Goal: Information Seeking & Learning: Learn about a topic

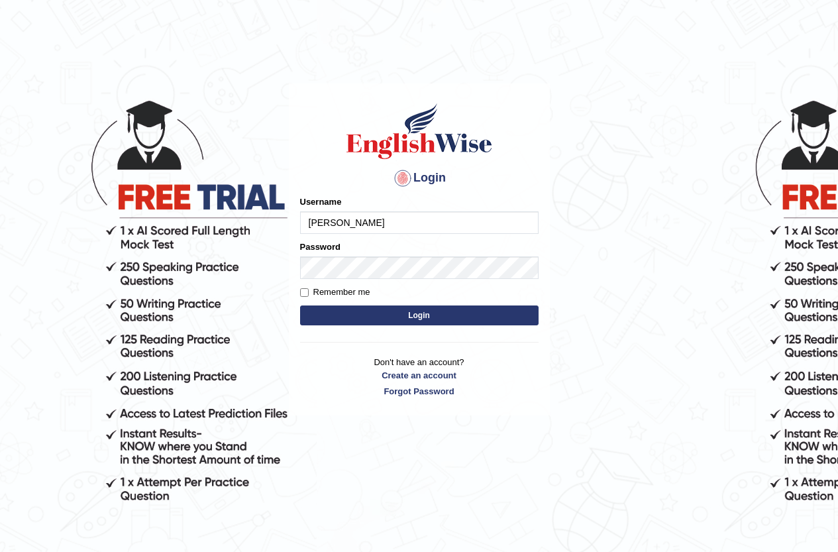
type input "aNTONINOl"
drag, startPoint x: 360, startPoint y: 226, endPoint x: 230, endPoint y: 205, distance: 130.9
click at [230, 205] on body "Login Please fix the following errors: Username aNTONINOl Password Remember me …" at bounding box center [419, 318] width 838 height 552
type input "AntoninoL"
click at [328, 305] on button "Login" at bounding box center [419, 315] width 238 height 20
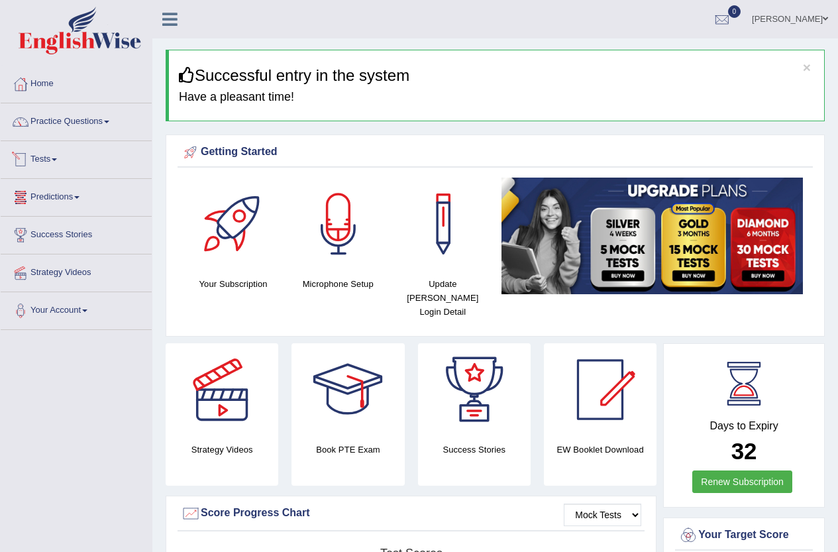
click at [49, 158] on link "Tests" at bounding box center [76, 157] width 151 height 33
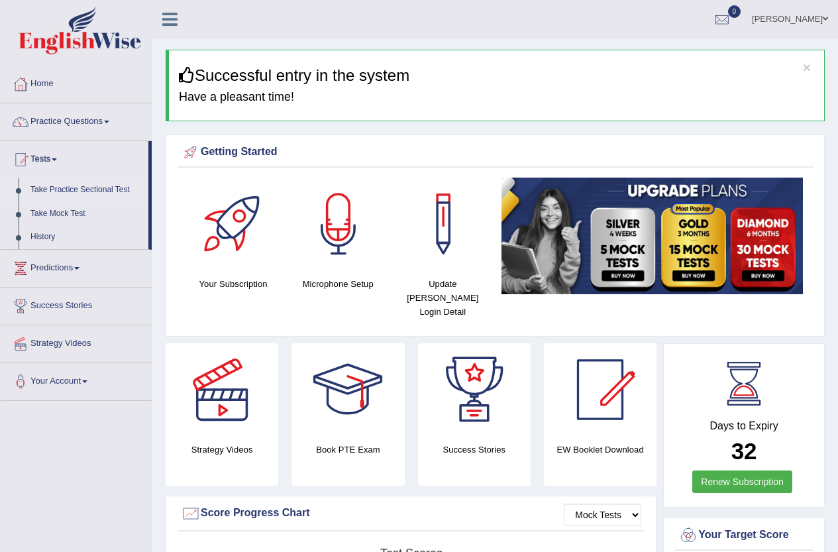
click at [73, 185] on link "Take Practice Sectional Test" at bounding box center [87, 190] width 124 height 24
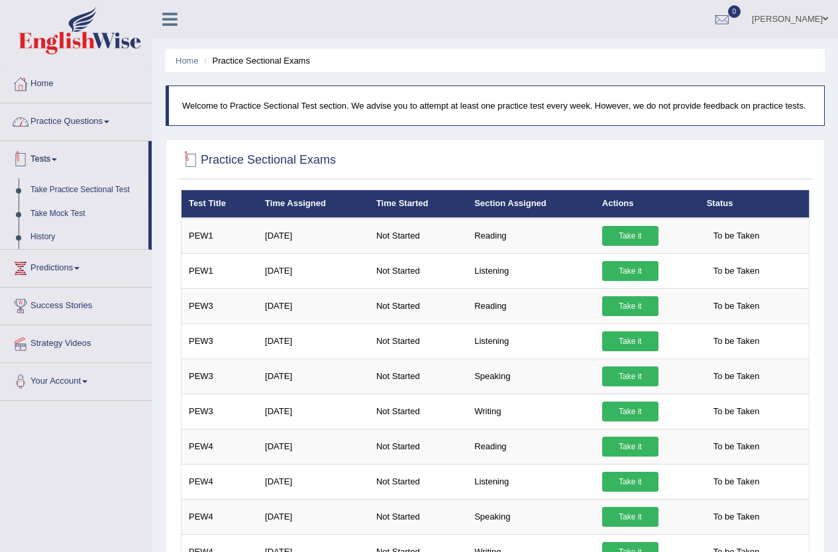
click at [89, 126] on link "Practice Questions" at bounding box center [76, 119] width 151 height 33
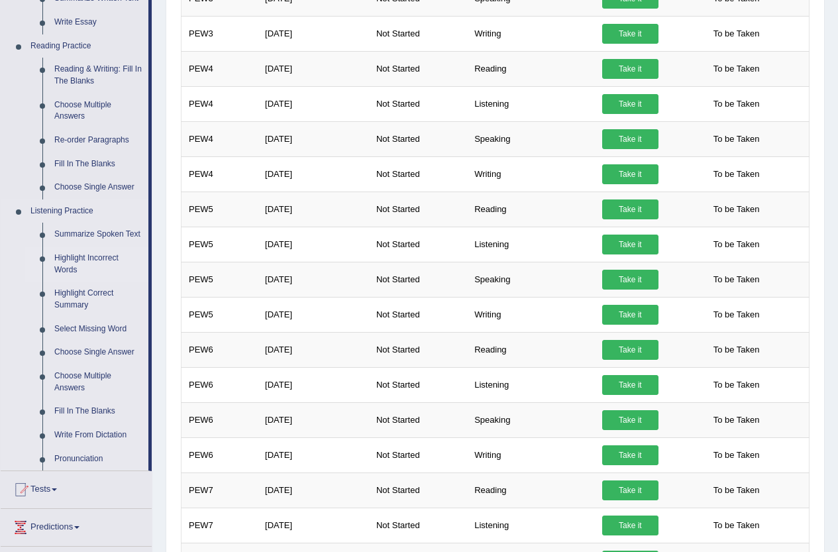
scroll to position [397, 0]
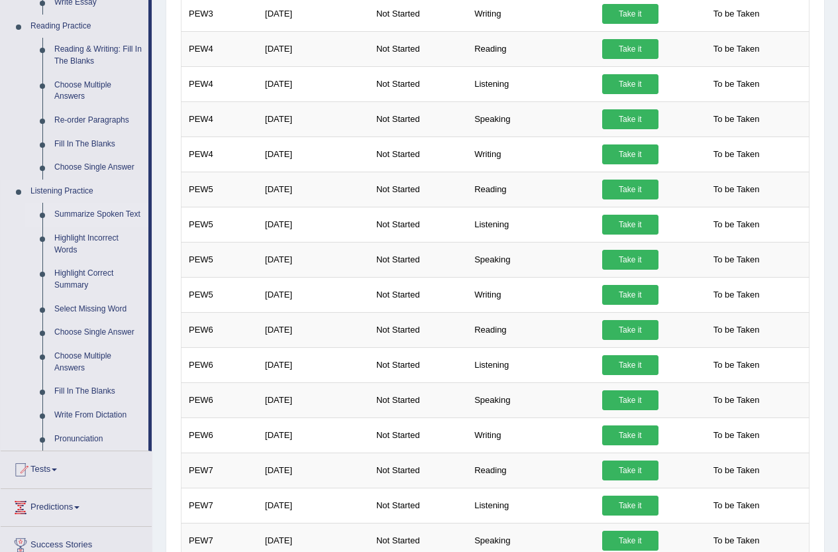
click at [76, 216] on link "Summarize Spoken Text" at bounding box center [98, 215] width 100 height 24
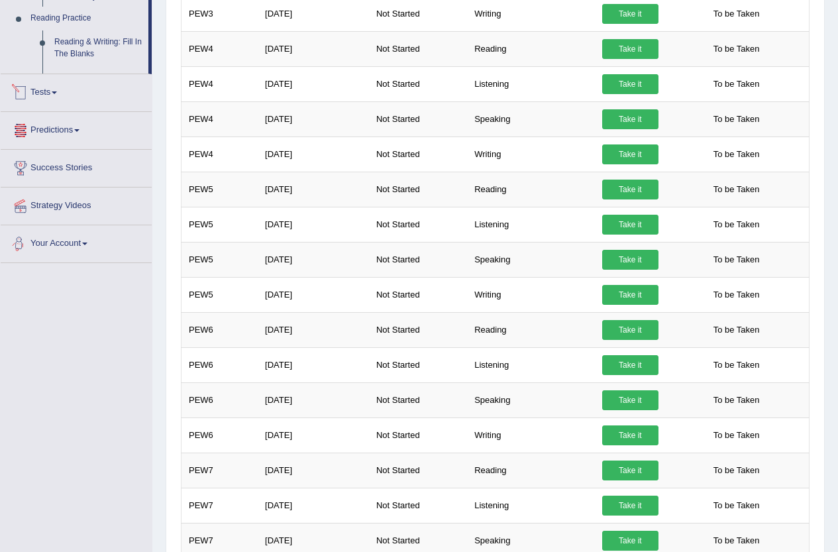
scroll to position [840, 0]
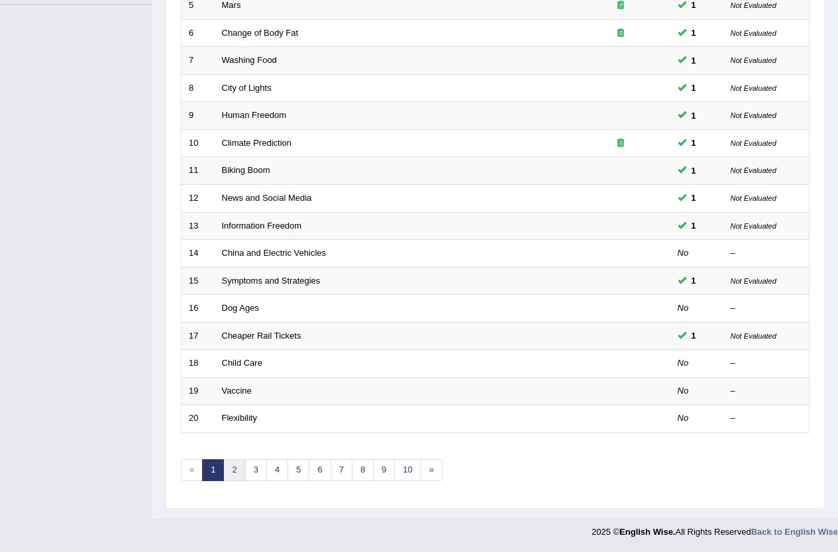
click at [237, 471] on link "2" at bounding box center [234, 470] width 22 height 22
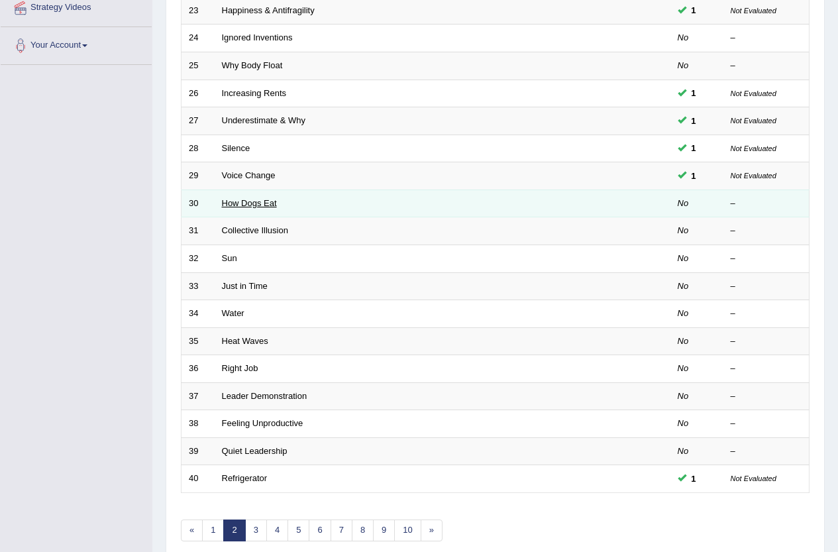
click at [259, 202] on link "How Dogs Eat" at bounding box center [249, 203] width 55 height 10
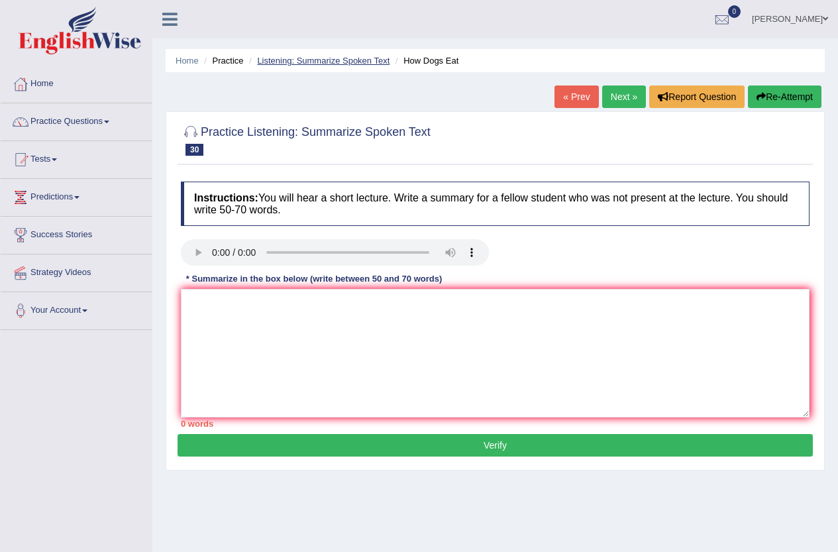
click at [338, 59] on link "Listening: Summarize Spoken Text" at bounding box center [323, 61] width 132 height 10
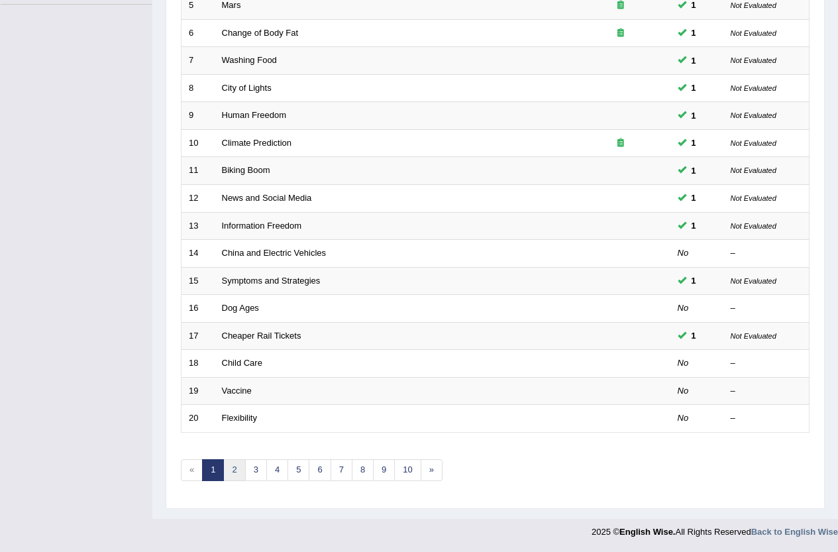
click at [237, 471] on link "2" at bounding box center [234, 470] width 22 height 22
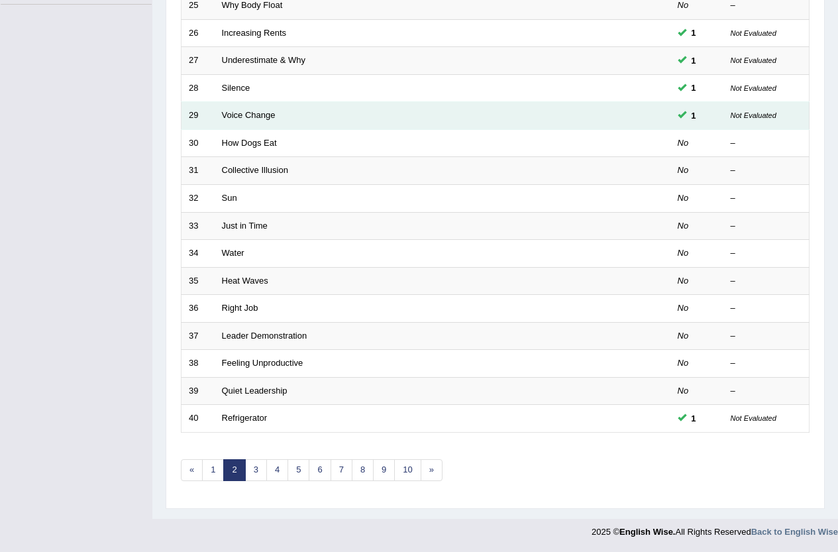
click at [256, 126] on td "Voice Change" at bounding box center [393, 116] width 356 height 28
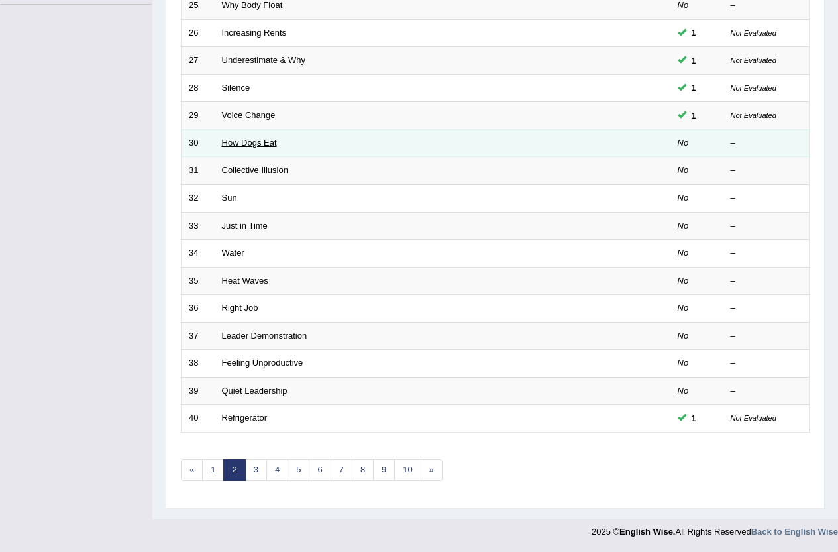
click at [252, 140] on link "How Dogs Eat" at bounding box center [249, 143] width 55 height 10
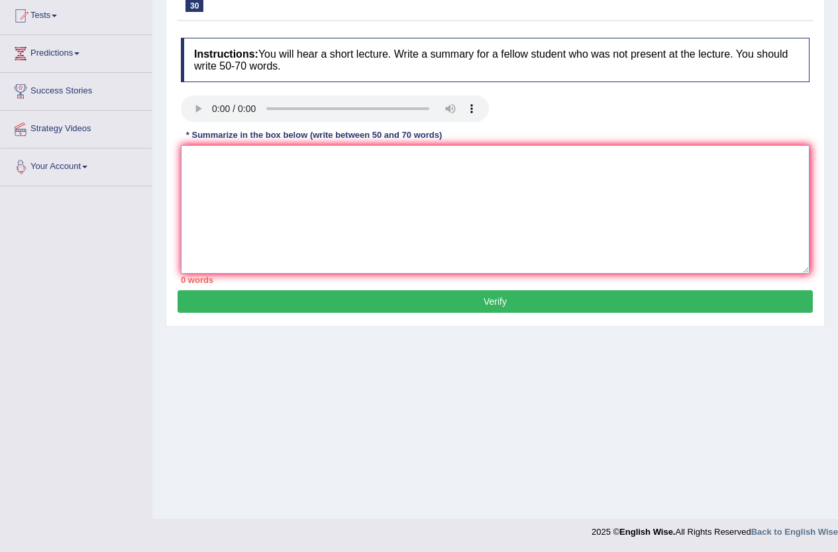
click at [243, 172] on textarea at bounding box center [495, 209] width 628 height 128
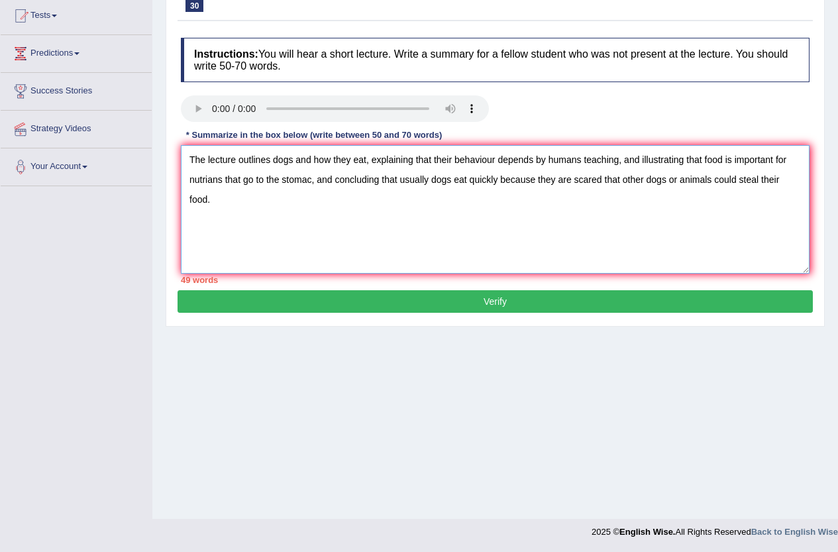
click at [498, 181] on textarea "The lecture outlines dogs and how they eat, explaining that their behaviour dep…" at bounding box center [495, 209] width 628 height 128
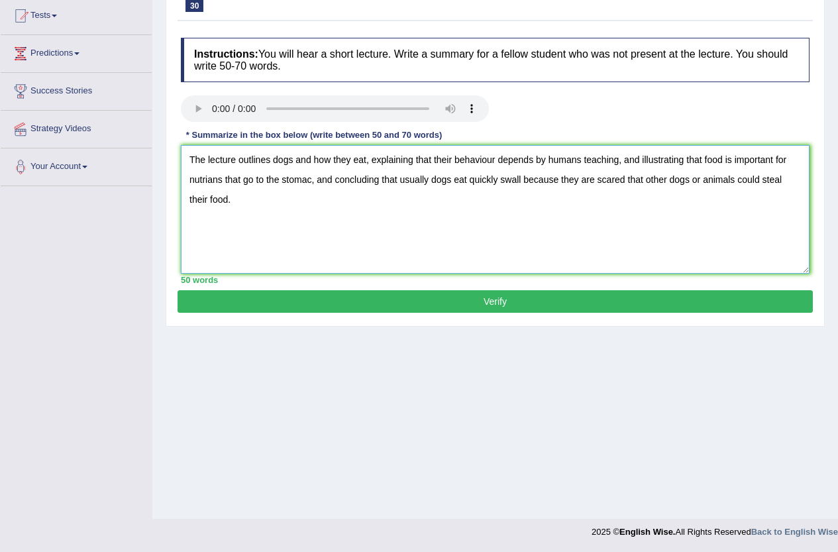
click at [379, 180] on textarea "The lecture outlines dogs and how they eat, explaining that their behaviour dep…" at bounding box center [495, 209] width 628 height 128
drag, startPoint x: 428, startPoint y: 199, endPoint x: 174, endPoint y: 139, distance: 260.7
click at [174, 139] on div "Practice Listening: Summarize Spoken Text 30 How Dogs Eat Instructions: You wil…" at bounding box center [495, 147] width 659 height 359
drag, startPoint x: 349, startPoint y: 199, endPoint x: 342, endPoint y: 198, distance: 7.3
click at [348, 198] on textarea "The lecture outlines dogs and how they eat, explaining that their behaviour dep…" at bounding box center [495, 209] width 628 height 128
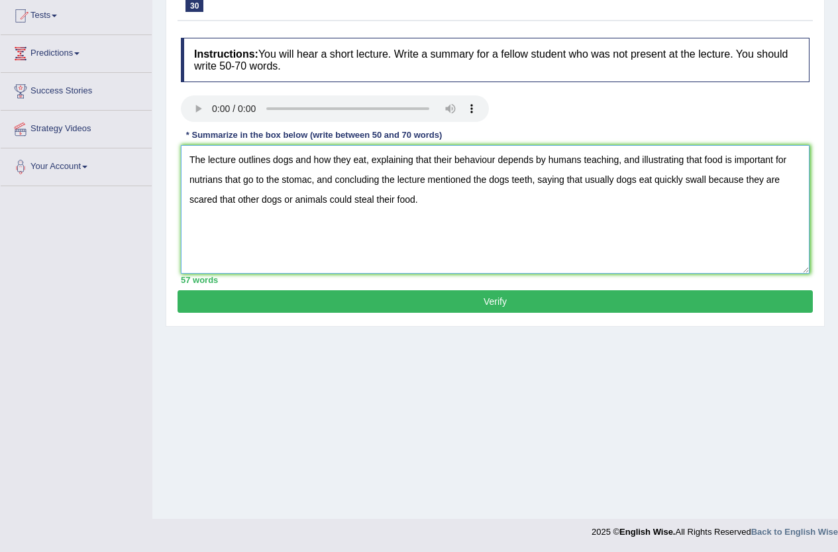
click at [244, 164] on textarea "The lecture outlines dogs and how they eat, explaining that their behaviour dep…" at bounding box center [495, 209] width 628 height 128
drag, startPoint x: 236, startPoint y: 158, endPoint x: 208, endPoint y: 160, distance: 27.9
click at [208, 160] on textarea "The lecture outlines dogs and how they eat, explaining that their behaviour dep…" at bounding box center [495, 209] width 628 height 128
click at [501, 162] on textarea "The speaker provided a comprehensive overview of dogs and how they eat, explain…" at bounding box center [495, 209] width 628 height 128
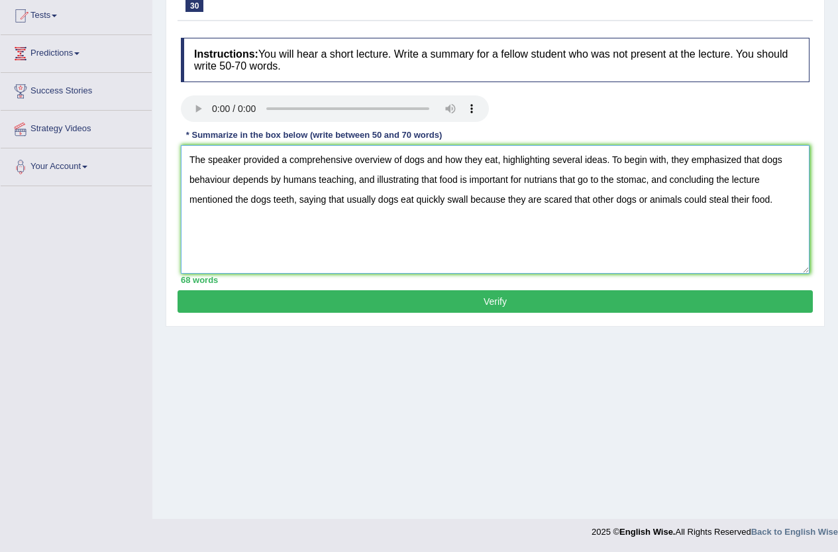
drag, startPoint x: 358, startPoint y: 181, endPoint x: 372, endPoint y: 180, distance: 14.6
click at [372, 180] on textarea "The speaker provided a comprehensive overview of dogs and how they eat, highlig…" at bounding box center [495, 209] width 628 height 128
click at [385, 175] on textarea "The speaker provided a comprehensive overview of dogs and how they eat, highlig…" at bounding box center [495, 209] width 628 height 128
click at [353, 179] on textarea "The speaker provided a comprehensive overview of dogs and how they eat, highlig…" at bounding box center [495, 209] width 628 height 128
click at [360, 179] on textarea "The speaker provided a comprehensive overview of dogs and how they eat, highlig…" at bounding box center [495, 209] width 628 height 128
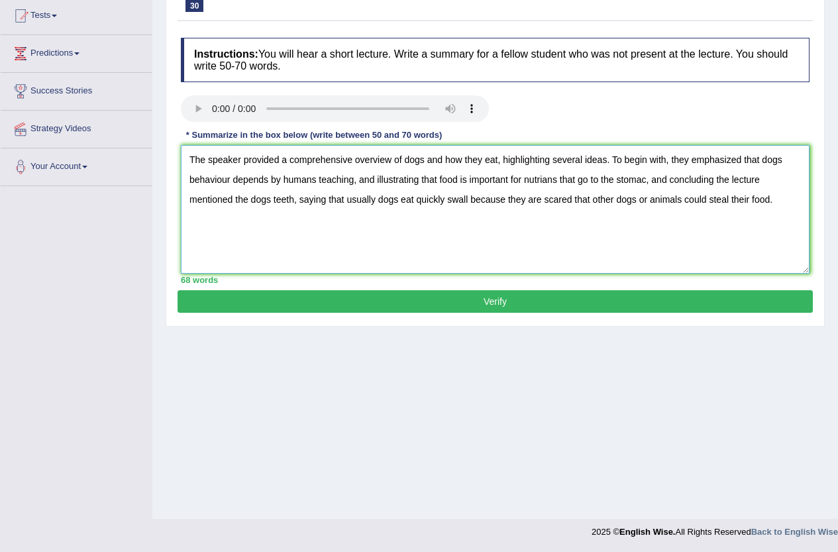
drag, startPoint x: 232, startPoint y: 173, endPoint x: 191, endPoint y: 177, distance: 41.3
click at [191, 177] on textarea "The speaker provided a comprehensive overview of dogs and how they eat, highlig…" at bounding box center [495, 209] width 628 height 128
click at [315, 179] on textarea "The speaker provided a comprehensive overview of dogs and how they eat, highlig…" at bounding box center [495, 209] width 628 height 128
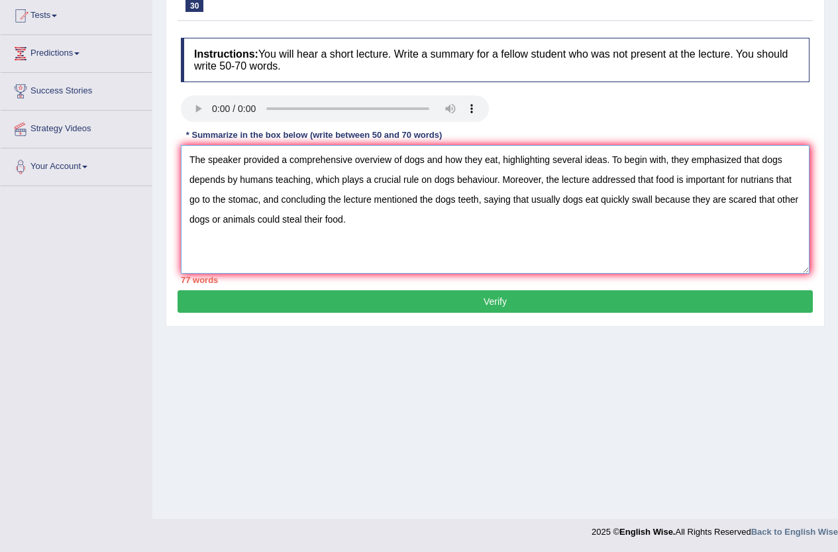
click at [228, 198] on textarea "The speaker provided a comprehensive overview of dogs and how they eat, highlig…" at bounding box center [495, 209] width 628 height 128
click at [728, 179] on textarea "The speaker provided a comprehensive overview of dogs and how they eat, highlig…" at bounding box center [495, 209] width 628 height 128
click at [654, 181] on textarea "The speaker provided a comprehensive overview of dogs and how they eat, highlig…" at bounding box center [495, 209] width 628 height 128
click at [775, 180] on textarea "The speaker provided a comprehensive overview of dogs and how they eat, highlig…" at bounding box center [495, 209] width 628 height 128
drag, startPoint x: 272, startPoint y: 198, endPoint x: 364, endPoint y: 200, distance: 92.1
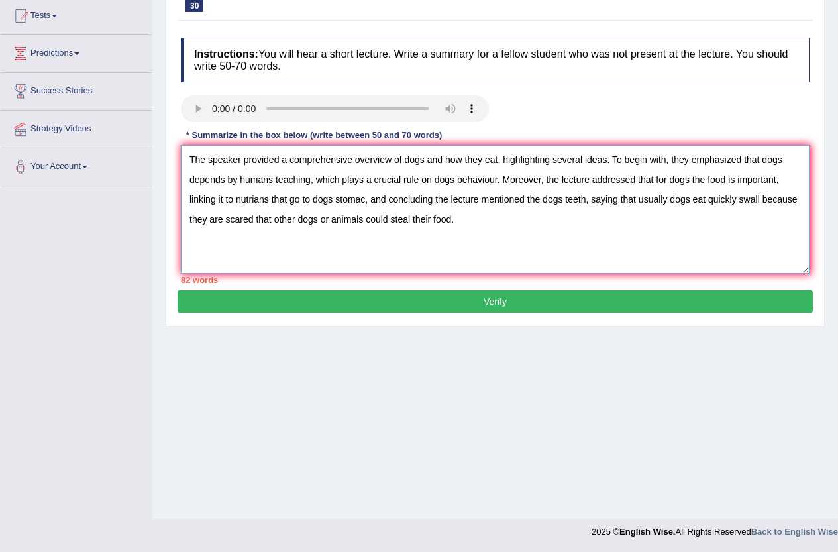
click at [364, 200] on textarea "The speaker provided a comprehensive overview of dogs and how they eat, highlig…" at bounding box center [495, 209] width 628 height 128
click at [334, 199] on textarea "The speaker provided a comprehensive overview of dogs and how they eat, highlig…" at bounding box center [495, 209] width 628 height 128
drag, startPoint x: 236, startPoint y: 199, endPoint x: 658, endPoint y: 184, distance: 422.1
click at [658, 184] on textarea "The speaker provided a comprehensive overview of dogs and how they eat, highlig…" at bounding box center [495, 209] width 628 height 128
drag, startPoint x: 490, startPoint y: 201, endPoint x: 545, endPoint y: 206, distance: 55.2
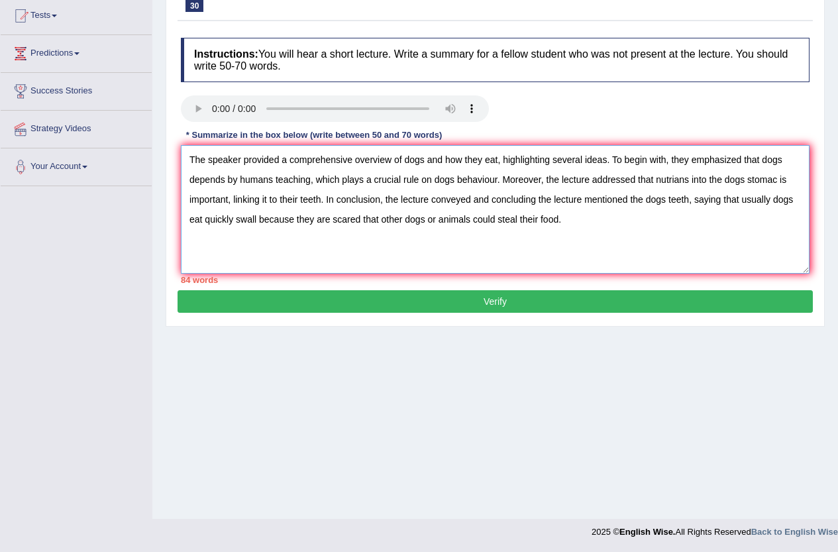
click at [545, 206] on textarea "The speaker provided a comprehensive overview of dogs and how they eat, highlig…" at bounding box center [495, 209] width 628 height 128
click at [474, 195] on textarea "The speaker provided a comprehensive overview of dogs and how they eat, highlig…" at bounding box center [495, 209] width 628 height 128
drag, startPoint x: 476, startPoint y: 194, endPoint x: 739, endPoint y: 204, distance: 263.1
click at [739, 204] on textarea "The speaker provided a comprehensive overview of dogs and how they eat, highlig…" at bounding box center [495, 209] width 628 height 128
drag, startPoint x: 477, startPoint y: 199, endPoint x: 497, endPoint y: 194, distance: 19.9
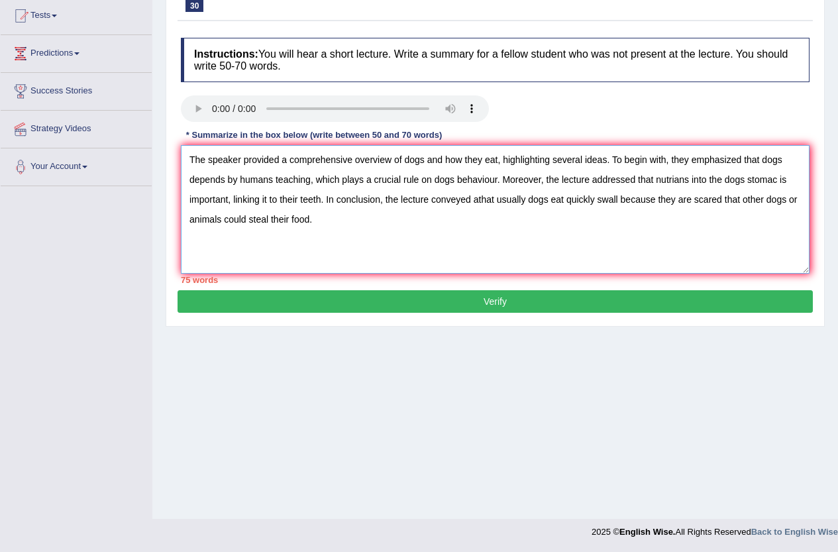
click at [480, 199] on textarea "The speaker provided a comprehensive overview of dogs and how they eat, highlig…" at bounding box center [495, 209] width 628 height 128
click at [376, 219] on textarea "The speaker provided a comprehensive overview of dogs and how they eat, highlig…" at bounding box center [495, 209] width 628 height 128
drag, startPoint x: 443, startPoint y: 159, endPoint x: 481, endPoint y: 160, distance: 37.8
click at [481, 160] on textarea "The speaker provided a comprehensive overview of dogs and how they eat, highlig…" at bounding box center [495, 209] width 628 height 128
click at [403, 162] on textarea "The speaker provided a comprehensive overview of dogs eat, highlighting several…" at bounding box center [495, 209] width 628 height 128
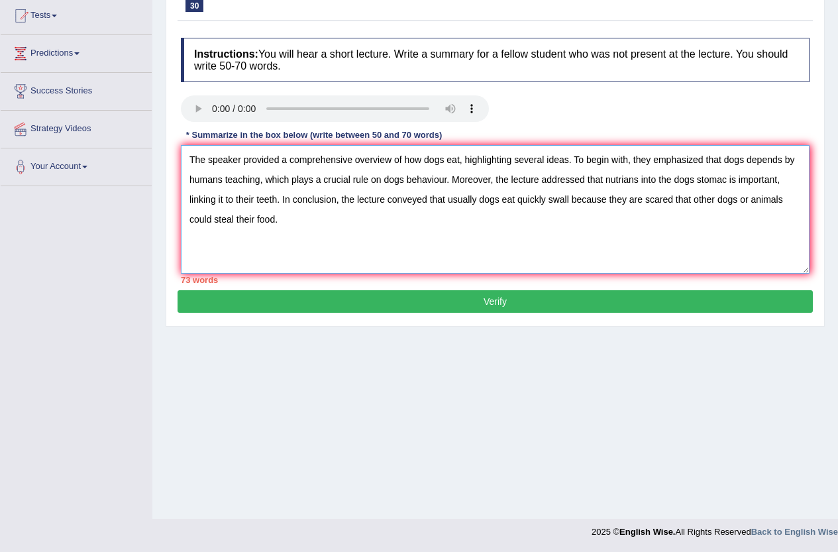
click at [444, 158] on textarea "The speaker provided a comprehensive overview of how dogs eat, highlighting sev…" at bounding box center [495, 209] width 628 height 128
click at [722, 157] on textarea "The speaker provided a comprehensive overview of how dogs eat, highlighting sev…" at bounding box center [495, 209] width 628 height 128
click at [605, 179] on textarea "The speaker provided a comprehensive overview of how dogs eat, highlighting sev…" at bounding box center [495, 209] width 628 height 128
click at [758, 181] on textarea "The speaker provided a comprehensive overview of how dogs eat, highlighting sev…" at bounding box center [495, 209] width 628 height 128
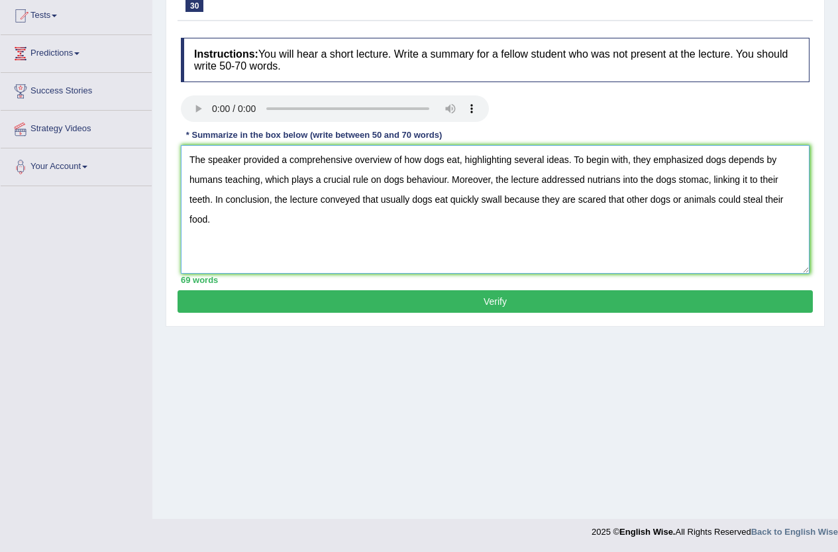
drag, startPoint x: 780, startPoint y: 177, endPoint x: 762, endPoint y: 178, distance: 18.6
click at [762, 178] on textarea "The speaker provided a comprehensive overview of how dogs eat, highlighting sev…" at bounding box center [495, 209] width 628 height 128
type textarea "The speaker provided a comprehensive overview of how dogs eat, highlighting sev…"
click at [362, 300] on button "Verify" at bounding box center [494, 301] width 635 height 23
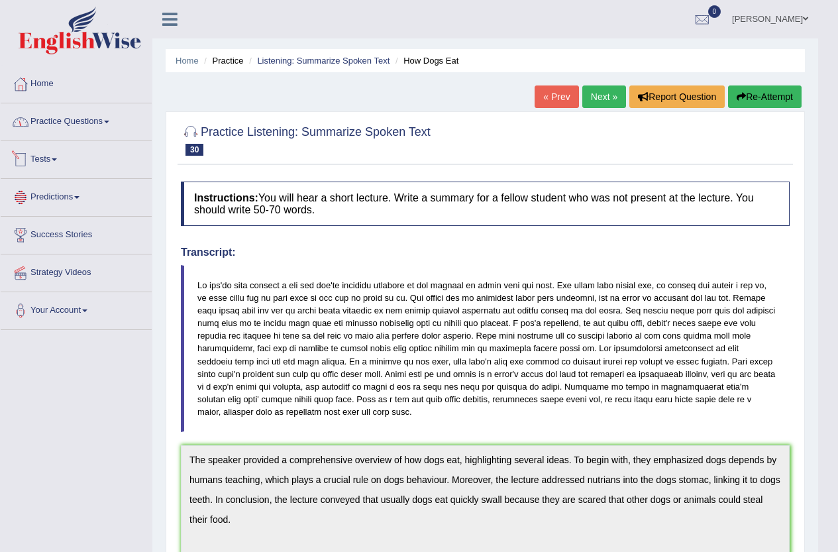
click at [77, 131] on link "Practice Questions" at bounding box center [76, 119] width 151 height 33
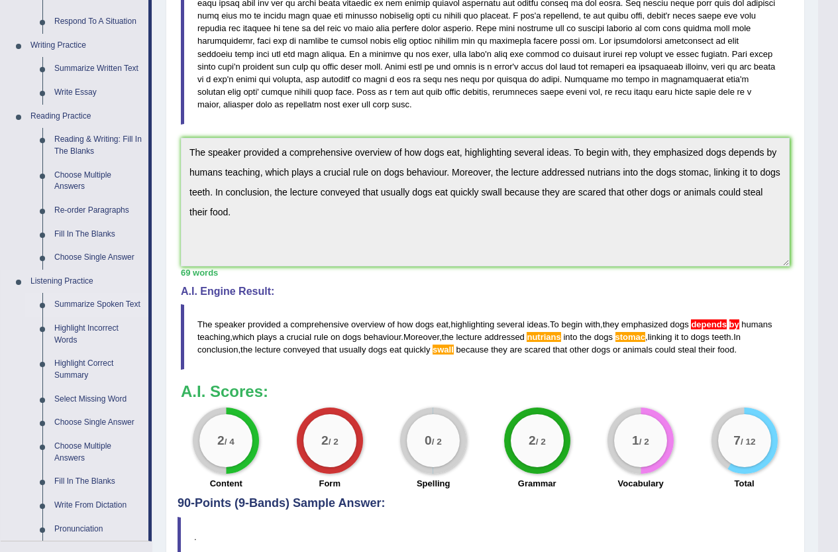
scroll to position [331, 0]
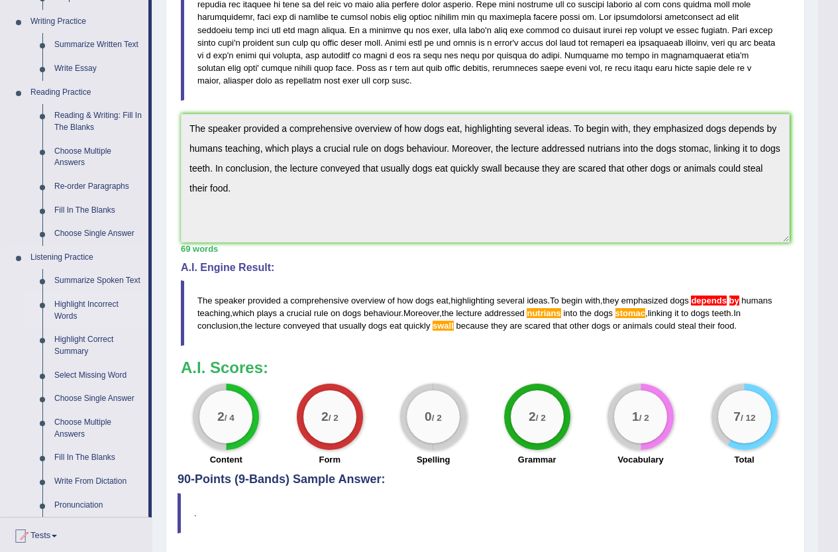
click at [88, 307] on link "Highlight Incorrect Words" at bounding box center [98, 310] width 100 height 35
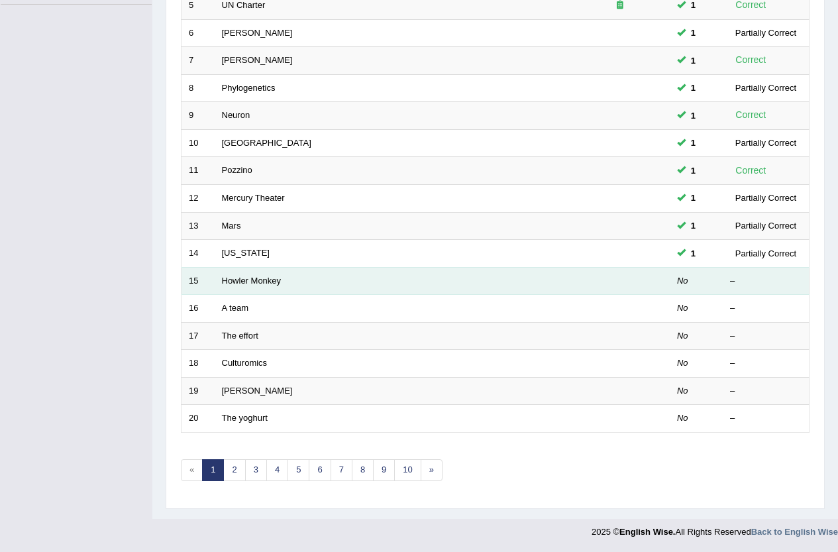
click at [250, 274] on td "Howler Monkey" at bounding box center [393, 281] width 356 height 28
click at [253, 282] on link "Howler Monkey" at bounding box center [252, 280] width 60 height 10
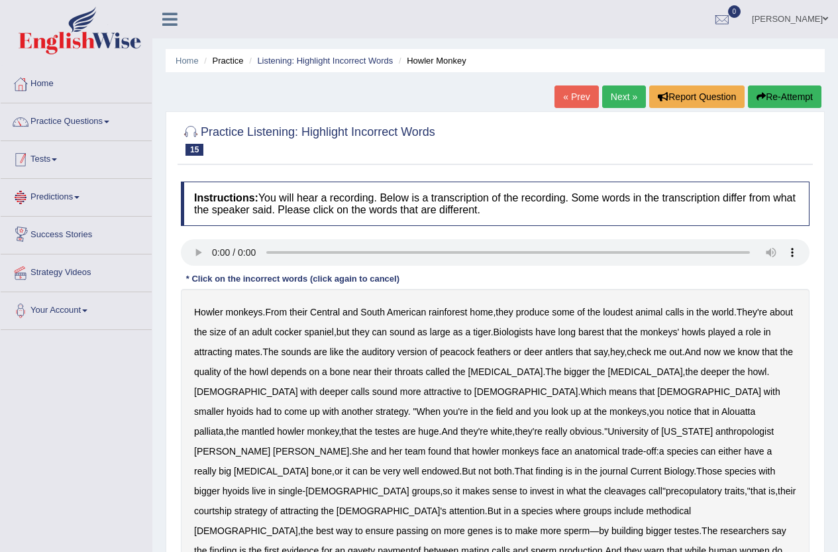
click at [71, 125] on link "Practice Questions" at bounding box center [76, 119] width 151 height 33
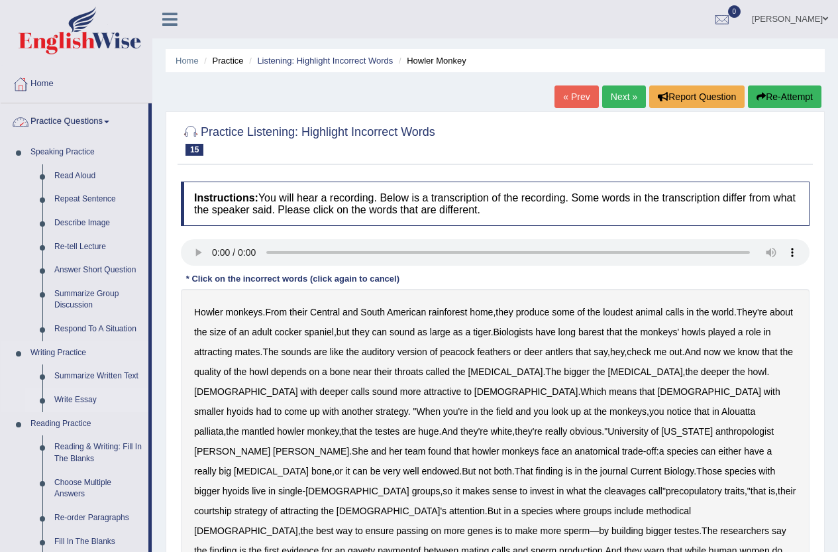
scroll to position [199, 0]
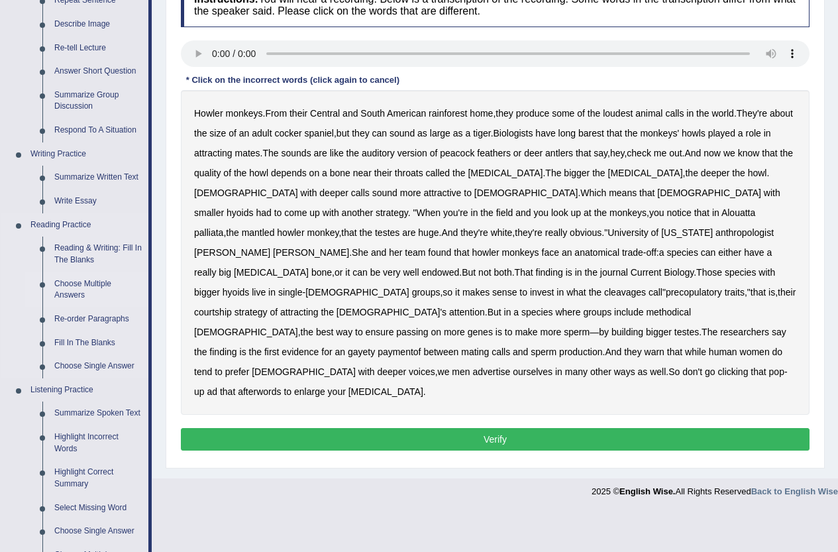
click at [74, 294] on link "Choose Multiple Answers" at bounding box center [98, 289] width 100 height 35
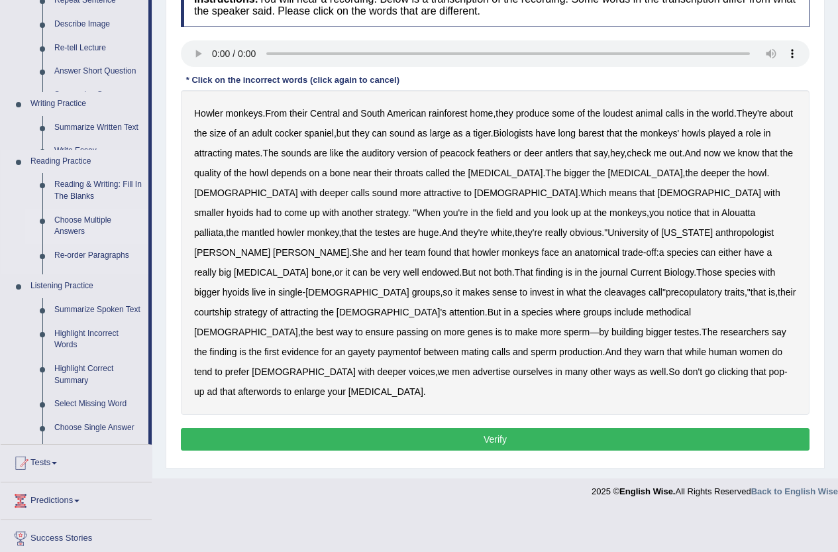
scroll to position [144, 0]
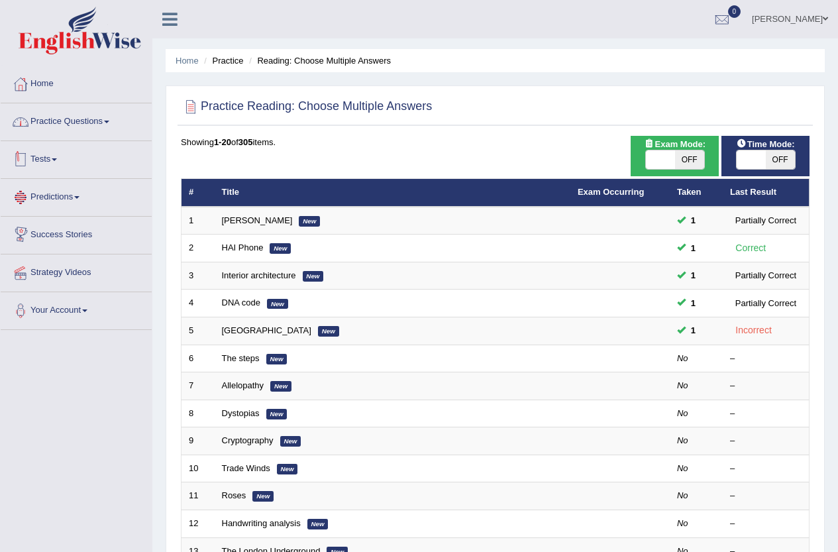
click at [87, 121] on link "Practice Questions" at bounding box center [76, 119] width 151 height 33
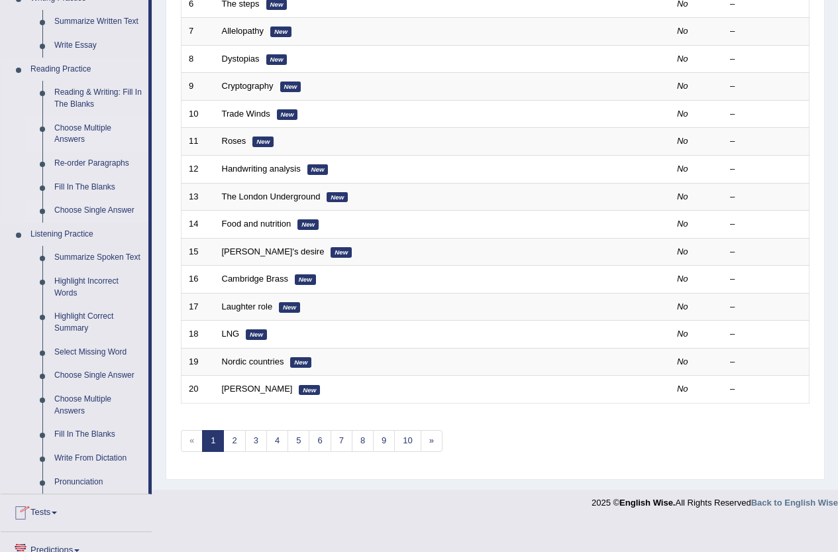
scroll to position [464, 0]
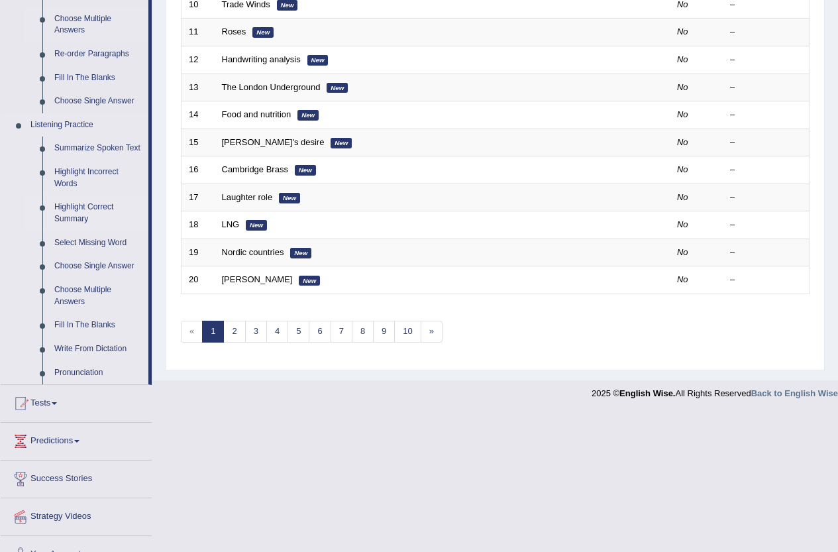
click at [72, 219] on link "Highlight Correct Summary" at bounding box center [98, 212] width 100 height 35
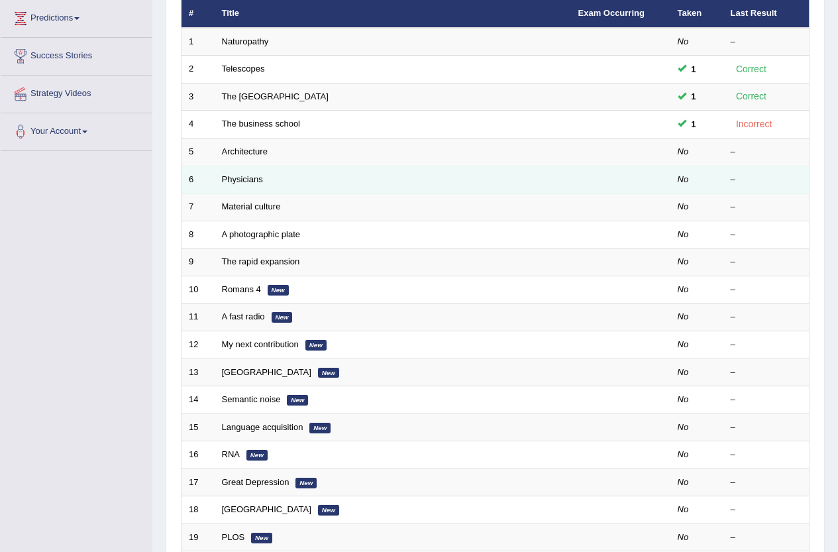
scroll to position [132, 0]
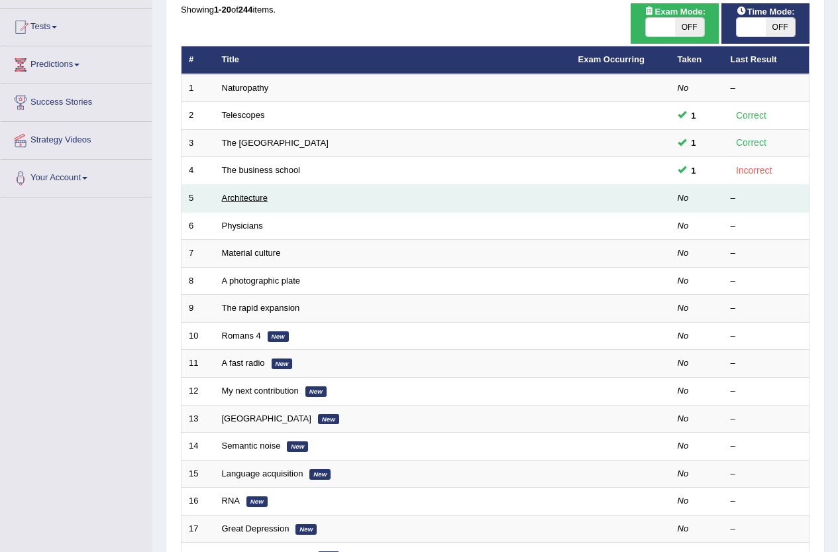
click at [241, 193] on link "Architecture" at bounding box center [245, 198] width 46 height 10
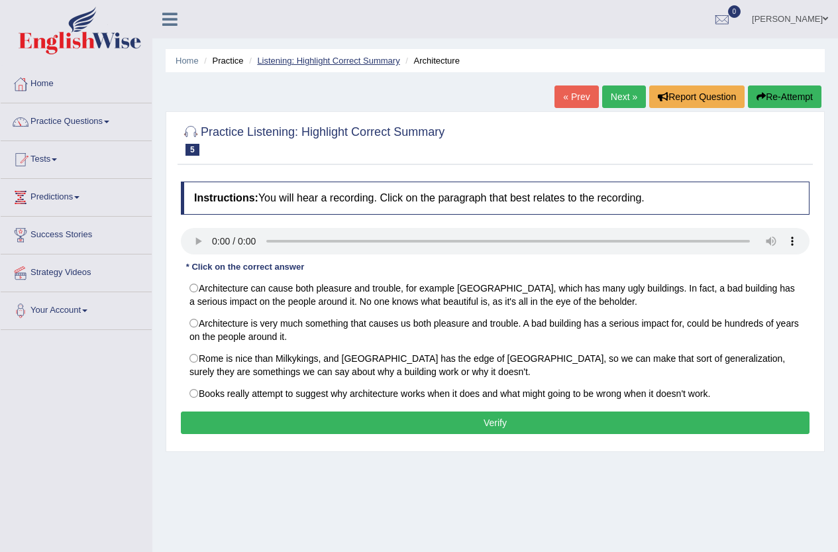
click at [343, 60] on link "Listening: Highlight Correct Summary" at bounding box center [328, 61] width 142 height 10
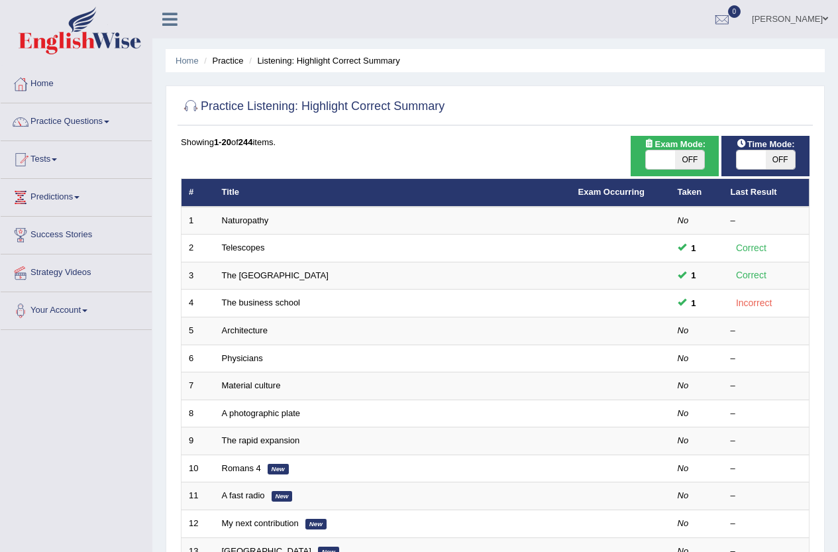
click at [775, 162] on span "OFF" at bounding box center [780, 159] width 29 height 19
checkbox input "true"
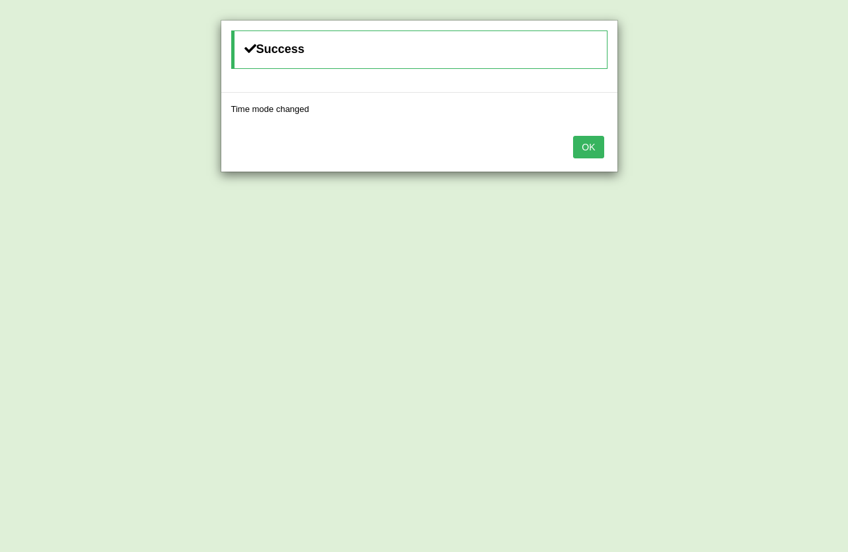
click at [588, 154] on button "OK" at bounding box center [588, 147] width 30 height 23
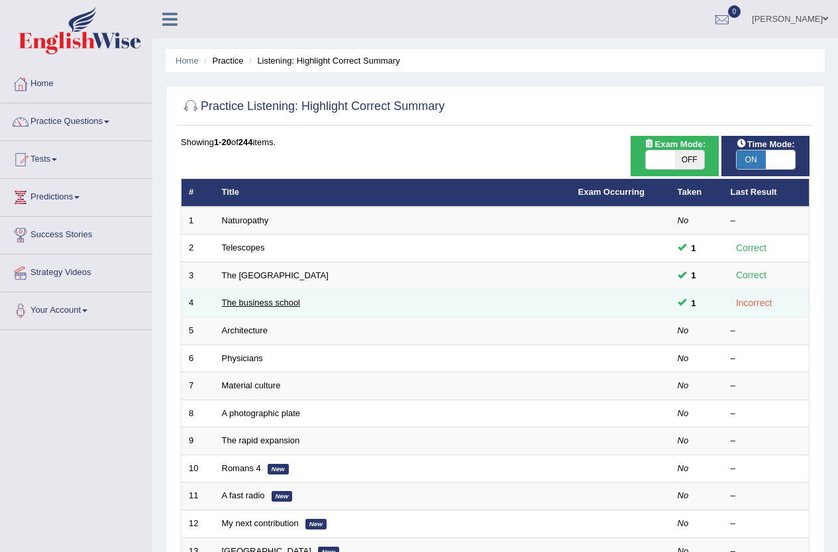
click at [246, 299] on link "The business school" at bounding box center [261, 302] width 79 height 10
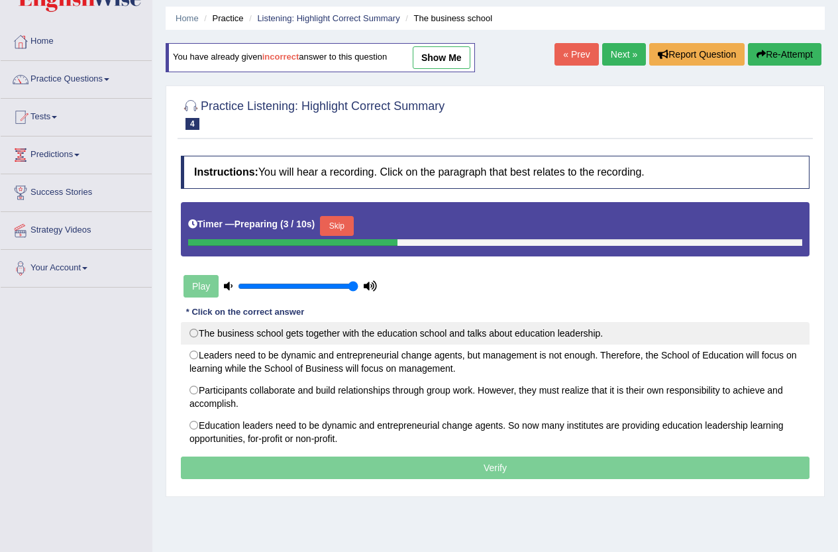
scroll to position [66, 0]
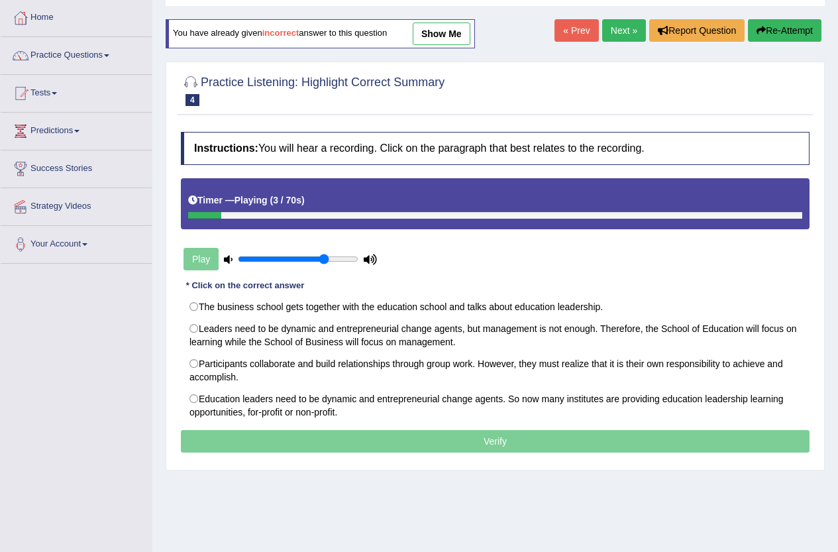
drag, startPoint x: 350, startPoint y: 260, endPoint x: 323, endPoint y: 268, distance: 27.5
click at [323, 264] on input "range" at bounding box center [298, 259] width 121 height 11
drag, startPoint x: 322, startPoint y: 260, endPoint x: 299, endPoint y: 261, distance: 23.2
click at [299, 261] on input "range" at bounding box center [298, 259] width 121 height 11
drag, startPoint x: 293, startPoint y: 262, endPoint x: 281, endPoint y: 263, distance: 11.9
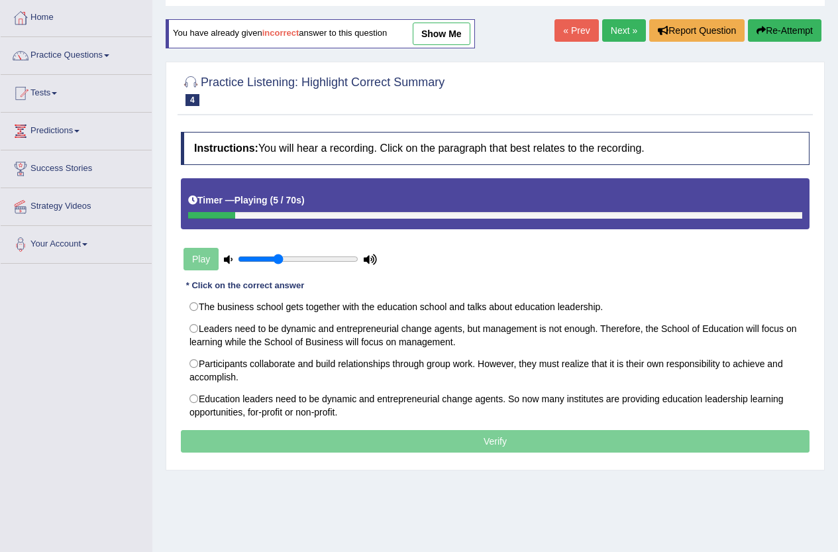
click at [281, 263] on input "range" at bounding box center [298, 259] width 121 height 11
click at [289, 255] on input "range" at bounding box center [298, 259] width 121 height 11
drag, startPoint x: 268, startPoint y: 261, endPoint x: 251, endPoint y: 265, distance: 17.7
click at [251, 264] on input "range" at bounding box center [298, 259] width 121 height 11
drag, startPoint x: 256, startPoint y: 255, endPoint x: 273, endPoint y: 250, distance: 18.0
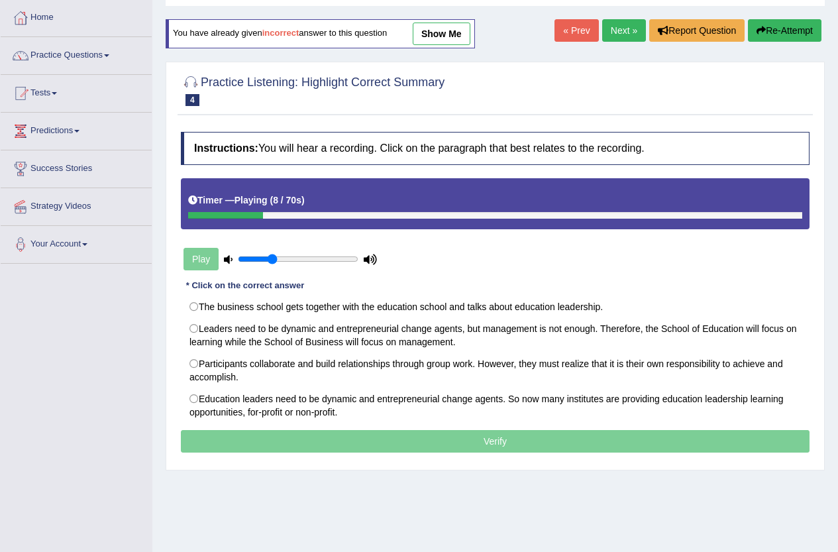
type input "0.3"
click at [273, 254] on input "range" at bounding box center [298, 259] width 121 height 11
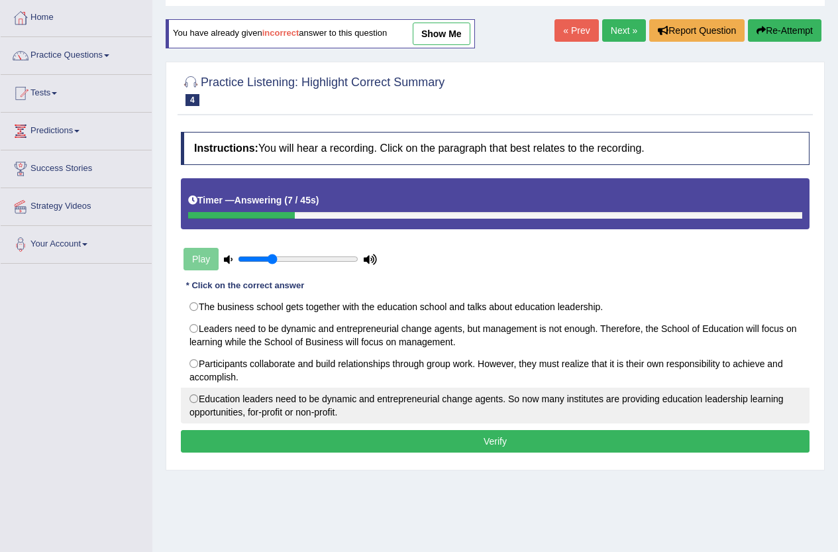
click at [190, 393] on label "Education leaders need to be dynamic and entrepreneurial change agents. So now …" at bounding box center [495, 405] width 628 height 36
radio input "true"
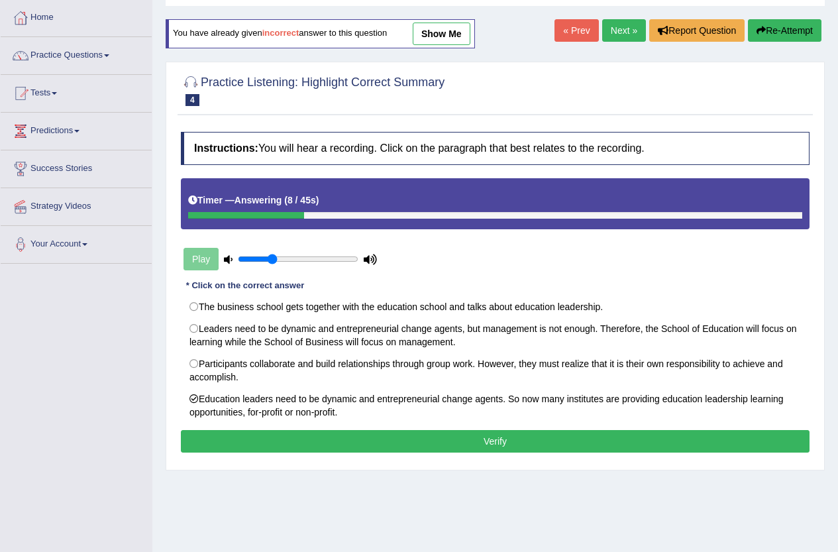
click at [233, 432] on button "Verify" at bounding box center [495, 441] width 628 height 23
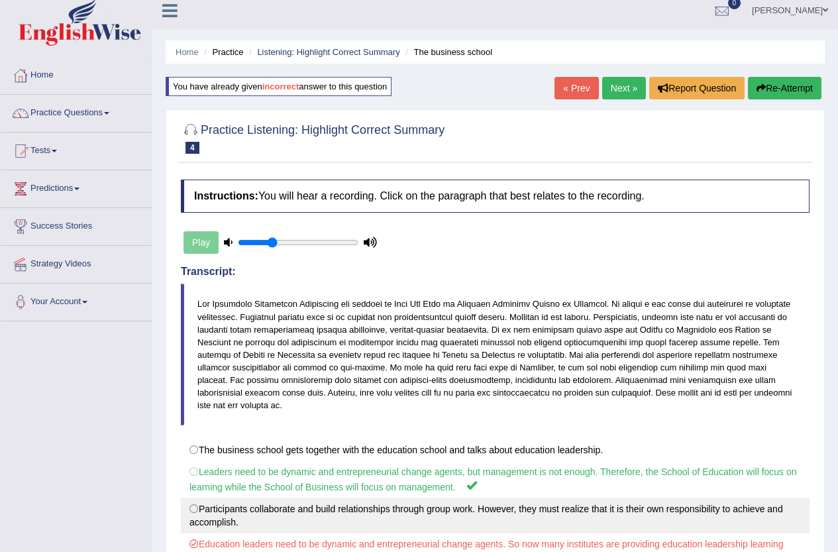
scroll to position [0, 0]
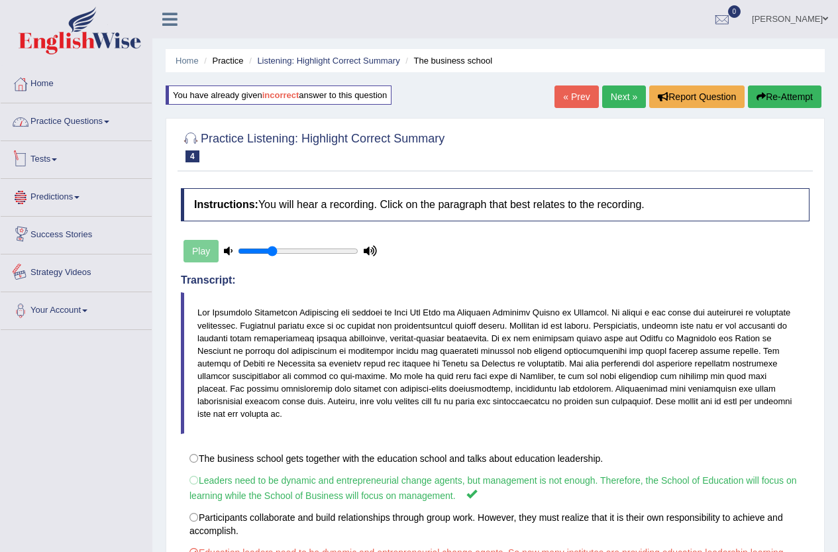
click at [107, 121] on link "Practice Questions" at bounding box center [76, 119] width 151 height 33
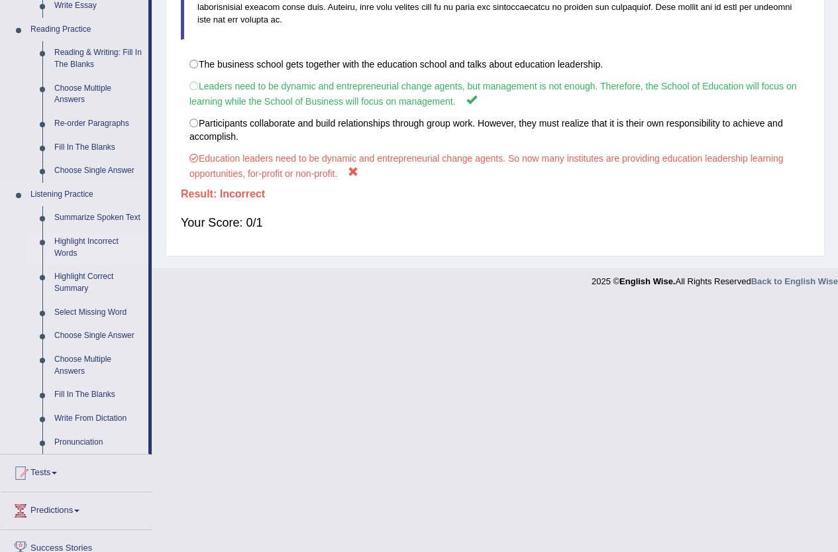
scroll to position [397, 0]
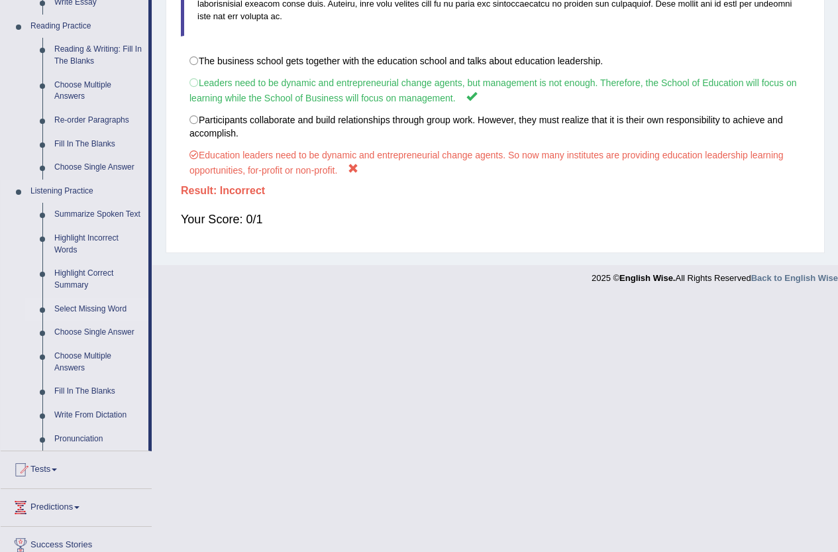
click at [103, 312] on link "Select Missing Word" at bounding box center [98, 309] width 100 height 24
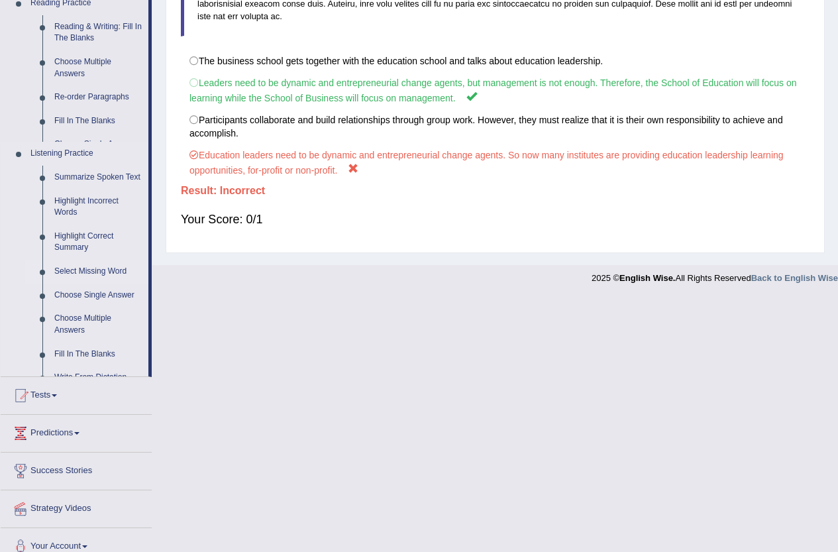
scroll to position [144, 0]
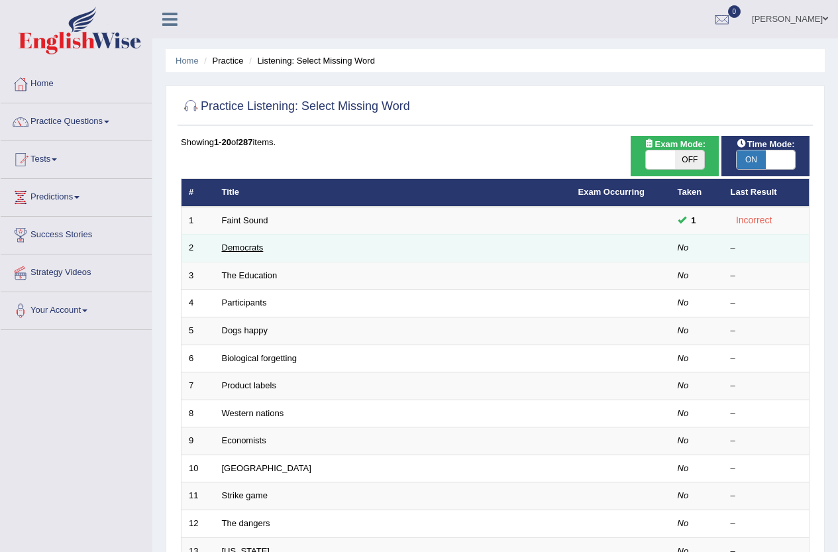
click at [249, 250] on link "Democrats" at bounding box center [243, 247] width 42 height 10
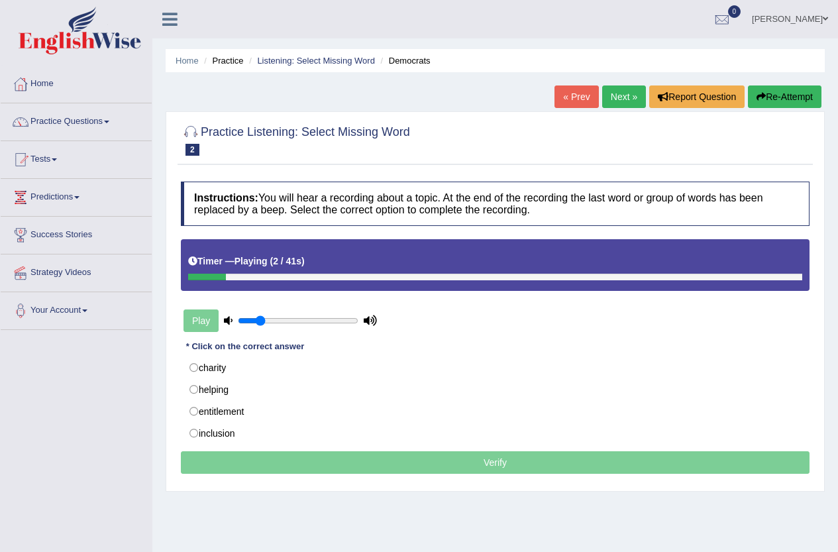
drag, startPoint x: 269, startPoint y: 322, endPoint x: 260, endPoint y: 324, distance: 9.0
type input "0.2"
click at [260, 324] on input "range" at bounding box center [298, 320] width 121 height 11
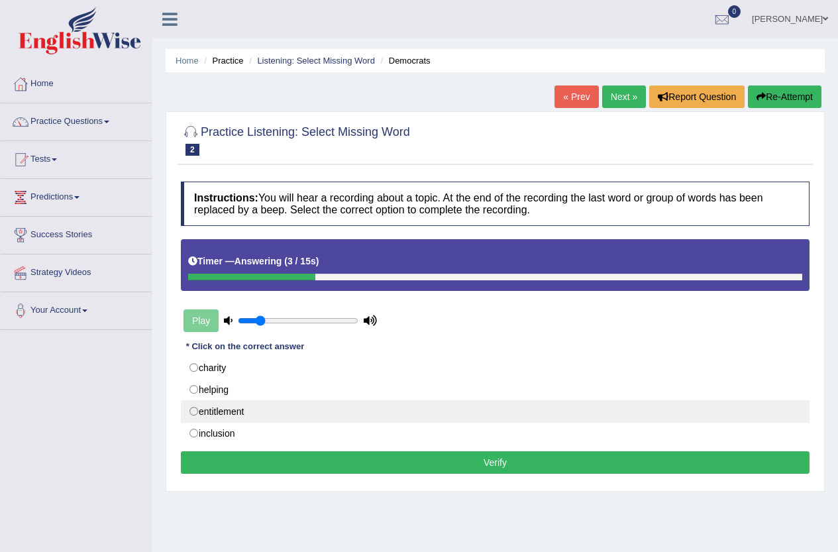
click at [192, 411] on label "entitlement" at bounding box center [495, 411] width 628 height 23
radio input "true"
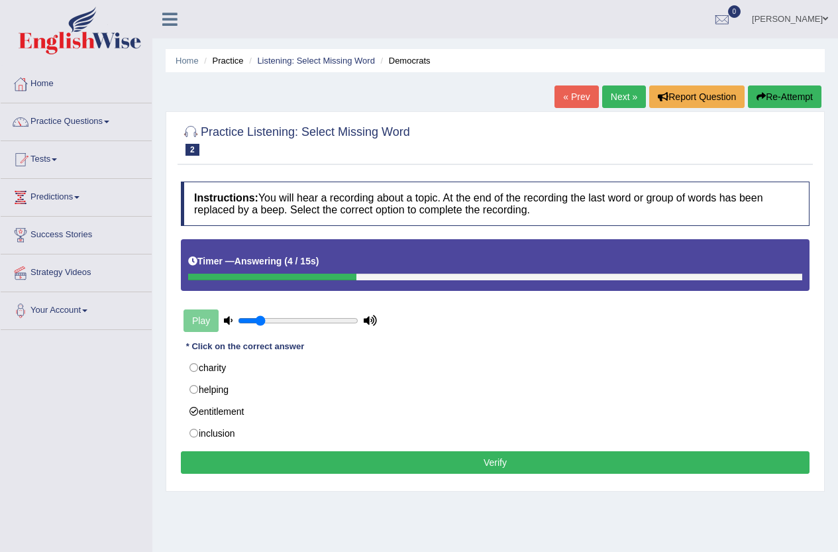
click at [276, 465] on button "Verify" at bounding box center [495, 462] width 628 height 23
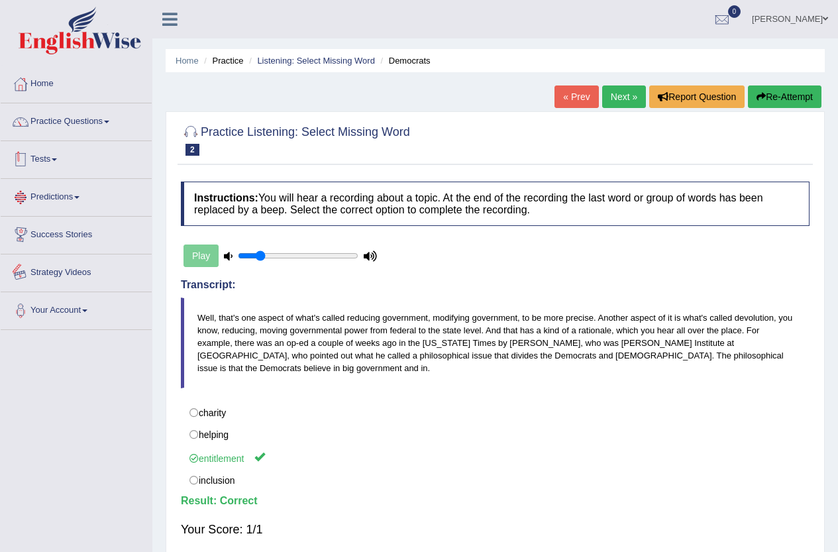
click at [71, 155] on link "Tests" at bounding box center [76, 157] width 151 height 33
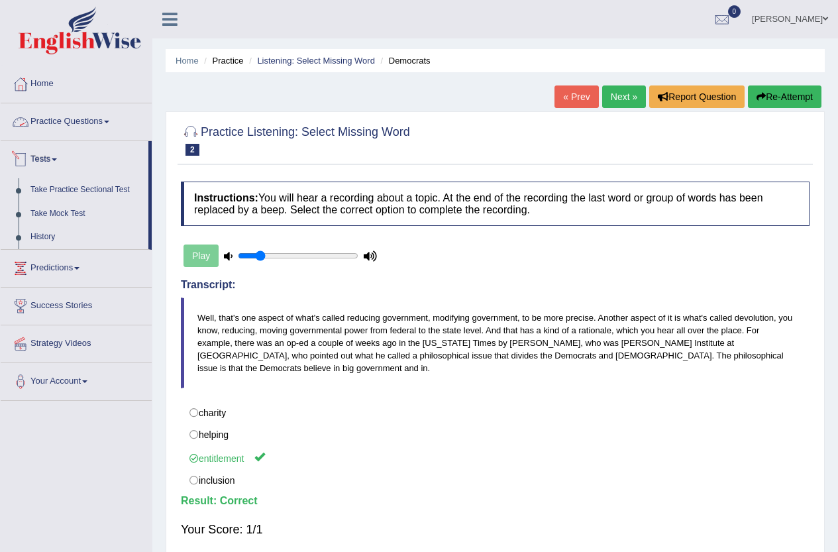
click at [62, 122] on link "Practice Questions" at bounding box center [76, 119] width 151 height 33
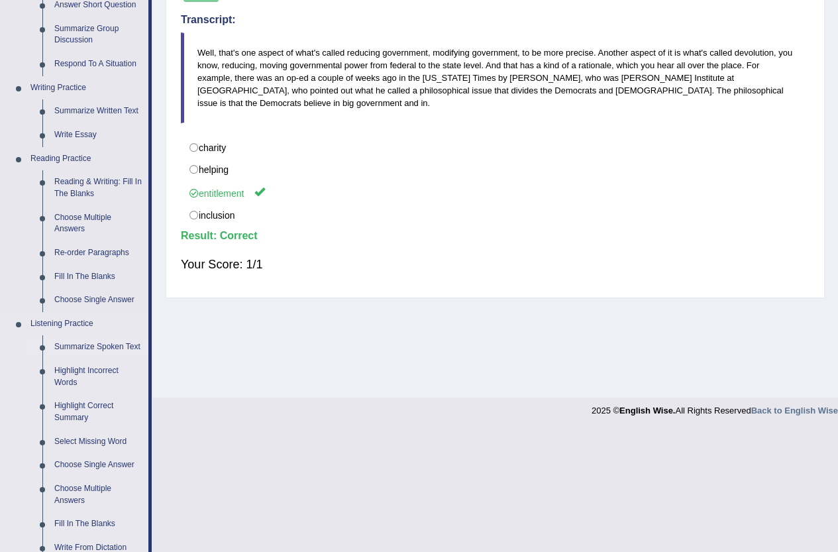
scroll to position [331, 0]
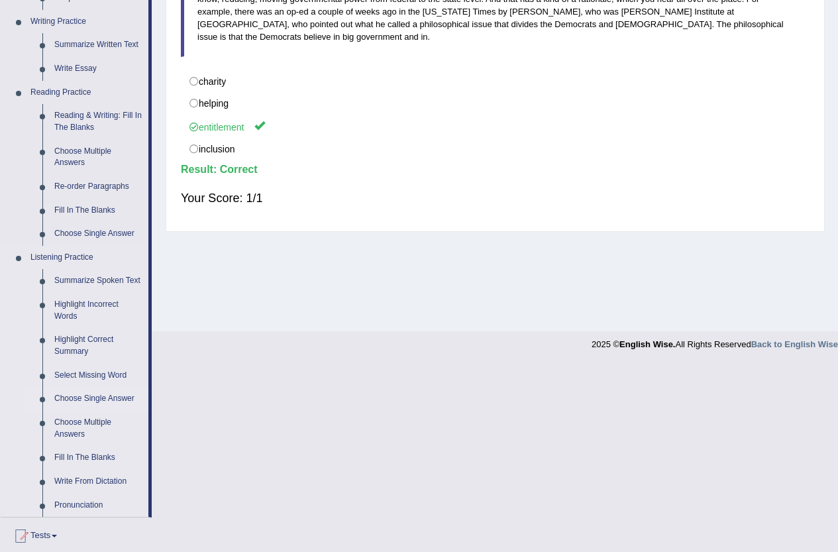
click at [80, 399] on link "Choose Single Answer" at bounding box center [98, 399] width 100 height 24
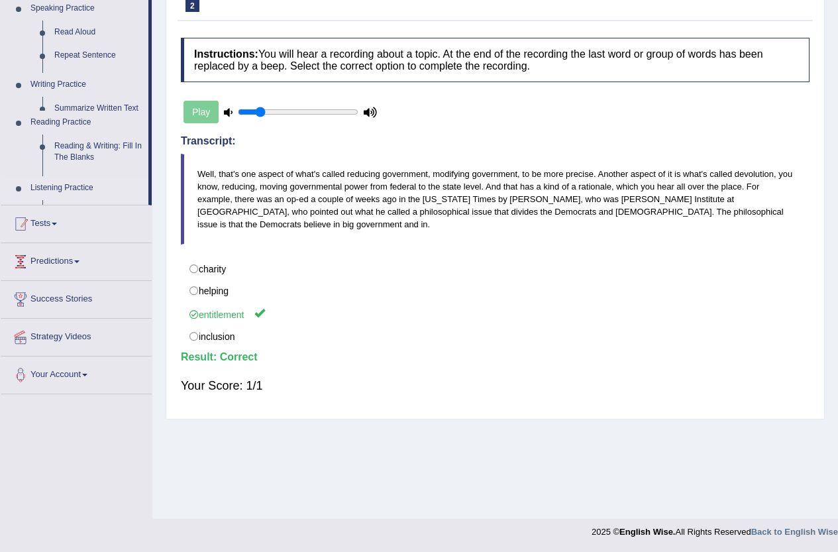
scroll to position [144, 0]
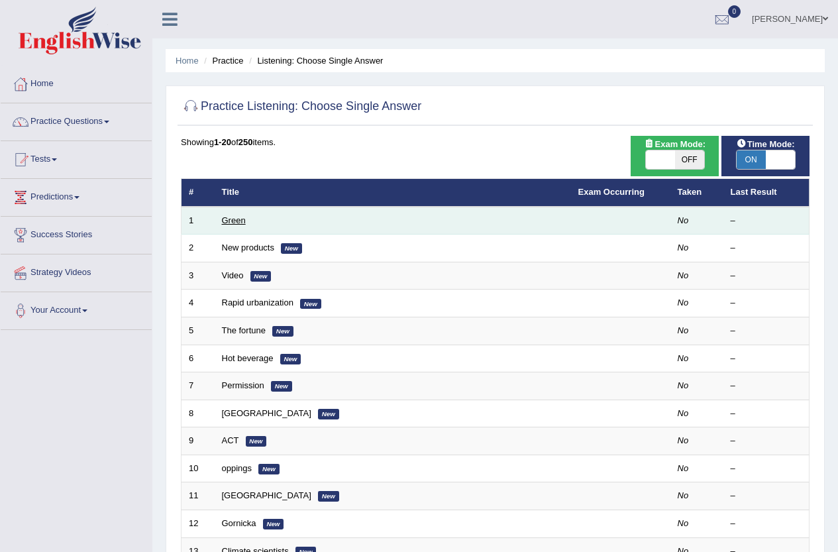
click at [237, 221] on link "Green" at bounding box center [234, 220] width 24 height 10
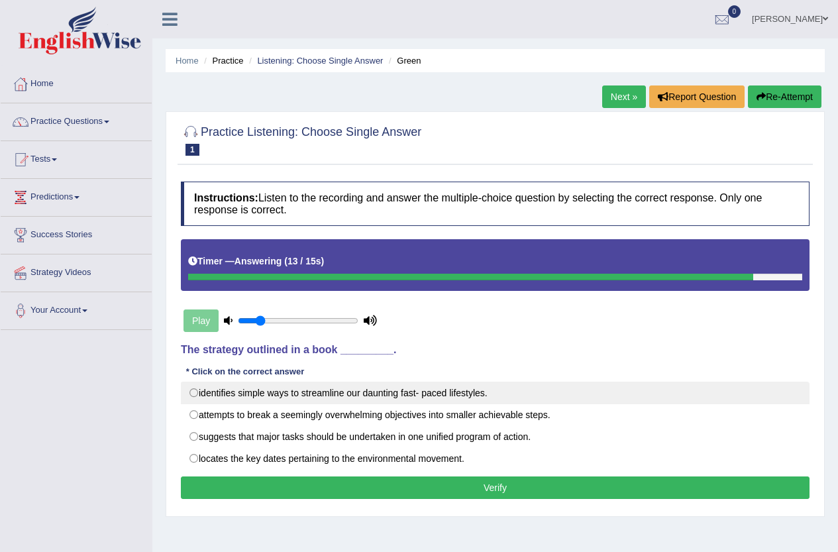
click at [193, 385] on label "identifies simple ways to streamline our daunting fast- paced lifestyles." at bounding box center [495, 392] width 628 height 23
radio input "true"
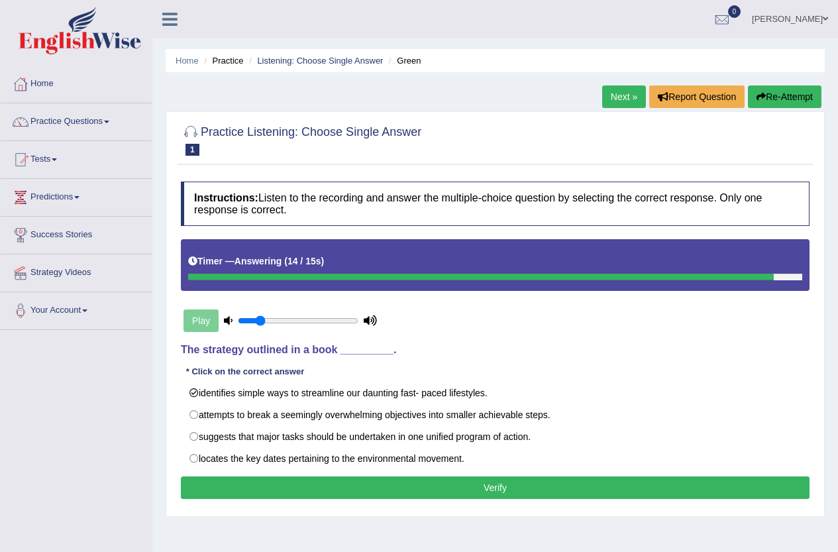
click at [237, 483] on button "Verify" at bounding box center [495, 487] width 628 height 23
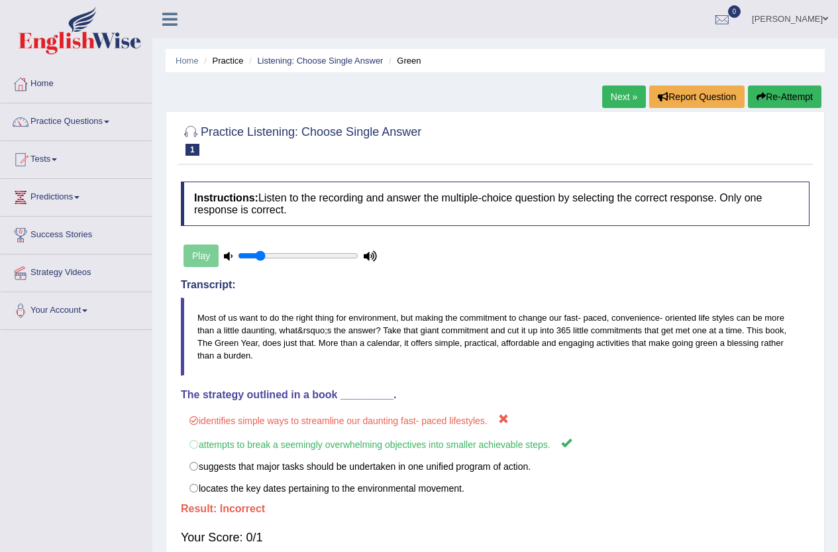
click at [618, 103] on link "Next »" at bounding box center [624, 96] width 44 height 23
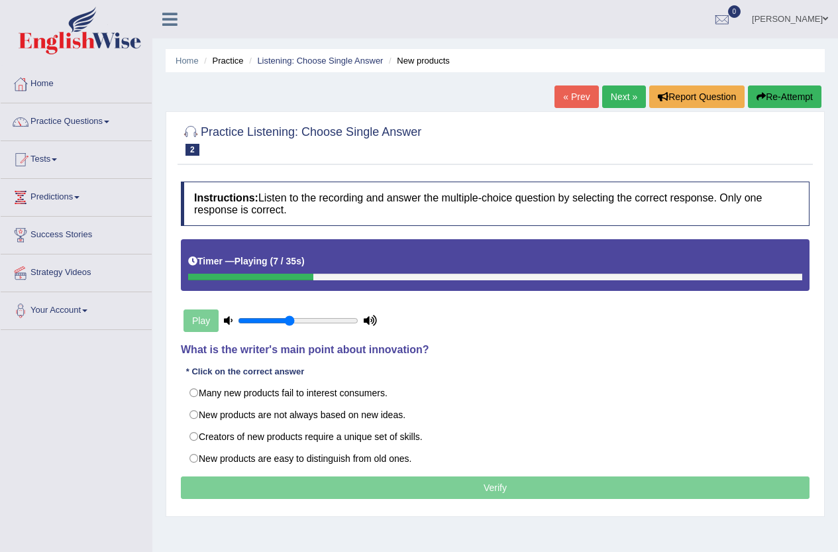
drag, startPoint x: 261, startPoint y: 321, endPoint x: 287, endPoint y: 314, distance: 27.5
click at [287, 315] on input "range" at bounding box center [298, 320] width 121 height 11
drag, startPoint x: 277, startPoint y: 317, endPoint x: 270, endPoint y: 319, distance: 8.4
type input "0.3"
click at [270, 319] on input "range" at bounding box center [298, 320] width 121 height 11
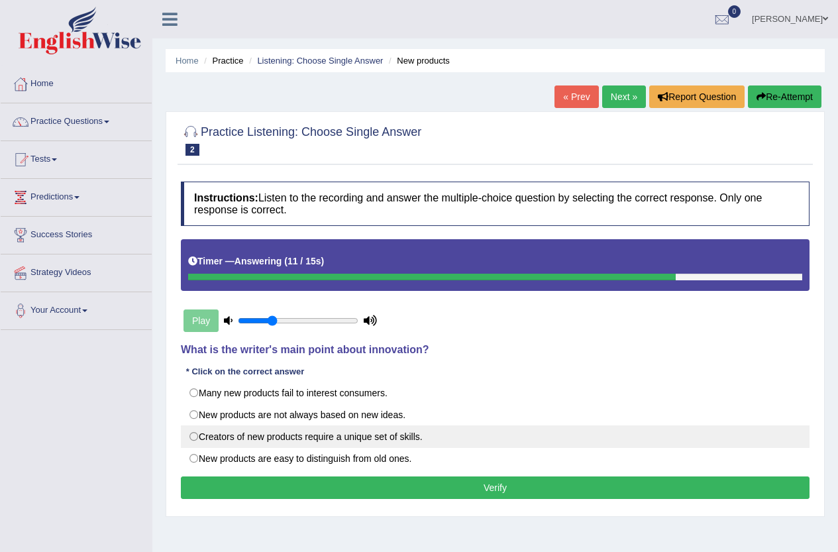
click at [194, 436] on label "Creators of new products require a unique set of skills." at bounding box center [495, 436] width 628 height 23
radio input "true"
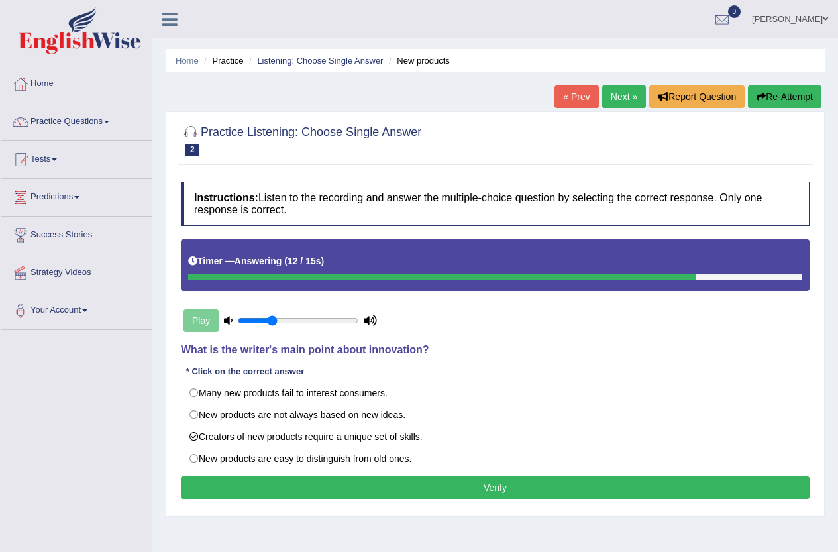
click at [248, 473] on div "Instructions: Listen to the recording and answer the multiple-choice question b…" at bounding box center [494, 342] width 635 height 334
click at [252, 479] on button "Verify" at bounding box center [495, 487] width 628 height 23
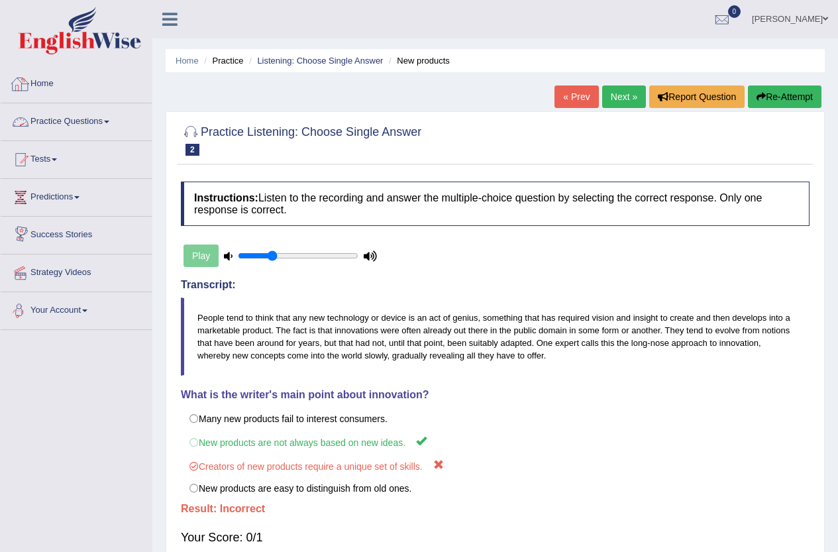
click at [72, 124] on link "Practice Questions" at bounding box center [76, 119] width 151 height 33
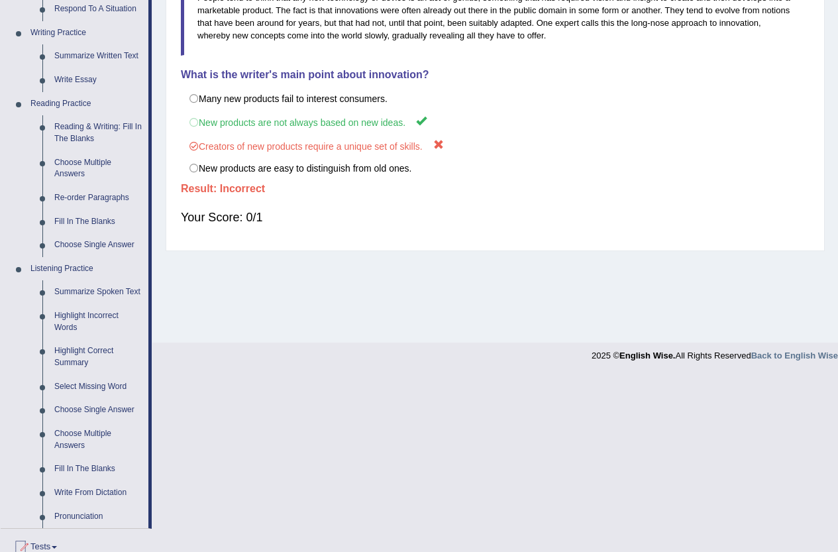
scroll to position [397, 0]
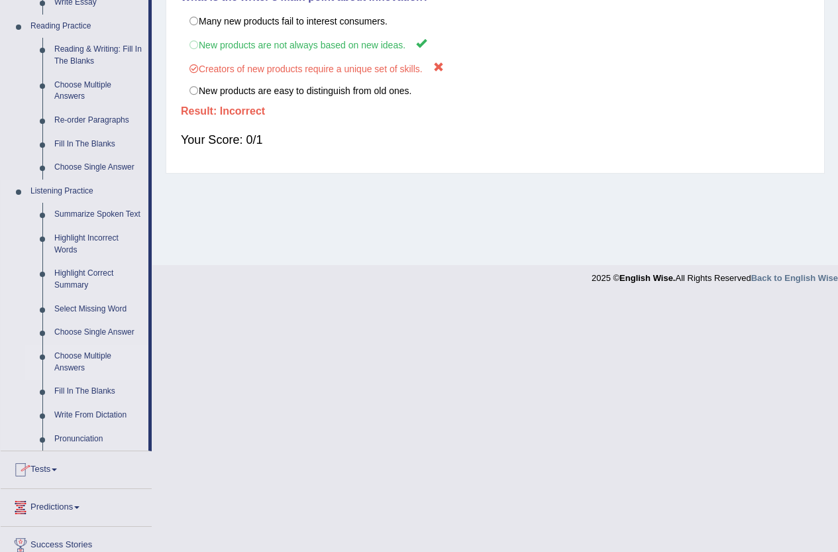
click at [79, 361] on link "Choose Multiple Answers" at bounding box center [98, 361] width 100 height 35
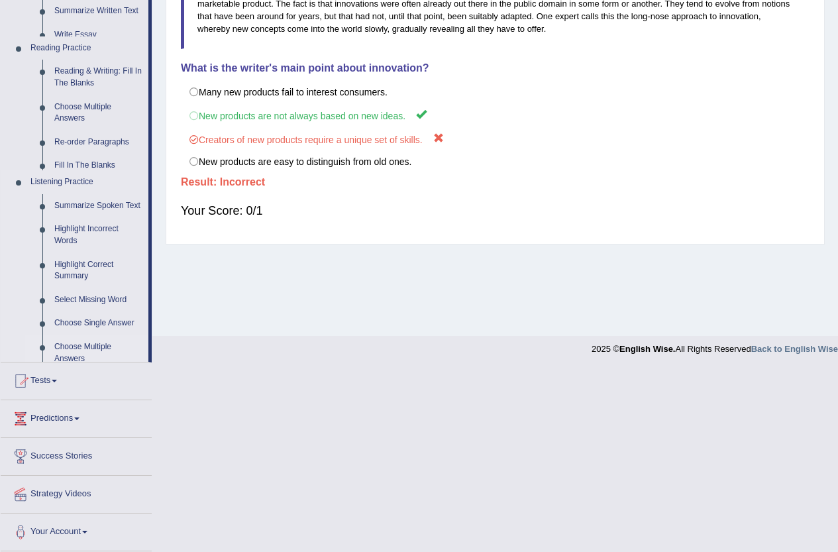
scroll to position [144, 0]
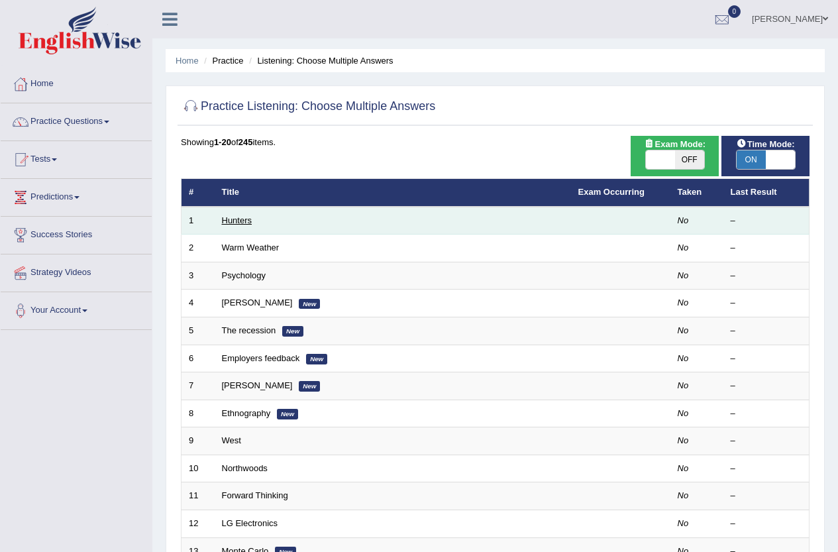
click at [224, 222] on link "Hunters" at bounding box center [237, 220] width 30 height 10
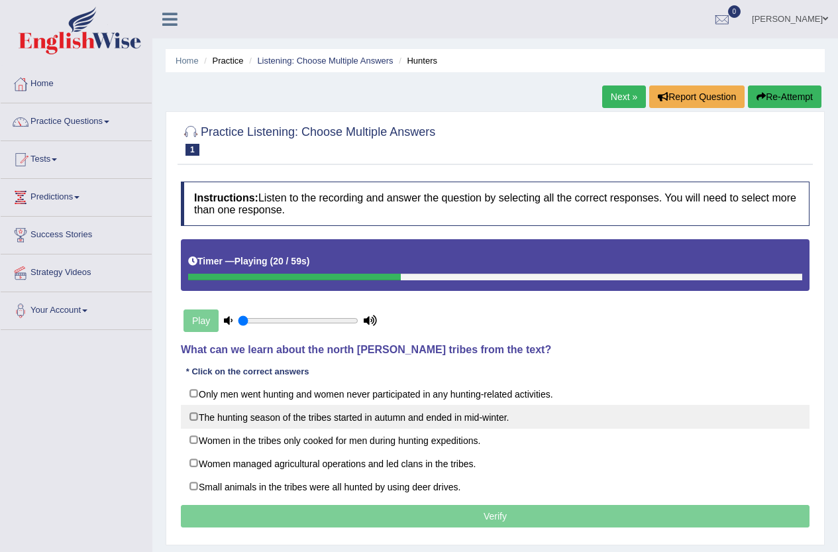
click at [192, 413] on label "The hunting season of the tribes started in autumn and ended in mid-winter." at bounding box center [495, 417] width 628 height 24
checkbox input "true"
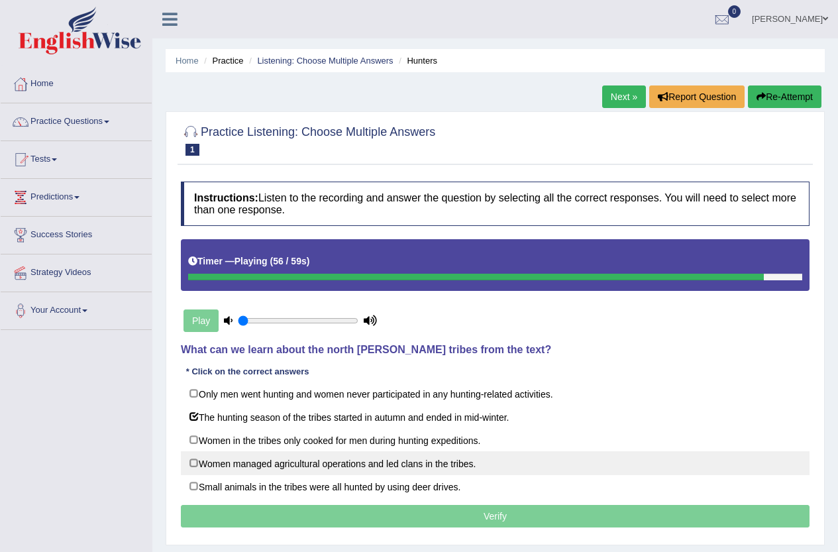
click at [197, 462] on label "Women managed agricultural operations and led clans in the tribes." at bounding box center [495, 463] width 628 height 24
checkbox input "true"
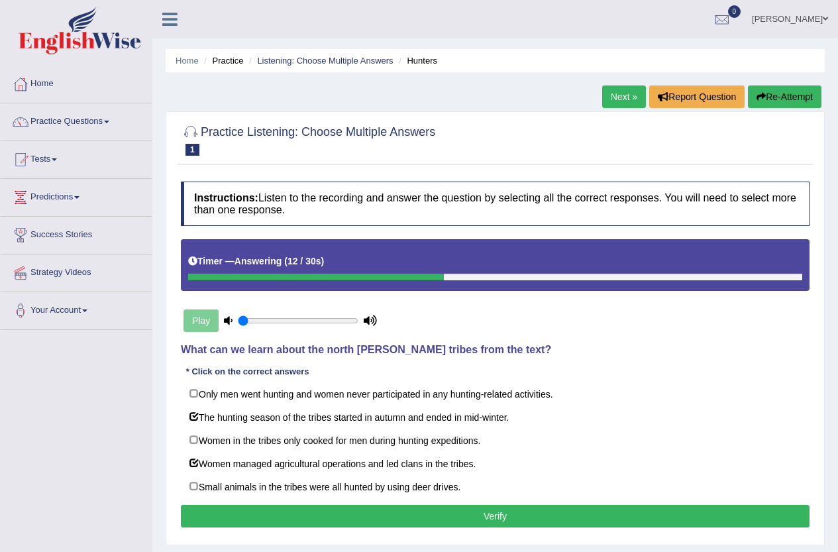
click at [296, 520] on button "Verify" at bounding box center [495, 516] width 628 height 23
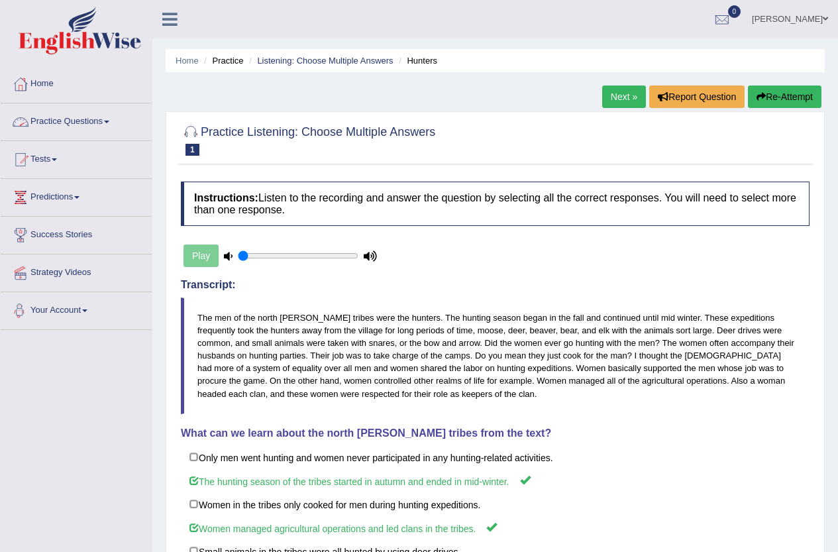
click at [55, 118] on link "Practice Questions" at bounding box center [76, 119] width 151 height 33
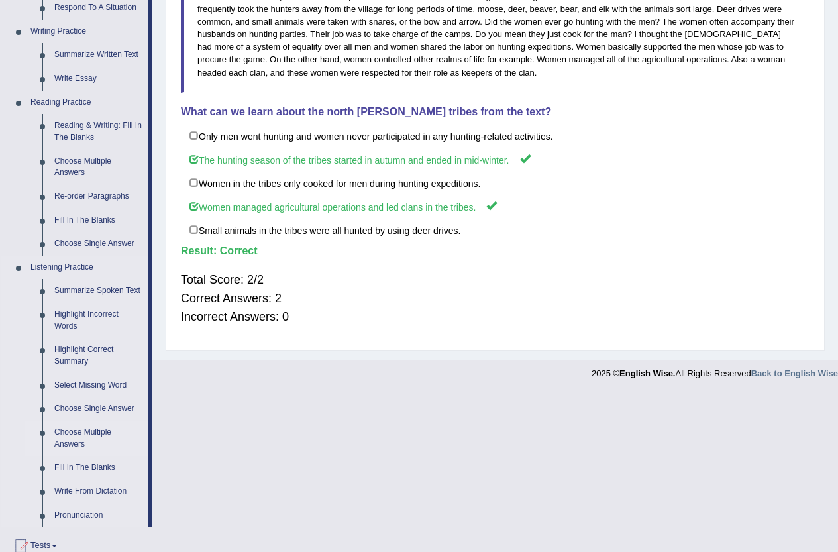
scroll to position [397, 0]
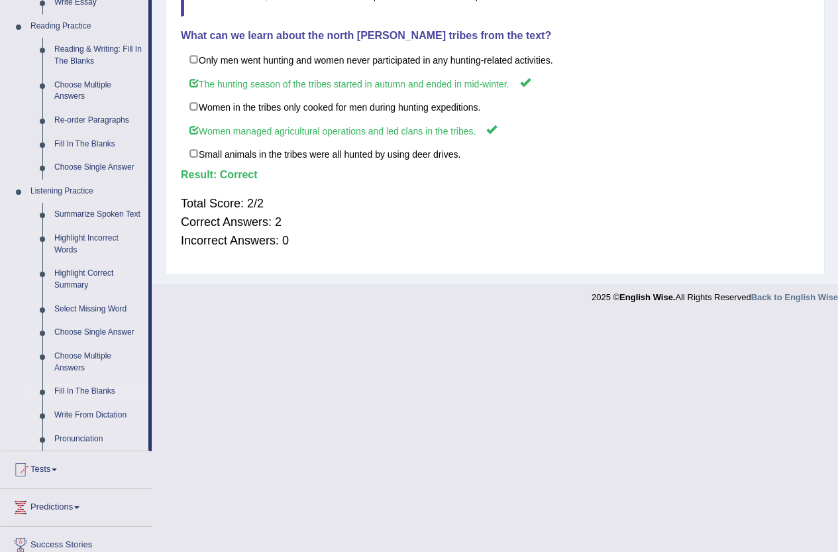
click at [95, 391] on link "Fill In The Blanks" at bounding box center [98, 391] width 100 height 24
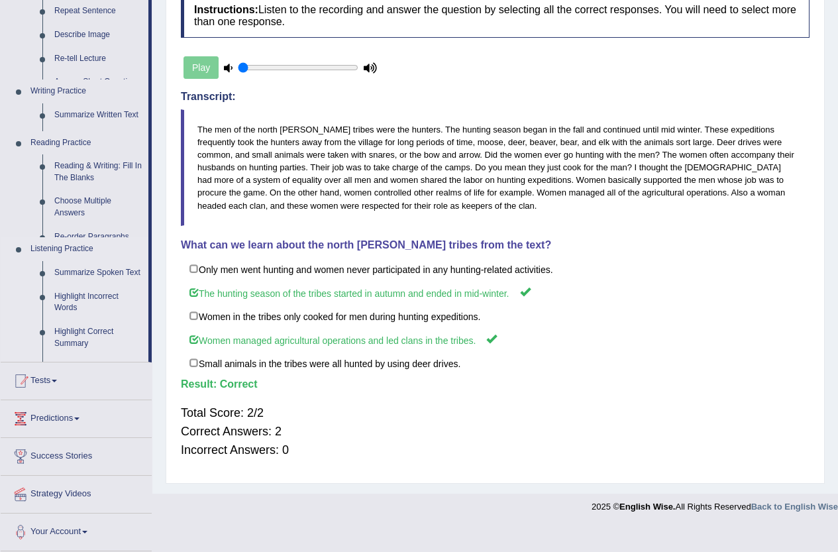
scroll to position [163, 0]
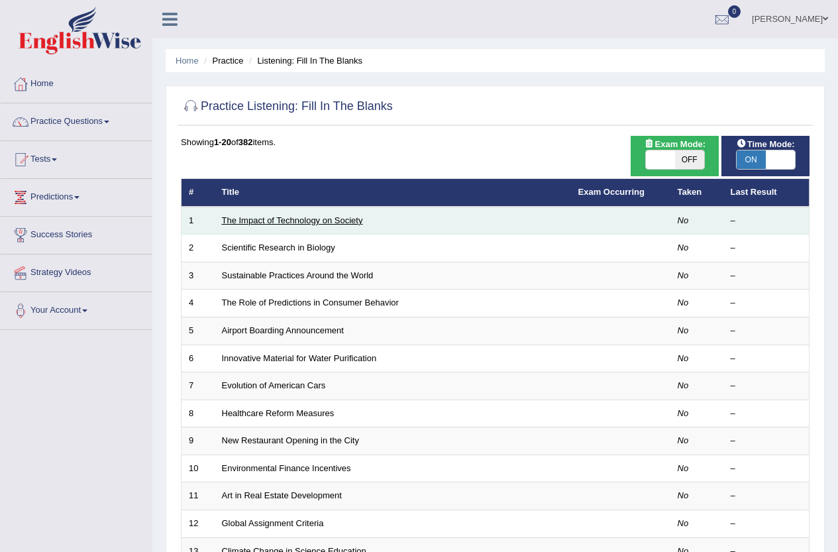
click at [266, 215] on link "The Impact of Technology on Society" at bounding box center [292, 220] width 141 height 10
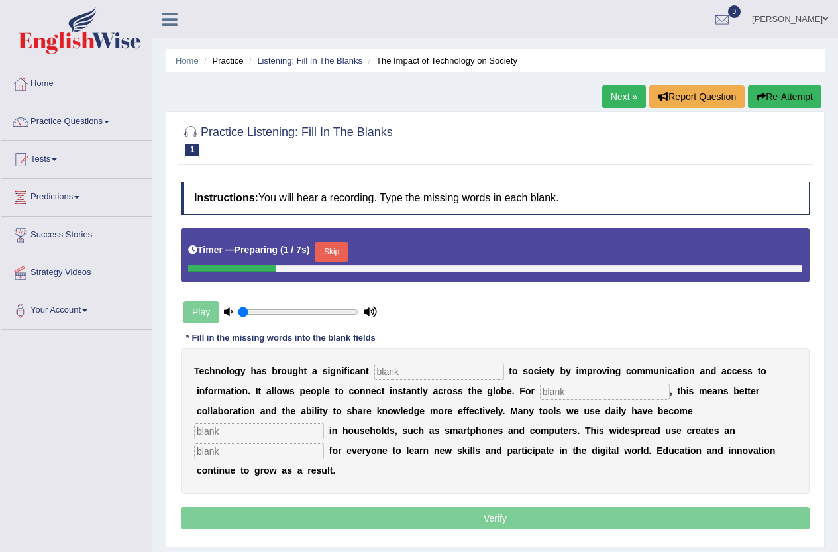
click at [403, 370] on input "text" at bounding box center [439, 372] width 130 height 16
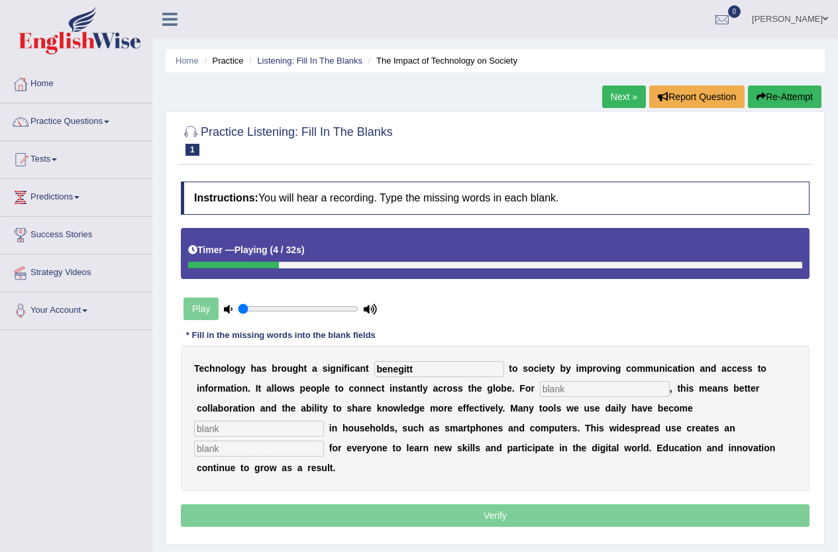
type input "benegitt"
click at [576, 392] on input "text" at bounding box center [605, 389] width 130 height 16
type input "umans"
click at [309, 424] on input "text" at bounding box center [259, 428] width 130 height 16
type input "comon"
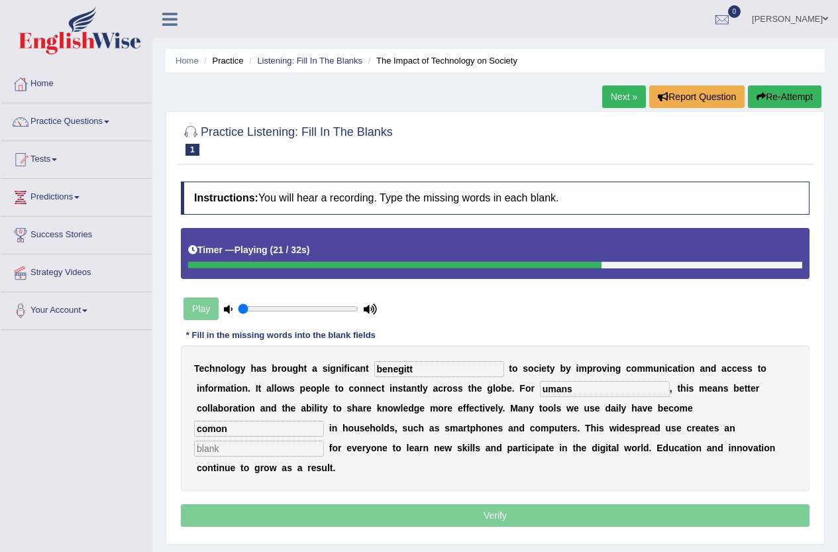
click at [311, 447] on input "text" at bounding box center [259, 448] width 130 height 16
type input "opportunite"
click at [434, 370] on input "benegitt" at bounding box center [439, 369] width 130 height 16
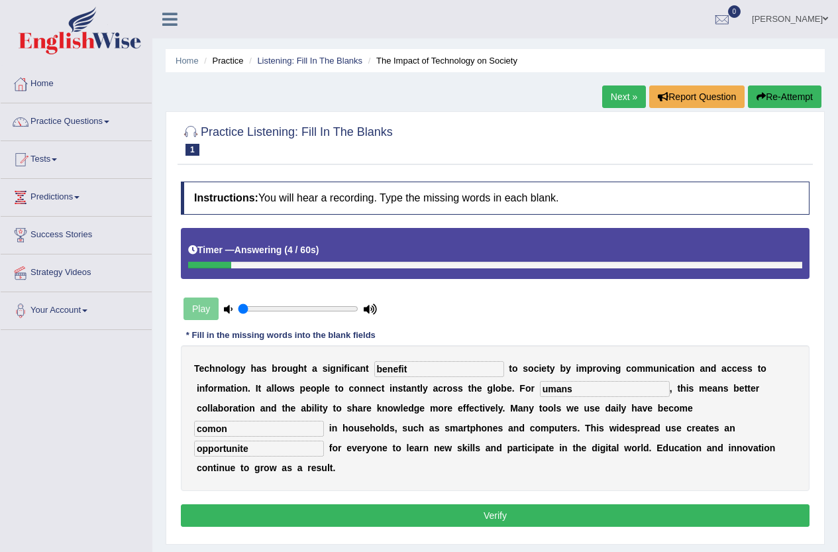
type input "benefit"
click at [576, 392] on input "umans" at bounding box center [605, 389] width 130 height 16
click at [561, 394] on input "umans" at bounding box center [605, 389] width 130 height 16
click at [572, 391] on input "umans" at bounding box center [605, 389] width 130 height 16
drag, startPoint x: 577, startPoint y: 389, endPoint x: 534, endPoint y: 395, distance: 42.8
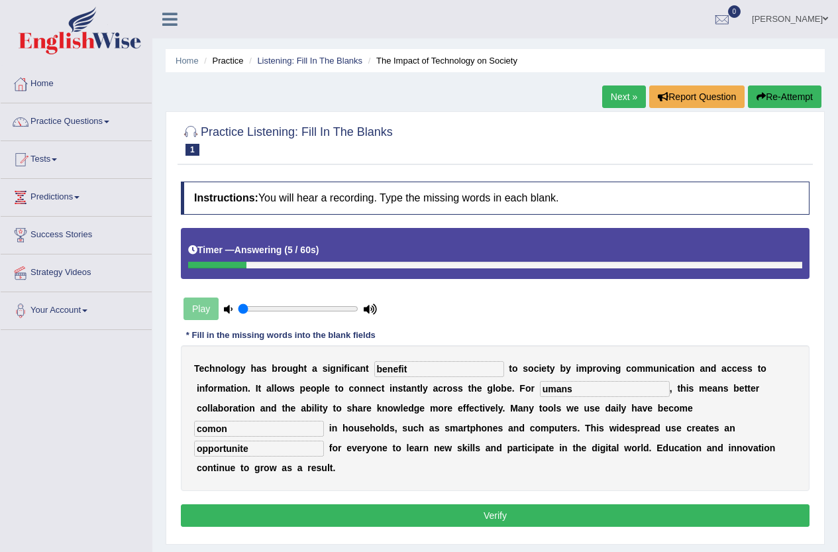
click at [534, 395] on div "T e c h n o l o g y h a s b r o u g h t a s i g n i f i c a n t benefit t o s o…" at bounding box center [495, 418] width 628 height 146
type input "humans"
click at [232, 428] on input "comon" at bounding box center [259, 428] width 130 height 16
drag, startPoint x: 232, startPoint y: 428, endPoint x: 199, endPoint y: 434, distance: 33.8
click at [199, 434] on input "comon" at bounding box center [259, 428] width 130 height 16
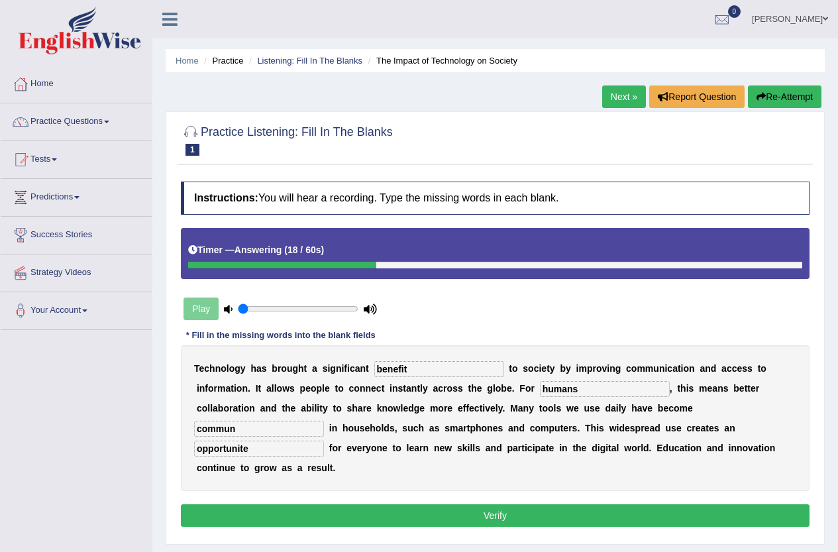
type input "commun"
click at [256, 452] on input "opportunite" at bounding box center [259, 448] width 130 height 16
type input "opportunity"
click at [249, 423] on input "commun" at bounding box center [259, 428] width 130 height 16
click at [217, 426] on input "commun" at bounding box center [259, 428] width 130 height 16
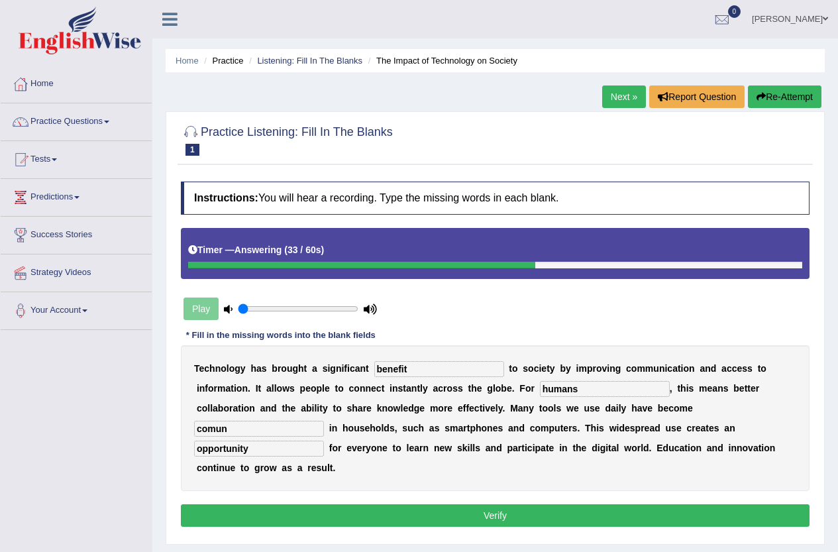
type input "commun"
click at [426, 509] on button "Verify" at bounding box center [495, 515] width 628 height 23
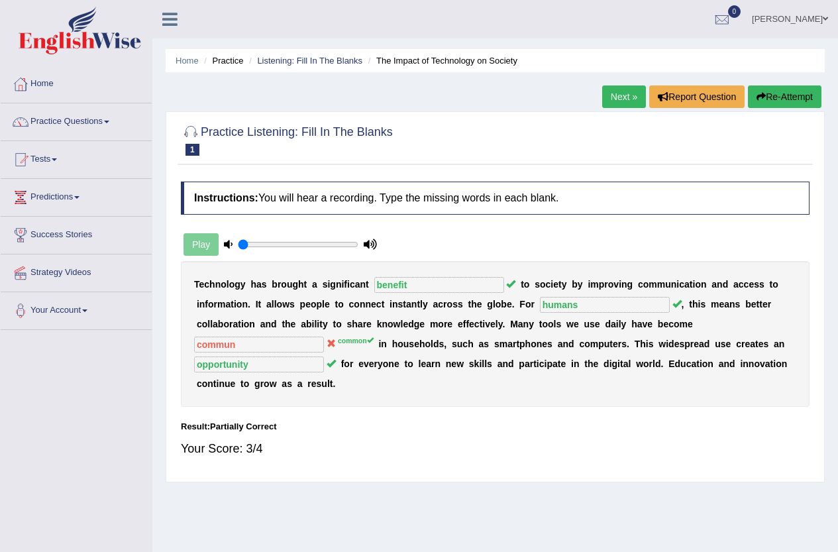
click at [614, 103] on link "Next »" at bounding box center [624, 96] width 44 height 23
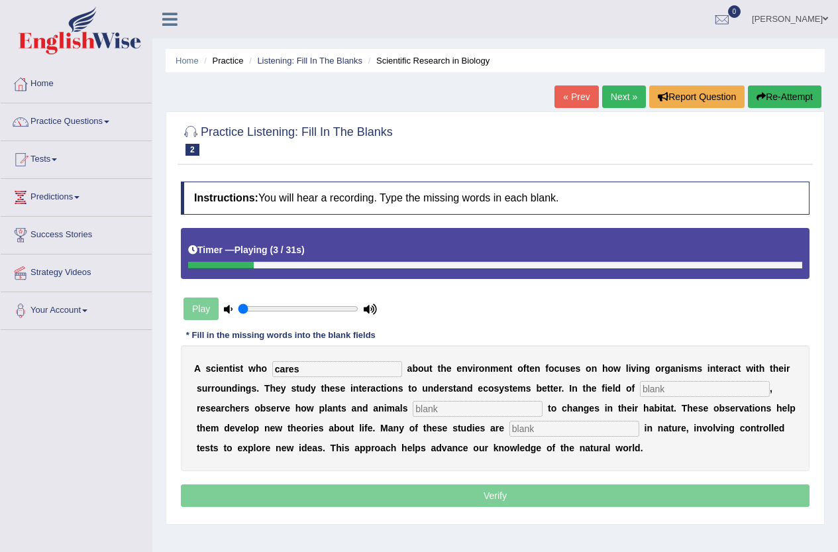
type input "cares"
click at [651, 393] on input "text" at bounding box center [705, 389] width 130 height 16
type input "biologu"
click at [443, 413] on input "text" at bounding box center [478, 409] width 130 height 16
type input "respond"
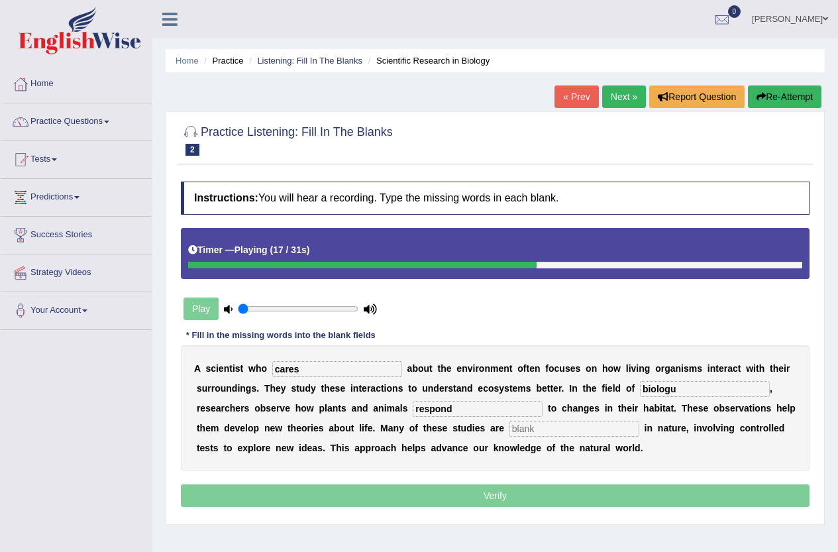
click at [556, 428] on input "text" at bounding box center [574, 428] width 130 height 16
type input "experimental"
click at [330, 364] on input "cares" at bounding box center [337, 369] width 130 height 16
click at [684, 391] on input "biologu" at bounding box center [705, 389] width 130 height 16
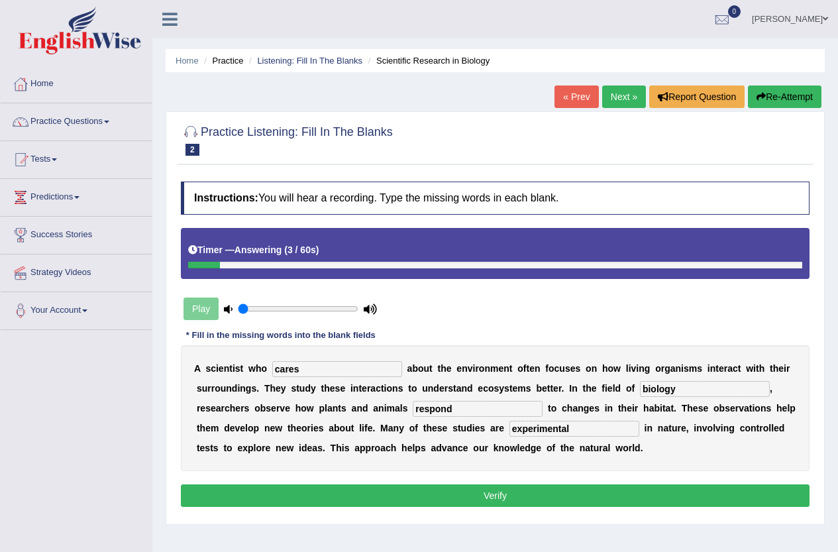
type input "biology"
click at [452, 409] on input "respond" at bounding box center [478, 409] width 130 height 16
type input "respond"
click at [591, 430] on input "experimental" at bounding box center [574, 428] width 130 height 16
type input "experimented"
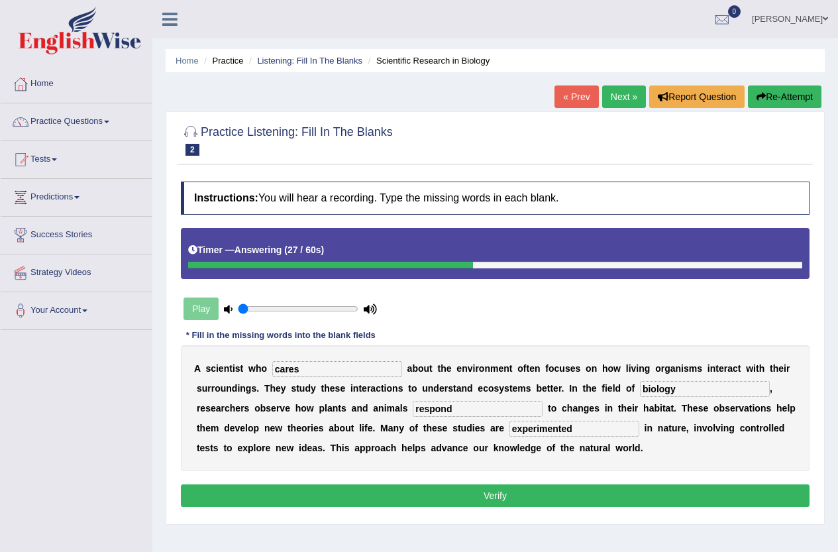
click at [597, 493] on button "Verify" at bounding box center [495, 495] width 628 height 23
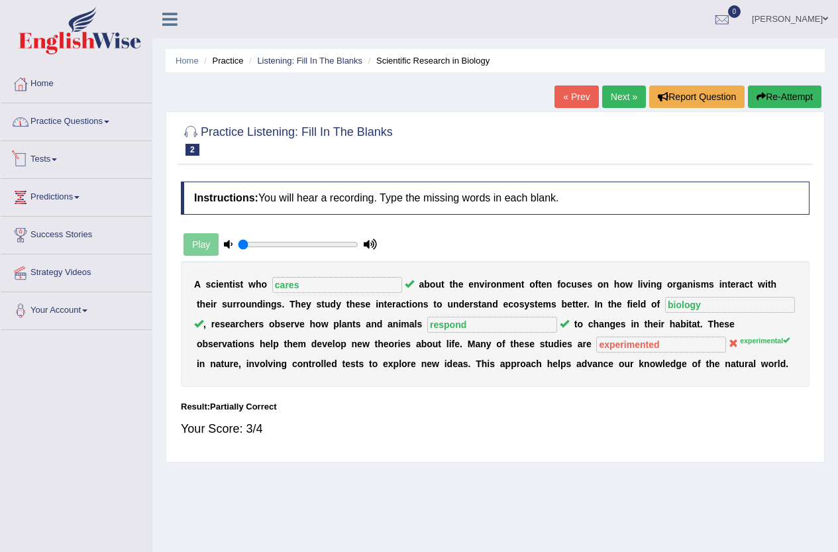
click at [91, 124] on link "Practice Questions" at bounding box center [76, 119] width 151 height 33
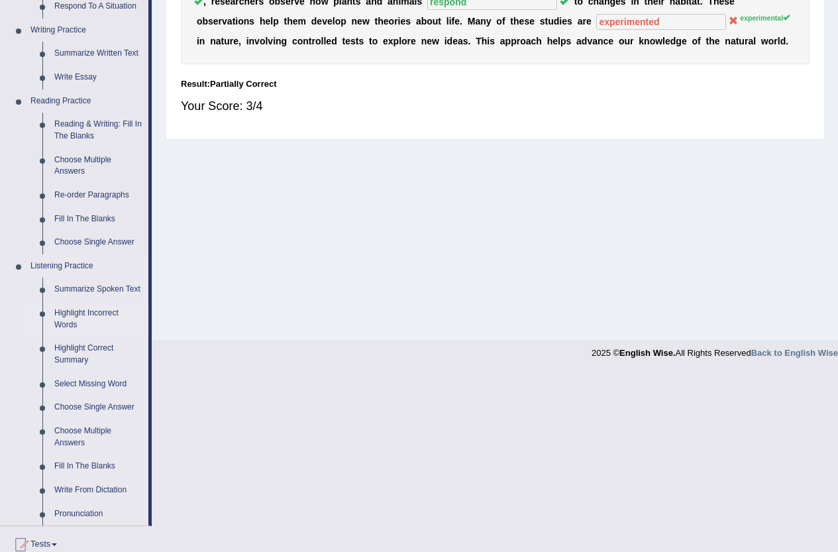
scroll to position [464, 0]
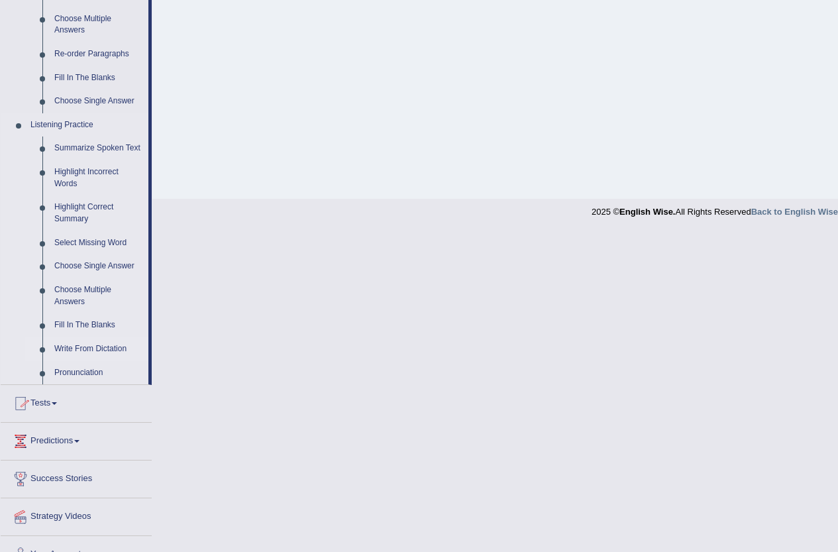
click at [89, 344] on link "Write From Dictation" at bounding box center [98, 349] width 100 height 24
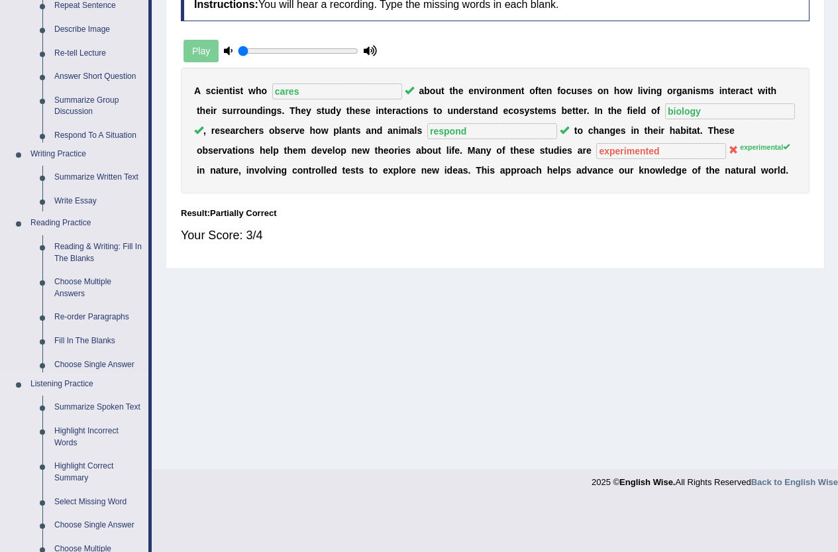
scroll to position [144, 0]
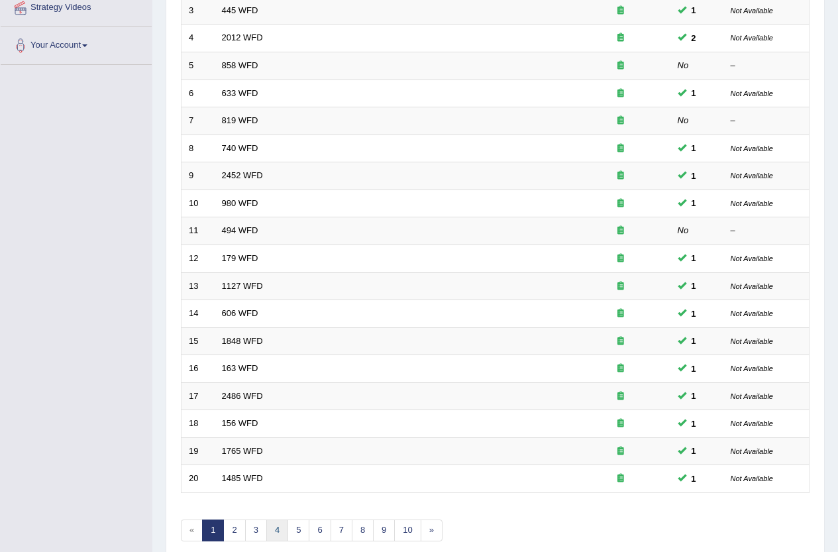
click at [274, 529] on link "4" at bounding box center [277, 530] width 22 height 22
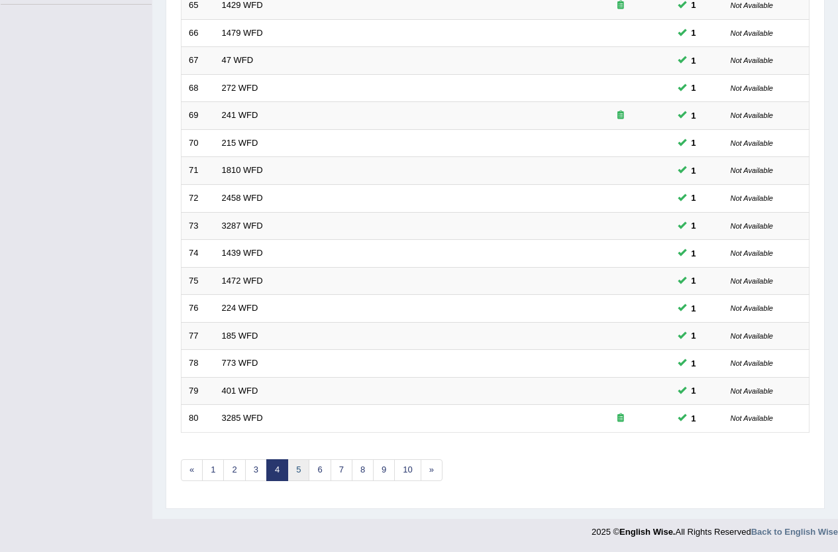
scroll to position [325, 0]
click at [304, 467] on link "5" at bounding box center [298, 470] width 22 height 22
click at [318, 470] on link "6" at bounding box center [320, 470] width 22 height 22
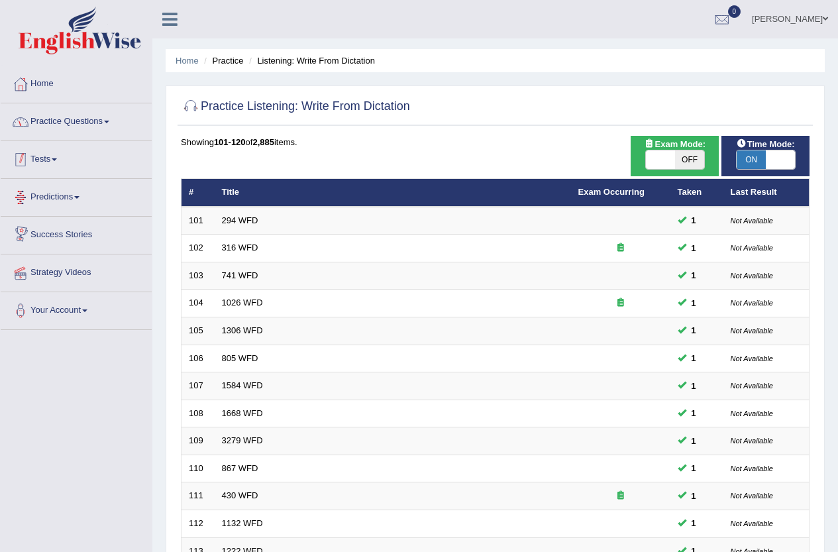
click at [77, 130] on link "Practice Questions" at bounding box center [76, 119] width 151 height 33
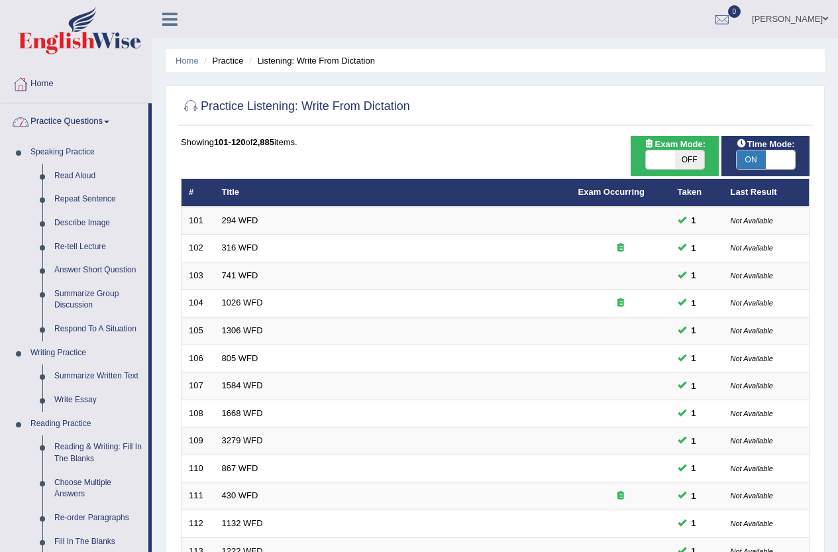
click at [63, 121] on link "Practice Questions" at bounding box center [75, 119] width 148 height 33
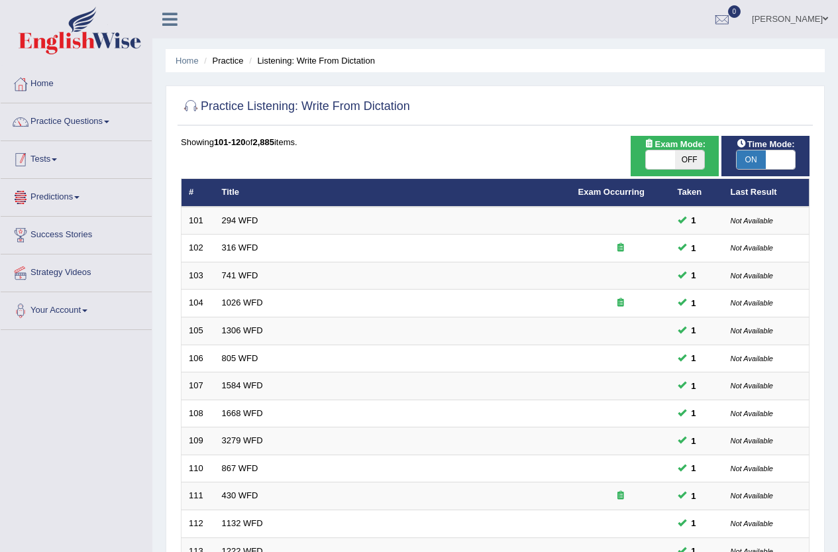
click at [58, 164] on link "Tests" at bounding box center [76, 157] width 151 height 33
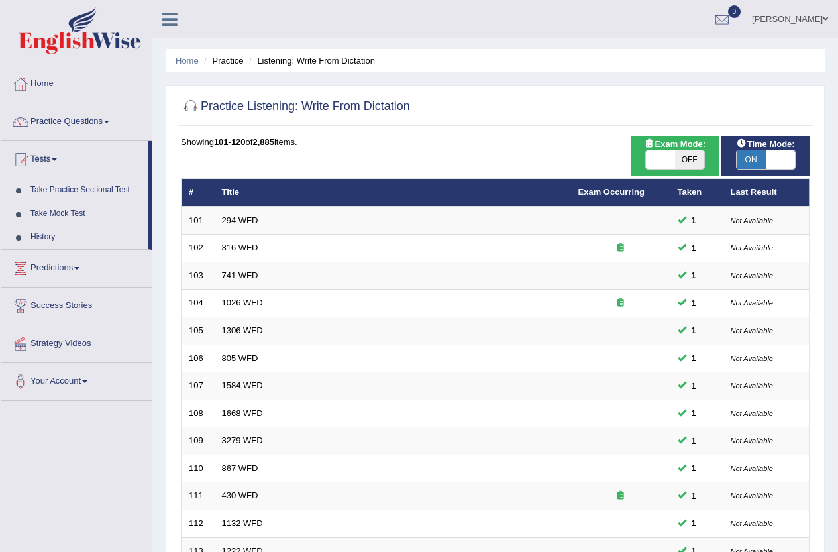
click at [70, 192] on link "Take Practice Sectional Test" at bounding box center [87, 190] width 124 height 24
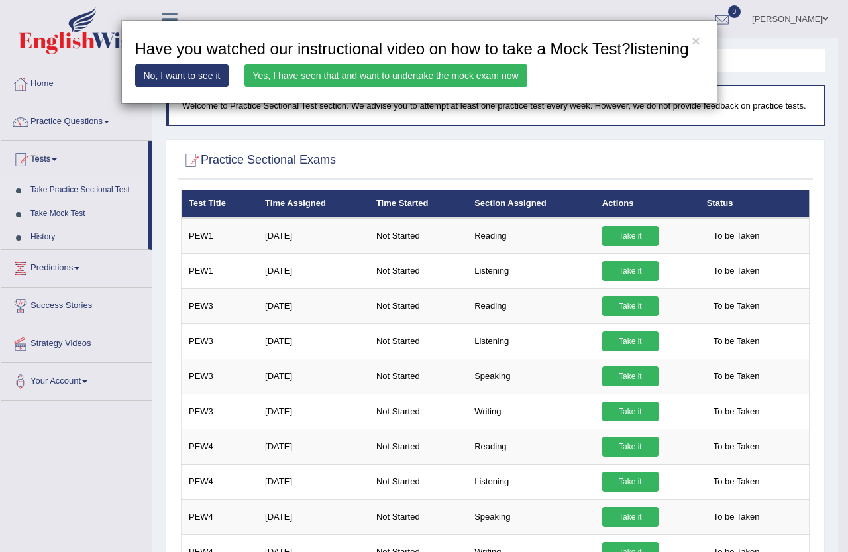
click at [372, 78] on link "Yes, I have seen that and want to undertake the mock exam now" at bounding box center [385, 75] width 283 height 23
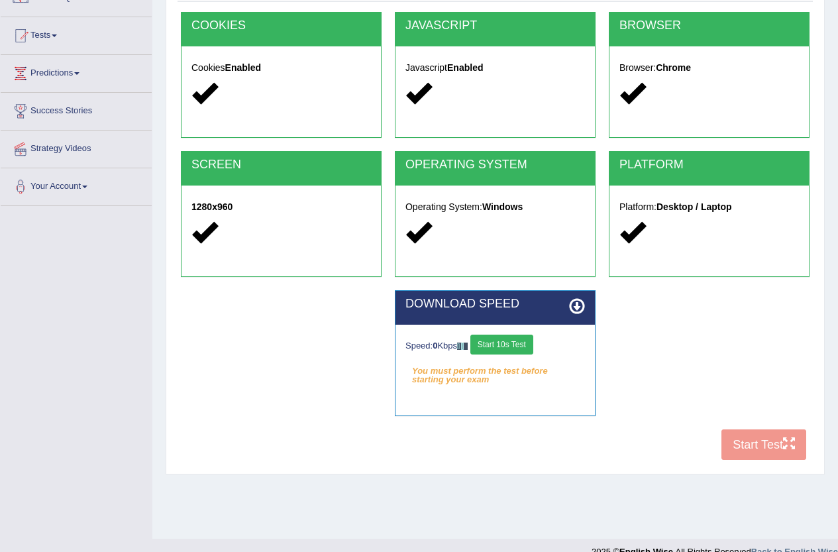
scroll to position [144, 0]
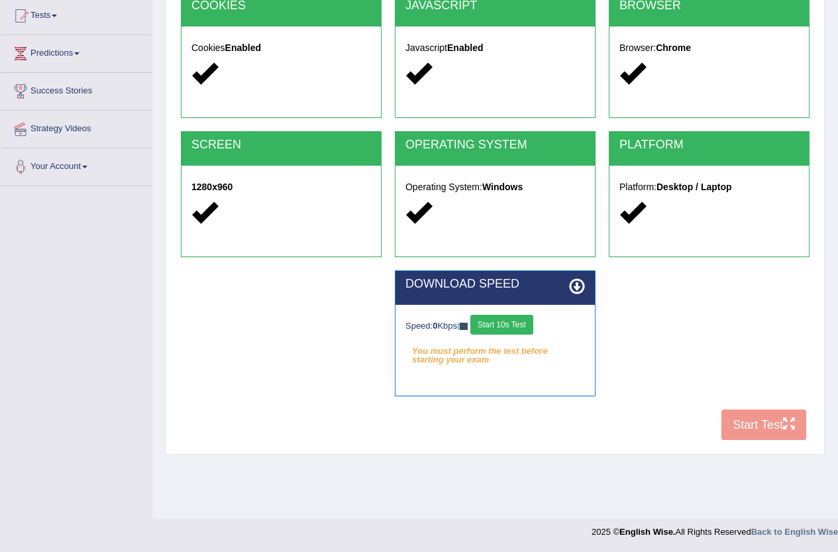
click at [518, 326] on button "Start 10s Test" at bounding box center [501, 325] width 63 height 20
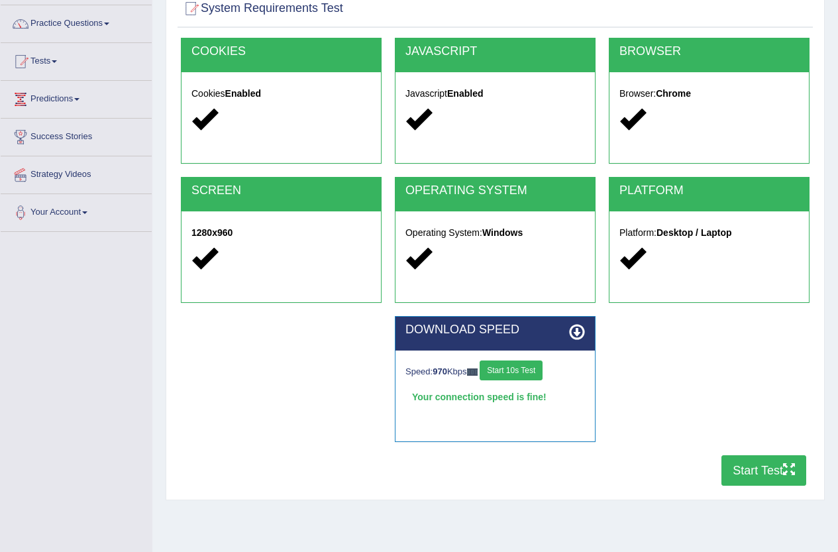
scroll to position [77, 0]
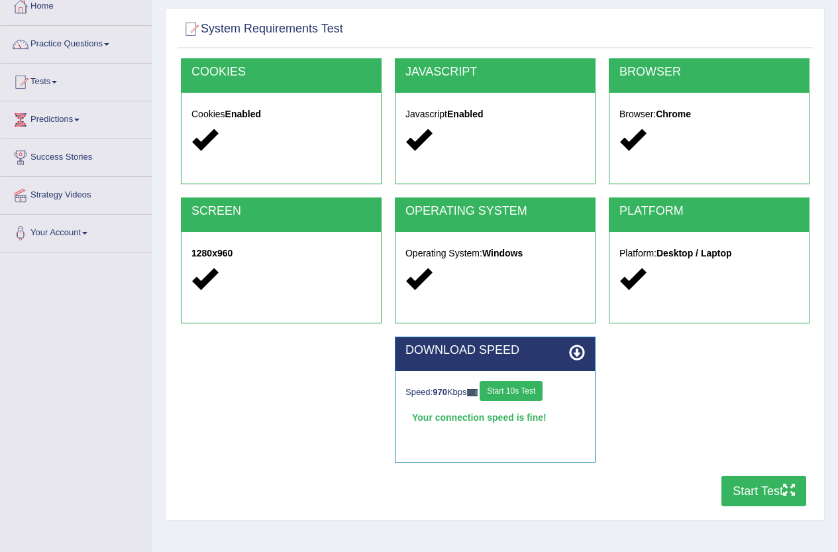
click at [732, 480] on button "Start Test" at bounding box center [763, 490] width 85 height 30
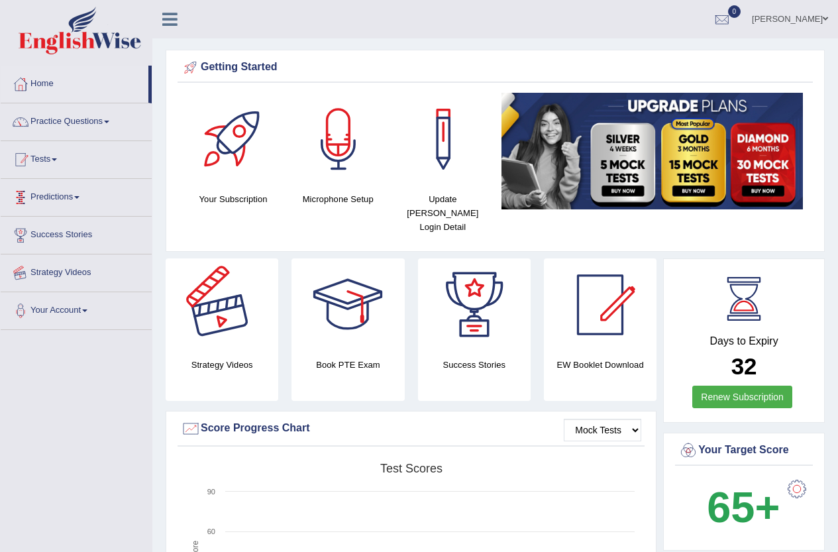
click at [101, 117] on link "Practice Questions" at bounding box center [76, 119] width 151 height 33
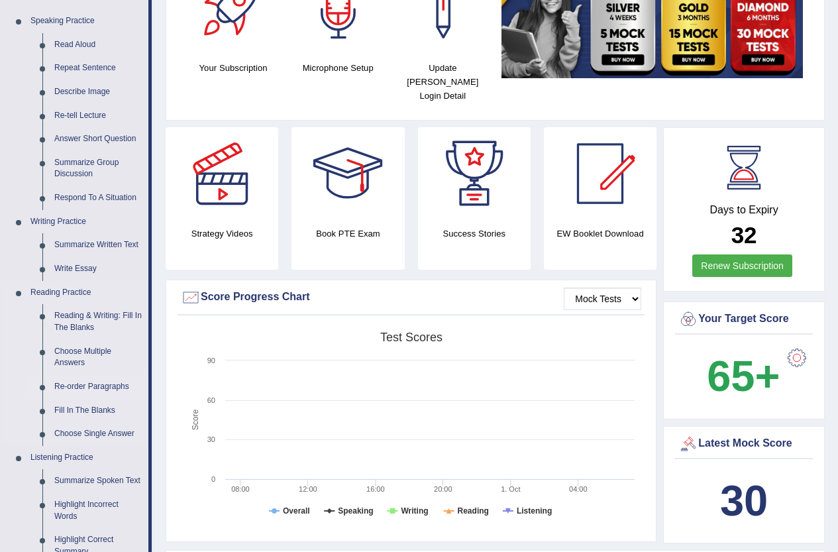
scroll to position [132, 0]
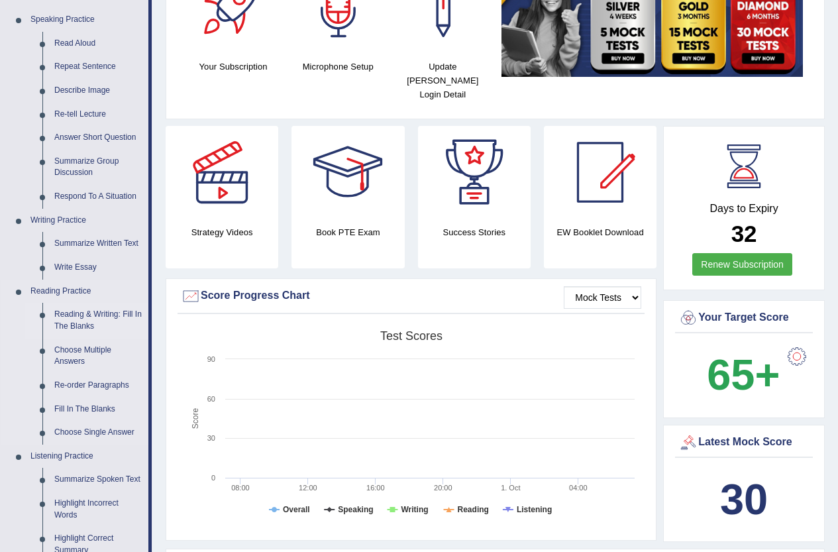
click at [85, 321] on link "Reading & Writing: Fill In The Blanks" at bounding box center [98, 320] width 100 height 35
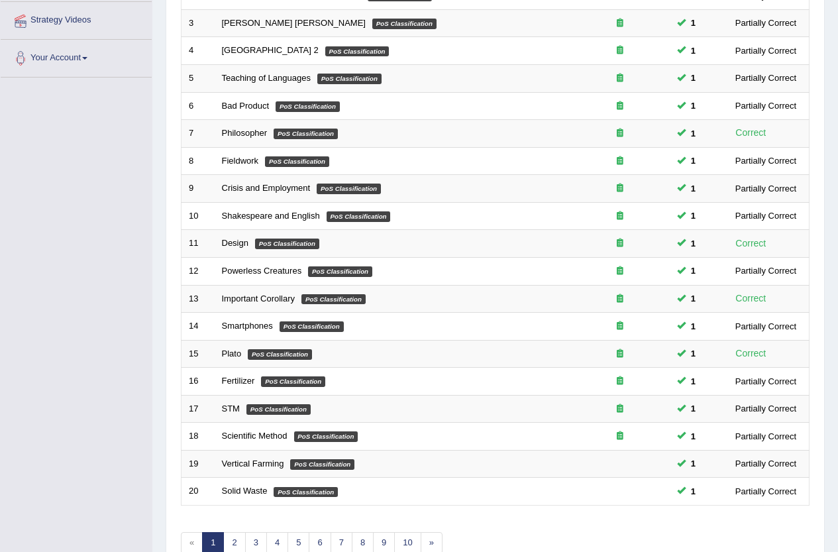
scroll to position [325, 0]
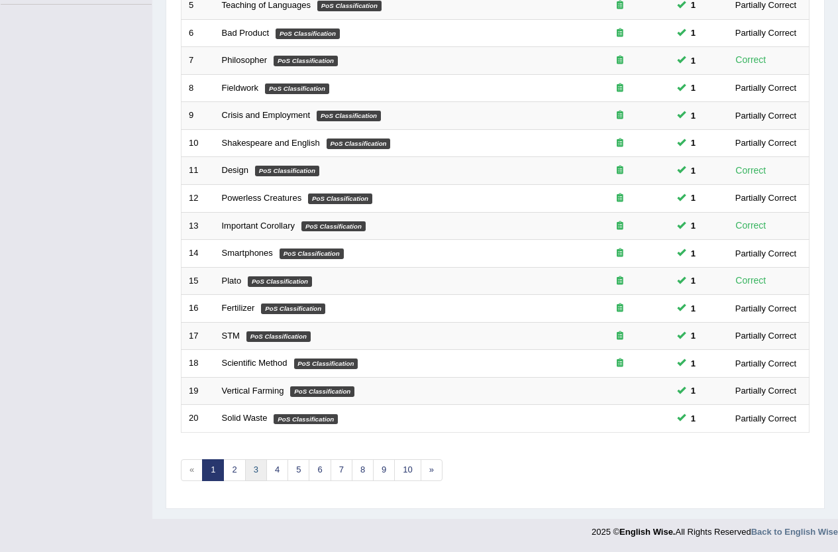
click at [250, 474] on link "3" at bounding box center [256, 470] width 22 height 22
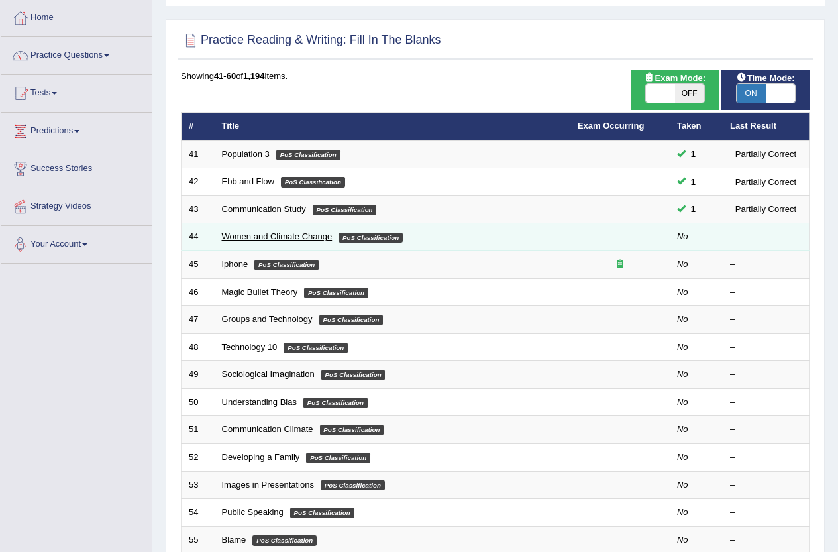
click at [268, 240] on link "Women and Climate Change" at bounding box center [277, 236] width 111 height 10
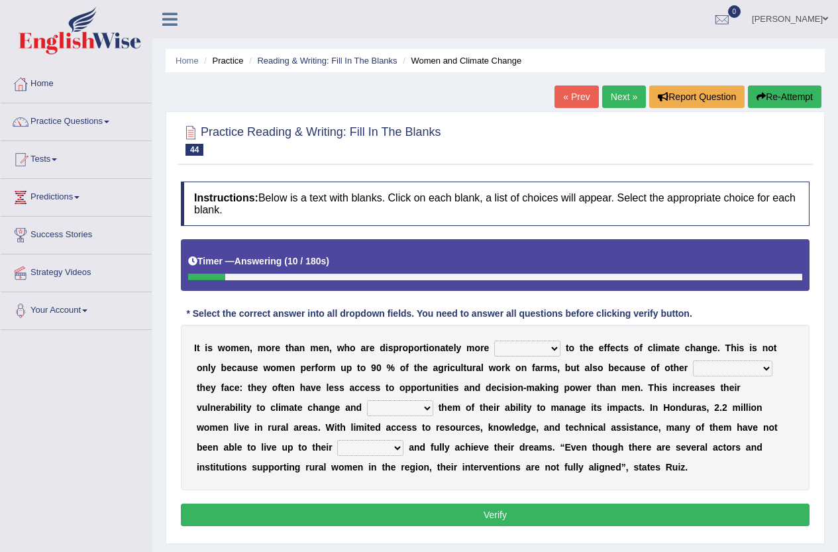
click at [532, 353] on select "defensive beatable vulnerable defective" at bounding box center [527, 348] width 66 height 16
click at [407, 372] on b "f" at bounding box center [406, 367] width 3 height 11
click at [534, 352] on select "defensive beatable vulnerable defective" at bounding box center [527, 348] width 66 height 16
select select "vulnerable"
click at [494, 340] on select "defensive beatable vulnerable defective" at bounding box center [527, 348] width 66 height 16
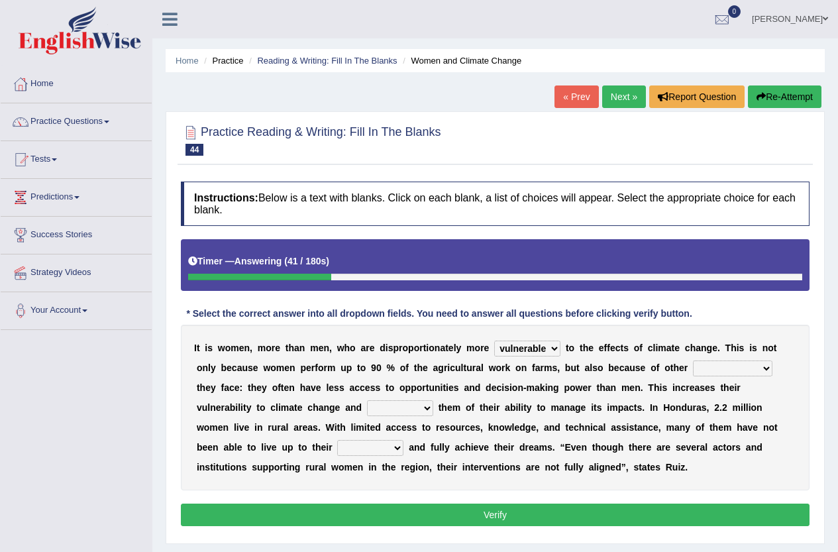
click at [757, 366] on select "chances challenges awkwardness changes" at bounding box center [732, 368] width 79 height 16
click at [501, 430] on b "o" at bounding box center [502, 427] width 6 height 11
click at [403, 413] on select "deprives caprices deposits thrives" at bounding box center [400, 408] width 66 height 16
select select "deprives"
click at [367, 400] on select "deprives caprices deposits thrives" at bounding box center [400, 408] width 66 height 16
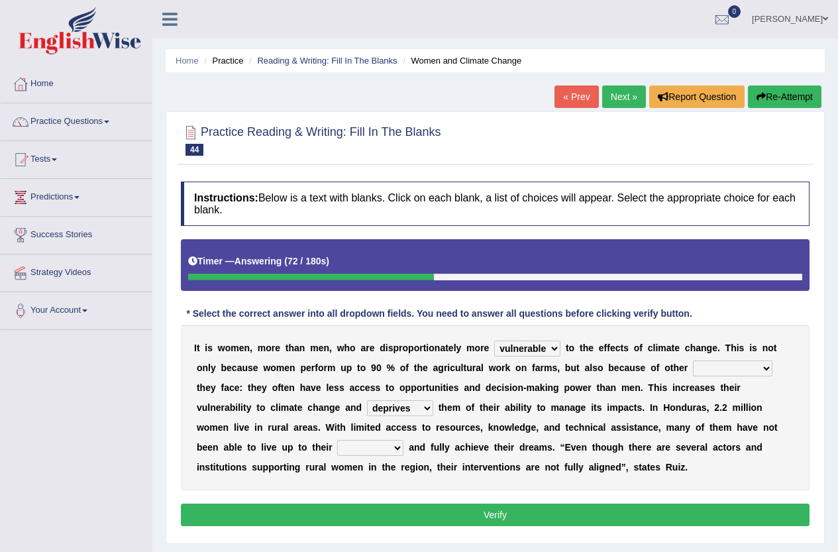
click at [385, 452] on select "endurance patience capacities publicity" at bounding box center [370, 448] width 66 height 16
select select "capacities"
click at [337, 440] on select "endurance patience capacities publicity" at bounding box center [370, 448] width 66 height 16
click at [734, 366] on select "chances challenges awkwardness changes" at bounding box center [732, 368] width 79 height 16
select select "challenges"
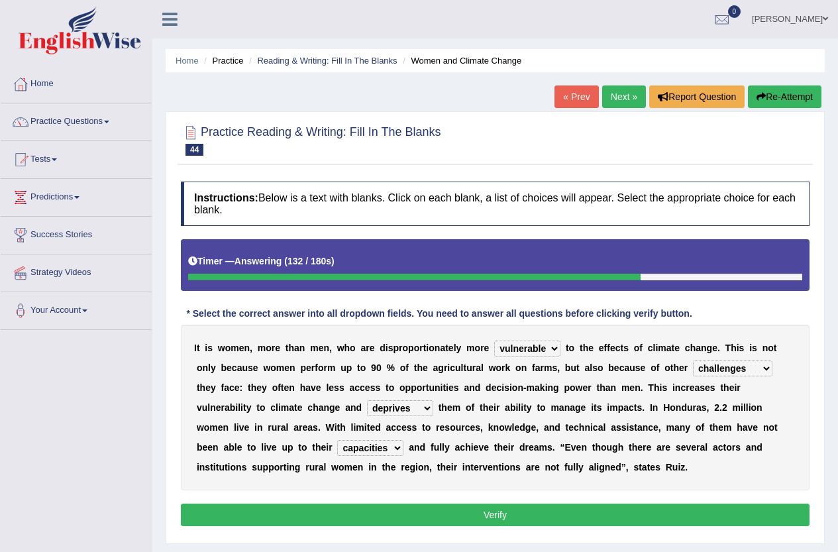
click at [693, 360] on select "chances challenges awkwardness changes" at bounding box center [732, 368] width 79 height 16
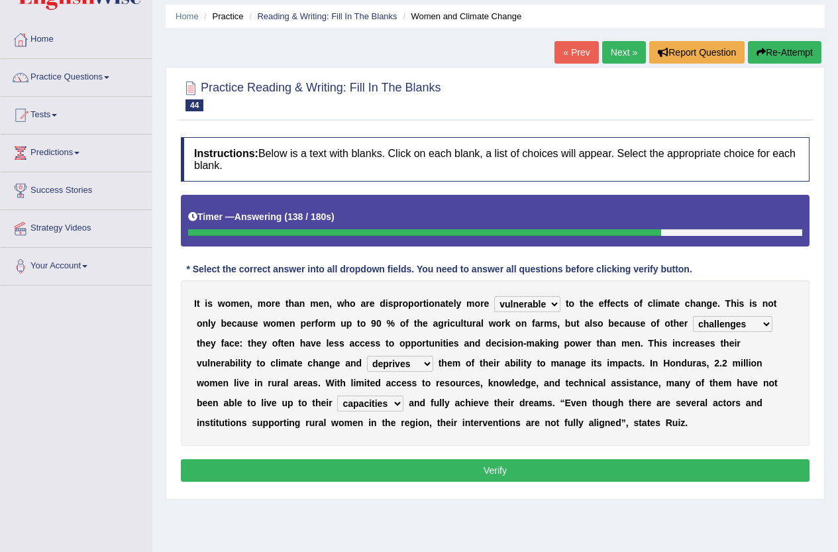
scroll to position [132, 0]
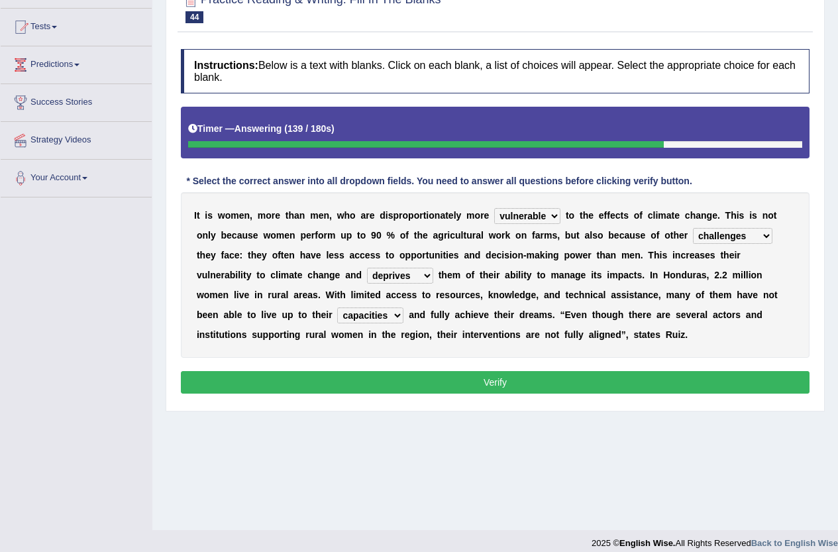
click at [525, 381] on button "Verify" at bounding box center [495, 382] width 628 height 23
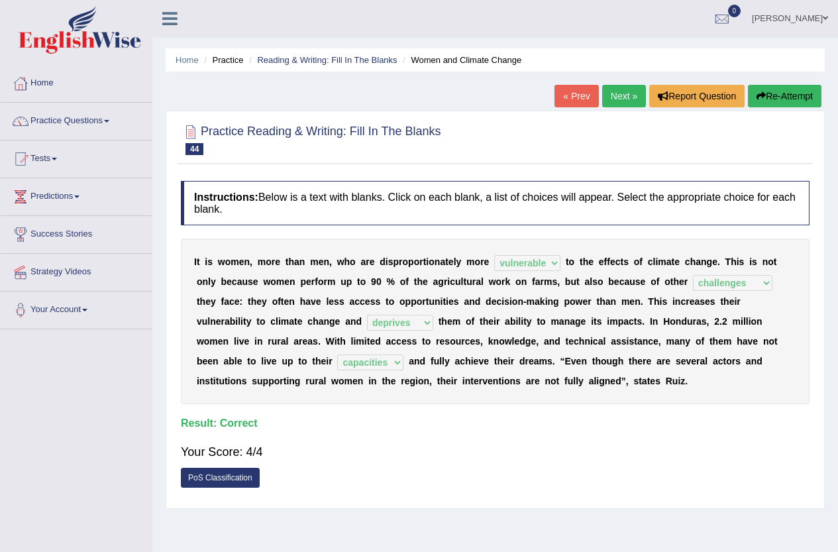
scroll to position [0, 0]
click at [100, 119] on link "Practice Questions" at bounding box center [76, 119] width 151 height 33
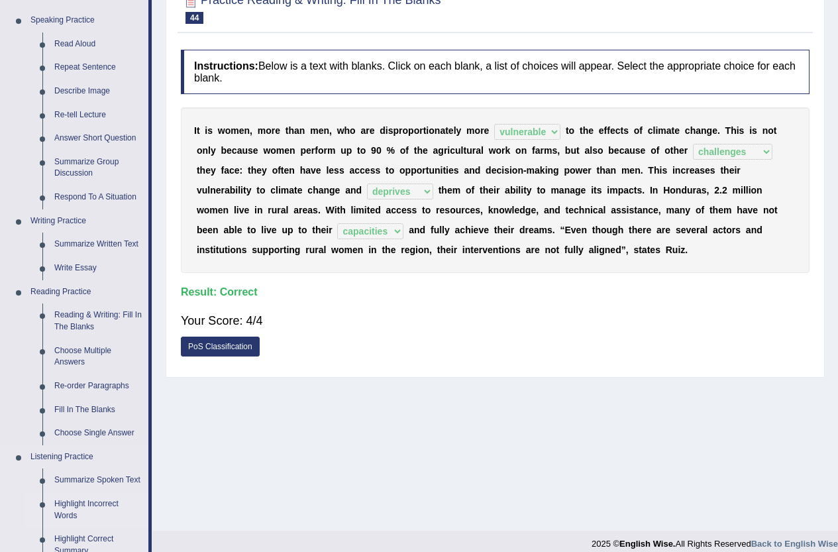
scroll to position [265, 0]
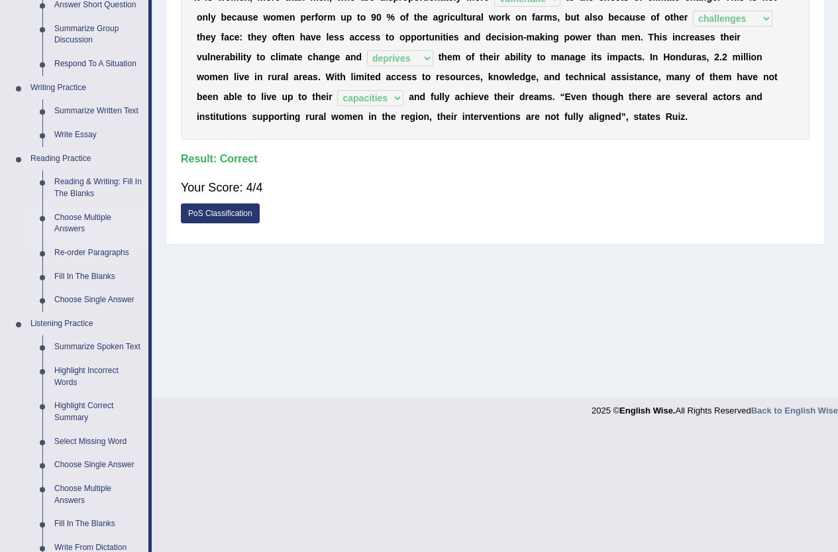
click at [67, 231] on link "Choose Multiple Answers" at bounding box center [98, 223] width 100 height 35
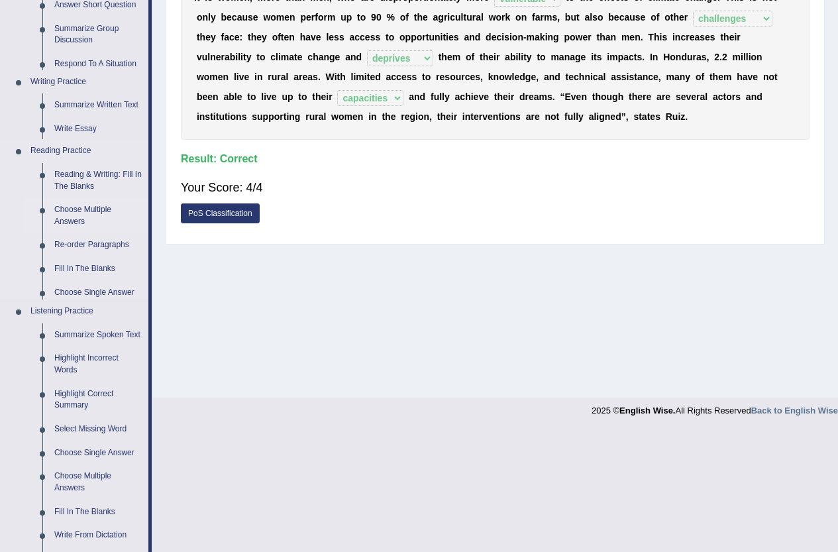
scroll to position [144, 0]
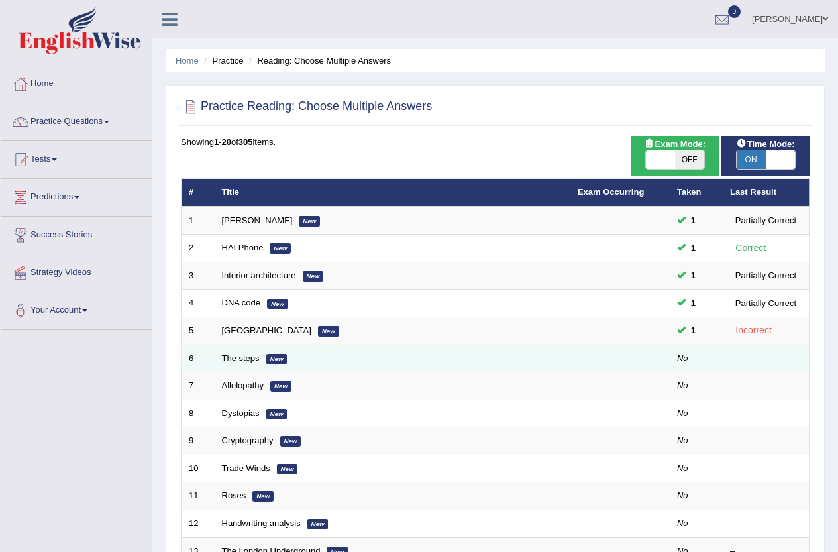
click at [247, 364] on td "The steps New" at bounding box center [393, 358] width 356 height 28
click at [246, 359] on link "The steps" at bounding box center [241, 358] width 38 height 10
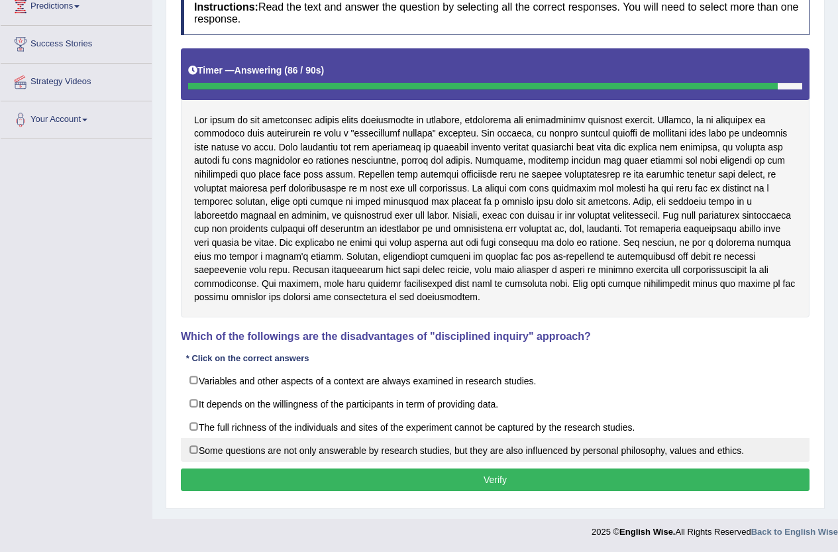
click at [219, 446] on label "Some questions are not only answerable by research studies, but they are also i…" at bounding box center [495, 450] width 628 height 24
checkbox input "true"
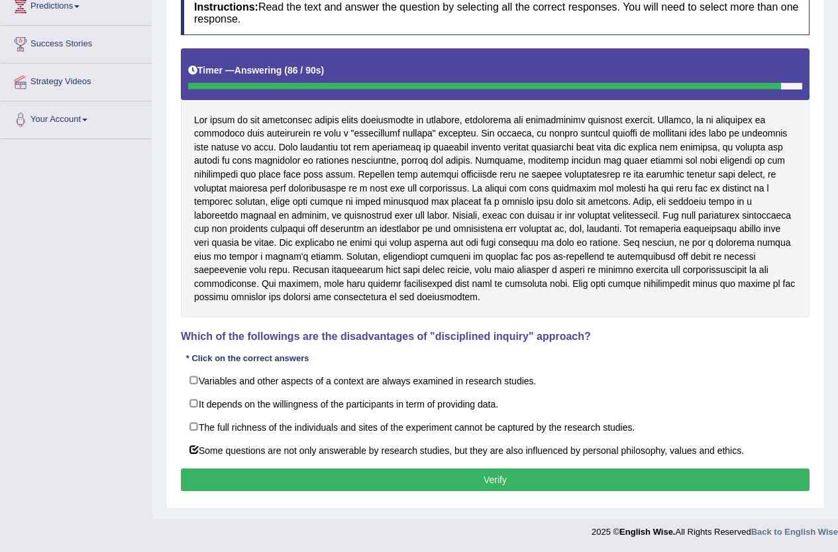
click at [236, 470] on button "Verify" at bounding box center [495, 479] width 628 height 23
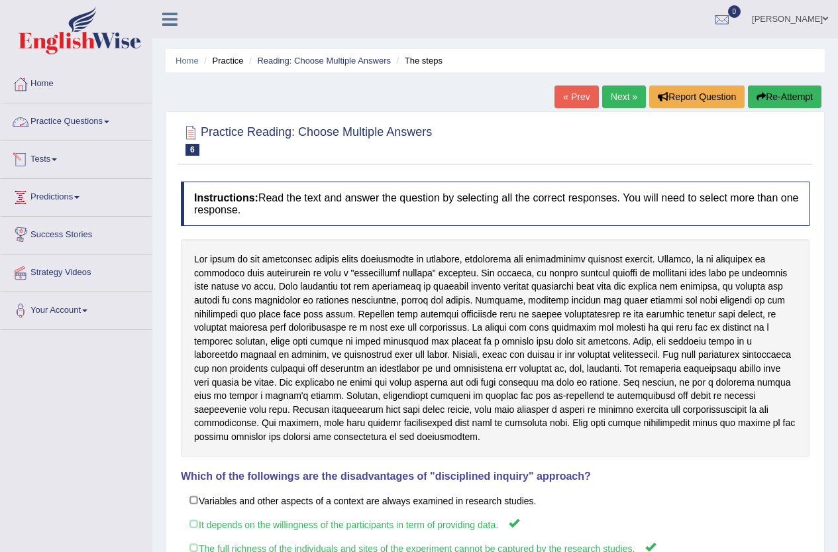
click at [54, 156] on link "Tests" at bounding box center [76, 157] width 151 height 33
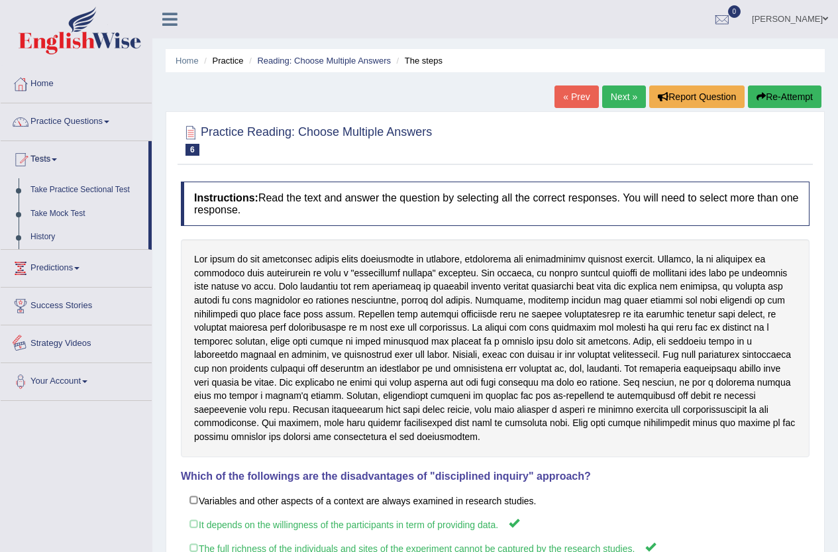
click at [92, 122] on link "Practice Questions" at bounding box center [76, 119] width 151 height 33
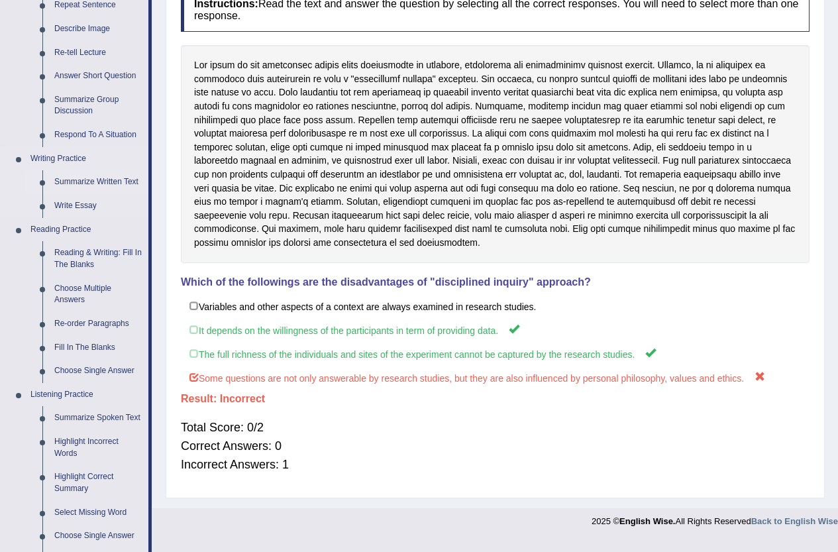
scroll to position [199, 0]
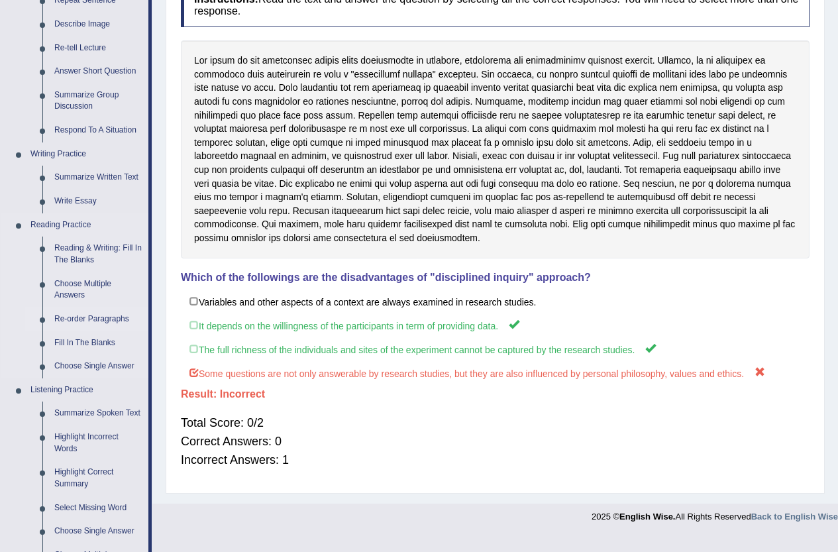
click at [91, 318] on link "Re-order Paragraphs" at bounding box center [98, 319] width 100 height 24
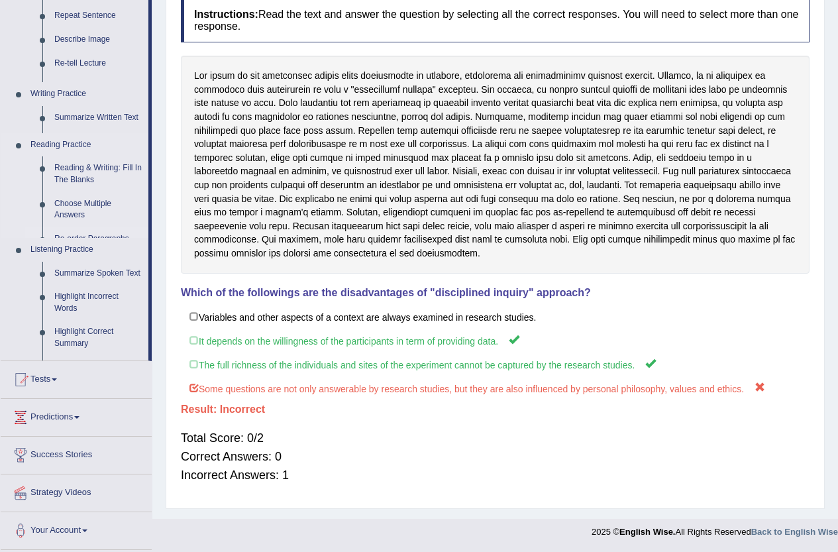
scroll to position [183, 0]
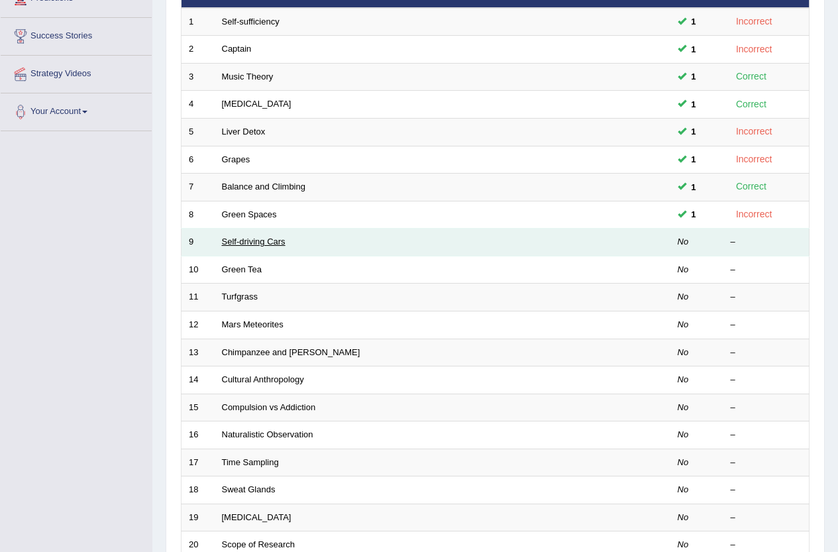
click at [237, 241] on link "Self-driving Cars" at bounding box center [254, 241] width 64 height 10
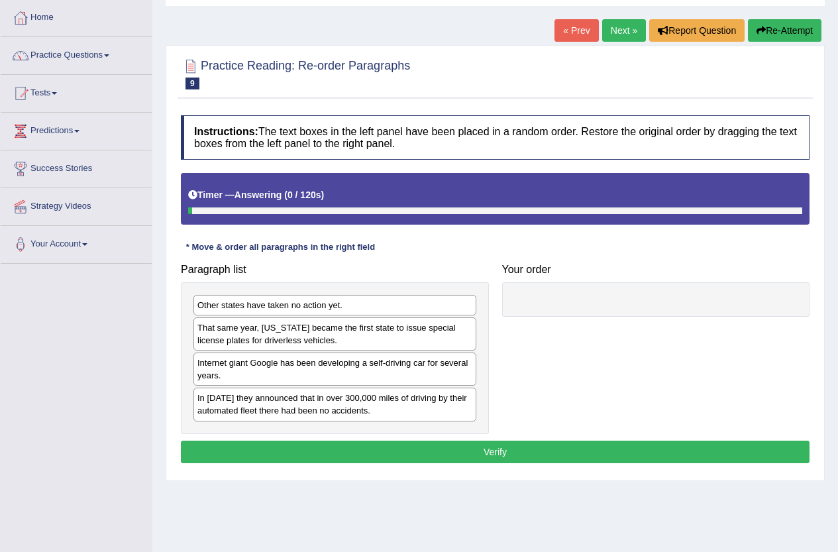
scroll to position [66, 0]
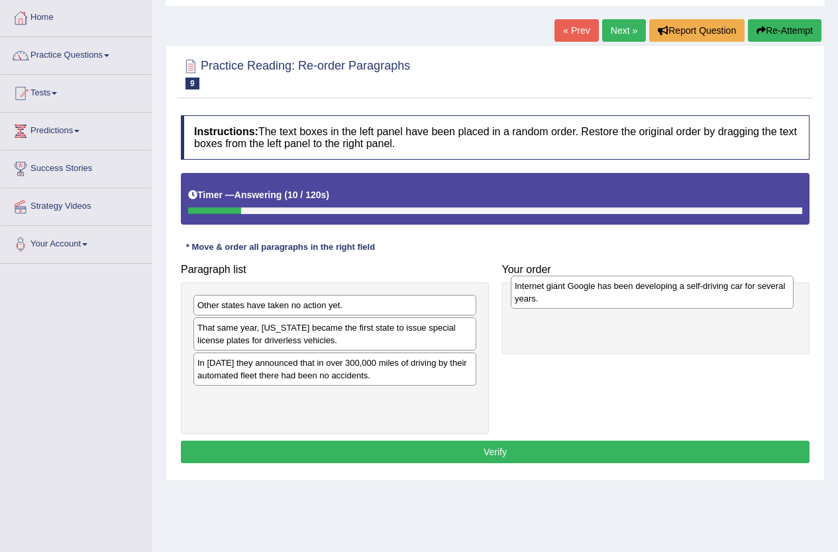
drag, startPoint x: 225, startPoint y: 368, endPoint x: 524, endPoint y: 295, distance: 308.2
click at [524, 295] on div "Internet giant Google has been developing a self-driving car for several years." at bounding box center [652, 291] width 283 height 33
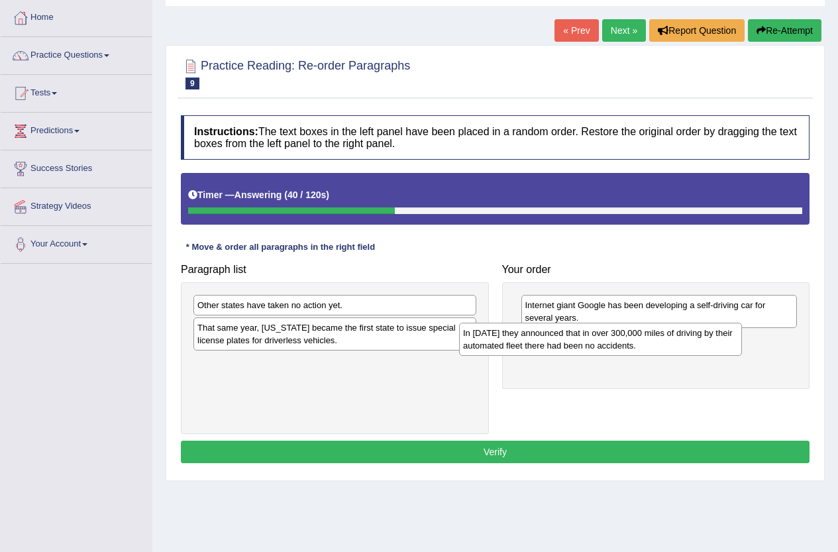
drag, startPoint x: 278, startPoint y: 368, endPoint x: 555, endPoint y: 335, distance: 278.8
click at [555, 335] on div "In [DATE] they announced that in over 300,000 miles of driving by their automat…" at bounding box center [600, 338] width 283 height 33
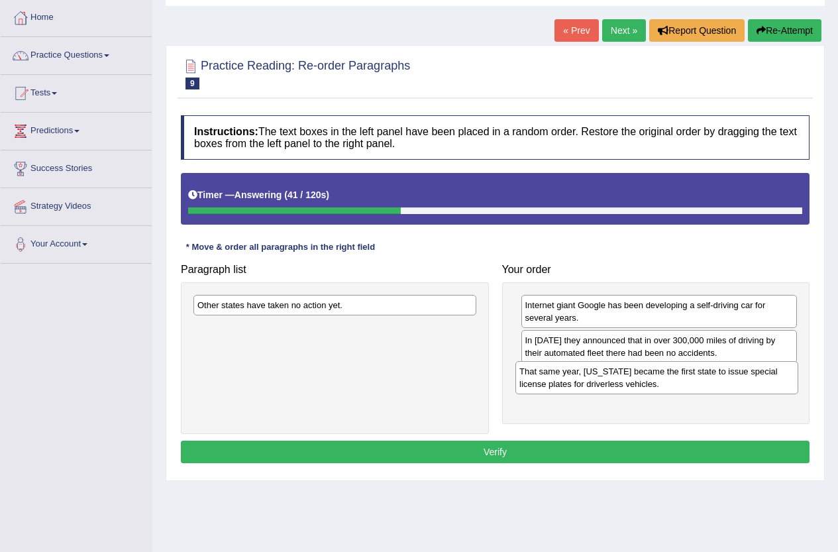
drag, startPoint x: 228, startPoint y: 329, endPoint x: 550, endPoint y: 373, distance: 324.8
click at [550, 373] on div "That same year, [US_STATE] became the first state to issue special license plat…" at bounding box center [656, 377] width 283 height 33
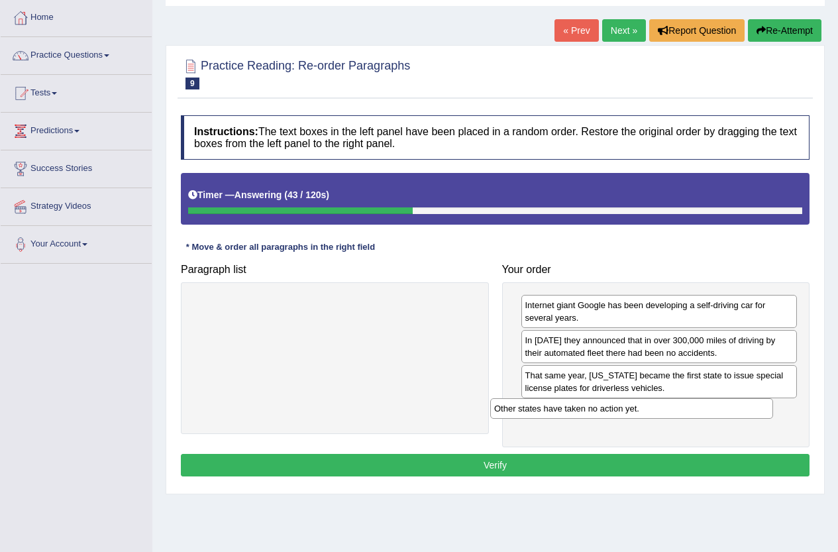
drag, startPoint x: 352, startPoint y: 307, endPoint x: 649, endPoint y: 410, distance: 314.1
click at [649, 410] on div "Other states have taken no action yet." at bounding box center [631, 408] width 283 height 21
click at [668, 460] on button "Verify" at bounding box center [495, 465] width 628 height 23
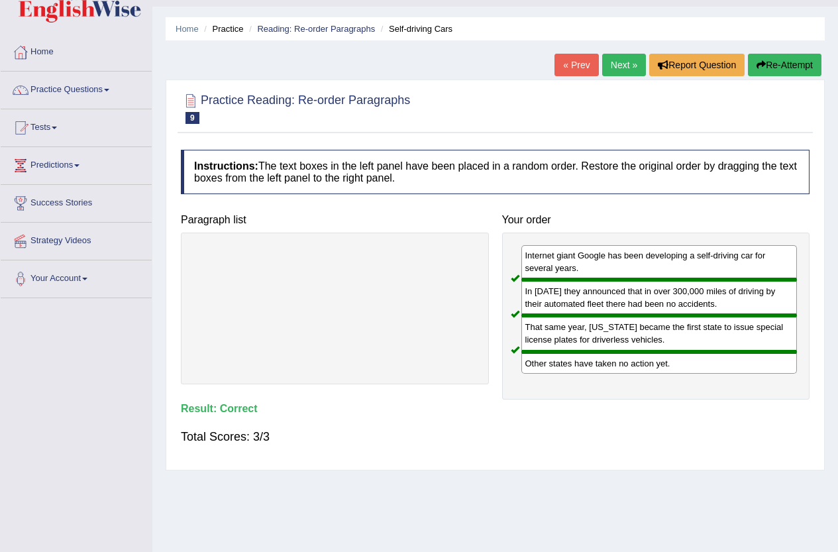
scroll to position [0, 0]
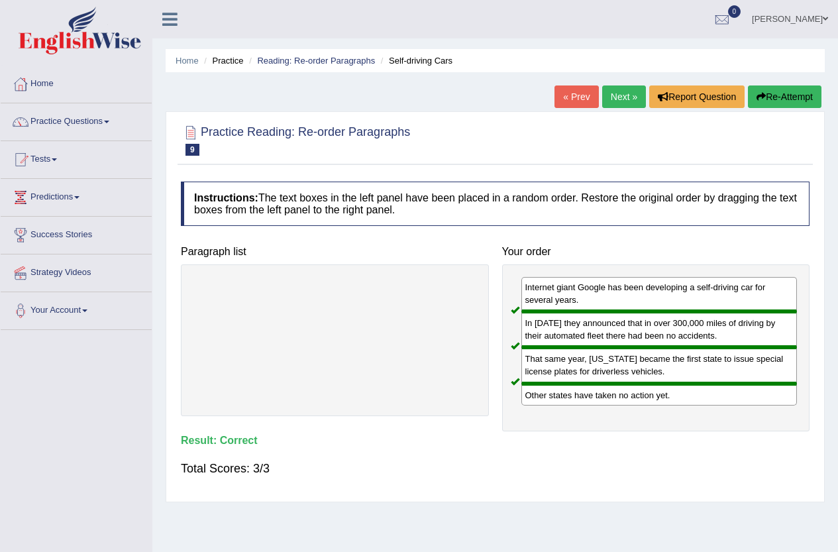
click at [613, 95] on link "Next »" at bounding box center [624, 96] width 44 height 23
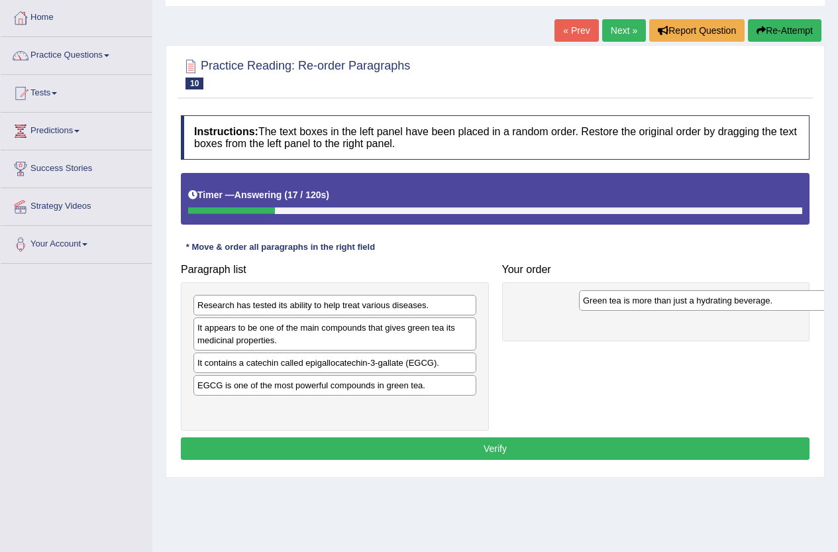
drag, startPoint x: 221, startPoint y: 414, endPoint x: 592, endPoint y: 309, distance: 386.1
click at [592, 309] on div "Green tea is more than just a hydrating beverage." at bounding box center [720, 300] width 283 height 21
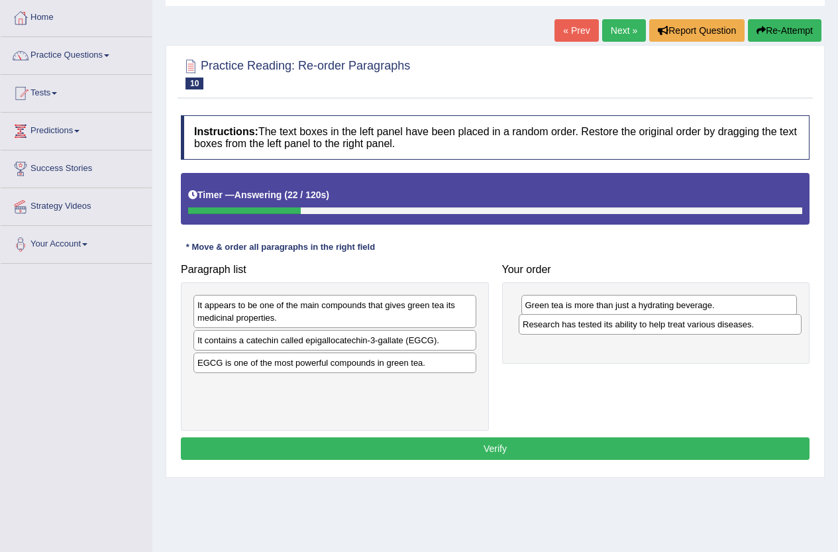
drag, startPoint x: 295, startPoint y: 316, endPoint x: 546, endPoint y: 326, distance: 251.2
click at [546, 326] on div "Research has tested its ability to help treat various diseases." at bounding box center [660, 324] width 283 height 21
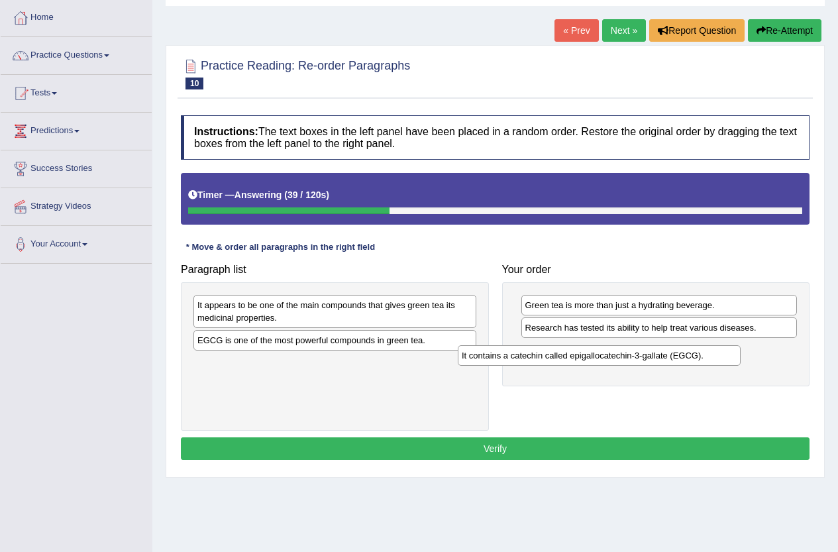
drag, startPoint x: 247, startPoint y: 346, endPoint x: 511, endPoint y: 362, distance: 264.7
click at [511, 362] on div "It contains a catechin called epigallocatechin-3-gallate (EGCG)." at bounding box center [599, 355] width 283 height 21
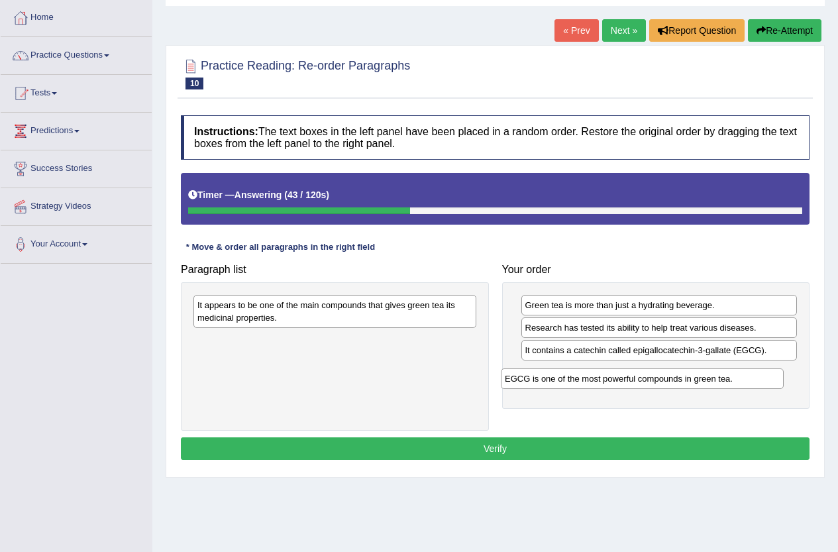
drag, startPoint x: 377, startPoint y: 343, endPoint x: 685, endPoint y: 381, distance: 309.7
click at [685, 381] on div "EGCG is one of the most powerful compounds in green tea." at bounding box center [642, 378] width 283 height 21
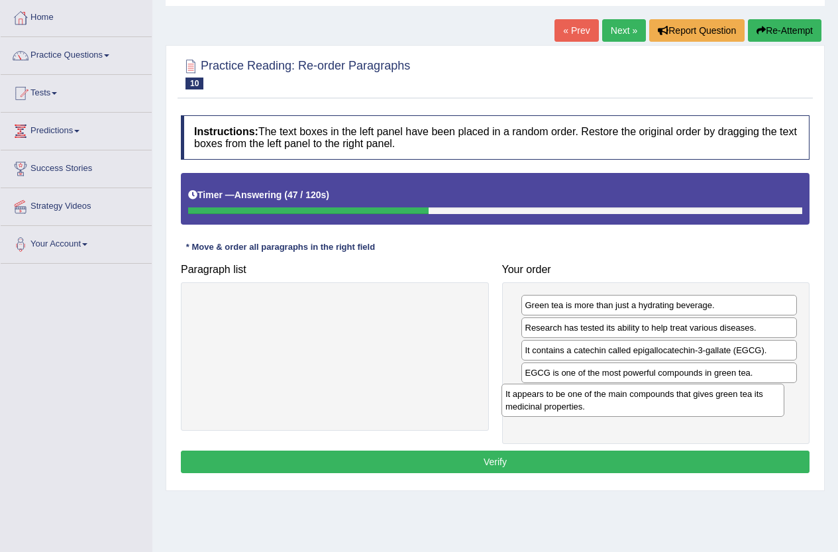
drag, startPoint x: 334, startPoint y: 309, endPoint x: 642, endPoint y: 397, distance: 320.5
click at [642, 397] on div "It appears to be one of the main compounds that gives green tea its medicinal p…" at bounding box center [642, 399] width 283 height 33
click at [541, 459] on button "Verify" at bounding box center [495, 461] width 628 height 23
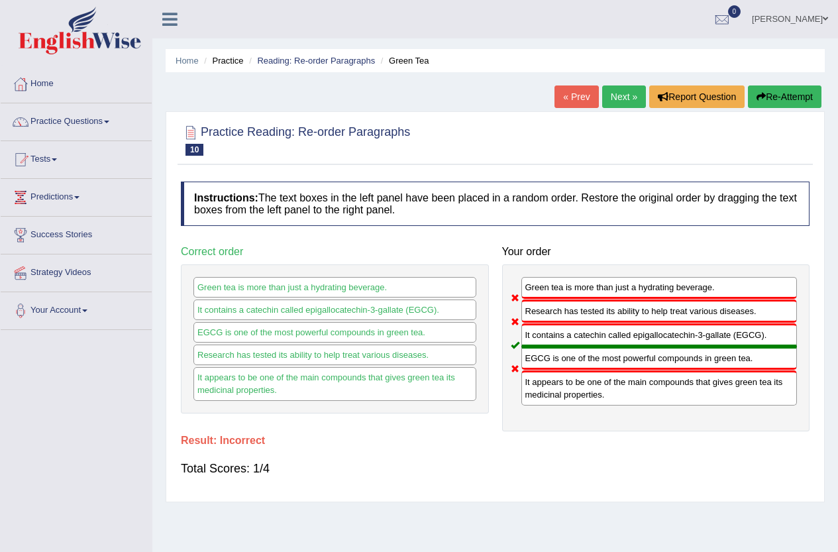
click at [617, 93] on link "Next »" at bounding box center [624, 96] width 44 height 23
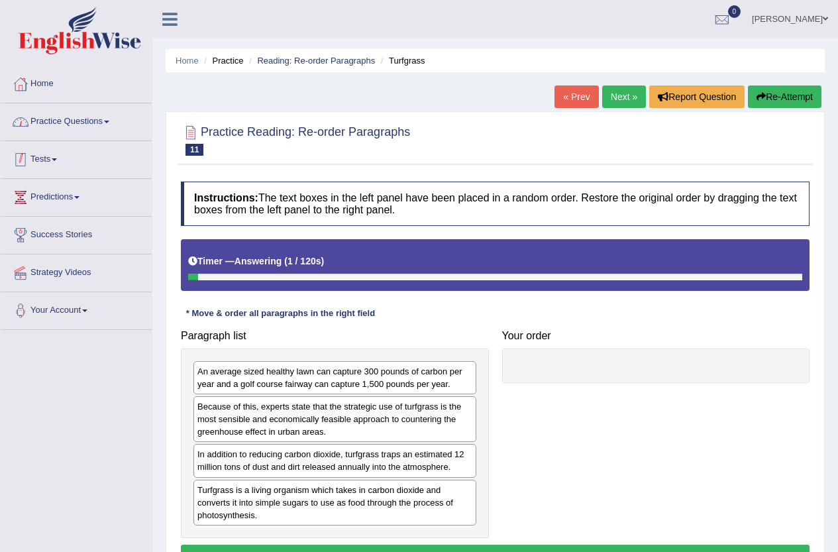
click at [104, 115] on link "Practice Questions" at bounding box center [76, 119] width 151 height 33
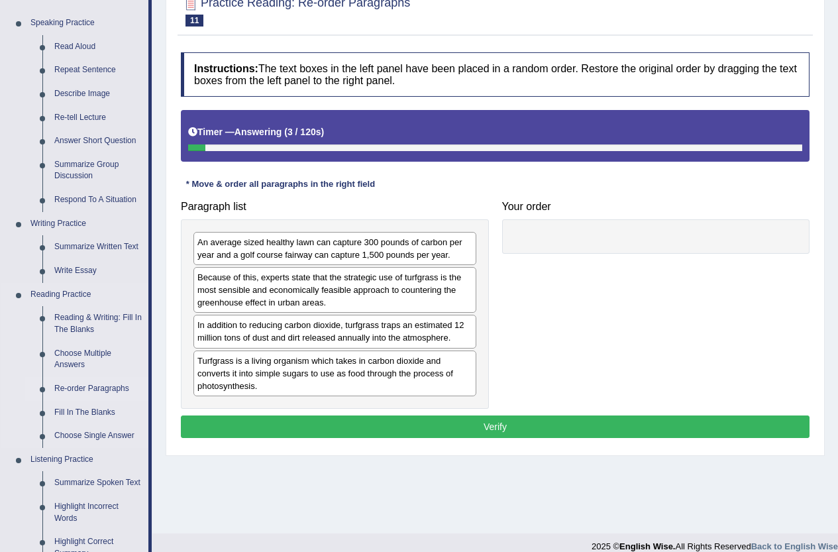
scroll to position [132, 0]
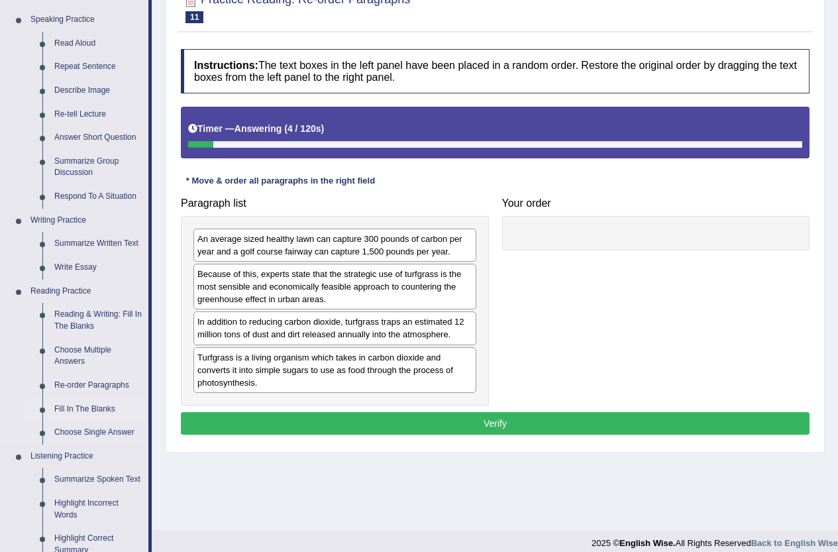
click at [85, 405] on link "Fill In The Blanks" at bounding box center [98, 409] width 100 height 24
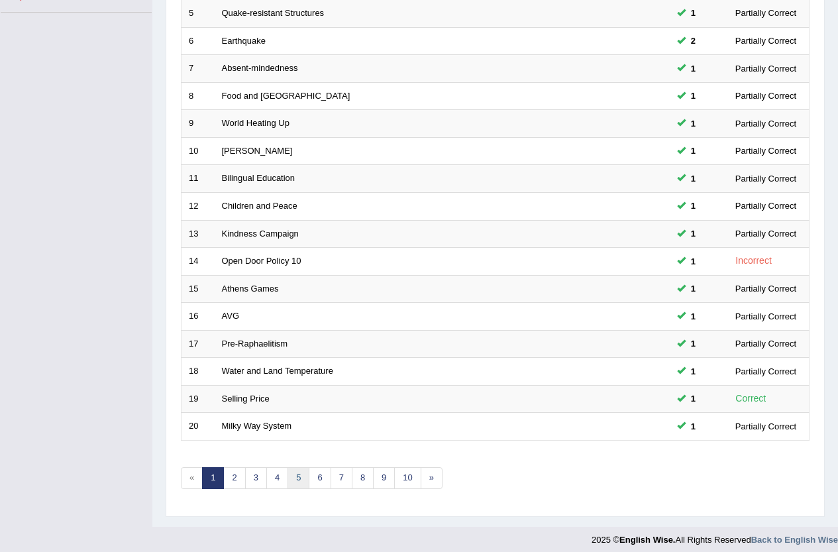
scroll to position [325, 0]
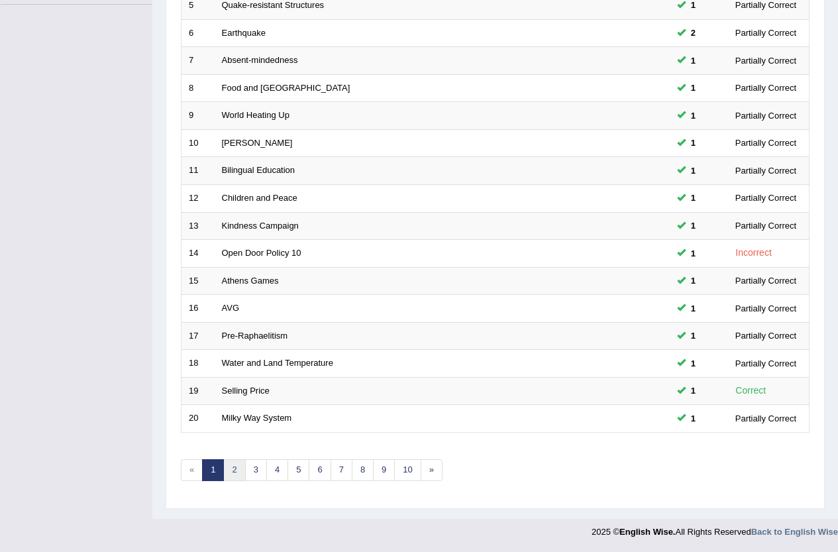
click at [238, 473] on link "2" at bounding box center [234, 470] width 22 height 22
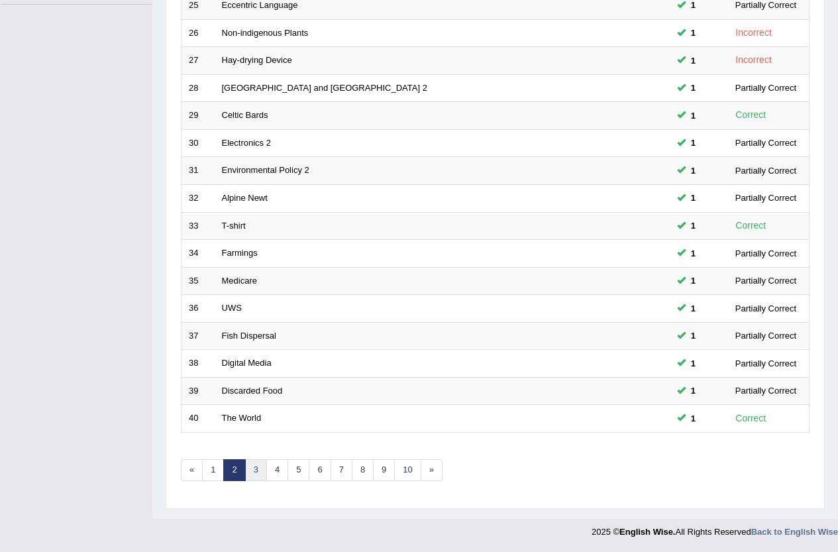
click at [254, 461] on link "3" at bounding box center [256, 470] width 22 height 22
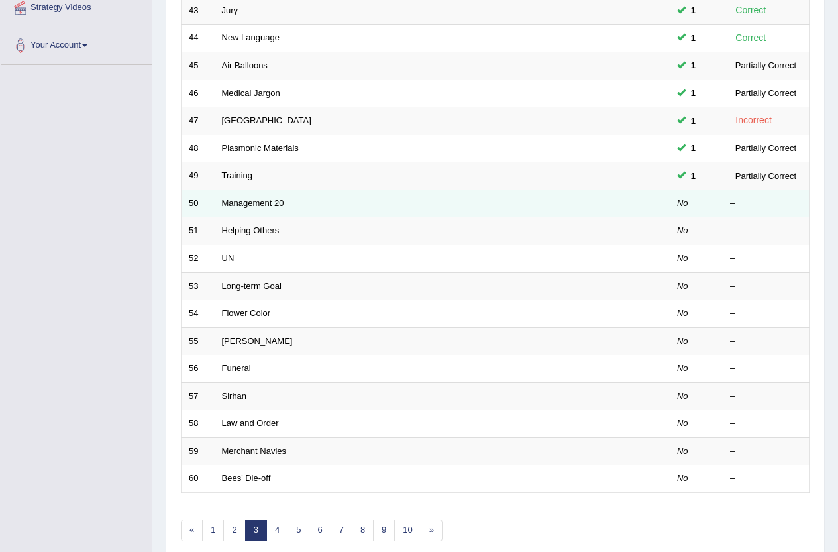
click at [271, 206] on link "Management 20" at bounding box center [253, 203] width 62 height 10
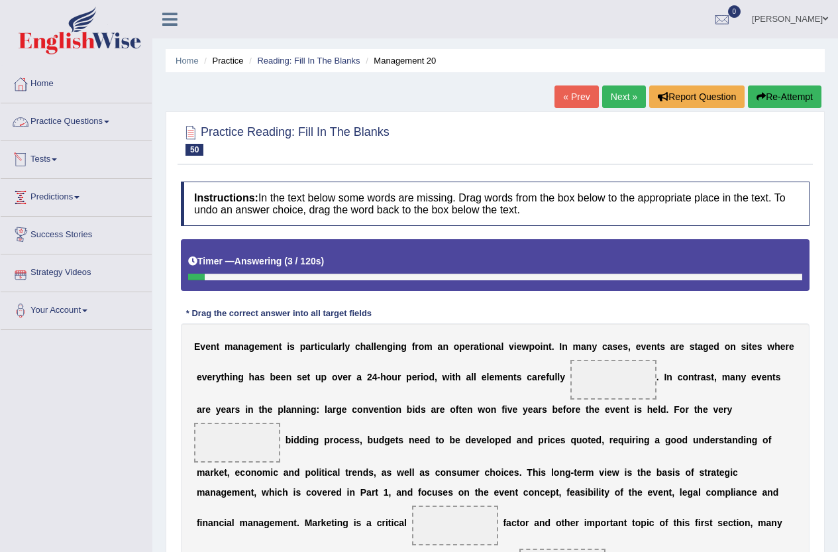
click at [91, 118] on link "Practice Questions" at bounding box center [76, 119] width 151 height 33
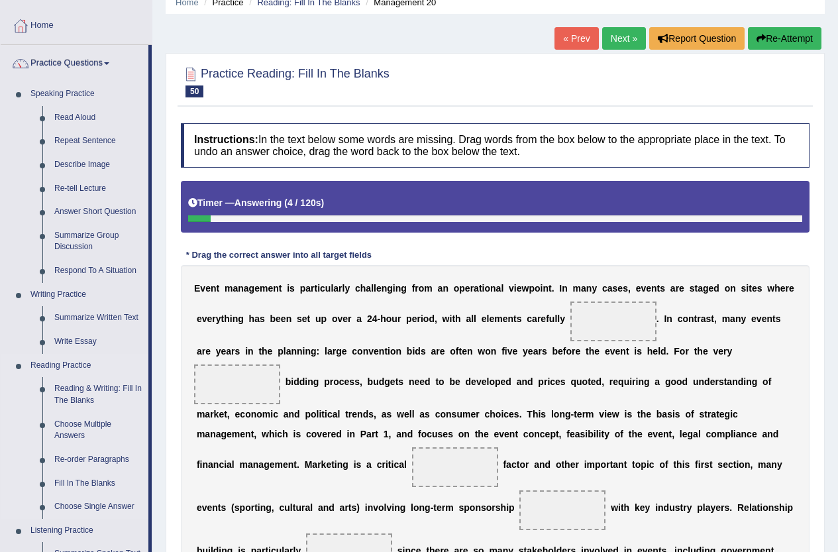
scroll to position [132, 0]
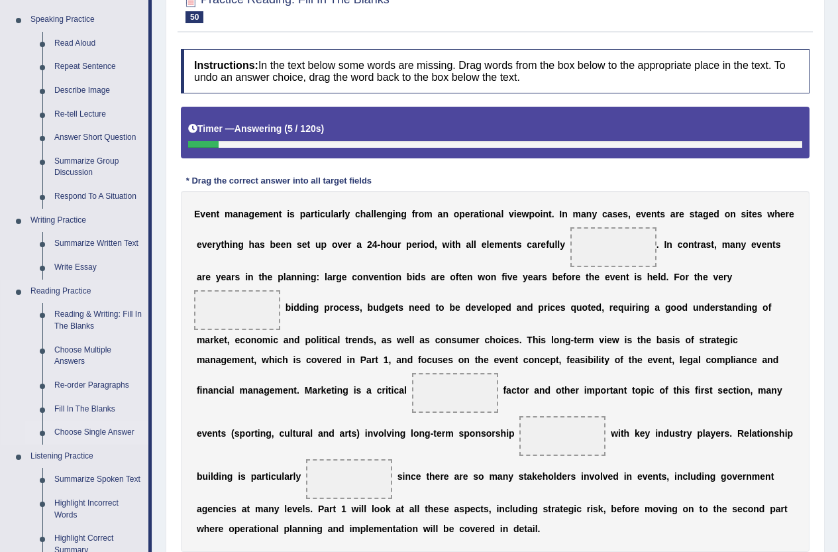
click at [83, 436] on link "Choose Single Answer" at bounding box center [98, 432] width 100 height 24
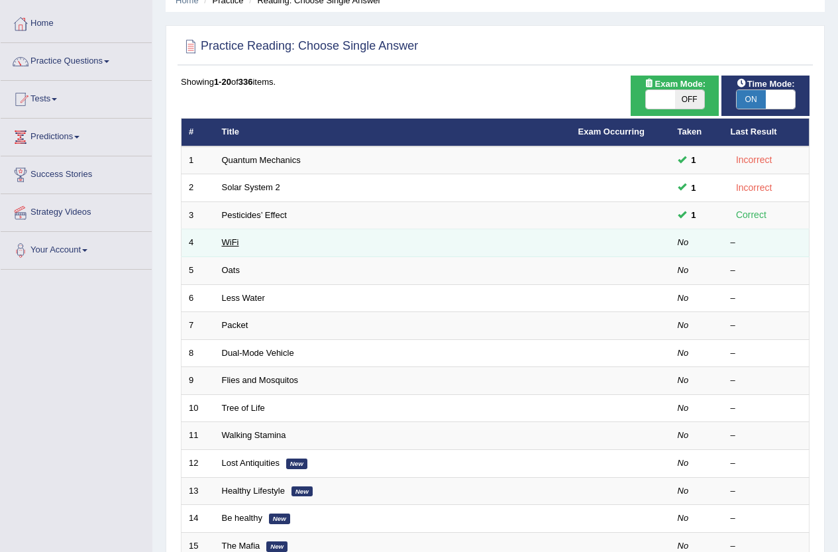
click at [237, 243] on link "WiFi" at bounding box center [230, 242] width 17 height 10
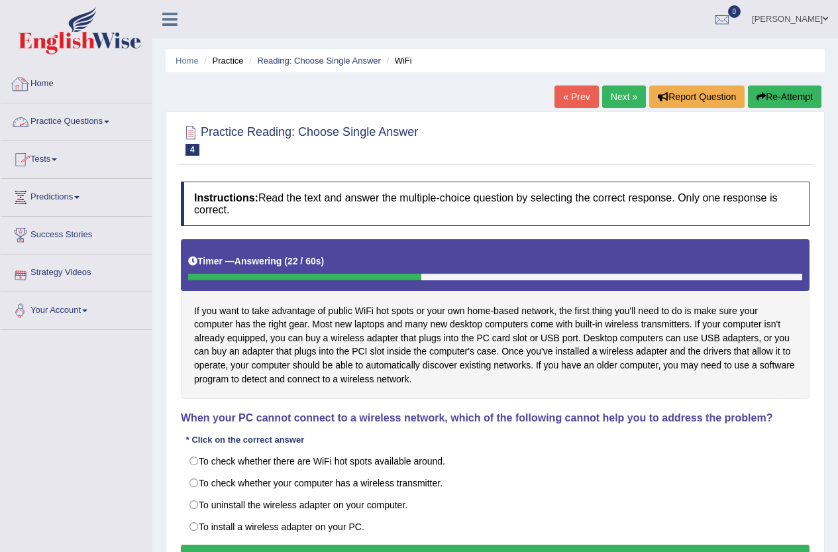
click at [47, 84] on link "Home" at bounding box center [76, 82] width 151 height 33
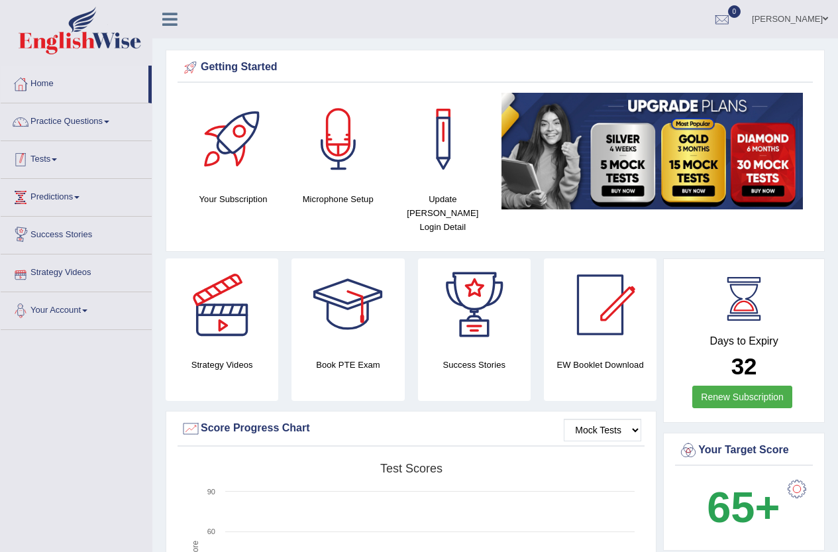
click at [47, 152] on link "Tests" at bounding box center [76, 157] width 151 height 33
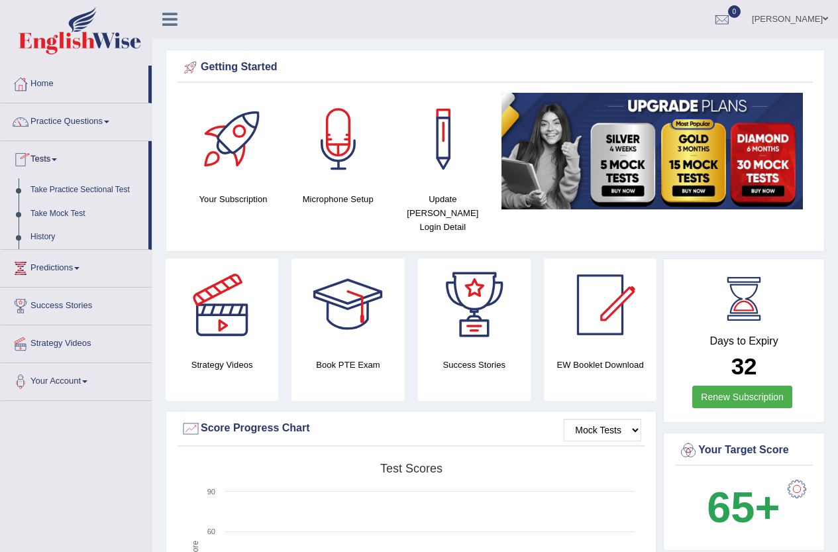
click at [54, 189] on link "Take Practice Sectional Test" at bounding box center [87, 190] width 124 height 24
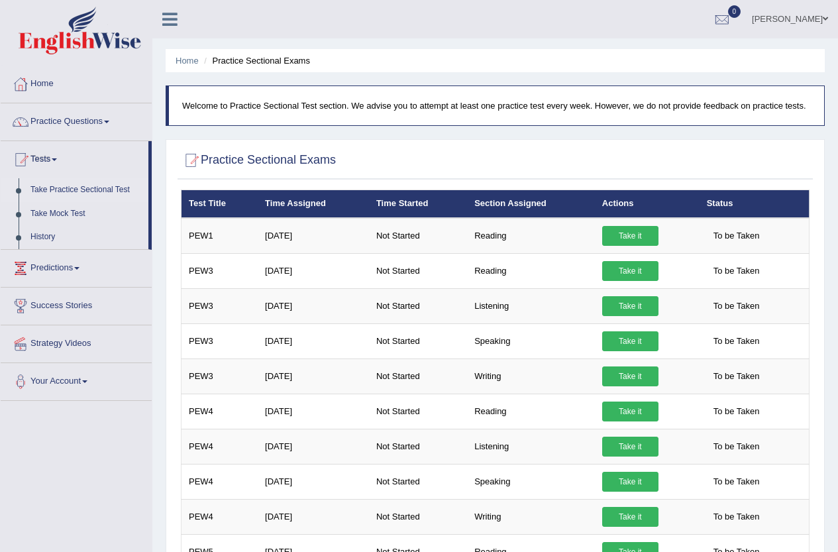
click at [43, 230] on link "History" at bounding box center [87, 237] width 124 height 24
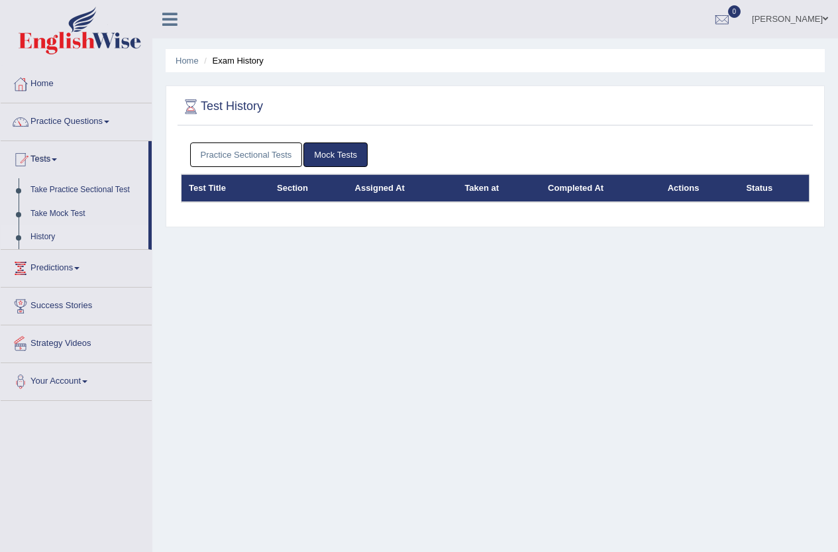
click at [264, 165] on link "Practice Sectional Tests" at bounding box center [246, 154] width 113 height 25
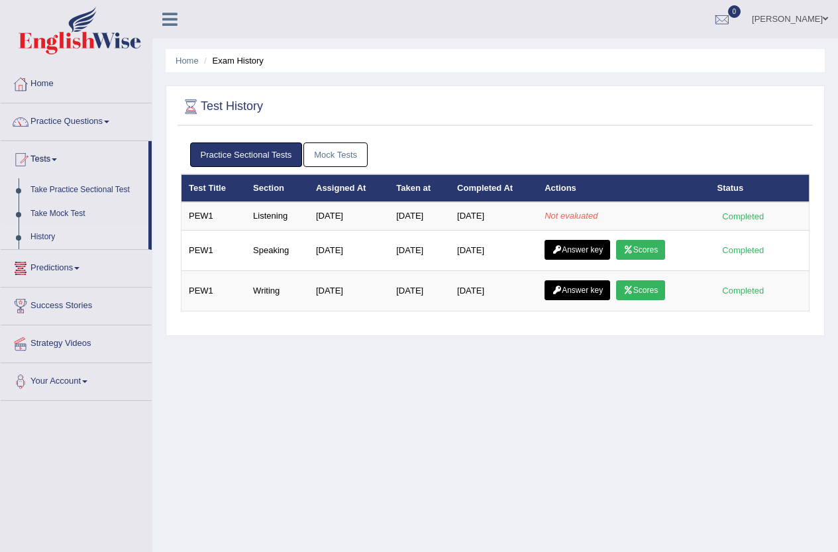
click at [60, 164] on link "Tests" at bounding box center [75, 157] width 148 height 33
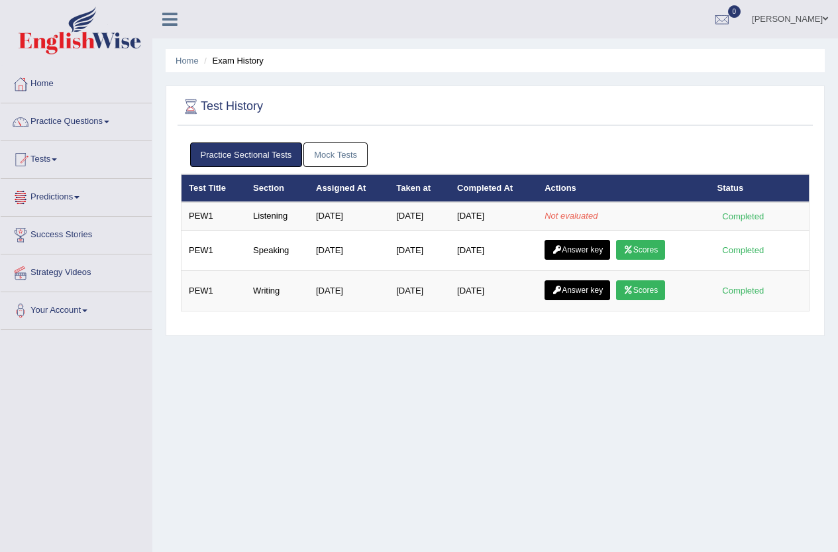
click at [60, 163] on link "Tests" at bounding box center [76, 157] width 151 height 33
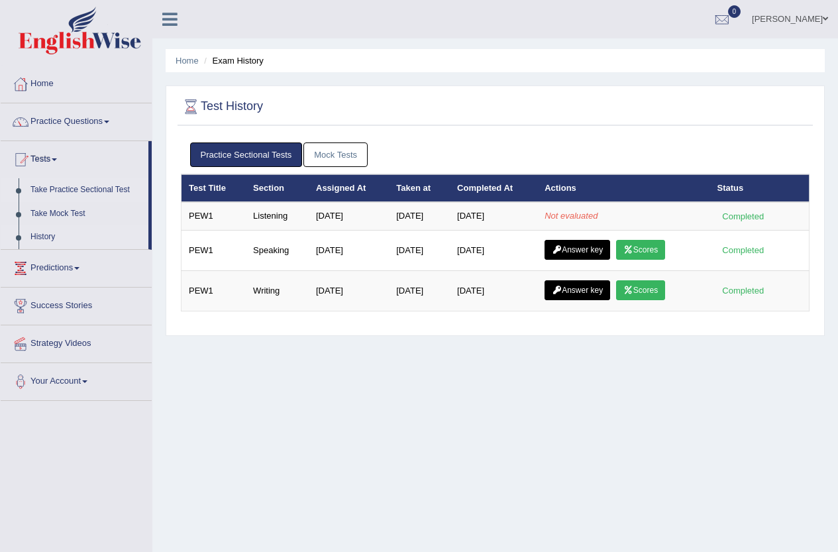
click at [69, 187] on link "Take Practice Sectional Test" at bounding box center [87, 190] width 124 height 24
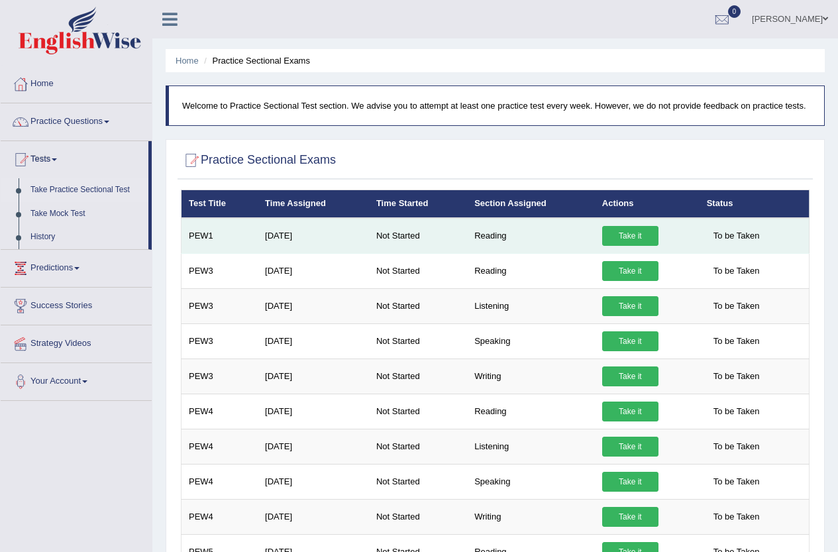
click at [647, 234] on link "Take it" at bounding box center [630, 236] width 56 height 20
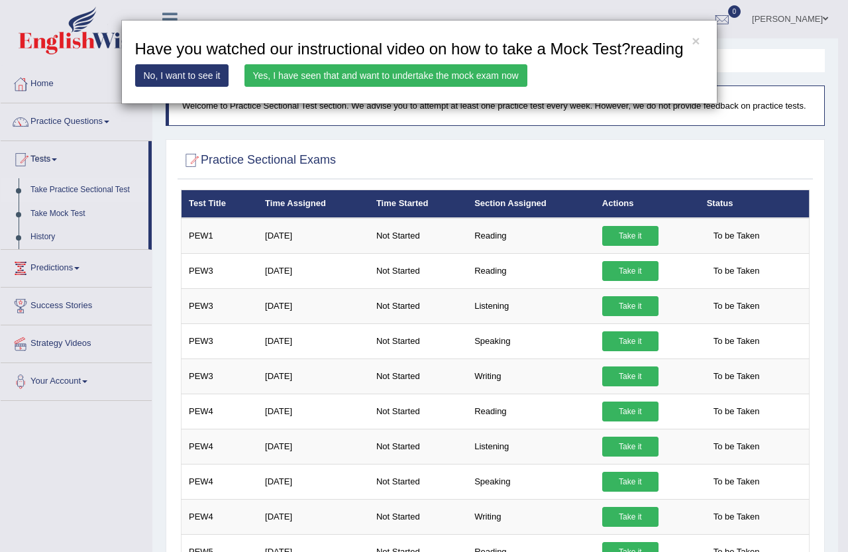
click at [379, 71] on link "Yes, I have seen that and want to undertake the mock exam now" at bounding box center [385, 75] width 283 height 23
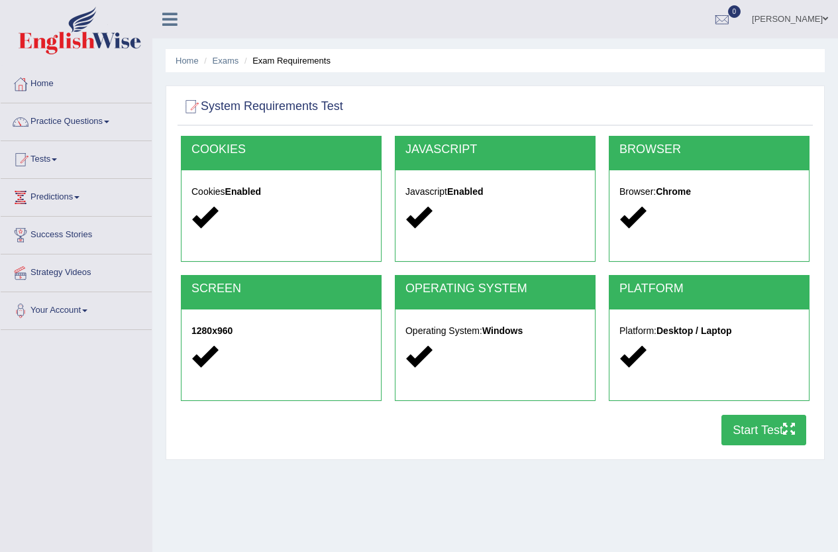
click at [736, 428] on button "Start Test" at bounding box center [763, 430] width 85 height 30
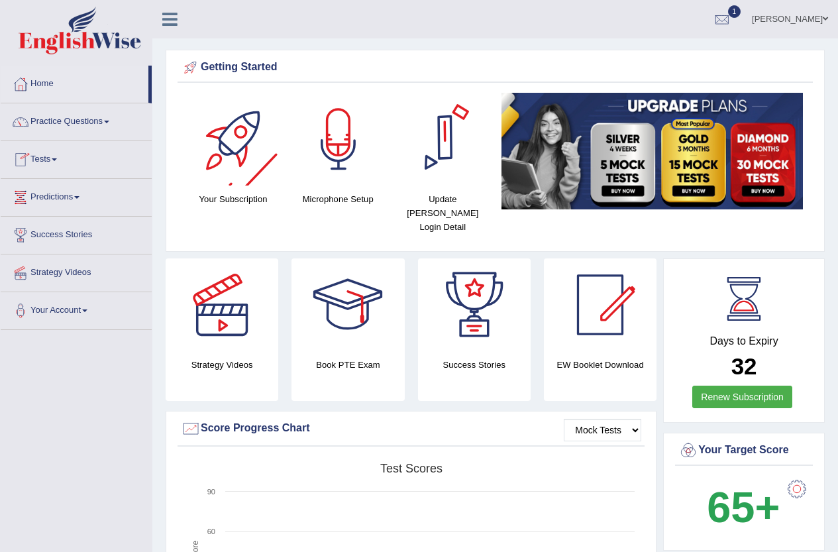
click at [737, 19] on link "1" at bounding box center [722, 17] width 40 height 34
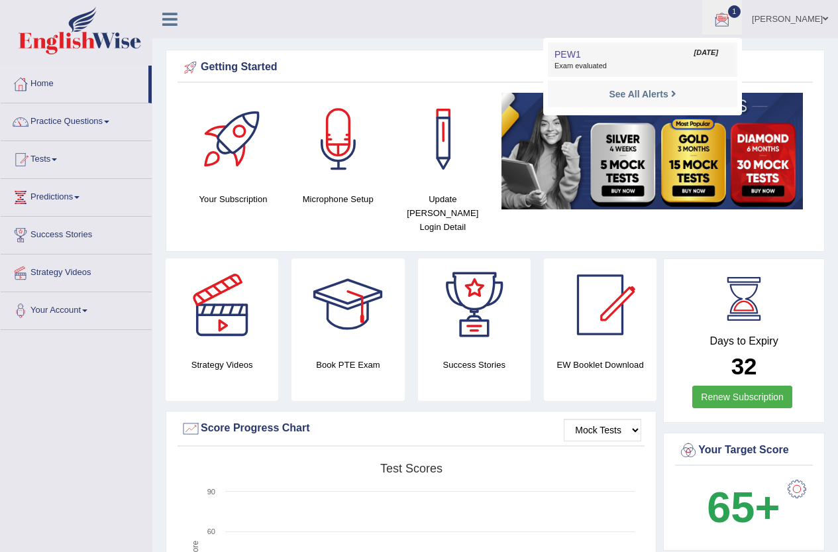
click at [624, 71] on span "Exam evaluated" at bounding box center [642, 66] width 176 height 11
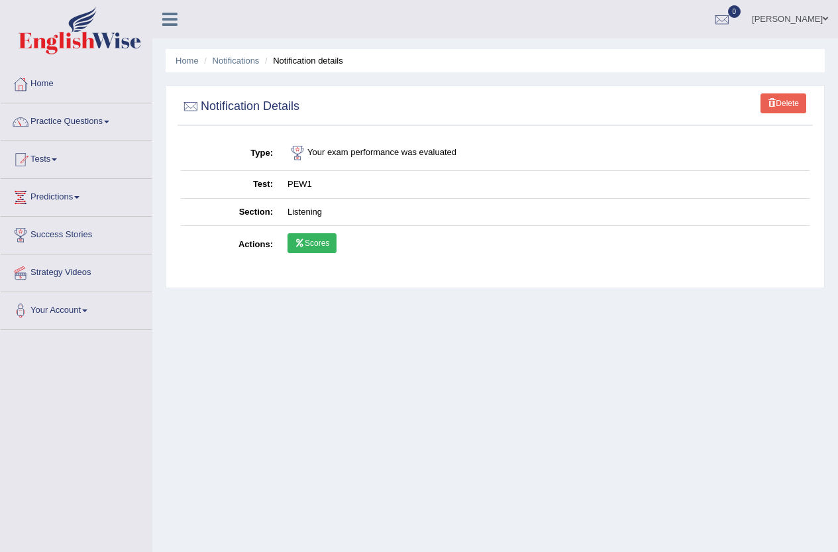
click at [317, 243] on link "Scores" at bounding box center [311, 243] width 49 height 20
click at [47, 83] on link "Home" at bounding box center [76, 82] width 151 height 33
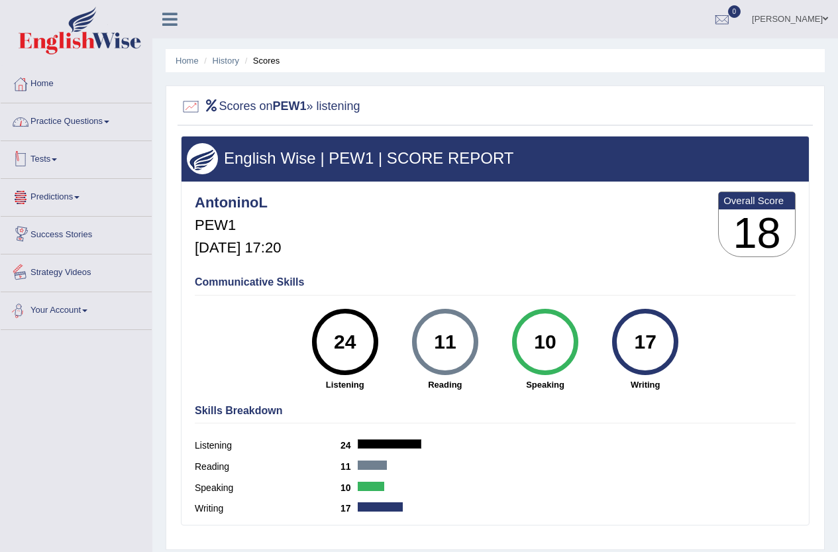
click at [100, 123] on link "Practice Questions" at bounding box center [76, 119] width 151 height 33
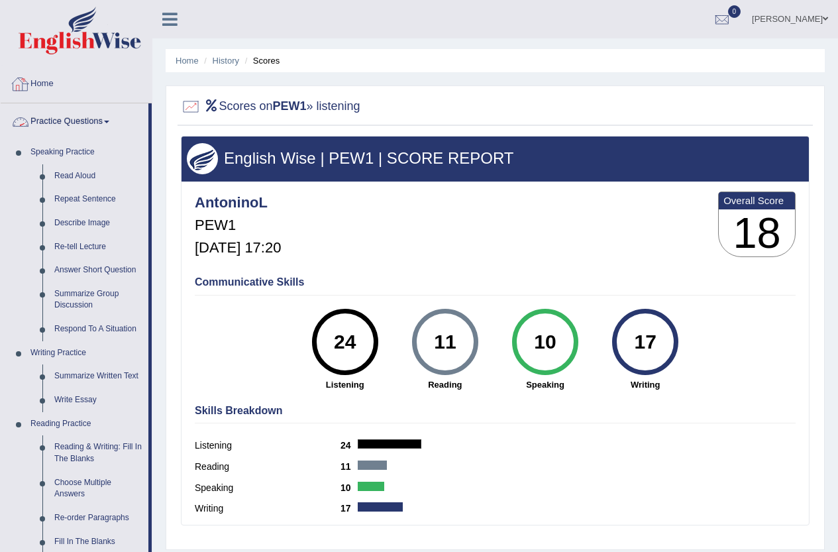
click at [43, 81] on link "Home" at bounding box center [76, 82] width 151 height 33
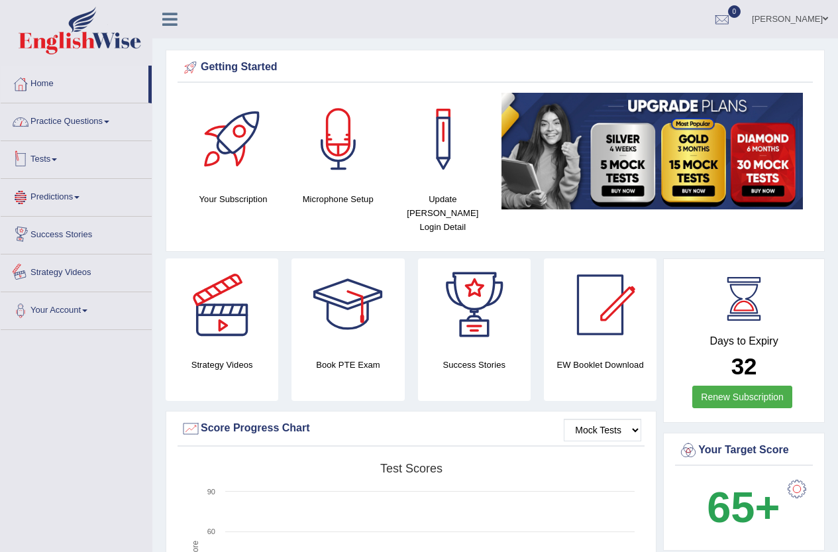
click at [42, 117] on link "Practice Questions" at bounding box center [76, 119] width 151 height 33
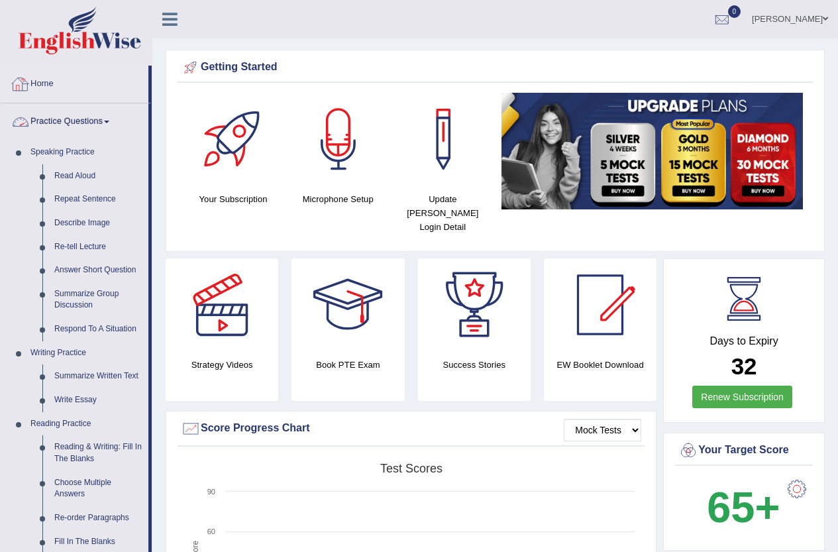
click at [49, 87] on link "Home" at bounding box center [75, 82] width 148 height 33
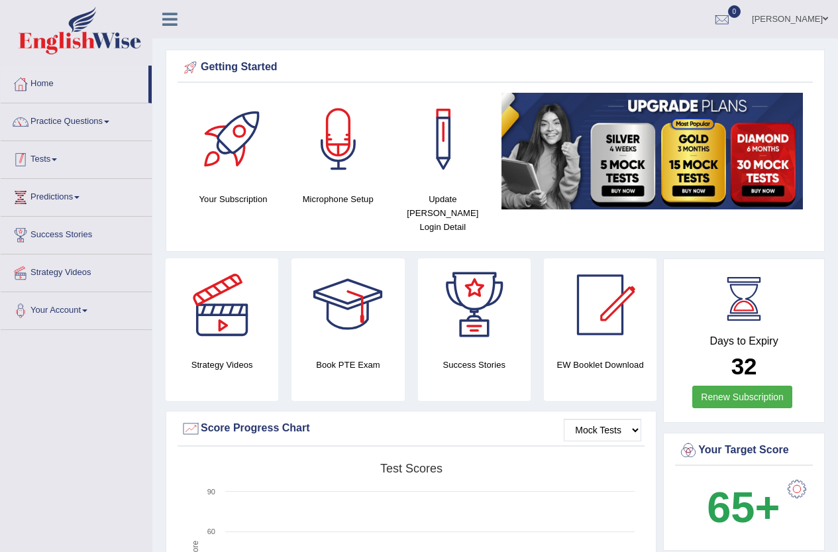
click at [64, 152] on link "Tests" at bounding box center [76, 157] width 151 height 33
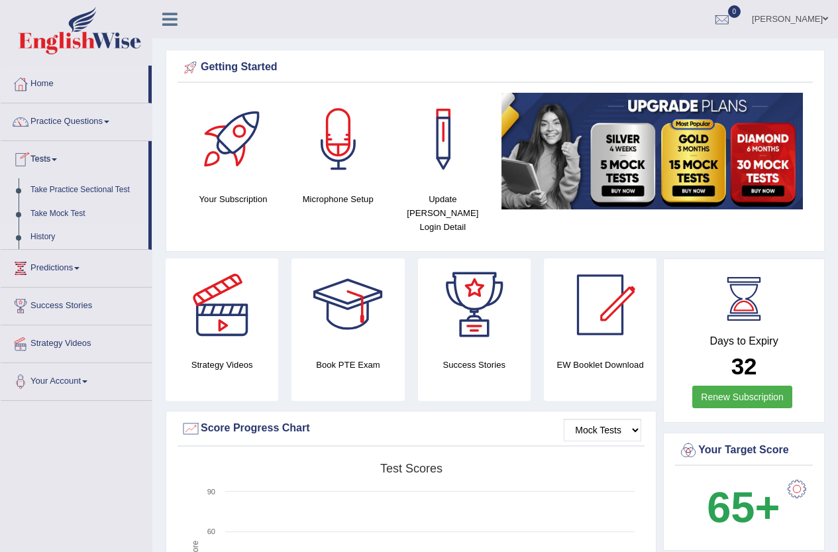
click at [50, 240] on link "History" at bounding box center [87, 237] width 124 height 24
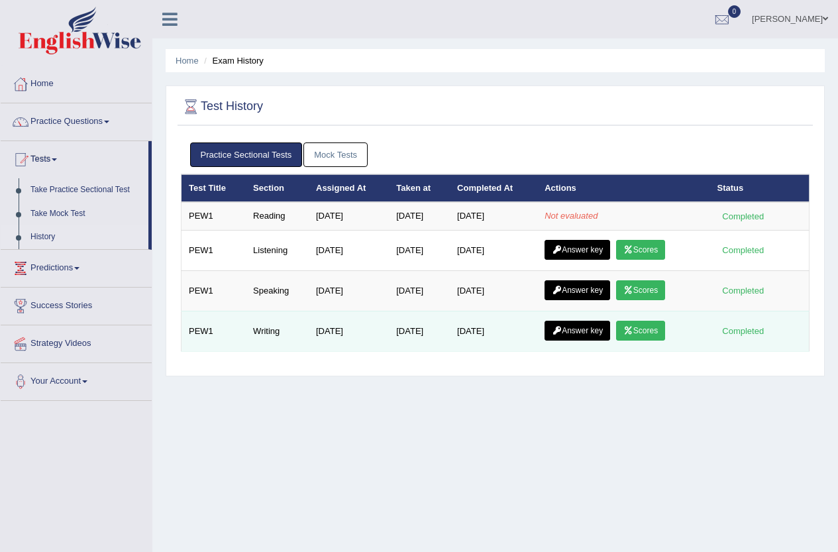
click at [633, 334] on icon at bounding box center [628, 330] width 10 height 8
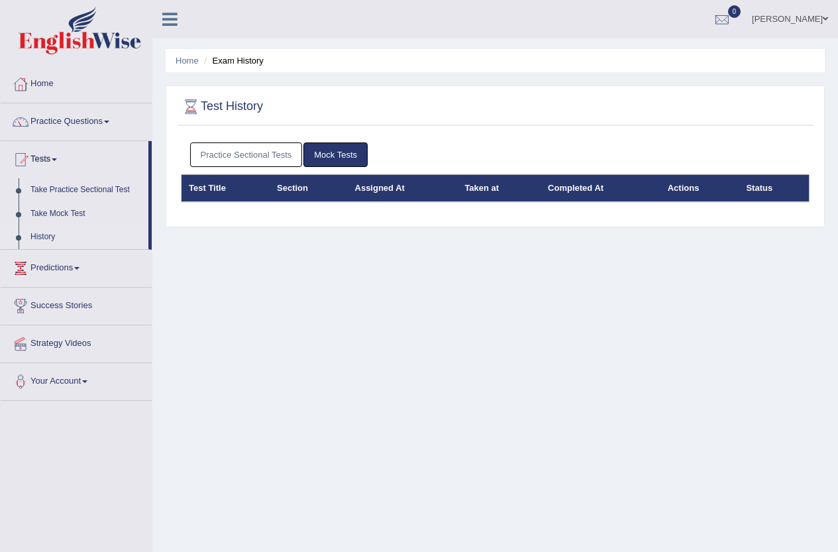
click at [317, 150] on link "Mock Tests" at bounding box center [335, 154] width 64 height 25
click at [269, 158] on link "Practice Sectional Tests" at bounding box center [246, 154] width 113 height 25
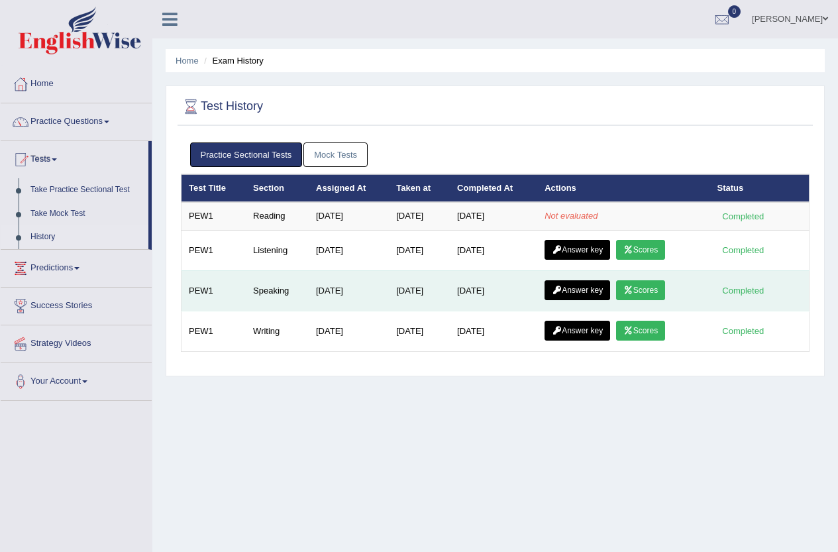
click at [636, 285] on link "Scores" at bounding box center [640, 290] width 49 height 20
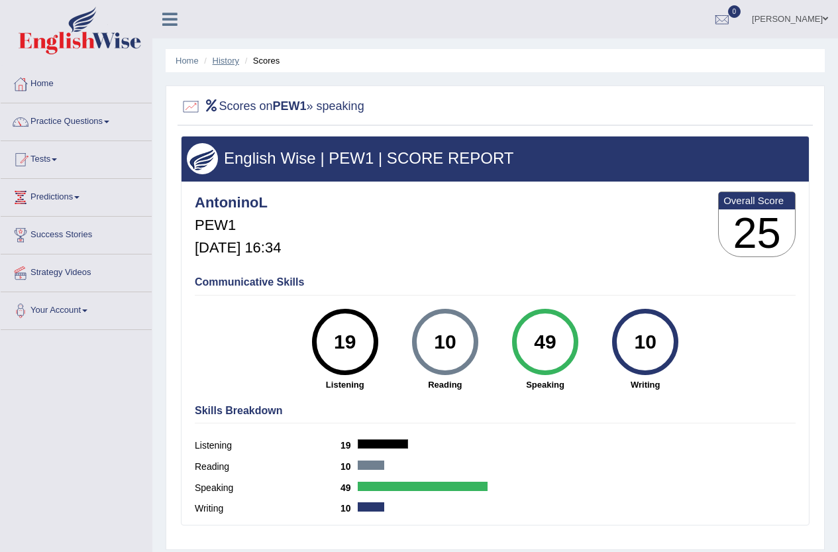
click at [230, 61] on link "History" at bounding box center [226, 61] width 26 height 10
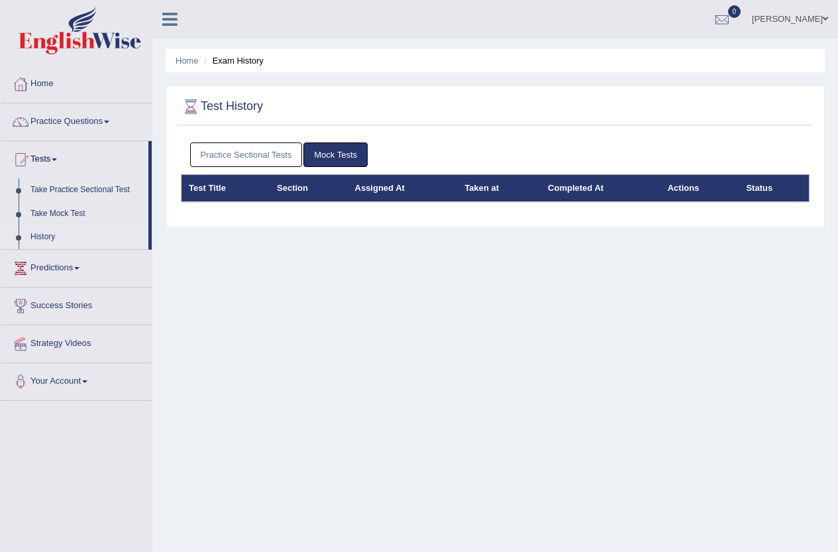
click at [321, 150] on link "Mock Tests" at bounding box center [335, 154] width 64 height 25
click at [65, 112] on link "Practice Questions" at bounding box center [76, 119] width 151 height 33
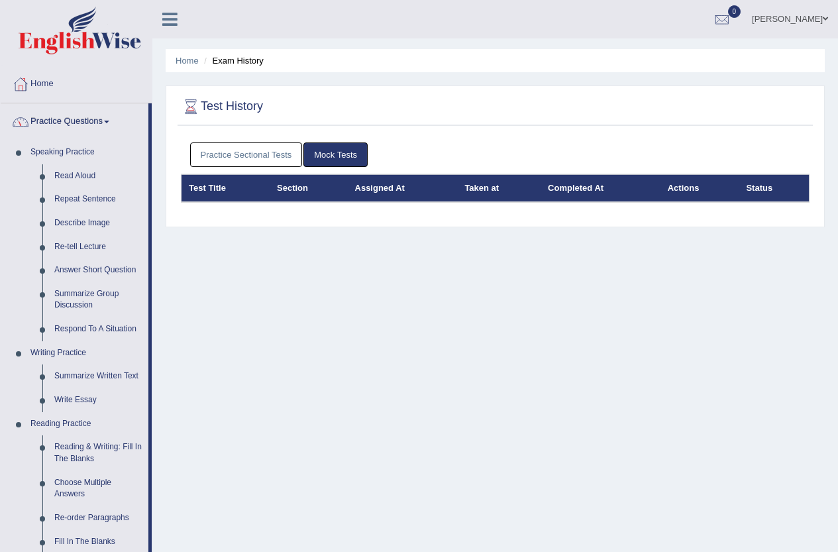
click at [261, 167] on div "Practice Sectional Tests Mock Tests" at bounding box center [495, 155] width 628 height 38
click at [260, 152] on link "Practice Sectional Tests" at bounding box center [246, 154] width 113 height 25
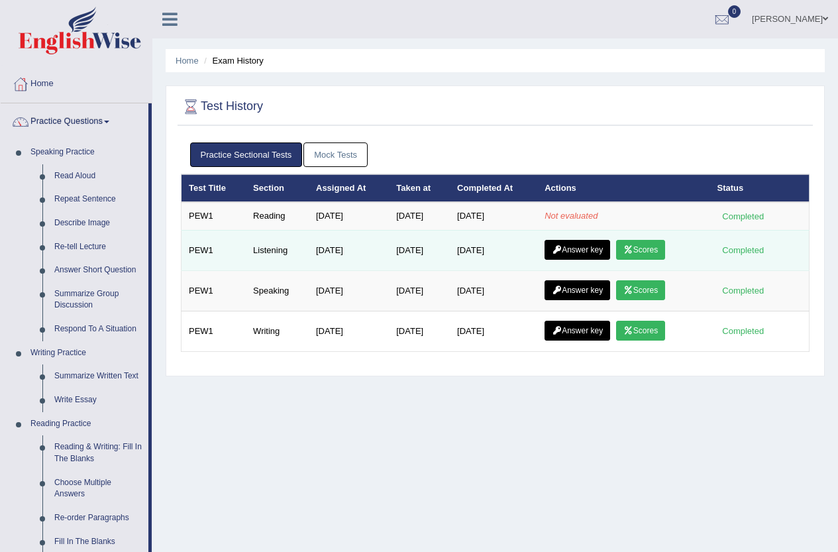
click at [647, 243] on link "Scores" at bounding box center [640, 250] width 49 height 20
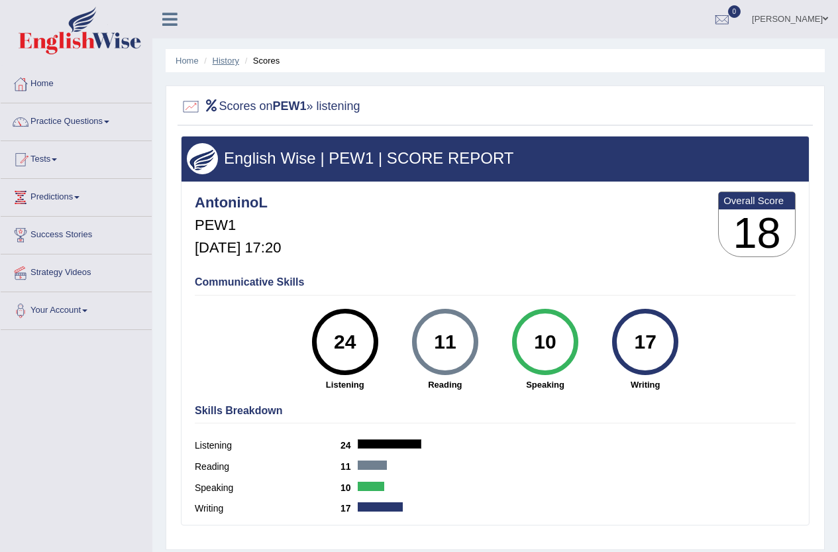
click at [230, 62] on link "History" at bounding box center [226, 61] width 26 height 10
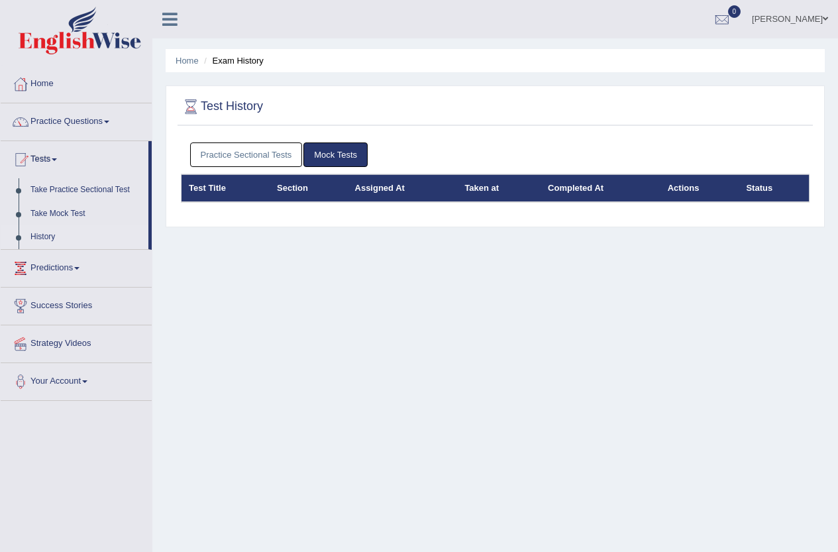
click at [221, 164] on link "Practice Sectional Tests" at bounding box center [246, 154] width 113 height 25
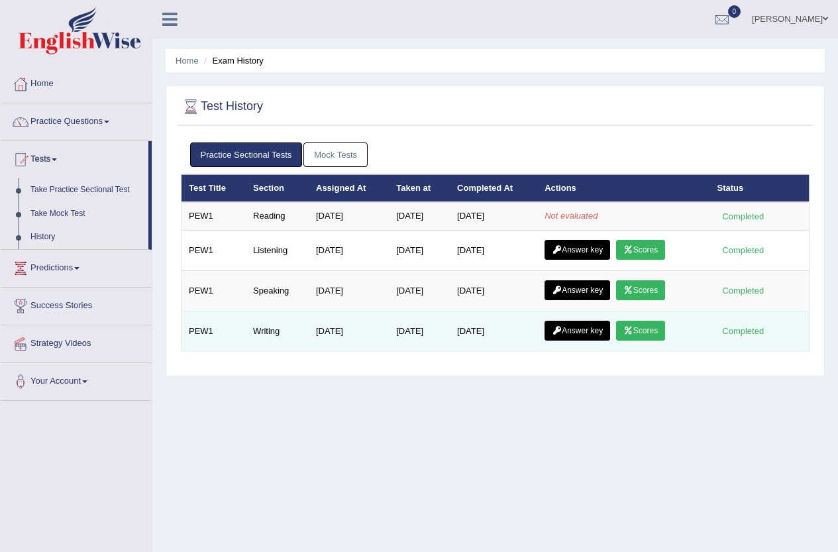
click at [650, 327] on link "Scores" at bounding box center [640, 331] width 49 height 20
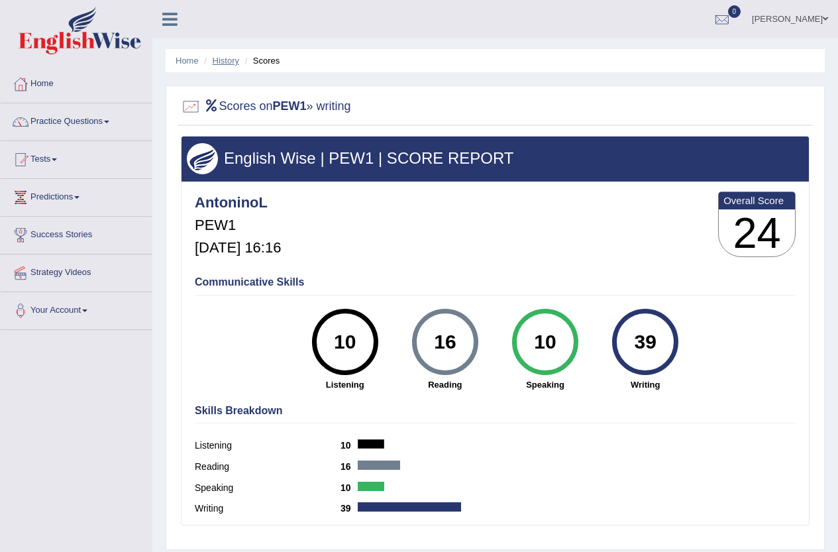
click at [220, 64] on link "History" at bounding box center [226, 61] width 26 height 10
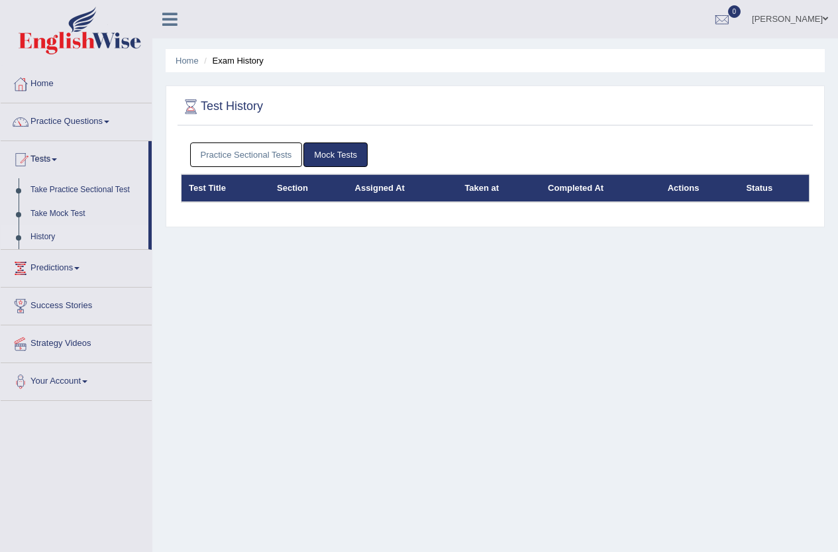
click at [309, 150] on link "Mock Tests" at bounding box center [335, 154] width 64 height 25
click at [306, 160] on link "Mock Tests" at bounding box center [335, 154] width 64 height 25
click at [267, 160] on link "Practice Sectional Tests" at bounding box center [246, 154] width 113 height 25
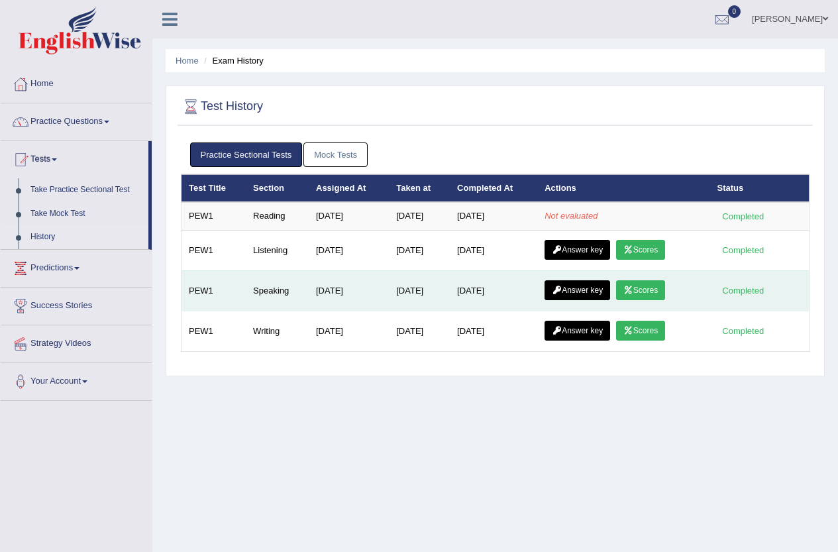
click at [657, 289] on link "Scores" at bounding box center [640, 290] width 49 height 20
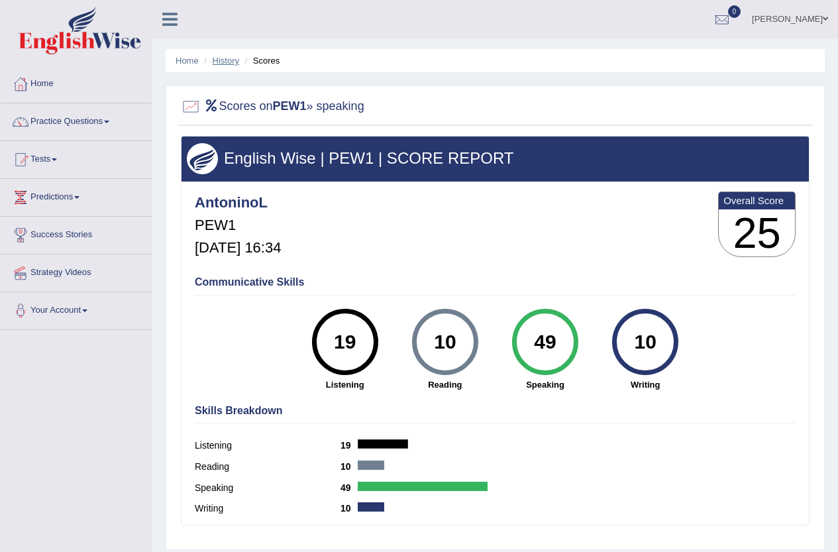
click at [227, 62] on link "History" at bounding box center [226, 61] width 26 height 10
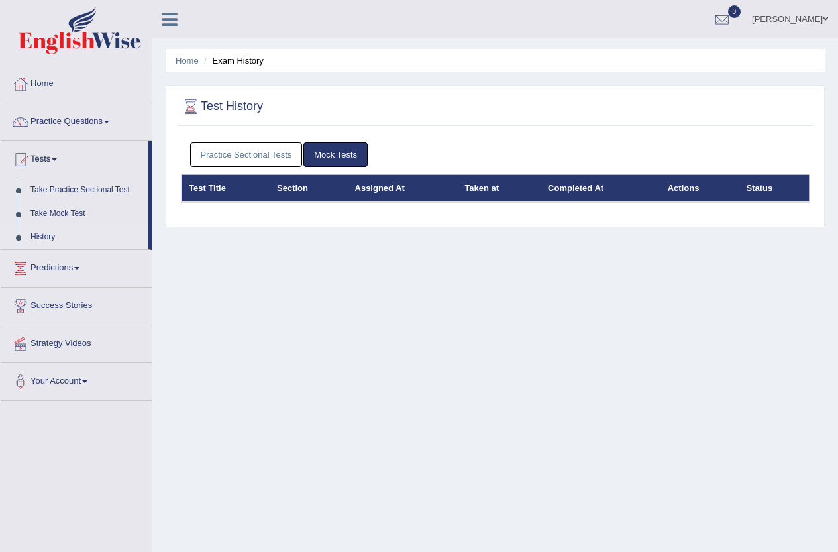
click at [238, 140] on div "Test History Practice Sectional Tests Mock Tests Test Title Section Assigned At…" at bounding box center [495, 156] width 659 height 142
click at [243, 147] on link "Practice Sectional Tests" at bounding box center [246, 154] width 113 height 25
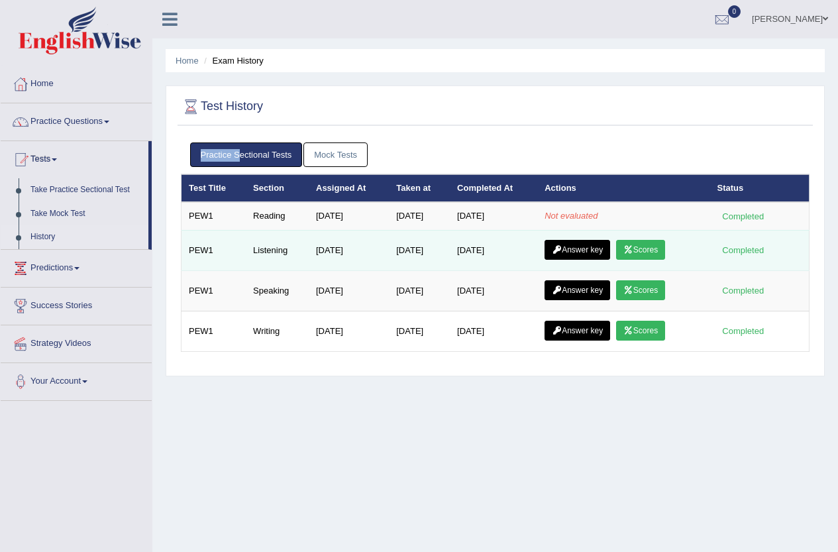
click at [568, 252] on link "Answer key" at bounding box center [577, 250] width 66 height 20
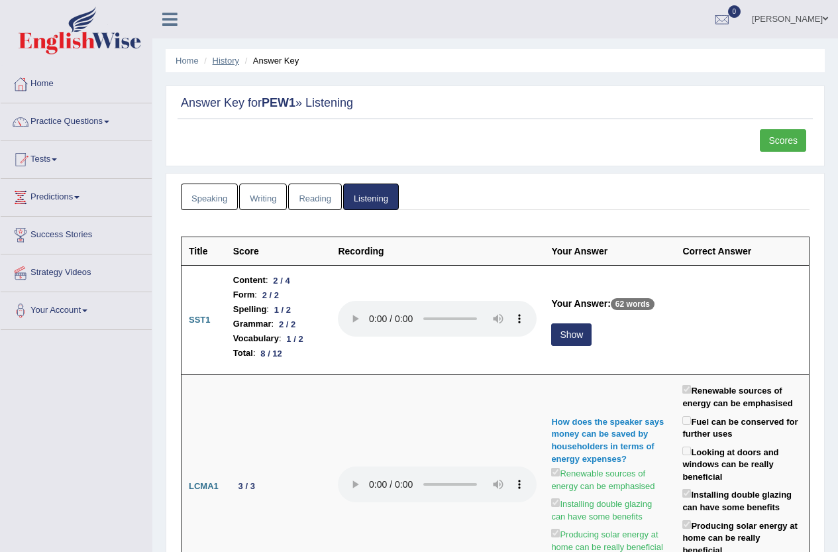
click at [229, 58] on link "History" at bounding box center [226, 61] width 26 height 10
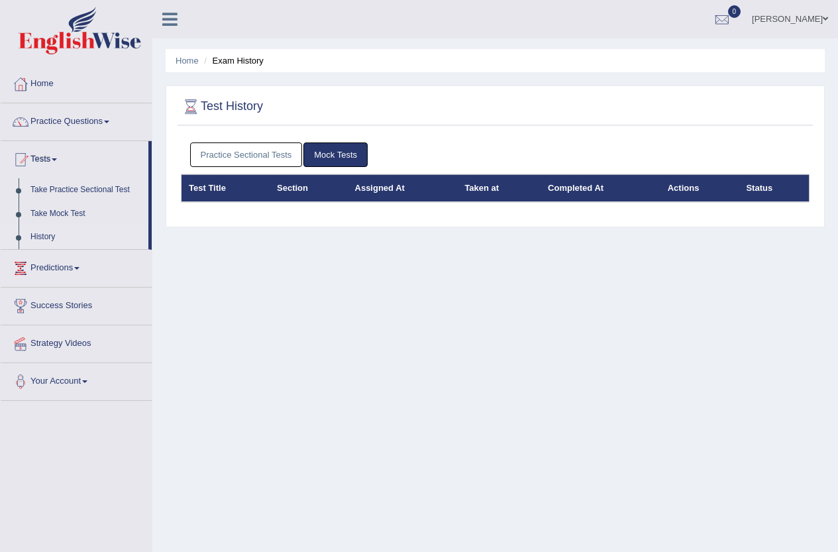
click at [267, 149] on link "Practice Sectional Tests" at bounding box center [246, 154] width 113 height 25
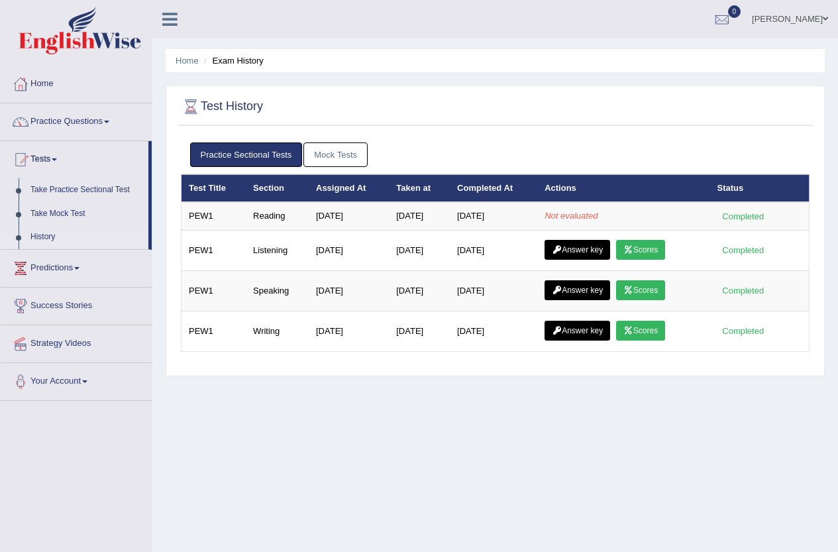
click at [351, 156] on link "Mock Tests" at bounding box center [335, 154] width 64 height 25
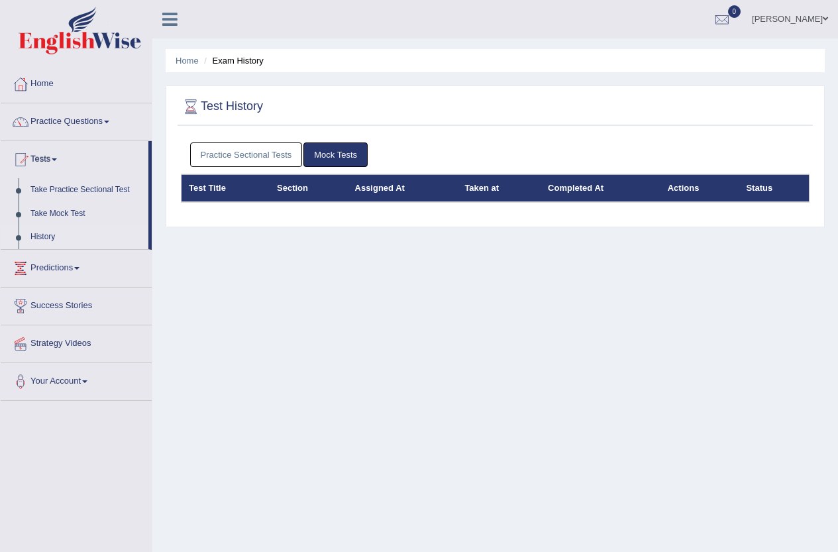
click at [268, 156] on link "Practice Sectional Tests" at bounding box center [246, 154] width 113 height 25
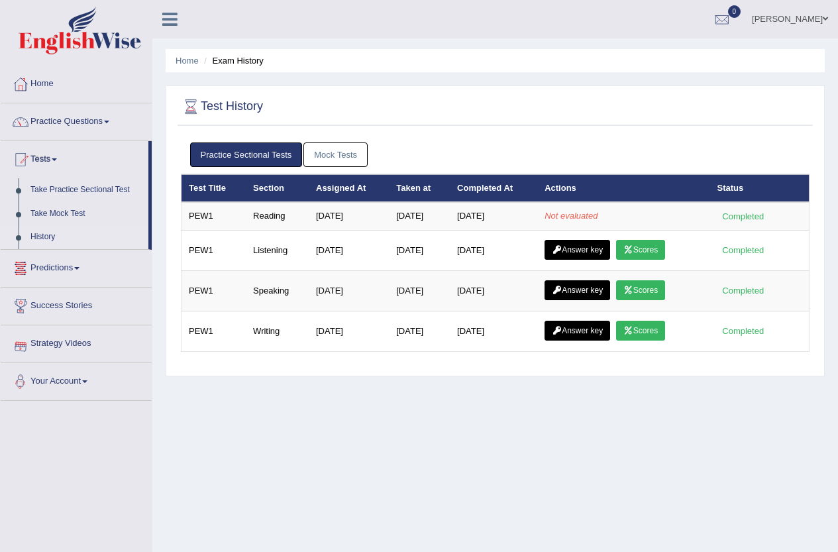
click at [60, 269] on link "Predictions" at bounding box center [76, 266] width 151 height 33
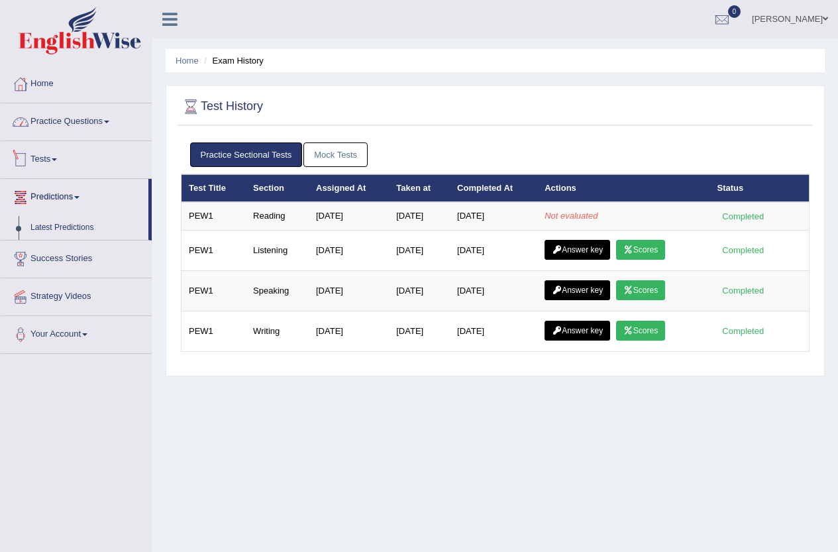
click at [58, 83] on link "Home" at bounding box center [76, 82] width 151 height 33
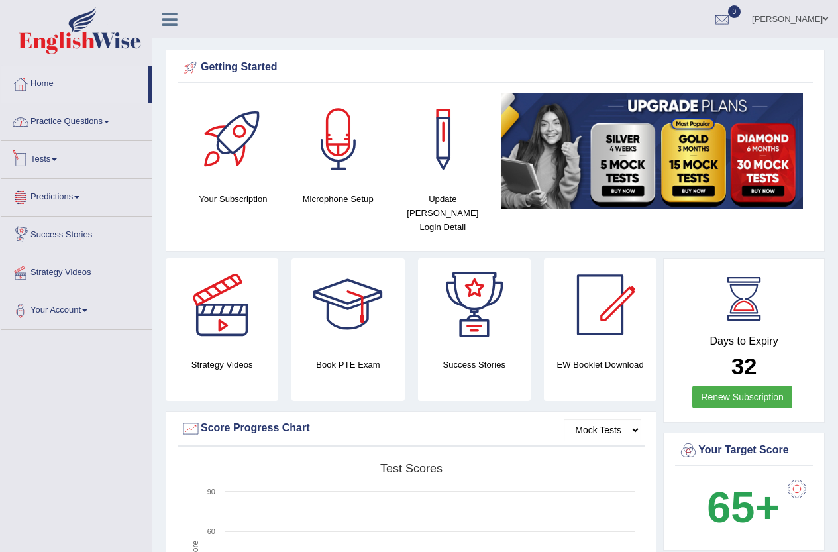
click at [106, 126] on link "Practice Questions" at bounding box center [76, 119] width 151 height 33
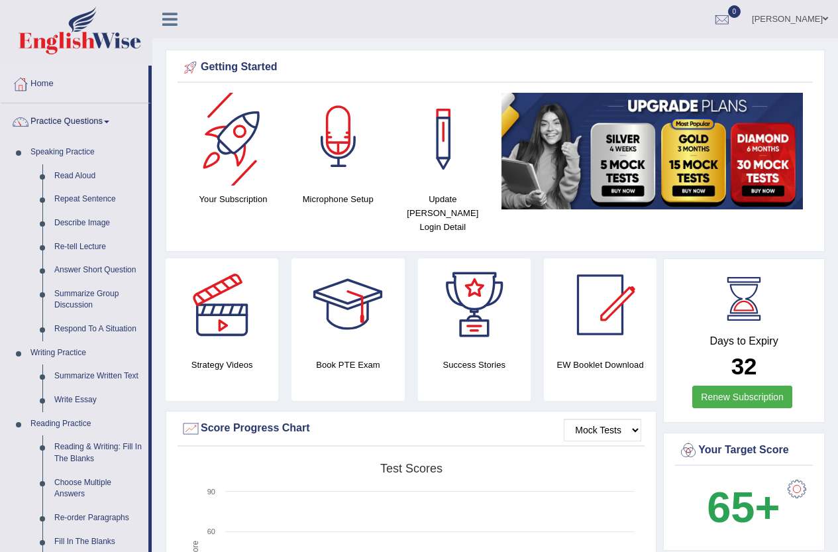
click at [333, 142] on div at bounding box center [338, 139] width 93 height 93
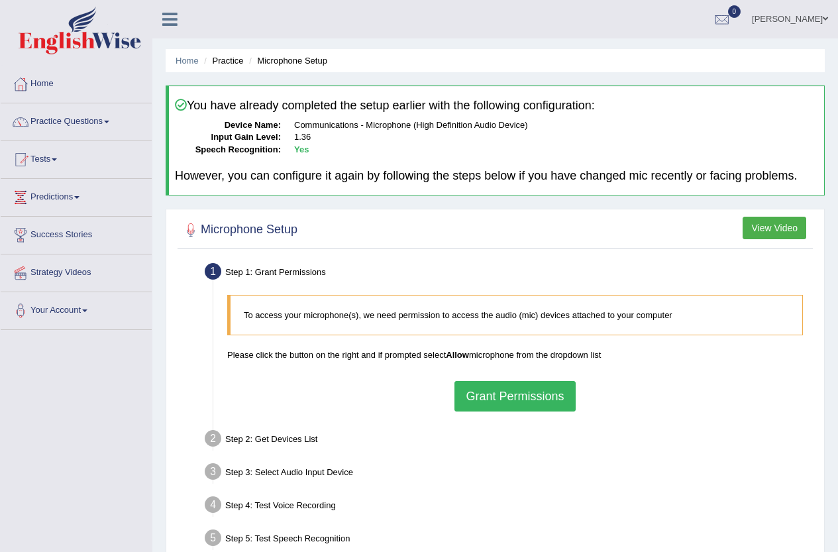
click at [507, 384] on button "Grant Permissions" at bounding box center [514, 396] width 121 height 30
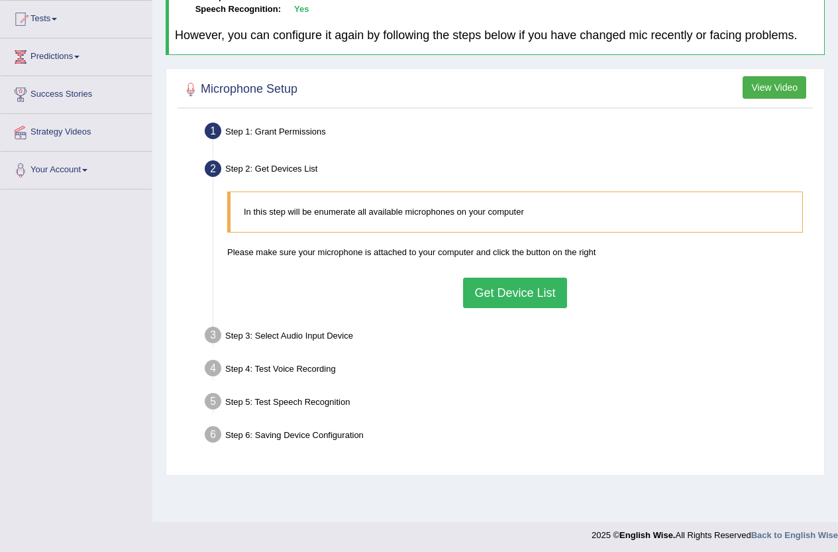
scroll to position [144, 0]
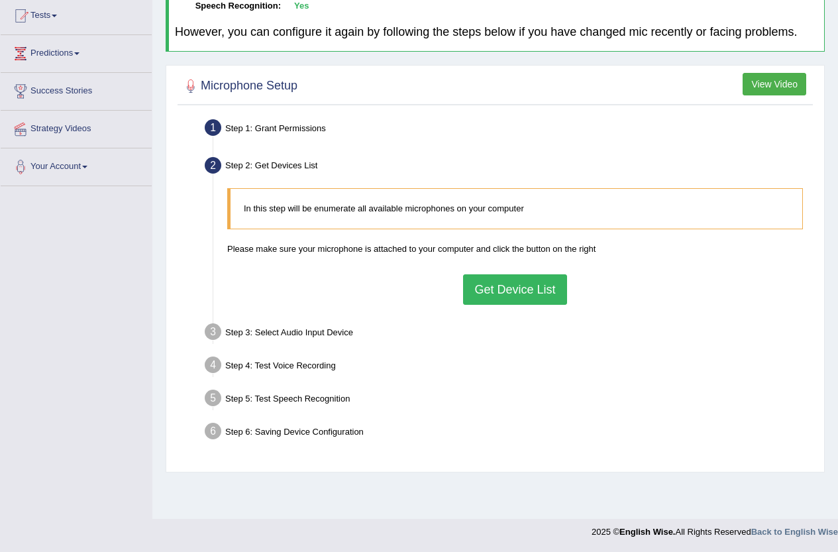
click at [473, 297] on button "Get Device List" at bounding box center [514, 289] width 103 height 30
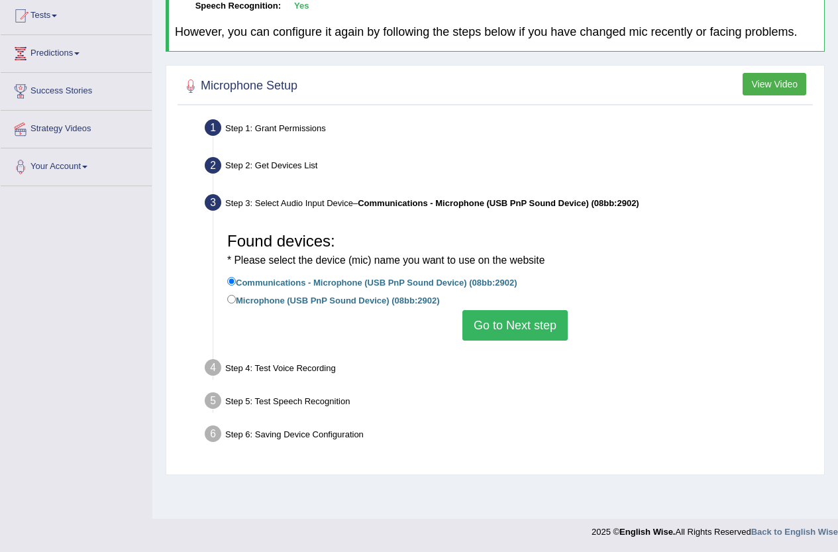
click at [233, 293] on label "Microphone (USB PnP Sound Device) (08bb:2902)" at bounding box center [333, 299] width 212 height 15
click at [233, 295] on input "Microphone (USB PnP Sound Device) (08bb:2902)" at bounding box center [231, 299] width 9 height 9
radio input "true"
click at [473, 319] on button "Go to Next step" at bounding box center [514, 325] width 105 height 30
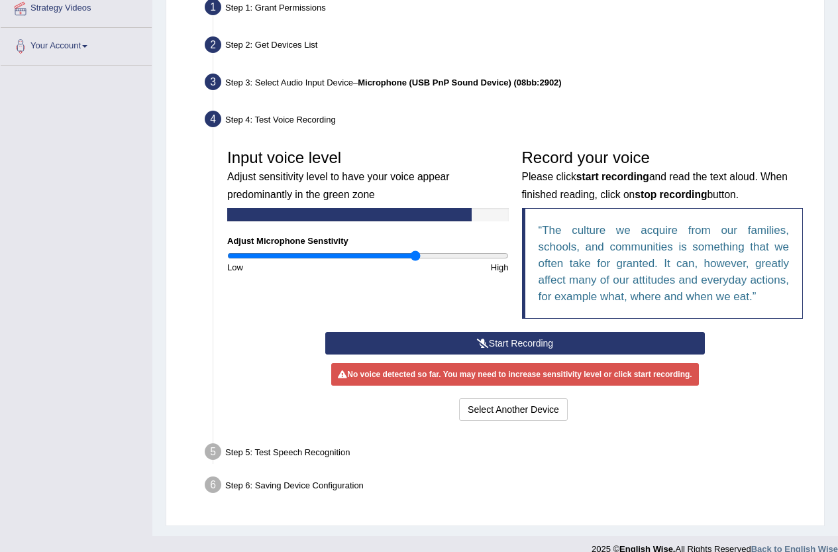
scroll to position [281, 0]
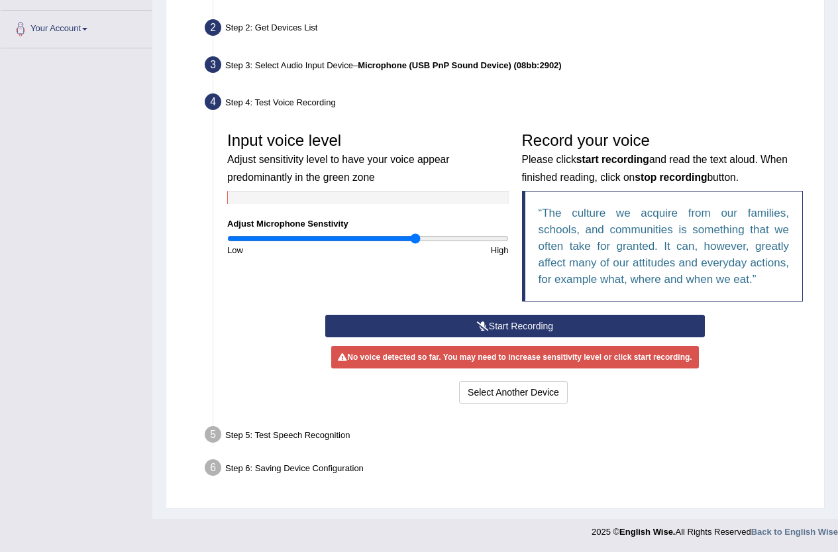
click at [509, 322] on button "Start Recording" at bounding box center [514, 326] width 379 height 23
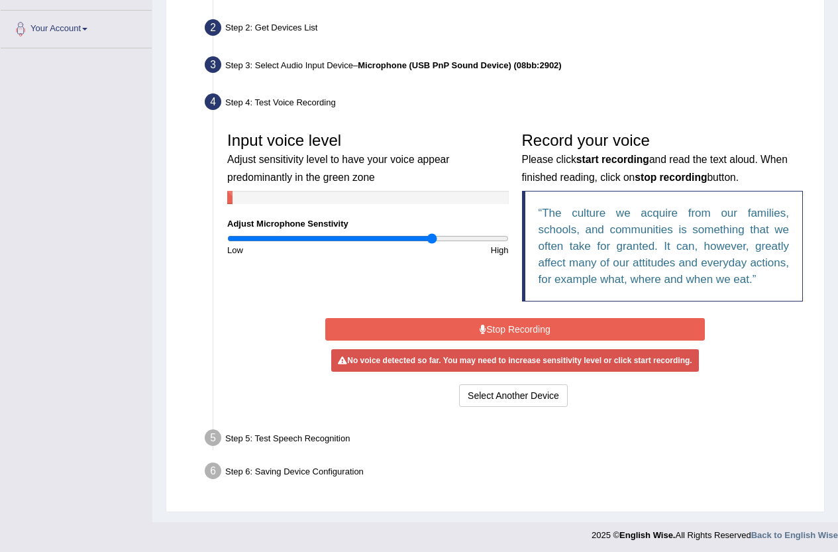
drag, startPoint x: 411, startPoint y: 236, endPoint x: 431, endPoint y: 234, distance: 20.6
click at [431, 234] on input "range" at bounding box center [367, 238] width 281 height 11
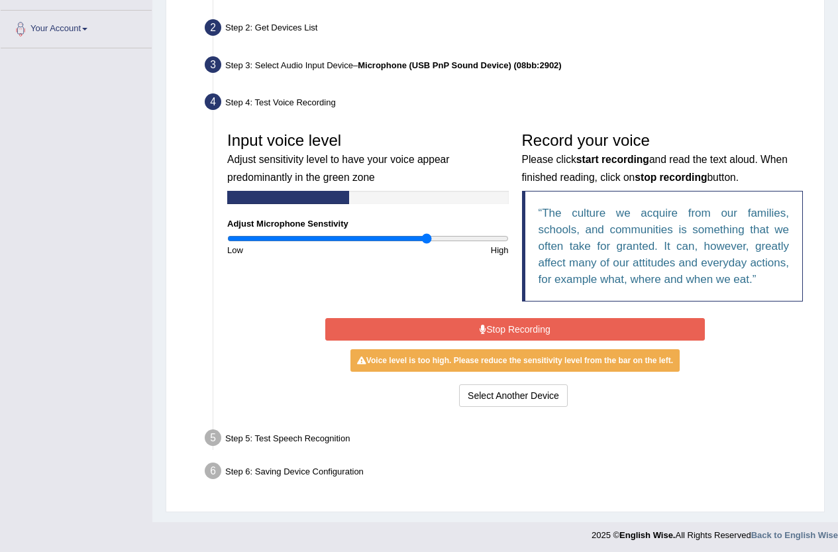
type input "1.44"
click at [425, 236] on input "range" at bounding box center [367, 238] width 281 height 11
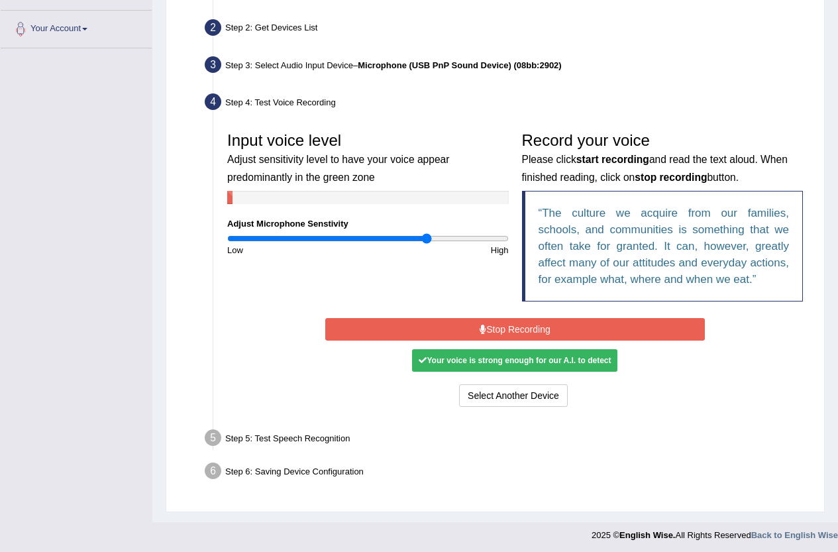
click at [472, 331] on button "Stop Recording" at bounding box center [514, 329] width 379 height 23
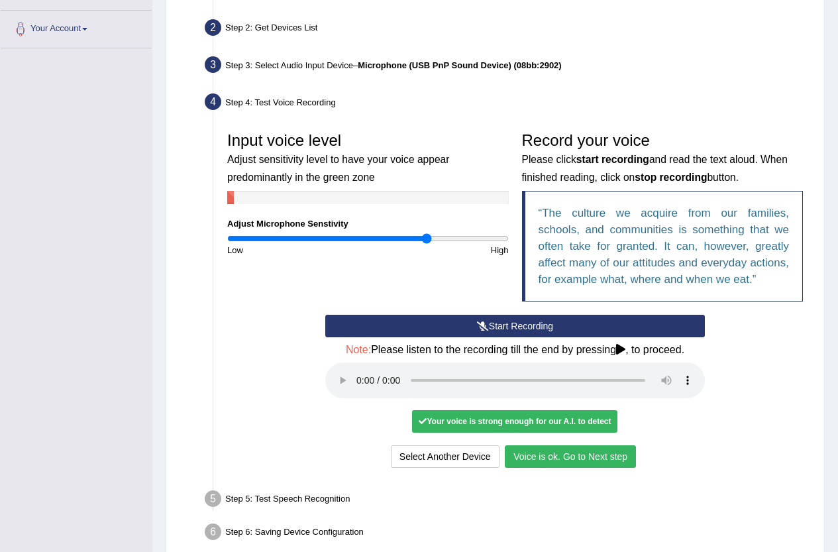
click at [563, 457] on button "Voice is ok. Go to Next step" at bounding box center [570, 456] width 131 height 23
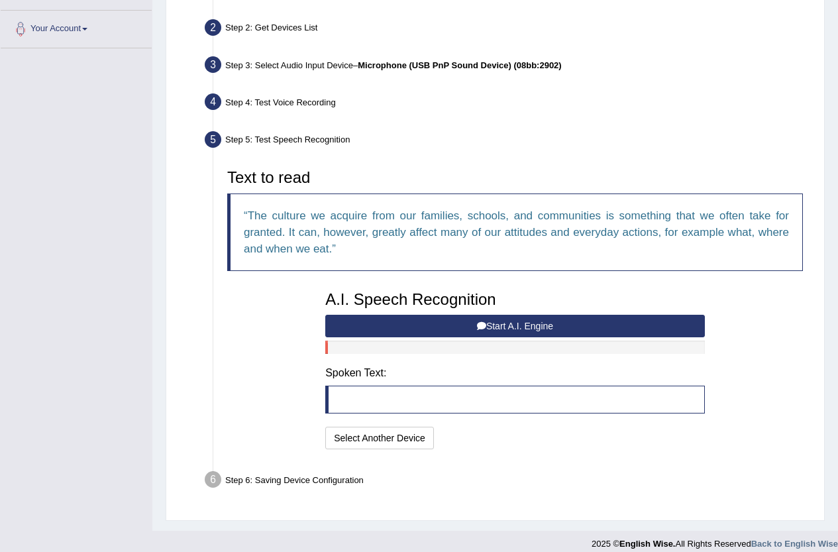
click at [425, 320] on button "Start A.I. Engine" at bounding box center [514, 326] width 379 height 23
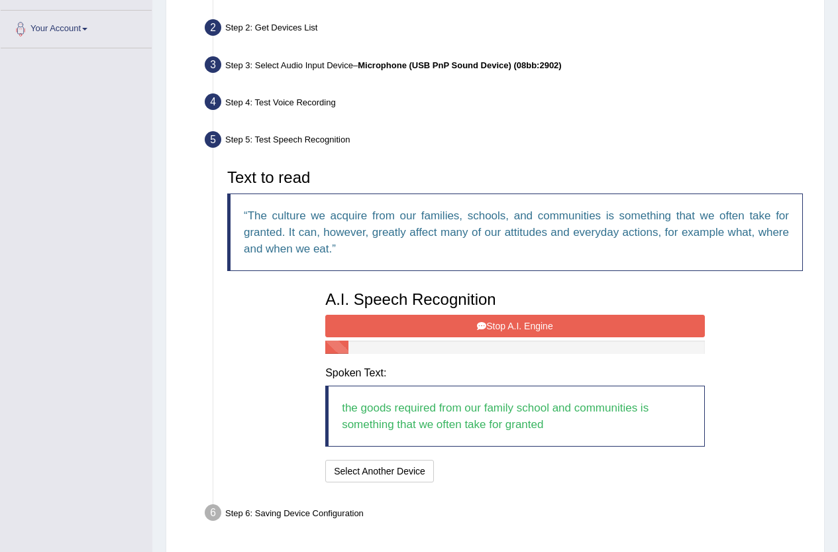
click at [475, 320] on button "Stop A.I. Engine" at bounding box center [514, 326] width 379 height 23
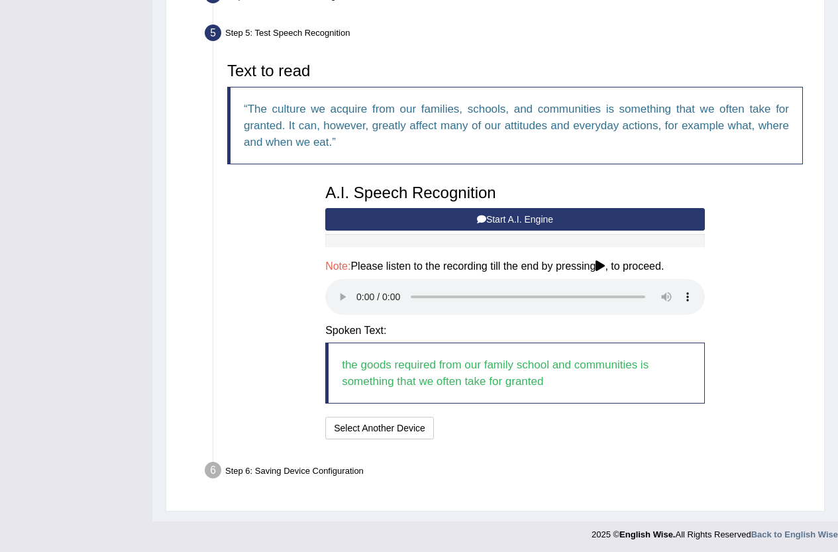
scroll to position [391, 0]
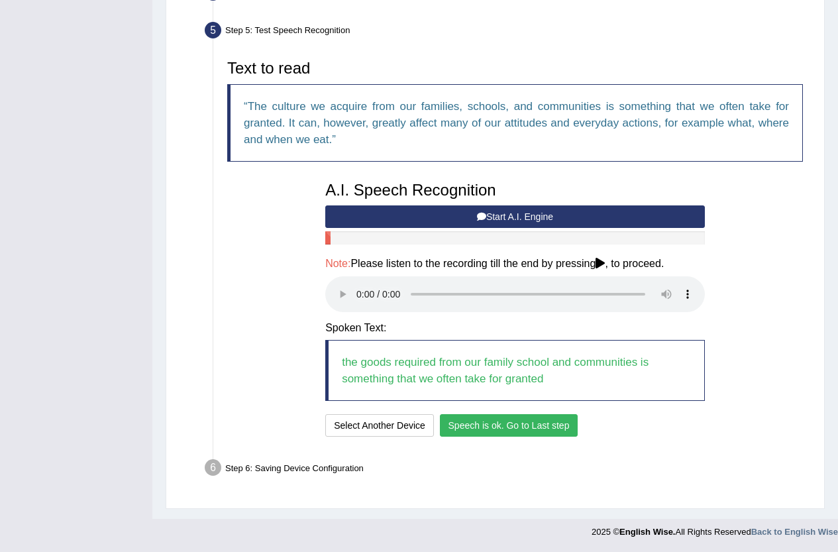
click at [515, 430] on button "Speech is ok. Go to Last step" at bounding box center [509, 425] width 138 height 23
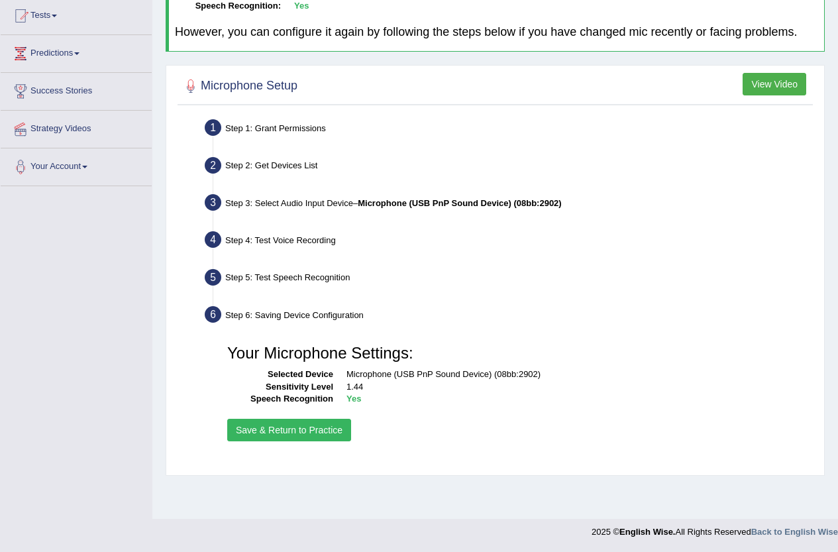
scroll to position [144, 0]
click at [311, 421] on button "Save & Return to Practice" at bounding box center [289, 430] width 124 height 23
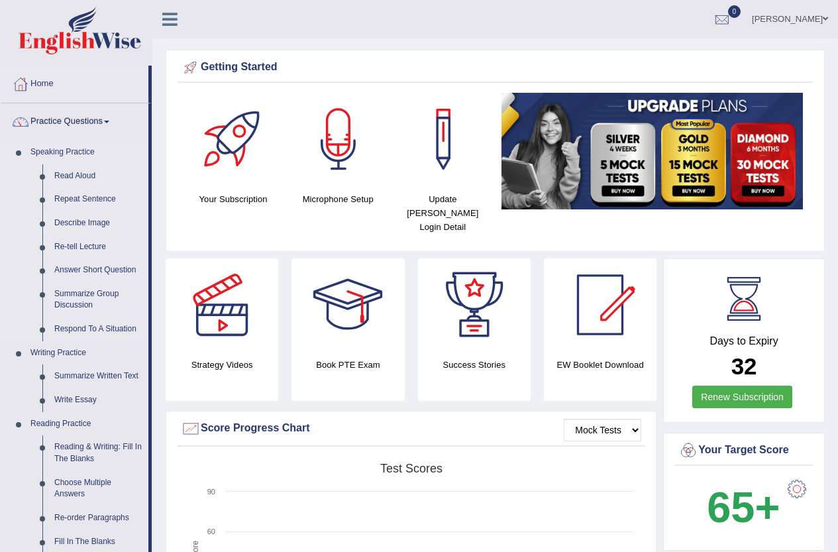
click at [86, 217] on link "Describe Image" at bounding box center [98, 223] width 100 height 24
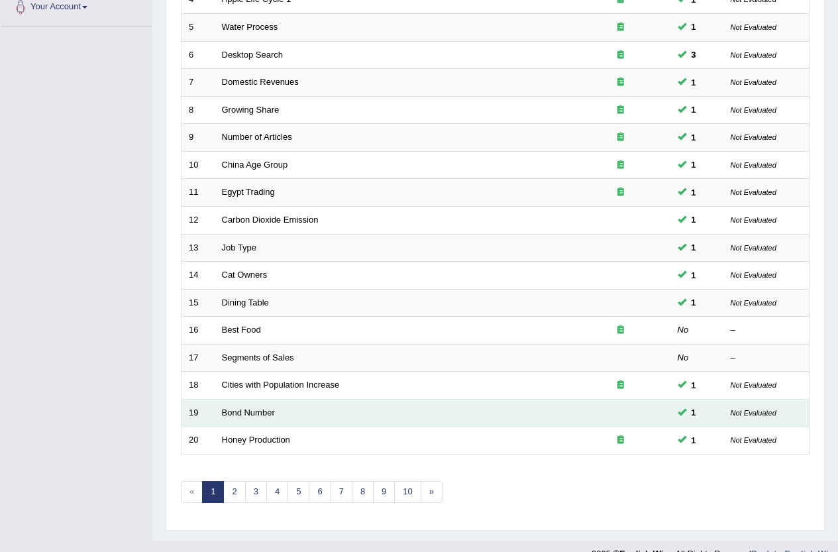
scroll to position [325, 0]
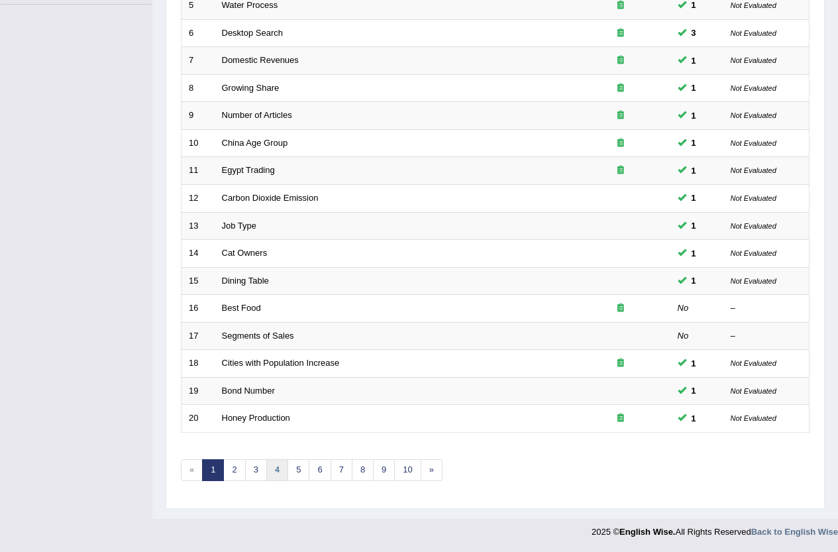
click at [274, 470] on link "4" at bounding box center [277, 470] width 22 height 22
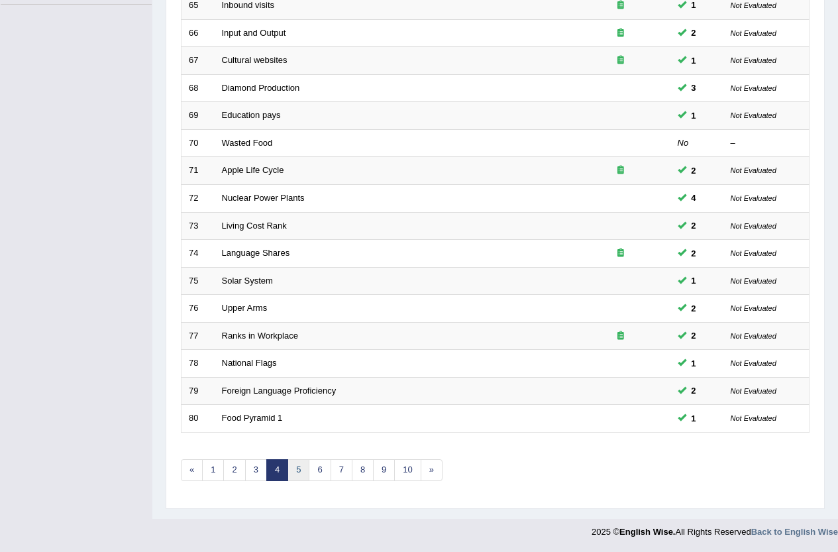
click at [299, 474] on link "5" at bounding box center [298, 470] width 22 height 22
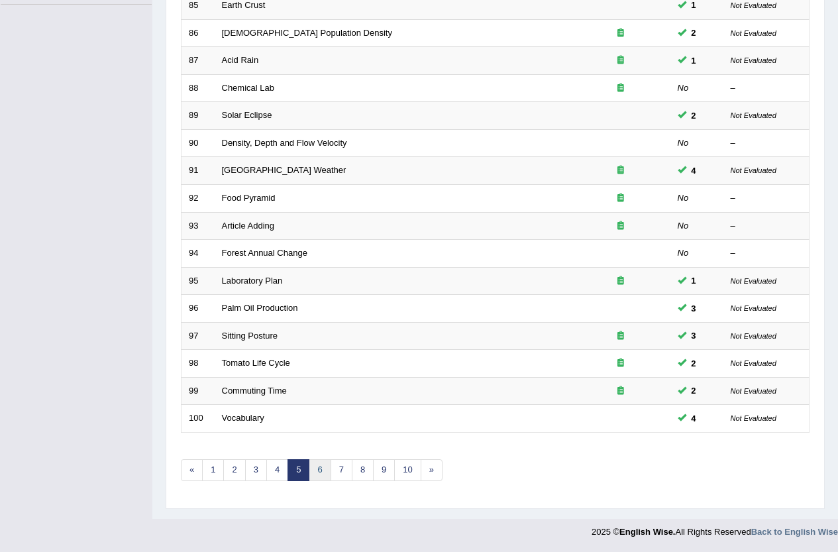
scroll to position [325, 0]
click at [324, 467] on link "6" at bounding box center [320, 470] width 22 height 22
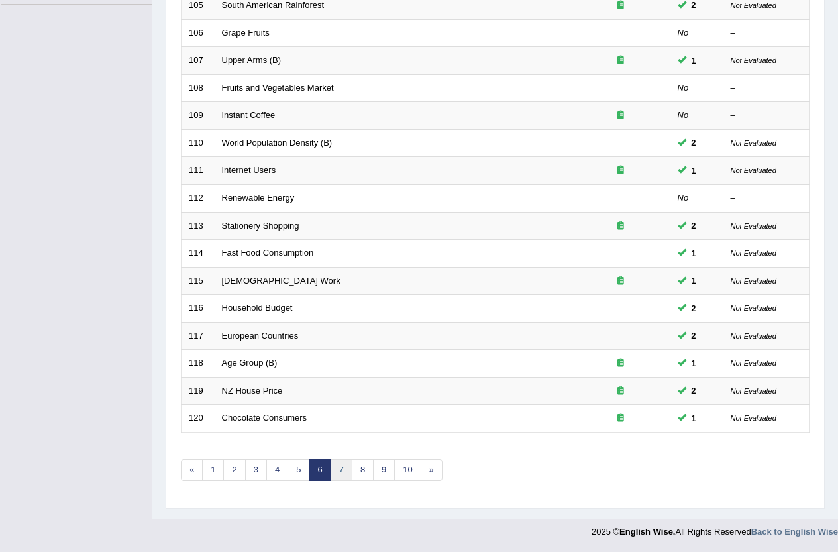
click at [343, 468] on link "7" at bounding box center [341, 470] width 22 height 22
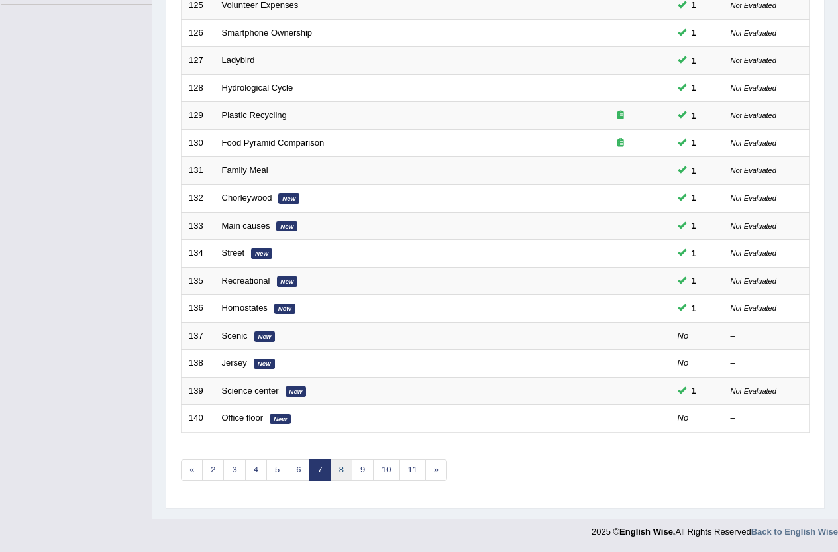
click at [343, 464] on link "8" at bounding box center [341, 470] width 22 height 22
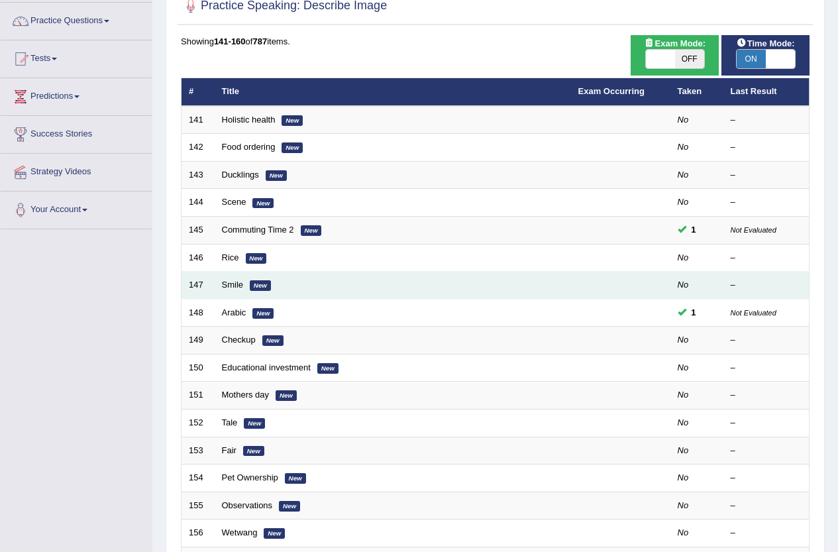
scroll to position [66, 0]
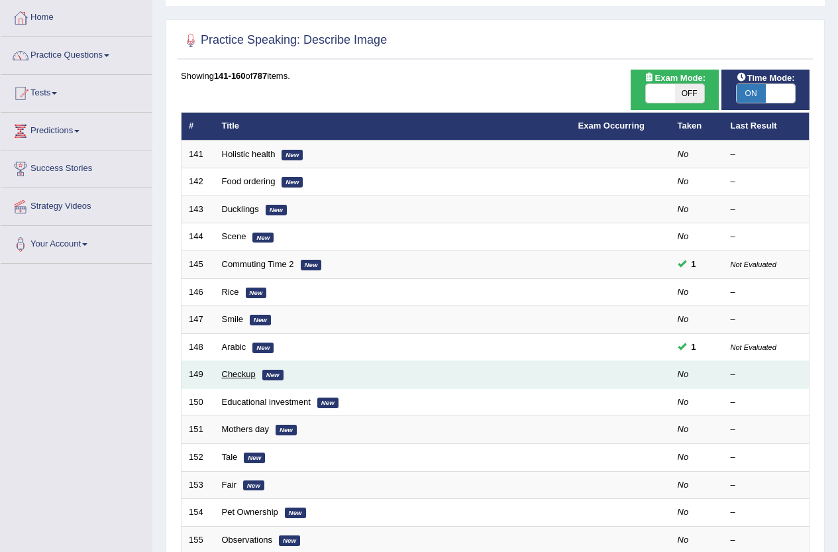
click at [234, 375] on link "Checkup" at bounding box center [239, 374] width 34 height 10
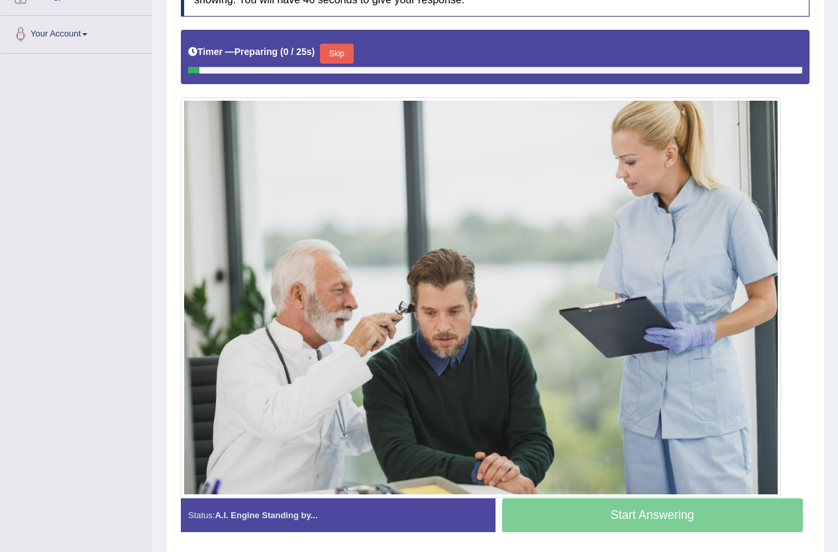
scroll to position [59, 0]
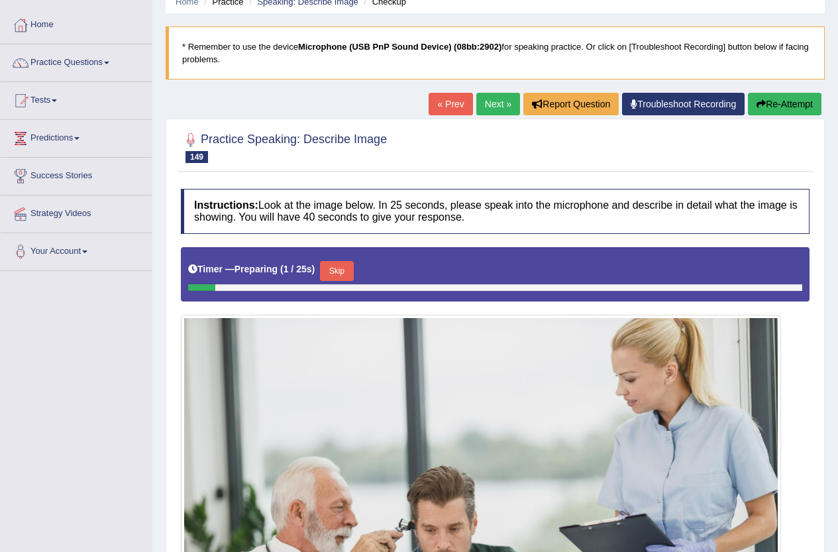
click at [485, 106] on link "Next »" at bounding box center [498, 104] width 44 height 23
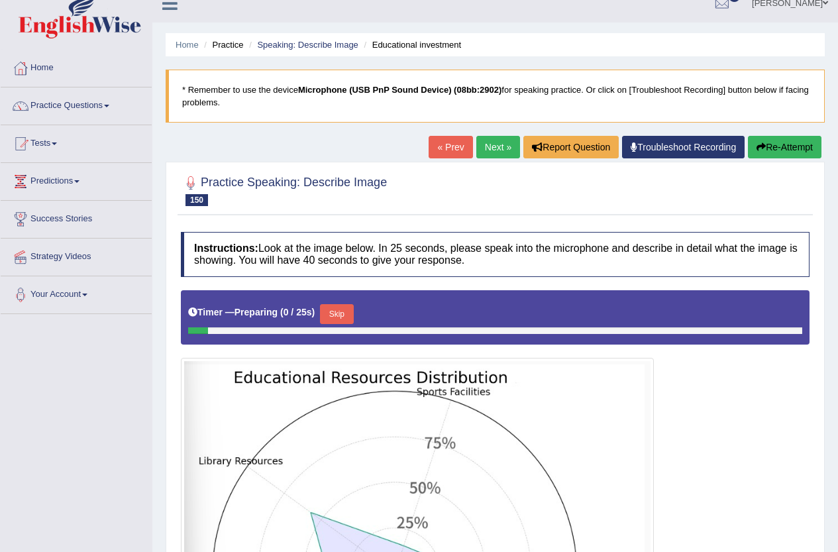
scroll to position [13, 0]
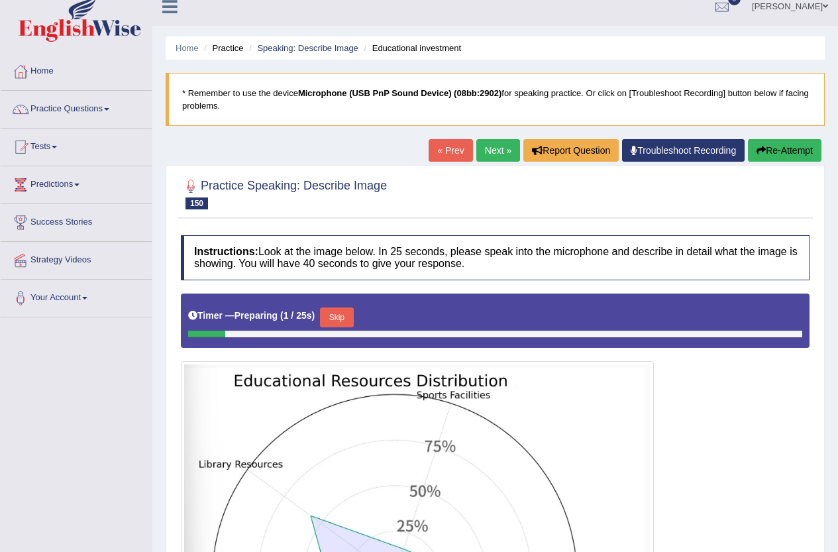
click at [491, 154] on link "Next »" at bounding box center [498, 150] width 44 height 23
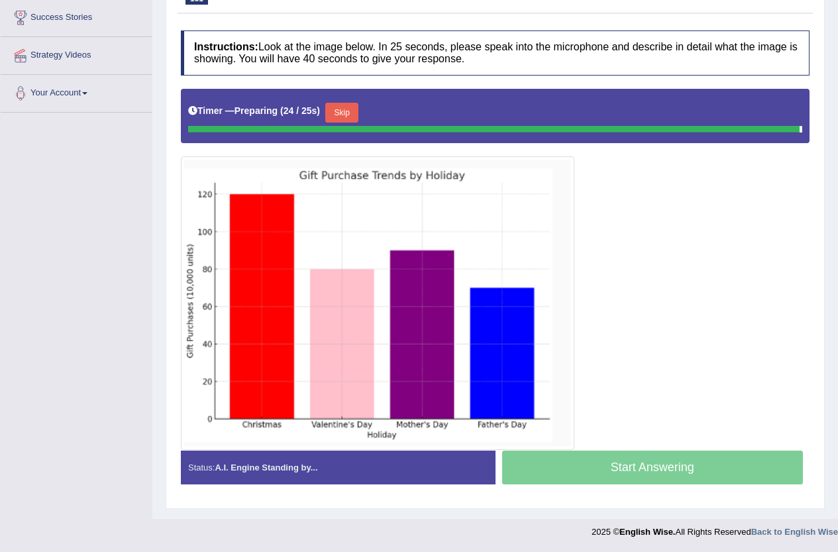
scroll to position [214, 0]
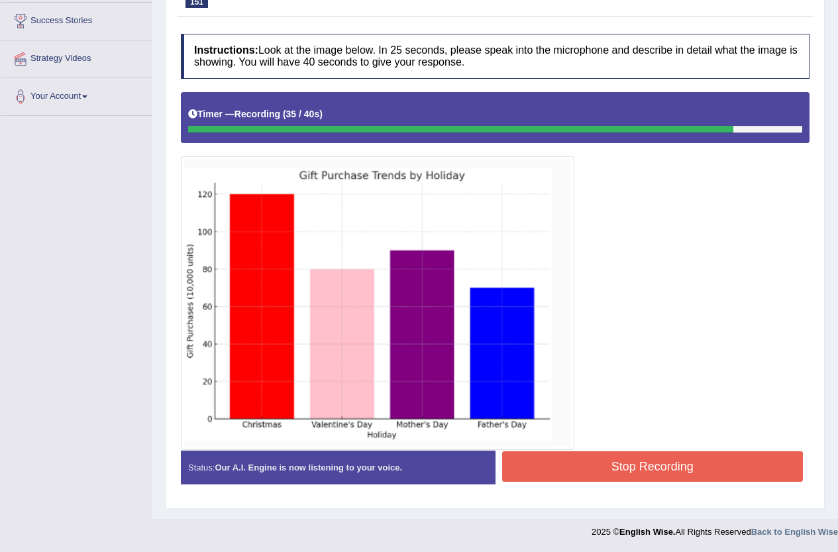
click at [624, 470] on button "Stop Recording" at bounding box center [652, 466] width 301 height 30
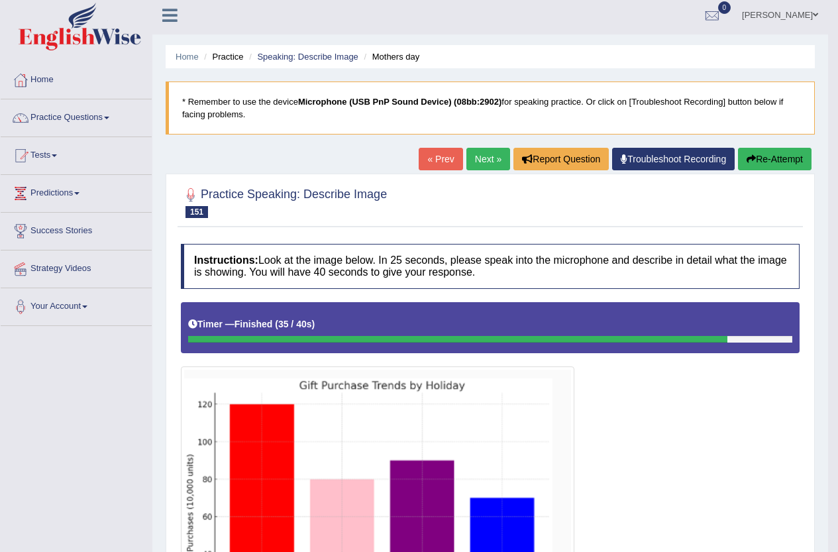
scroll to position [0, 0]
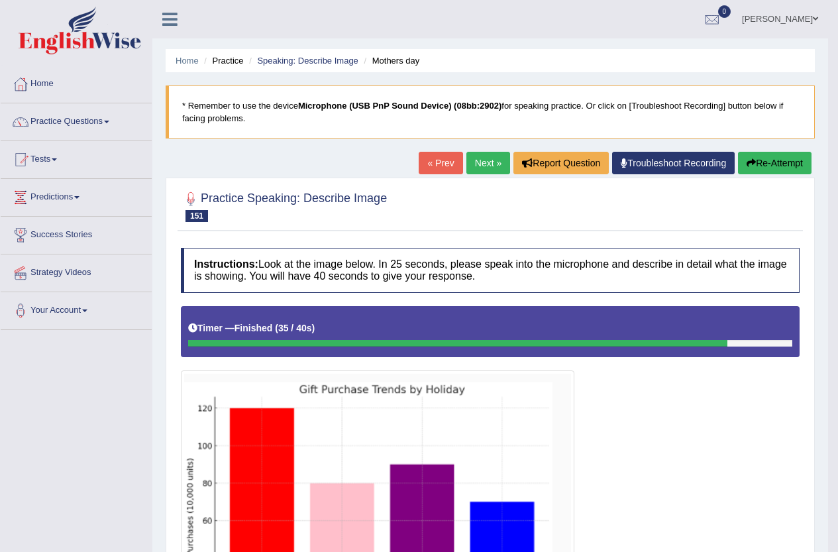
click at [474, 164] on link "Next »" at bounding box center [488, 163] width 44 height 23
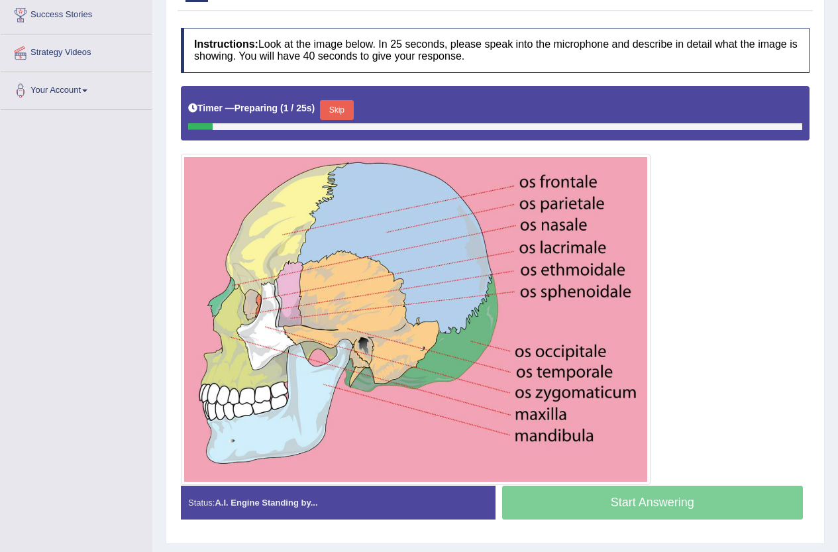
scroll to position [221, 0]
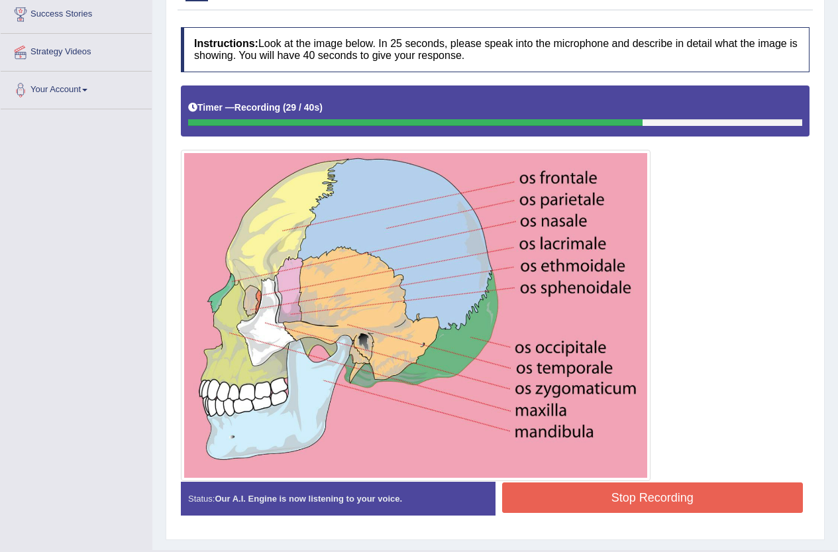
click at [628, 500] on button "Stop Recording" at bounding box center [652, 497] width 301 height 30
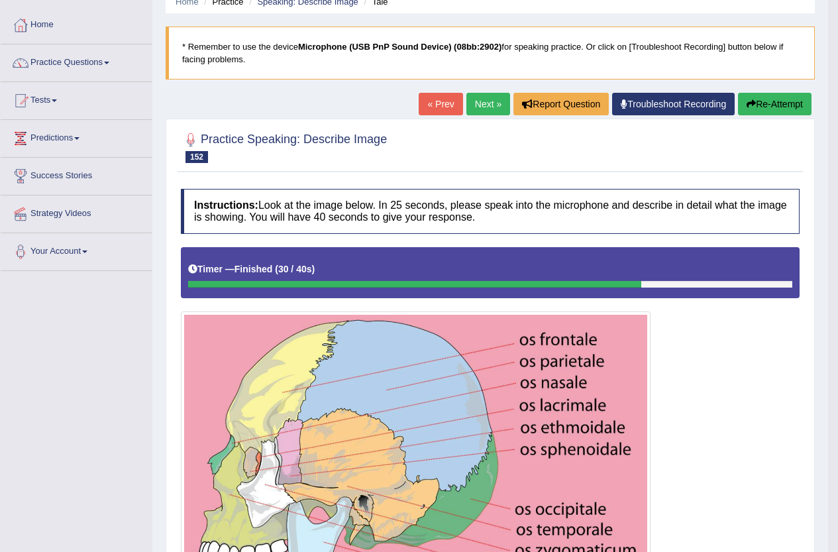
scroll to position [22, 0]
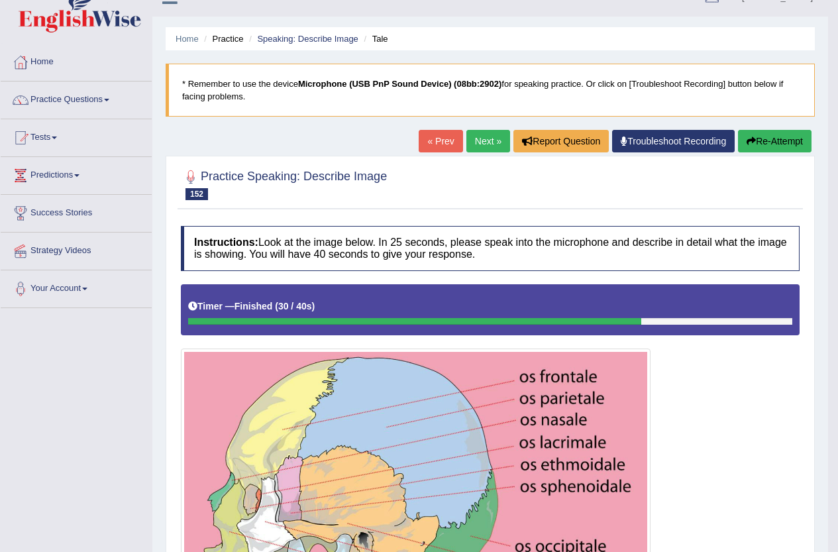
click at [488, 133] on link "Next »" at bounding box center [488, 141] width 44 height 23
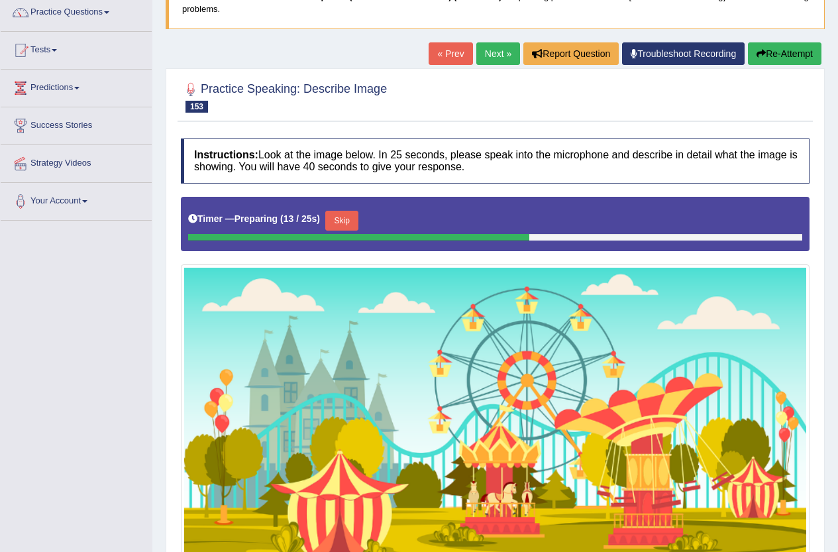
scroll to position [108, 0]
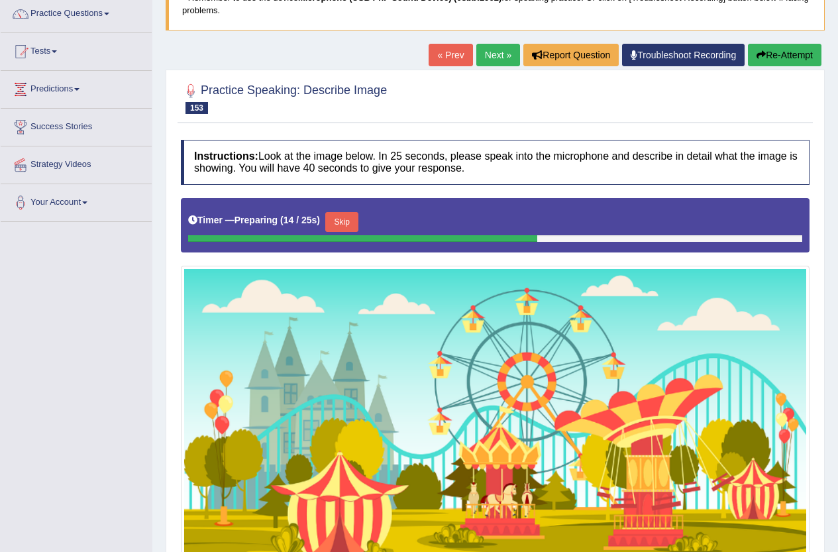
click at [490, 56] on link "Next »" at bounding box center [498, 55] width 44 height 23
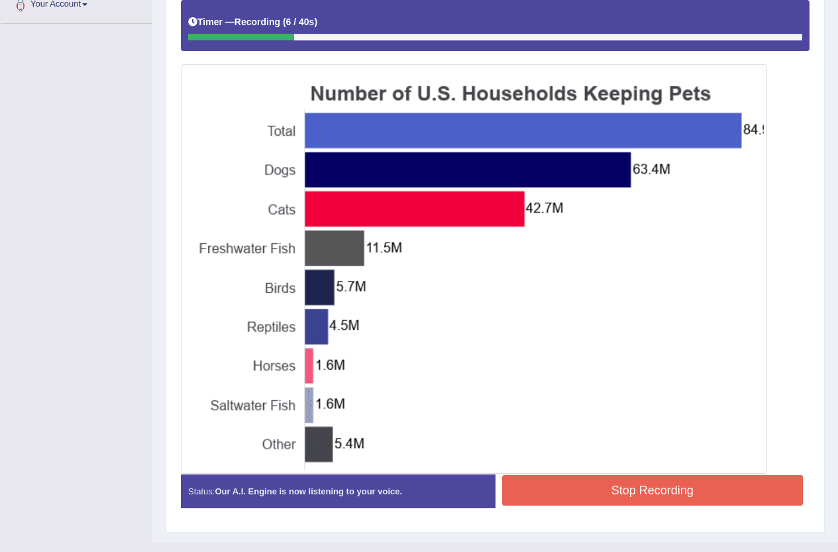
scroll to position [330, 0]
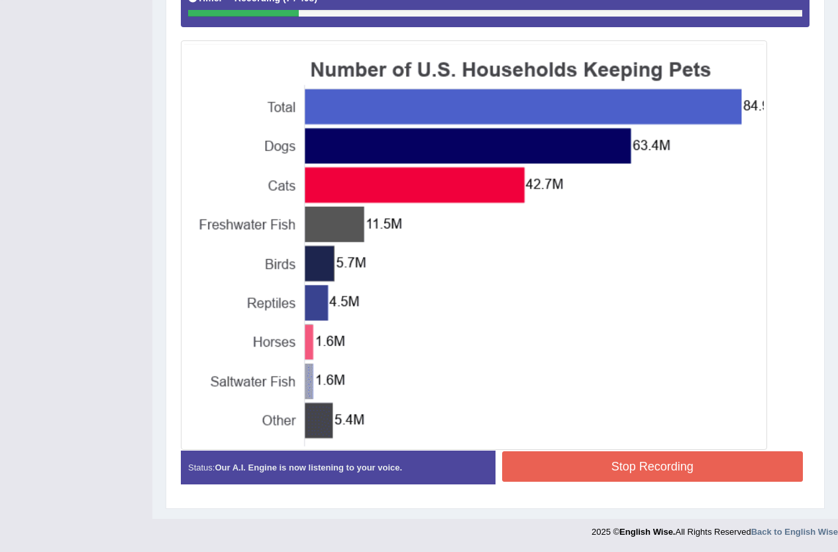
click at [607, 456] on button "Stop Recording" at bounding box center [652, 466] width 301 height 30
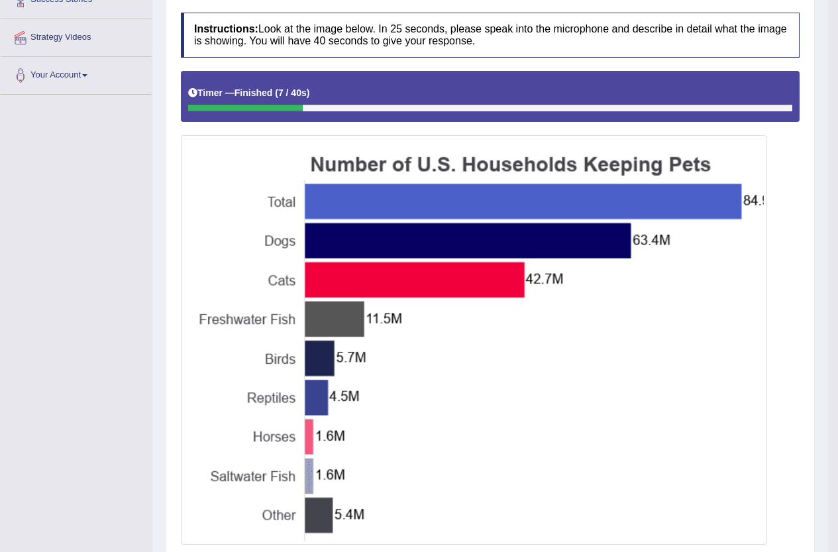
scroll to position [65, 0]
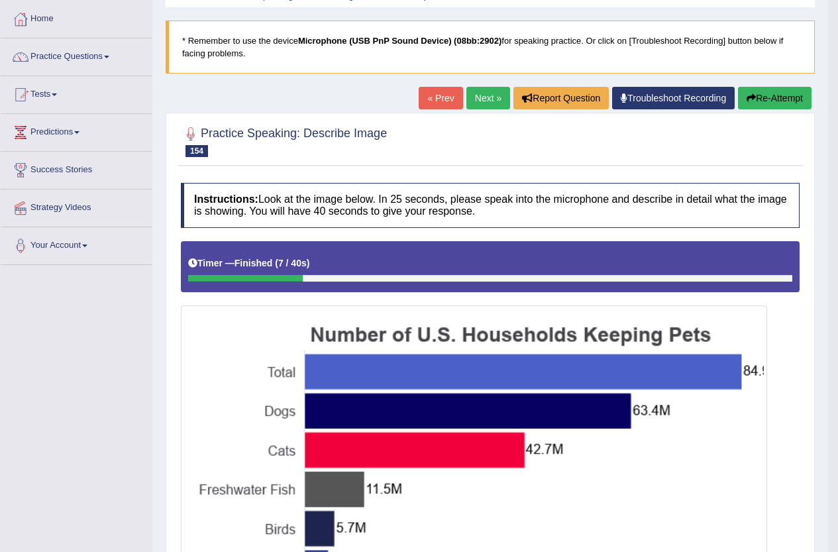
click at [760, 95] on button "Re-Attempt" at bounding box center [775, 98] width 74 height 23
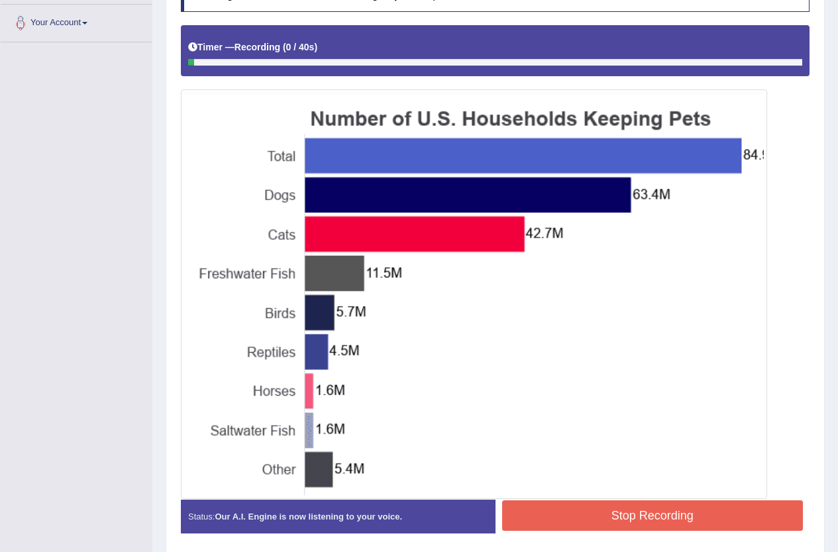
scroll to position [264, 0]
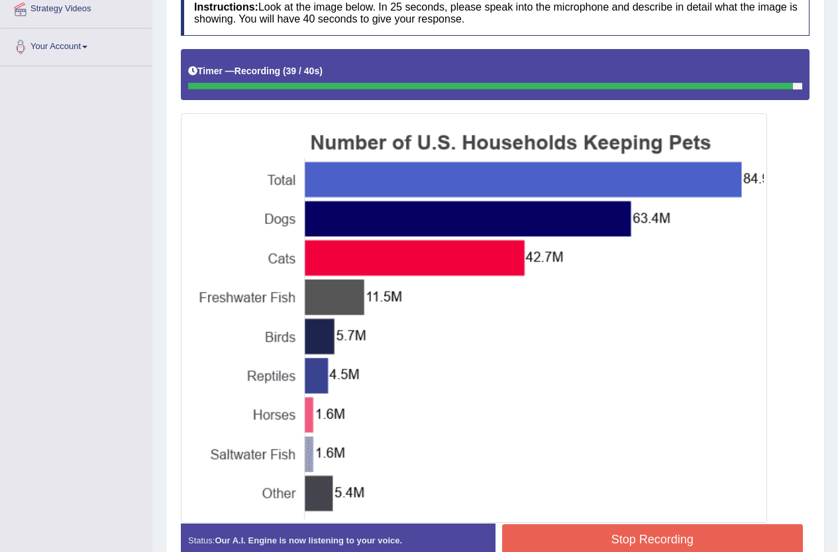
click at [601, 536] on button "Stop Recording" at bounding box center [652, 539] width 301 height 30
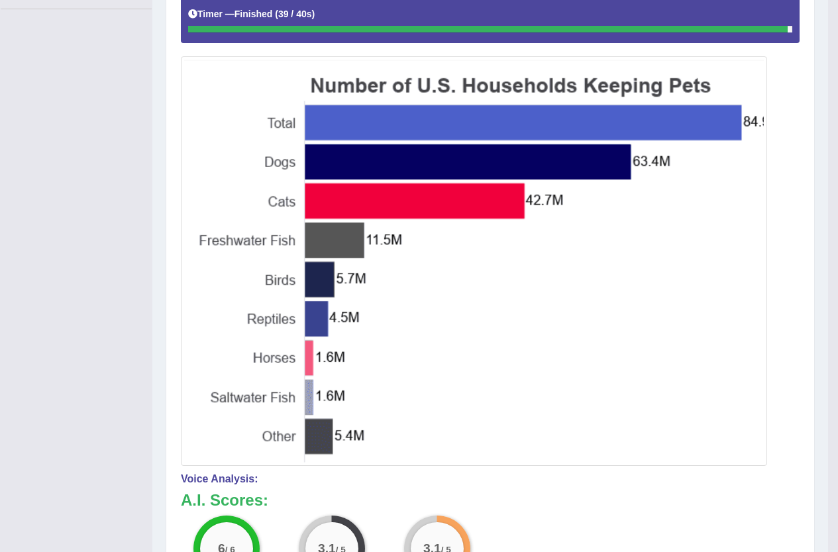
scroll to position [84, 0]
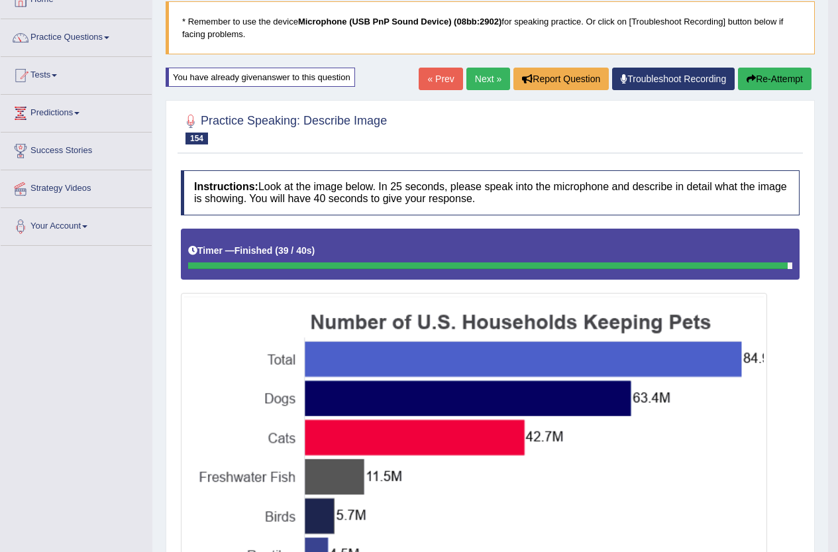
click at [479, 87] on link "Next »" at bounding box center [488, 79] width 44 height 23
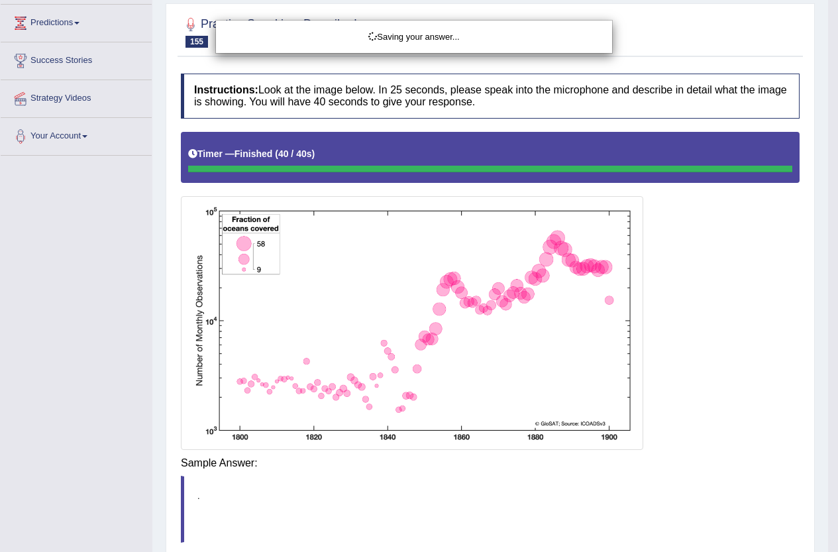
scroll to position [177, 0]
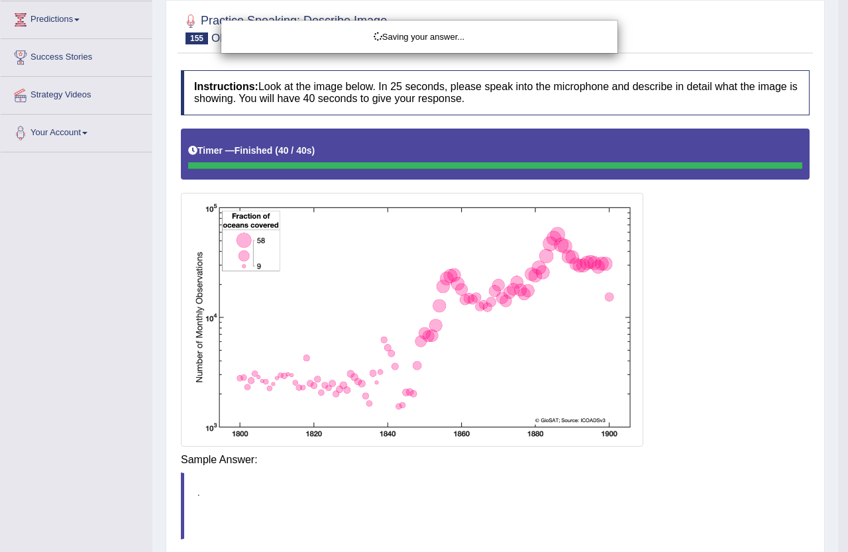
click at [625, 463] on div "Saving your answer..." at bounding box center [424, 276] width 848 height 552
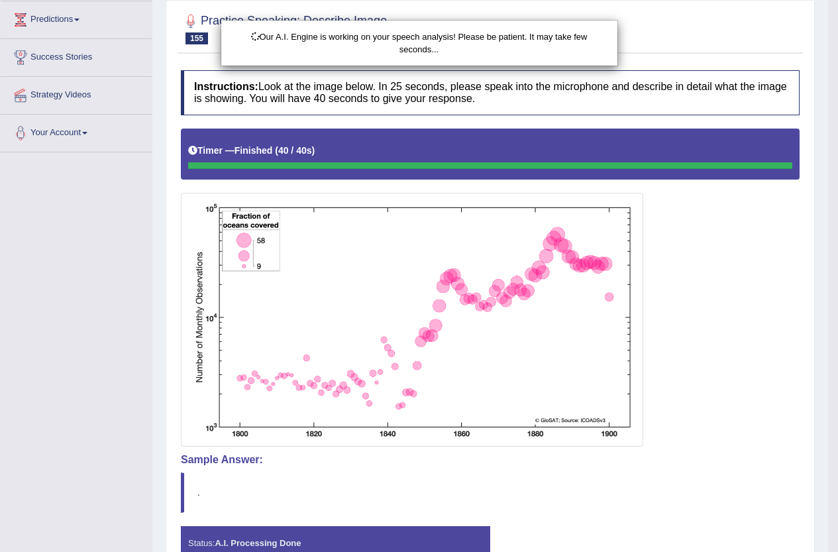
click at [720, 392] on div "Our A.I. Engine is working on your speech analysis! Please be patient. It may t…" at bounding box center [419, 276] width 838 height 552
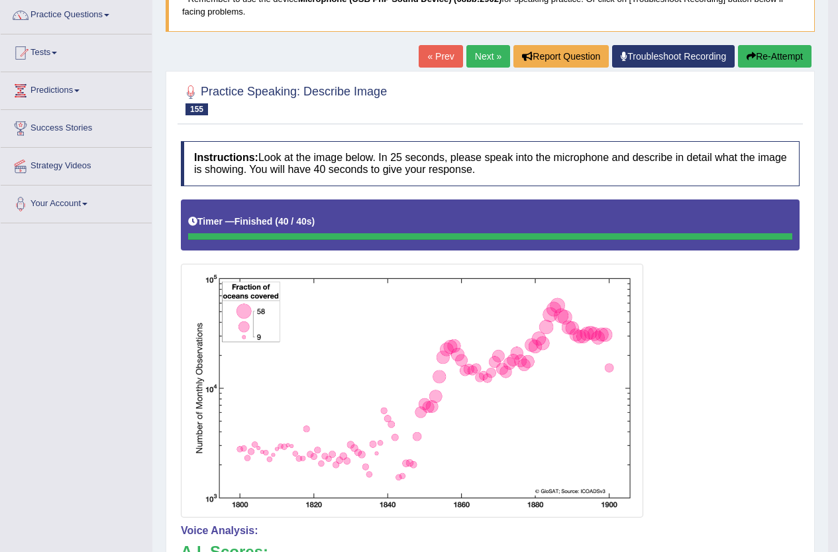
scroll to position [0, 0]
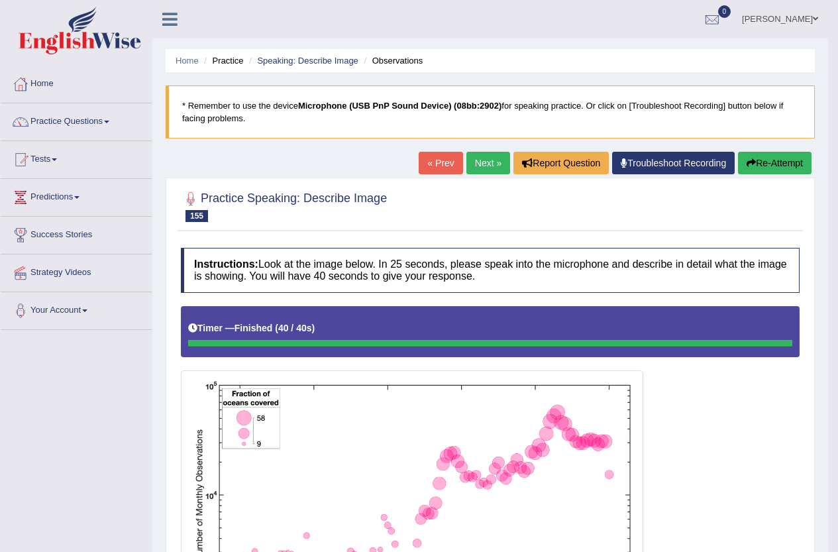
click at [463, 151] on div "Home Practice Speaking: Describe Image Observations * Remember to use the devic…" at bounding box center [489, 480] width 675 height 961
click at [489, 162] on link "Next »" at bounding box center [488, 163] width 44 height 23
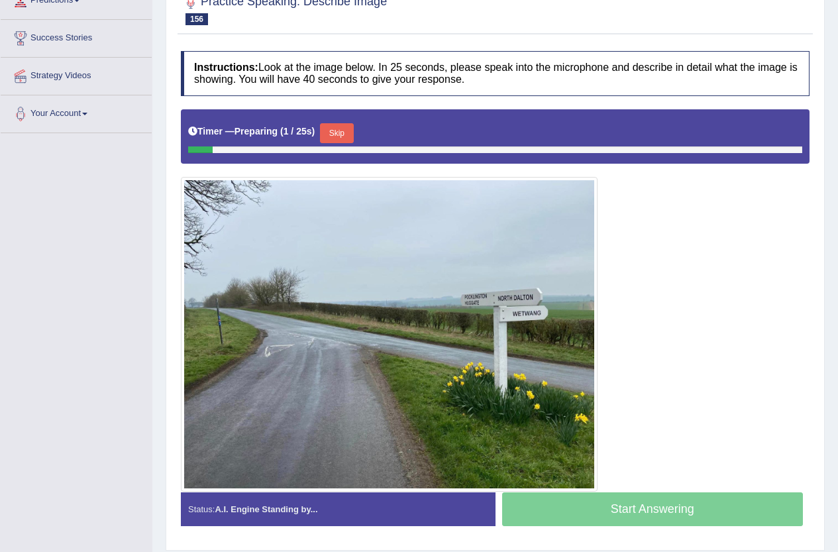
scroll to position [221, 0]
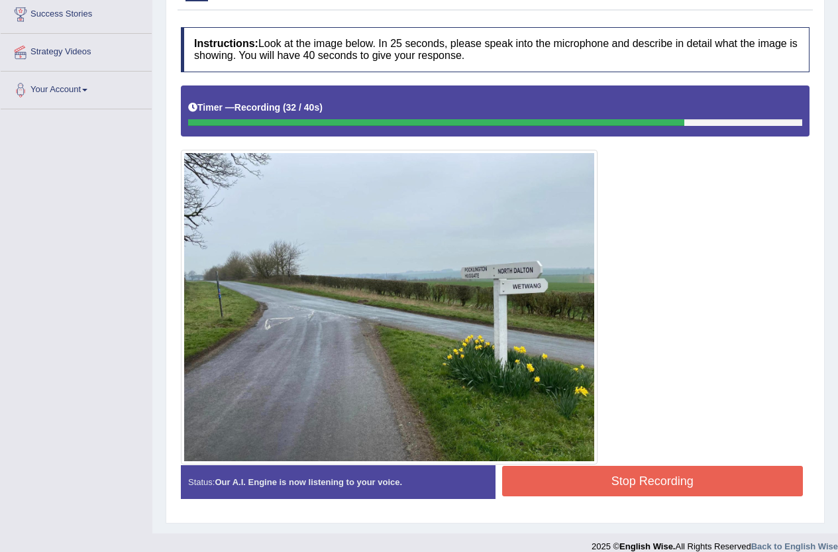
click at [594, 466] on button "Stop Recording" at bounding box center [652, 481] width 301 height 30
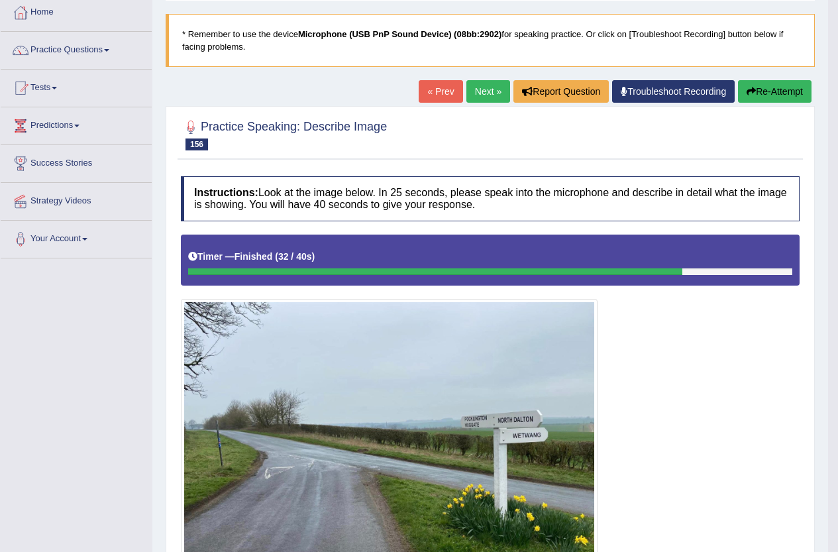
scroll to position [0, 0]
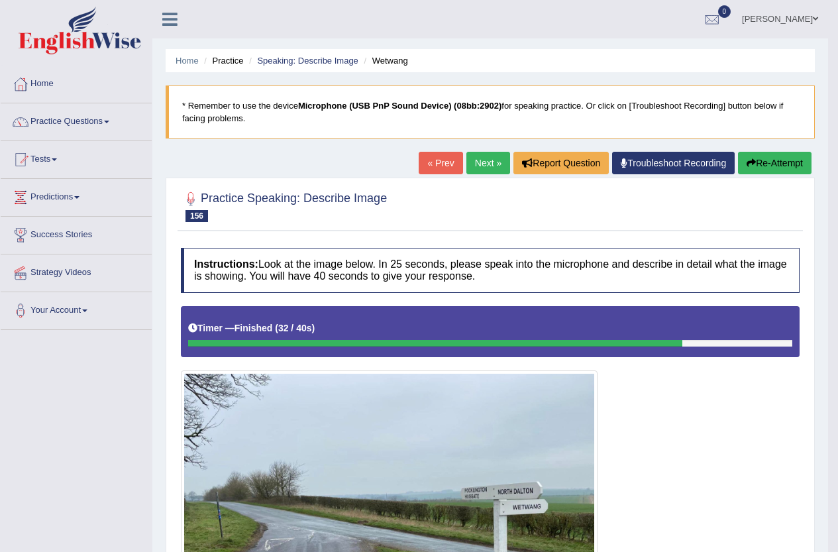
click at [466, 152] on link "Next »" at bounding box center [488, 163] width 44 height 23
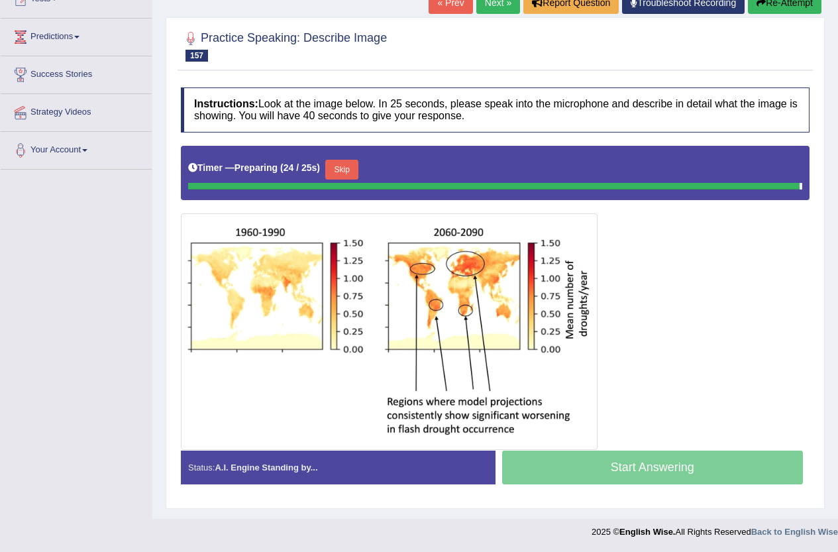
scroll to position [157, 0]
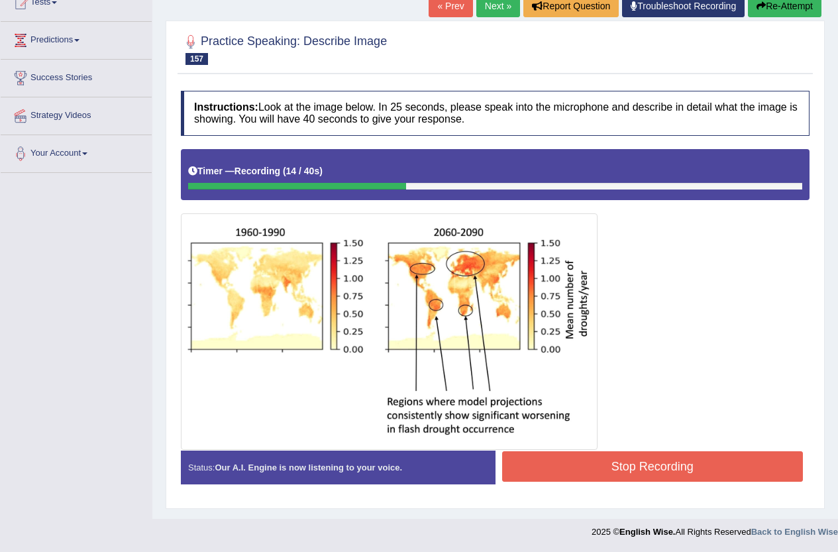
click at [618, 464] on button "Stop Recording" at bounding box center [652, 466] width 301 height 30
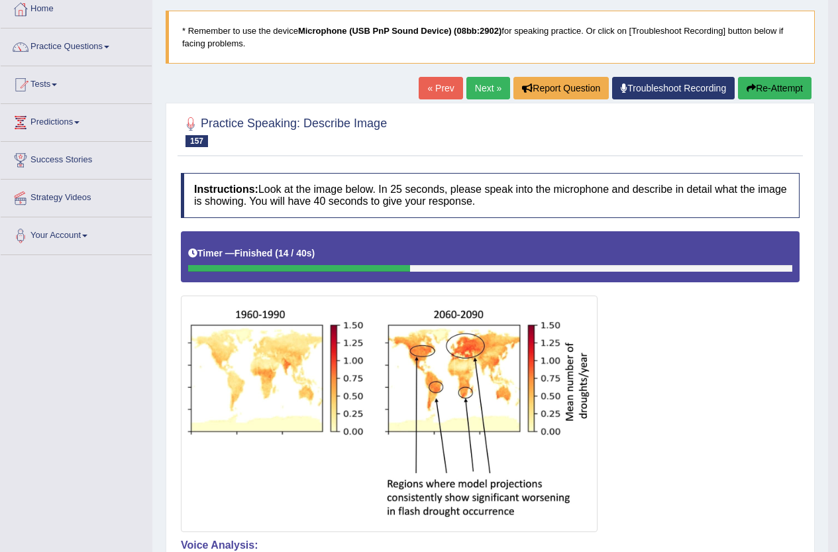
scroll to position [25, 0]
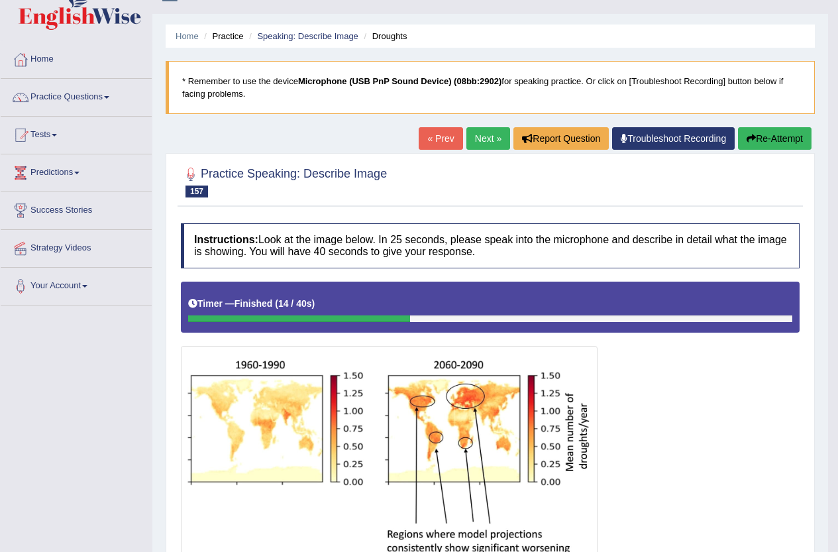
click at [487, 137] on link "Next »" at bounding box center [488, 138] width 44 height 23
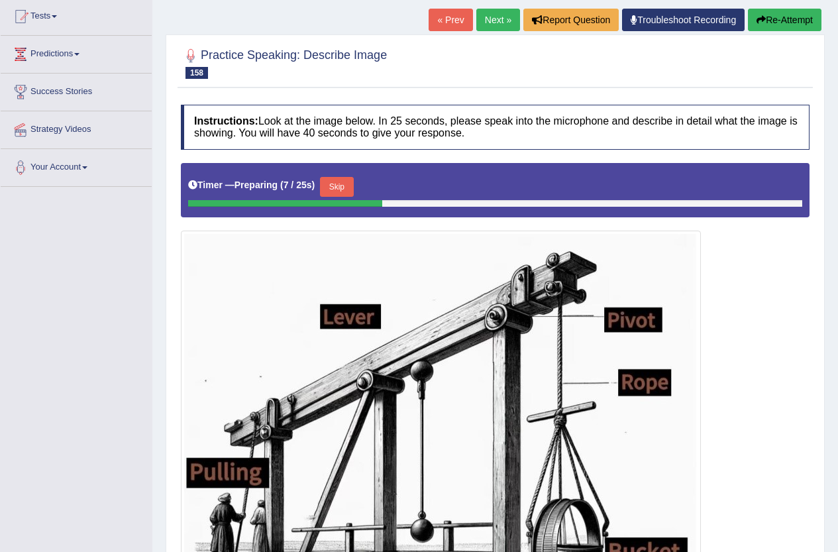
scroll to position [132, 0]
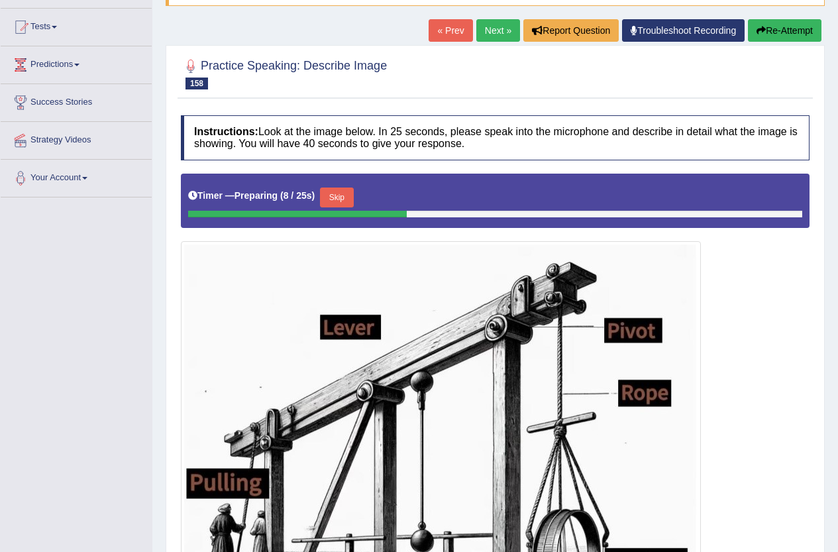
click at [501, 35] on link "Next »" at bounding box center [498, 30] width 44 height 23
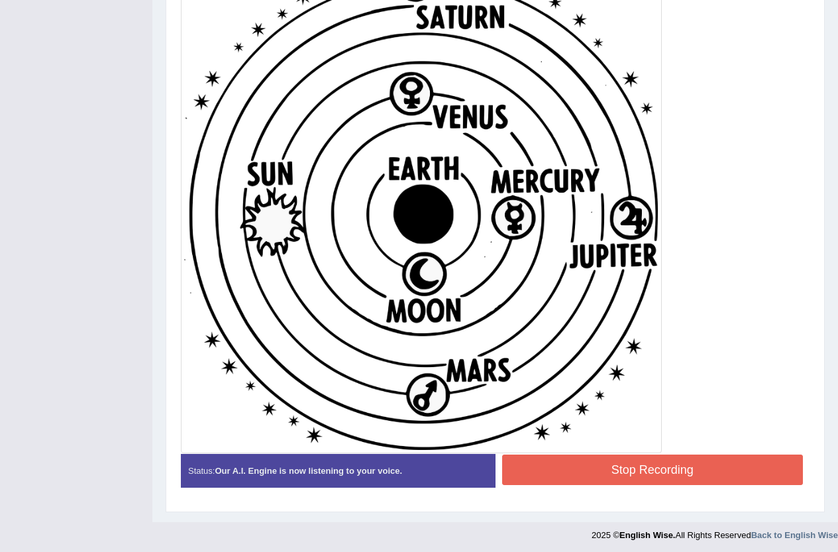
scroll to position [419, 0]
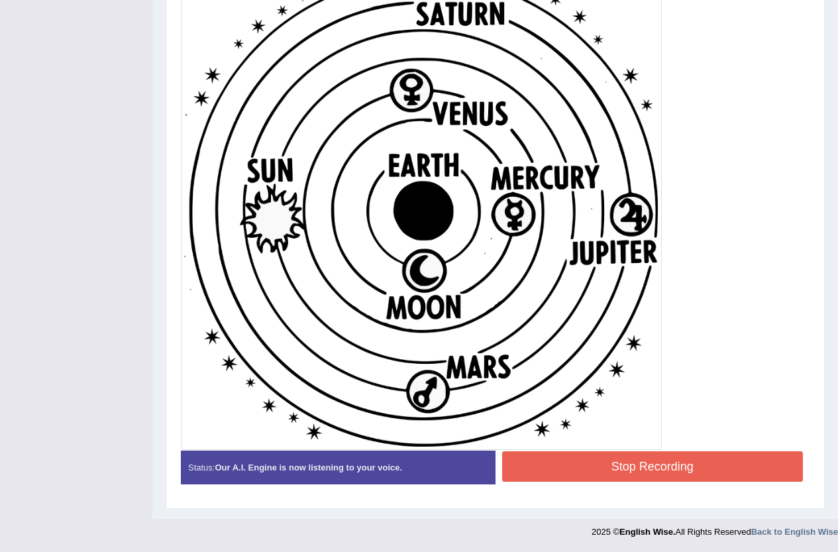
click at [596, 475] on button "Stop Recording" at bounding box center [652, 466] width 301 height 30
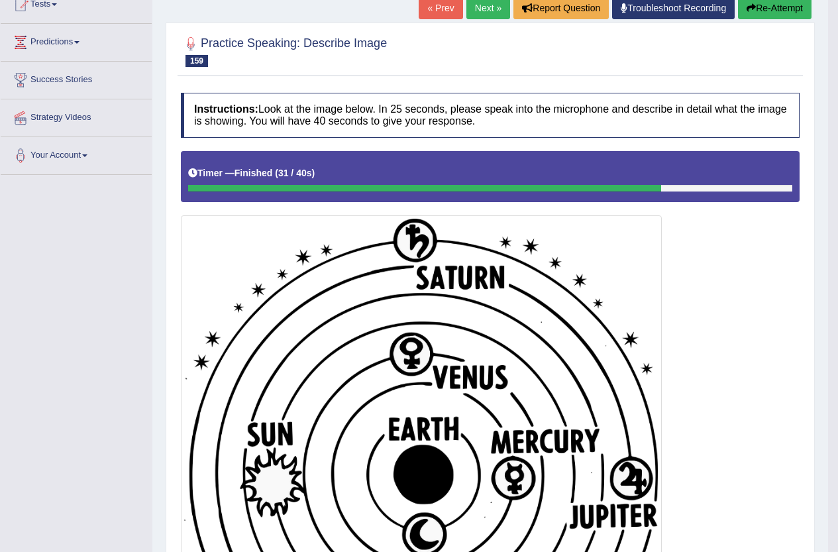
scroll to position [154, 0]
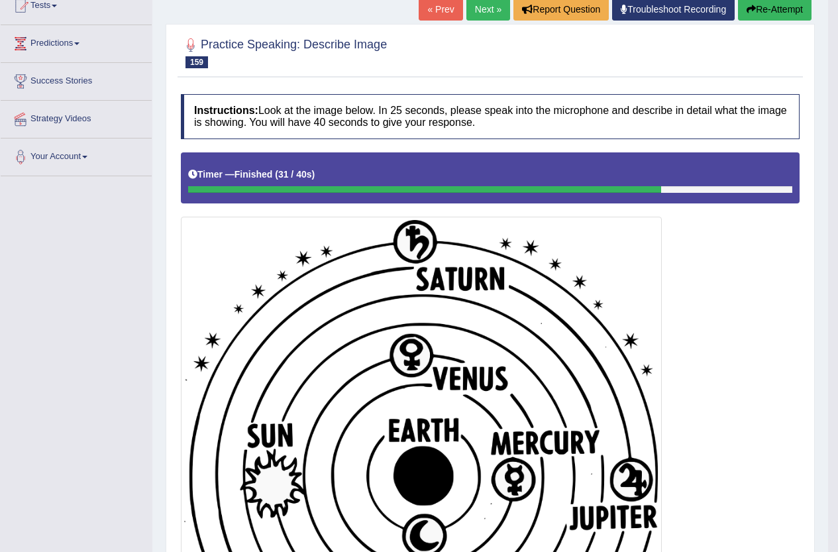
click at [482, 14] on link "Next »" at bounding box center [488, 9] width 44 height 23
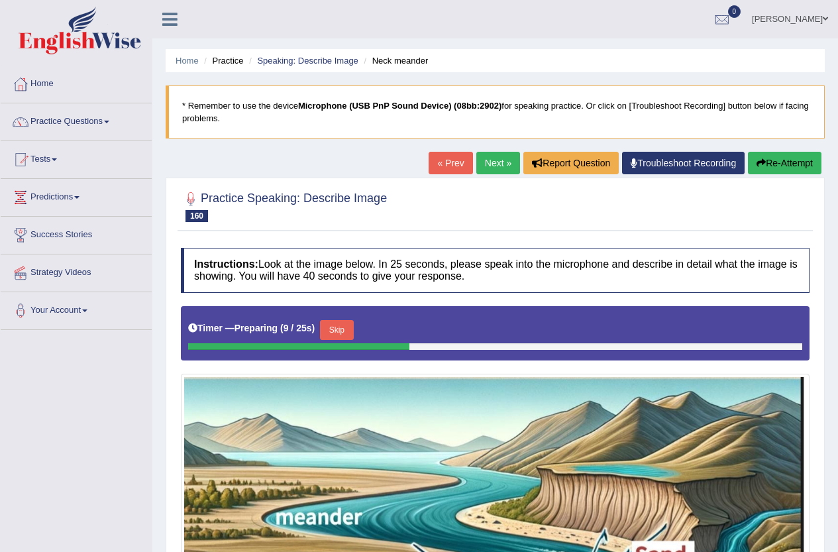
click at [489, 168] on link "Next »" at bounding box center [498, 163] width 44 height 23
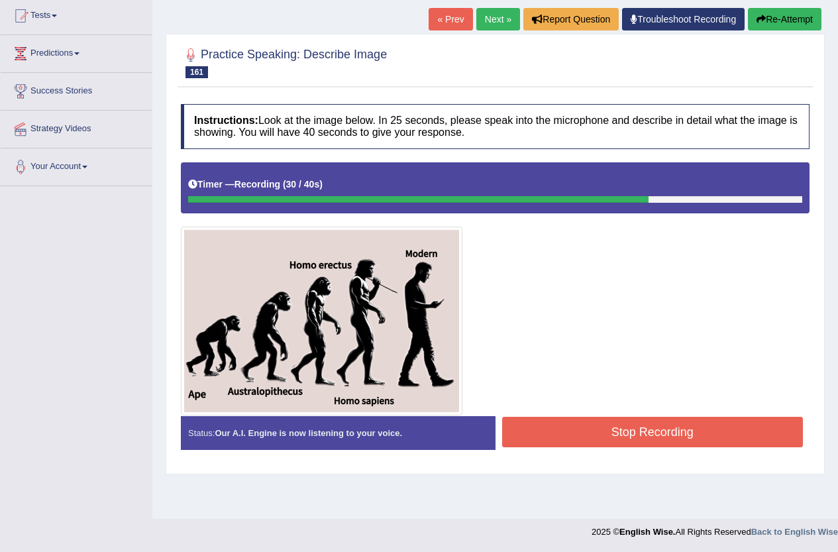
click at [620, 423] on button "Stop Recording" at bounding box center [652, 432] width 301 height 30
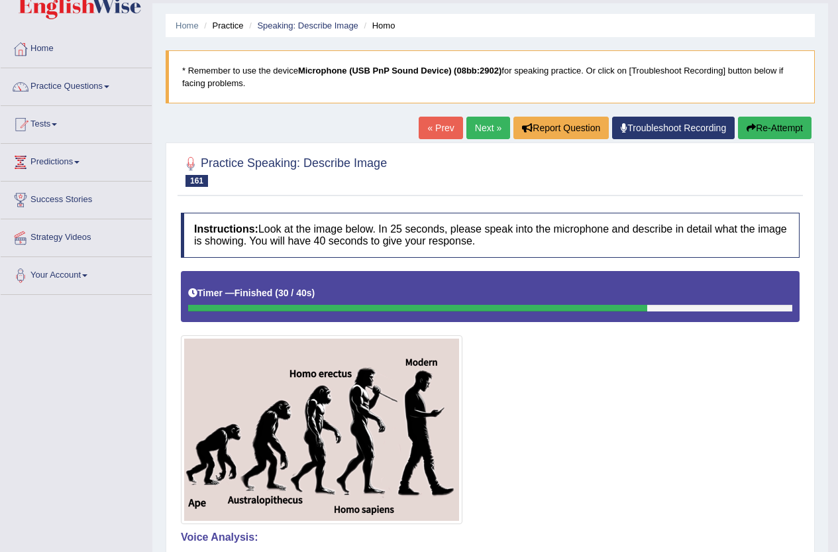
scroll to position [11, 0]
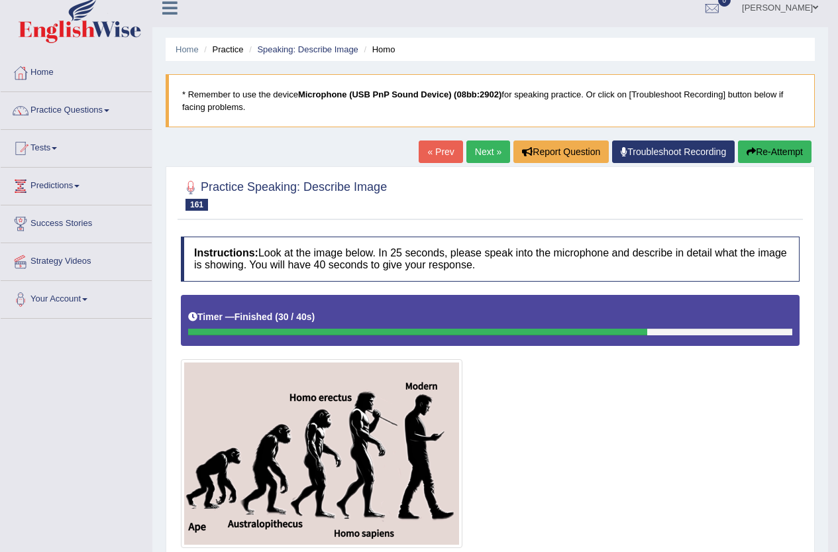
click at [479, 144] on link "Next »" at bounding box center [488, 151] width 44 height 23
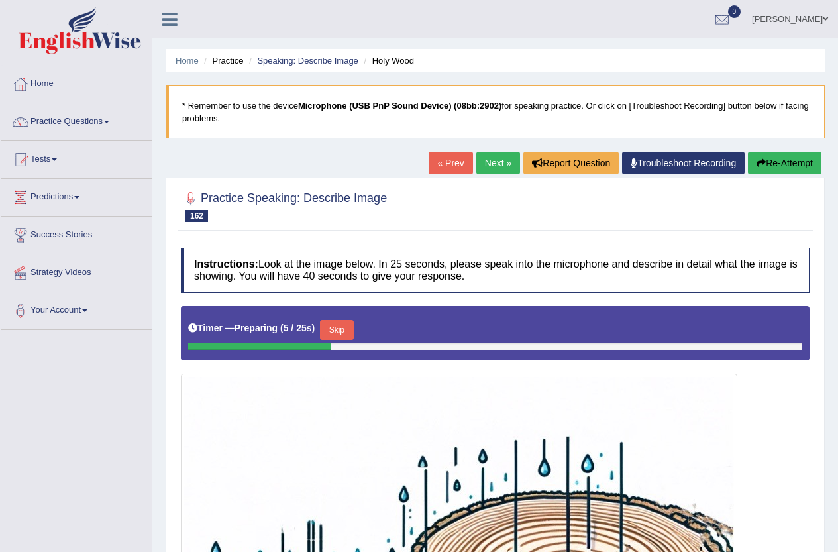
click at [480, 171] on link "Next »" at bounding box center [498, 163] width 44 height 23
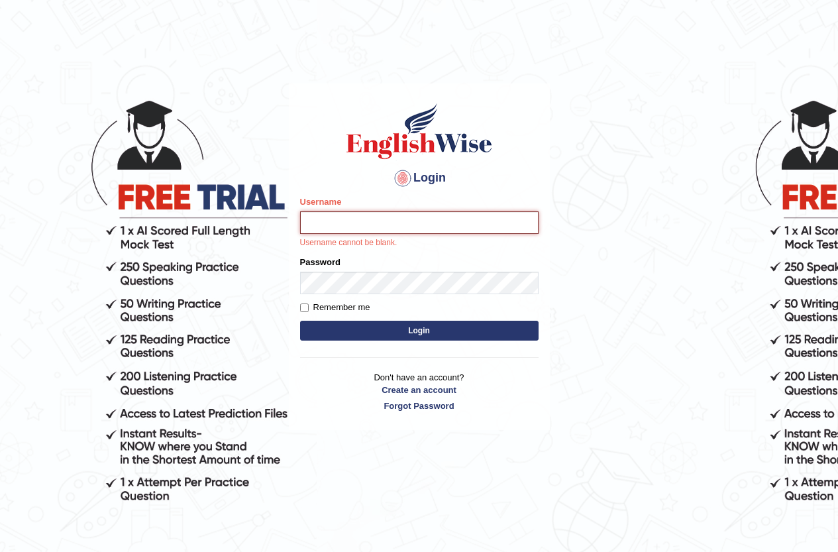
click at [336, 220] on input "Username" at bounding box center [419, 222] width 238 height 23
type input "AntoninoL"
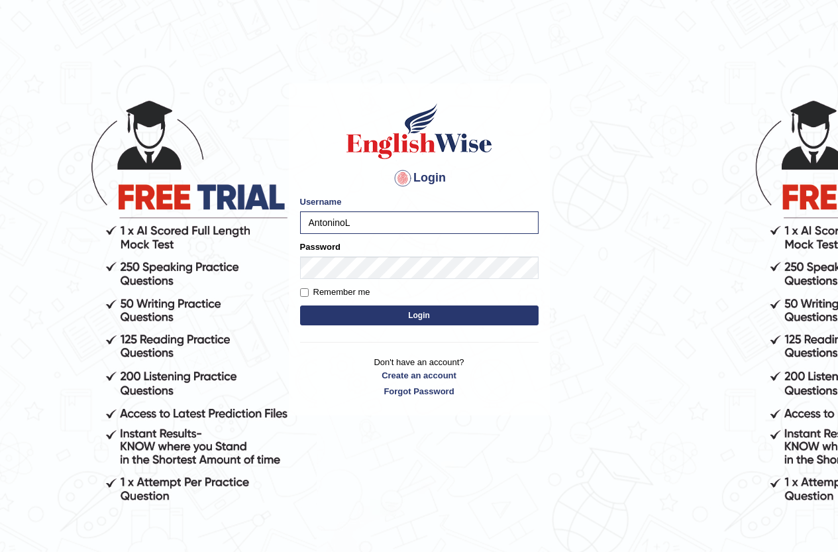
click at [390, 287] on div "Remember me" at bounding box center [419, 291] width 238 height 13
click at [300, 305] on button "Login" at bounding box center [419, 315] width 238 height 20
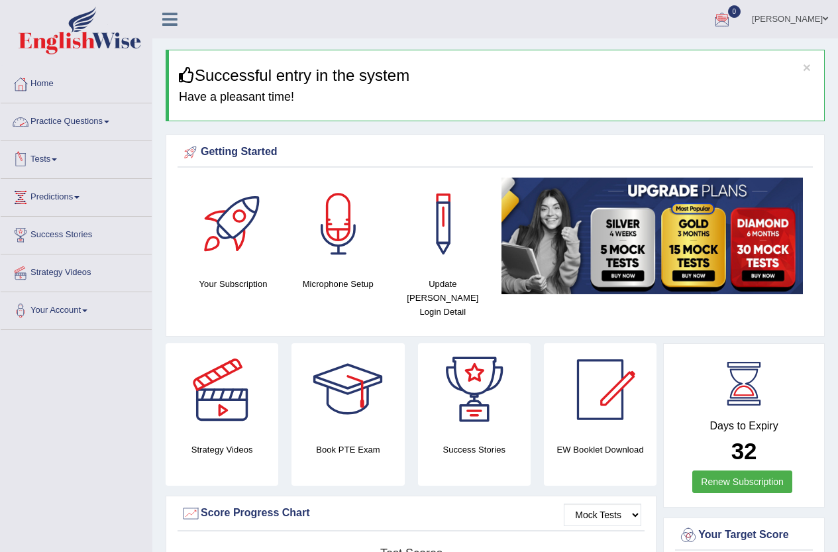
click at [40, 156] on link "Tests" at bounding box center [76, 157] width 151 height 33
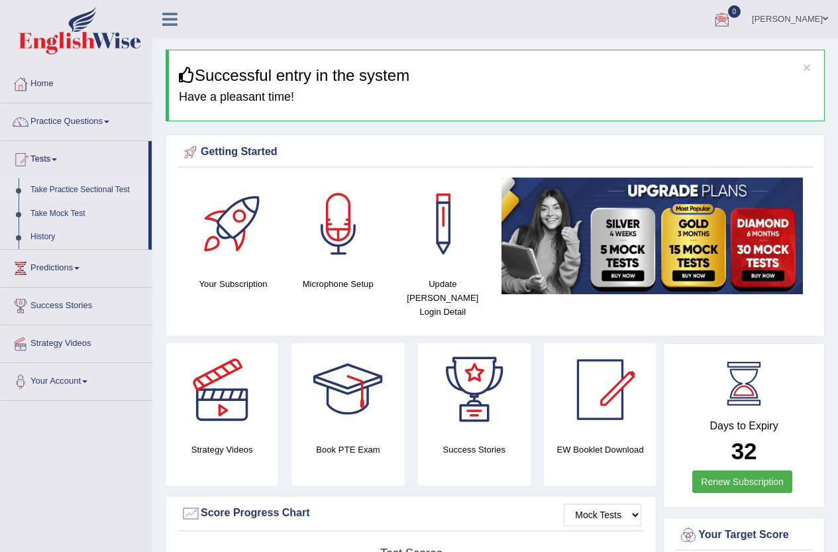
click at [44, 186] on link "Take Practice Sectional Test" at bounding box center [87, 190] width 124 height 24
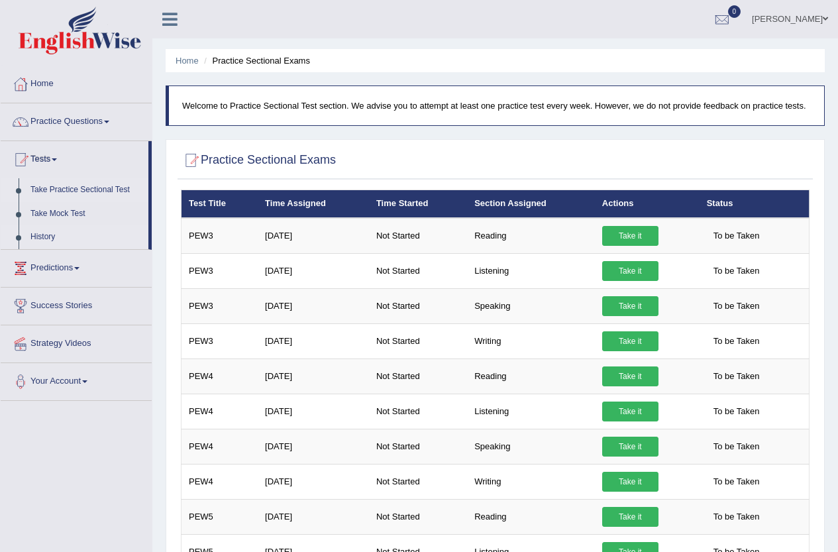
click at [48, 234] on link "History" at bounding box center [87, 237] width 124 height 24
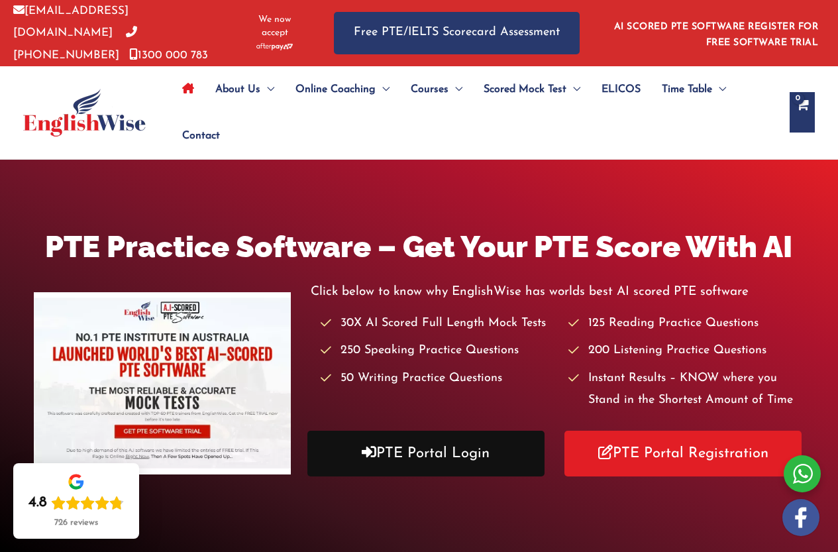
click at [412, 442] on link "PTE Portal Login" at bounding box center [425, 453] width 237 height 46
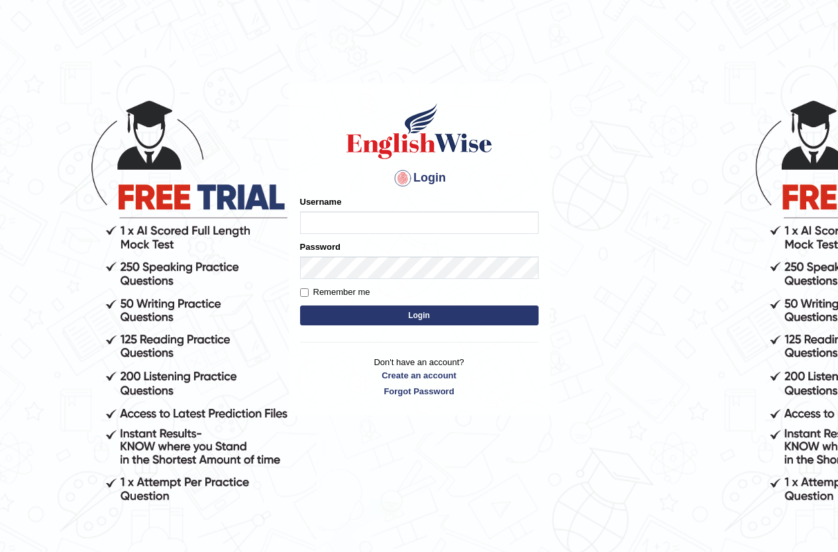
click at [408, 222] on input "Username" at bounding box center [419, 222] width 238 height 23
type input "GiuliaZ"
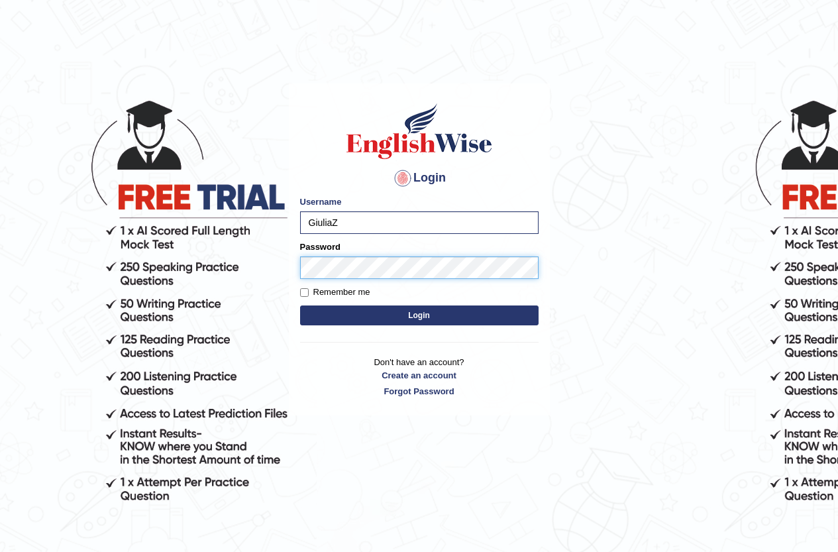
click at [300, 305] on button "Login" at bounding box center [419, 315] width 238 height 20
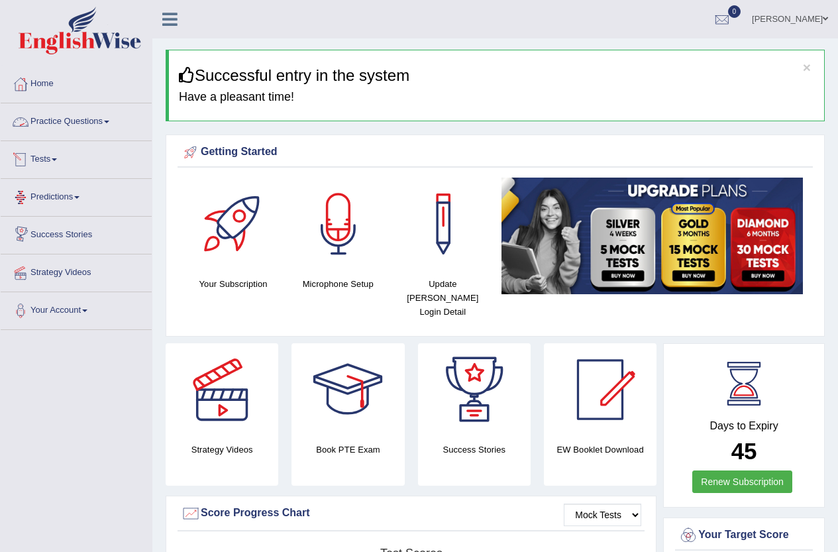
click at [68, 124] on link "Practice Questions" at bounding box center [76, 119] width 151 height 33
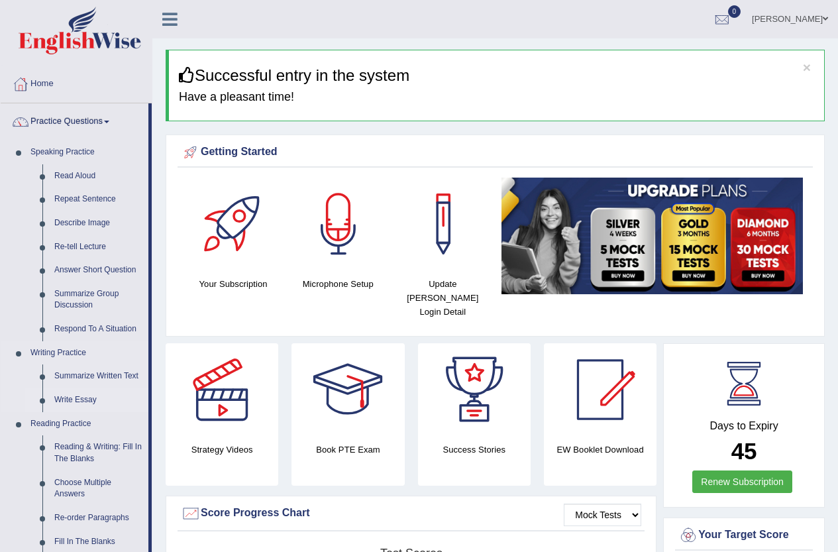
click at [83, 399] on link "Write Essay" at bounding box center [98, 400] width 100 height 24
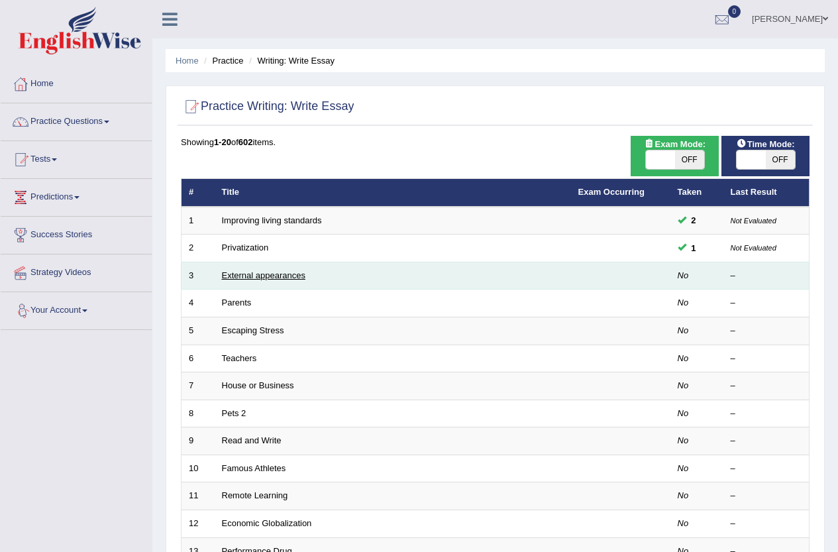
click at [242, 277] on link "External appearances" at bounding box center [263, 275] width 83 height 10
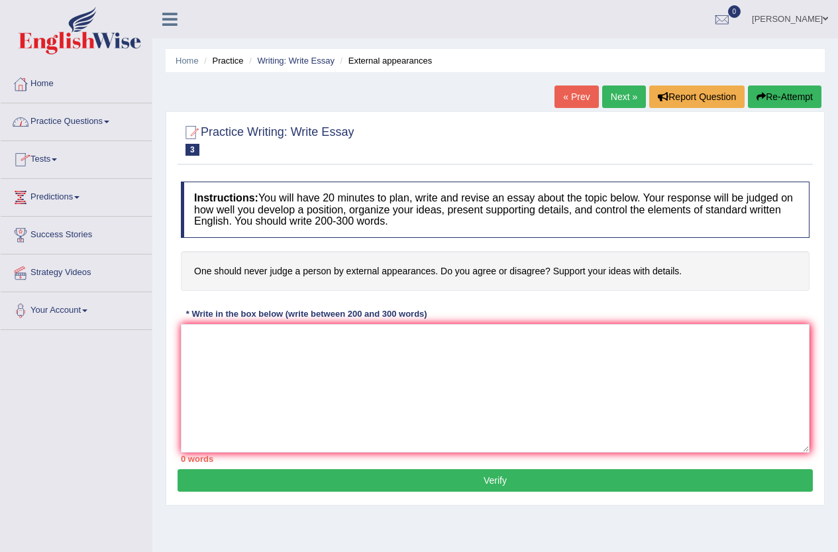
click at [78, 123] on link "Practice Questions" at bounding box center [76, 119] width 151 height 33
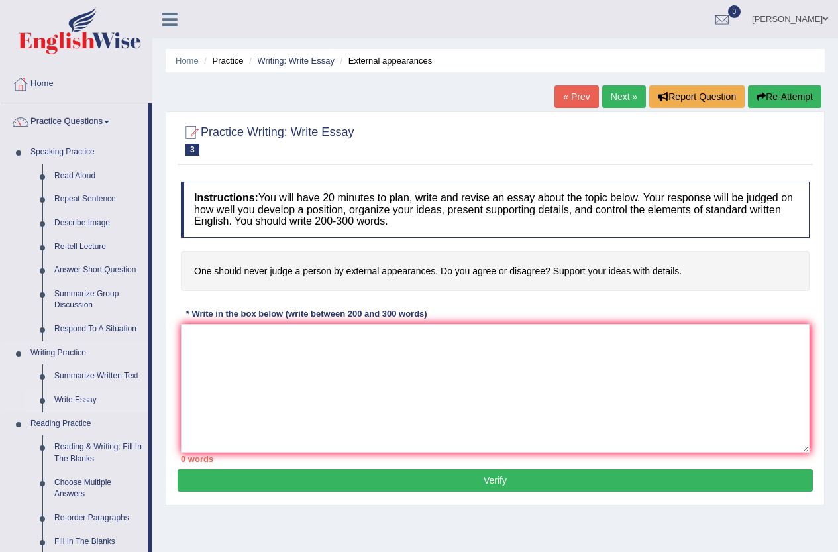
click at [83, 398] on link "Write Essay" at bounding box center [98, 400] width 100 height 24
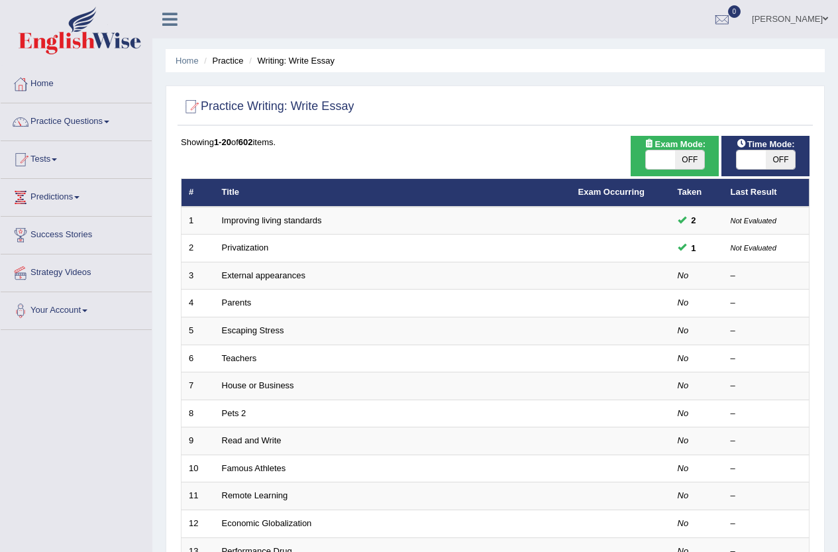
click at [787, 157] on span "OFF" at bounding box center [780, 159] width 29 height 19
checkbox input "true"
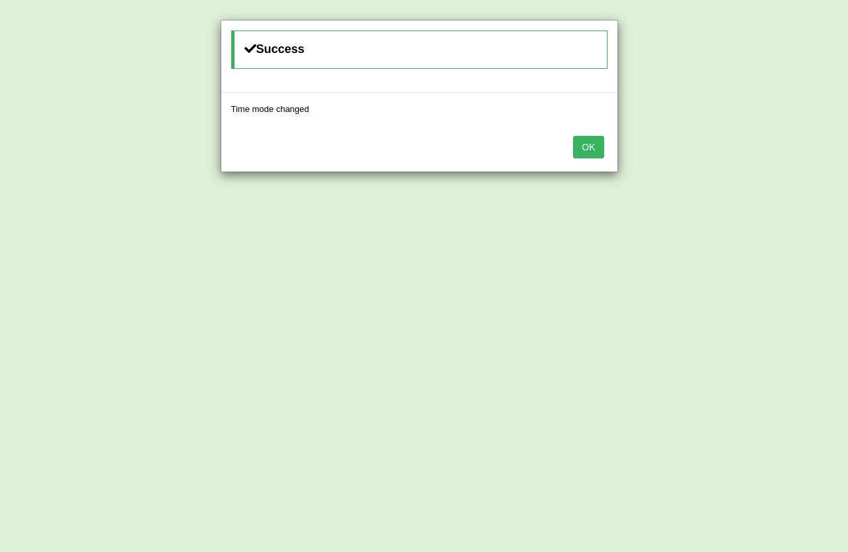
click at [597, 142] on button "OK" at bounding box center [588, 147] width 30 height 23
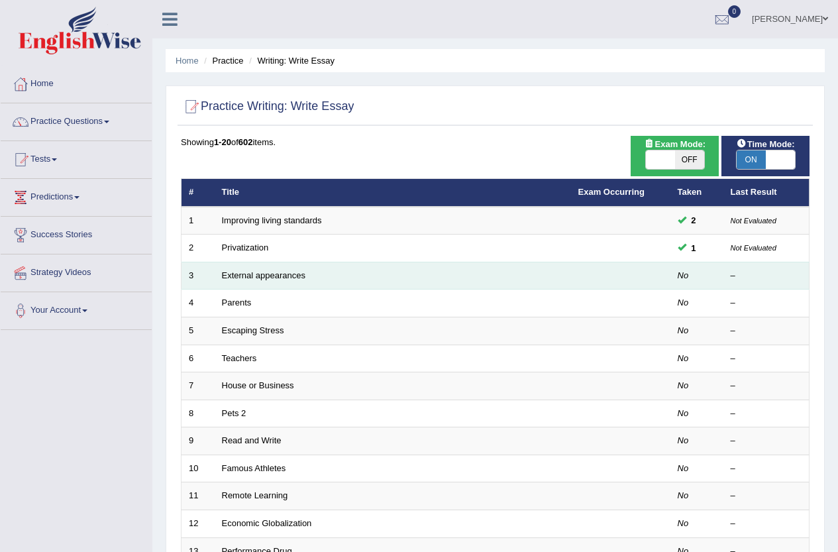
click at [513, 277] on td "External appearances" at bounding box center [393, 276] width 356 height 28
click at [302, 279] on link "External appearances" at bounding box center [263, 275] width 83 height 10
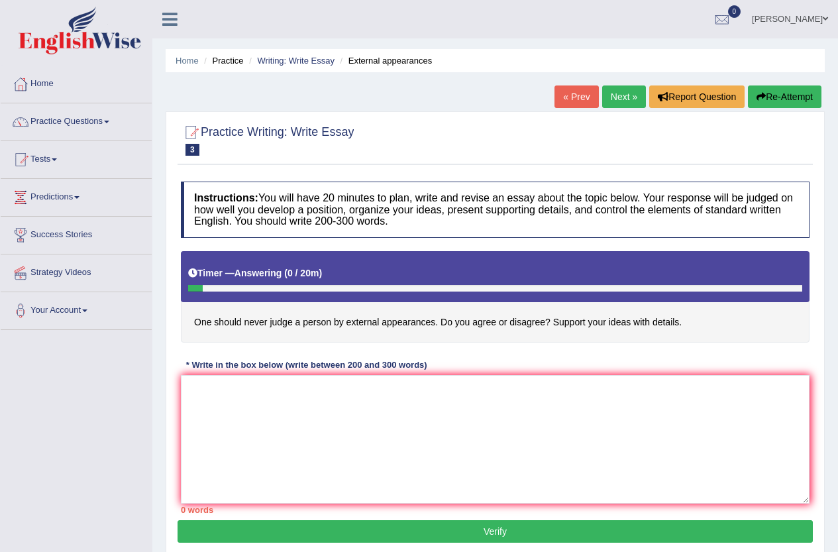
click at [795, 99] on button "Re-Attempt" at bounding box center [785, 96] width 74 height 23
click at [290, 401] on textarea at bounding box center [495, 439] width 628 height 128
type textarea "The i"
click at [789, 97] on button "Re-Attempt" at bounding box center [785, 96] width 74 height 23
click at [261, 399] on textarea at bounding box center [495, 439] width 628 height 128
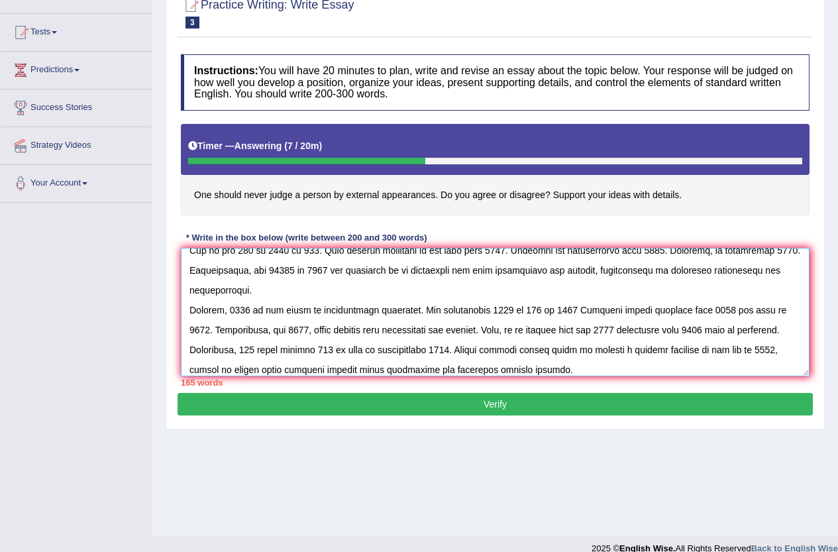
scroll to position [132, 0]
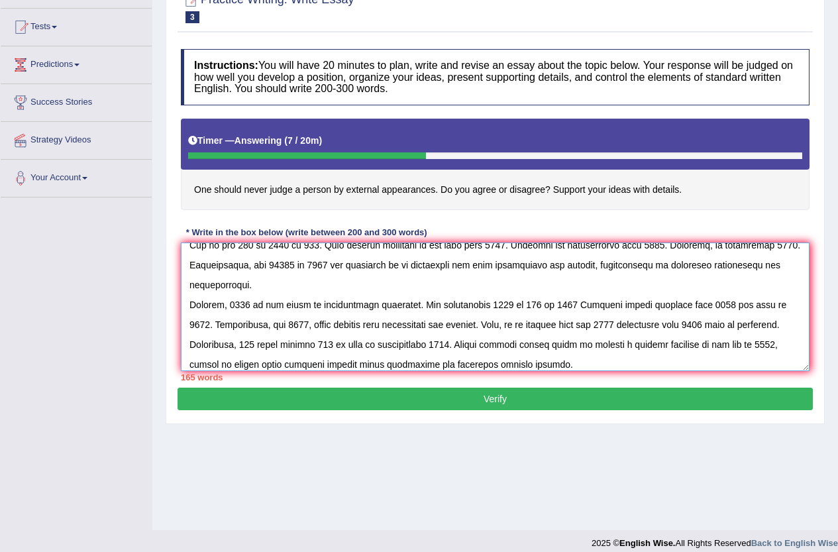
type textarea "The increasing influence of 0000 in our lifves has ignited numerous discussions…"
click at [424, 394] on button "Verify" at bounding box center [494, 398] width 635 height 23
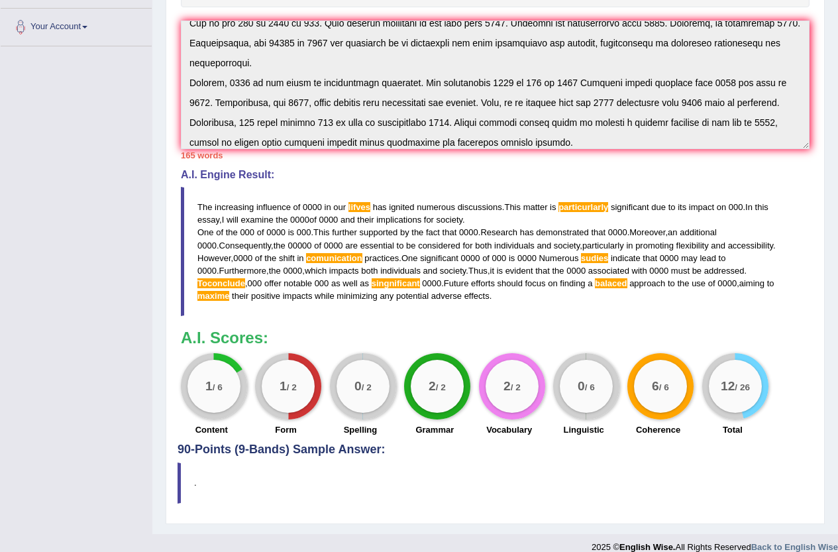
scroll to position [299, 0]
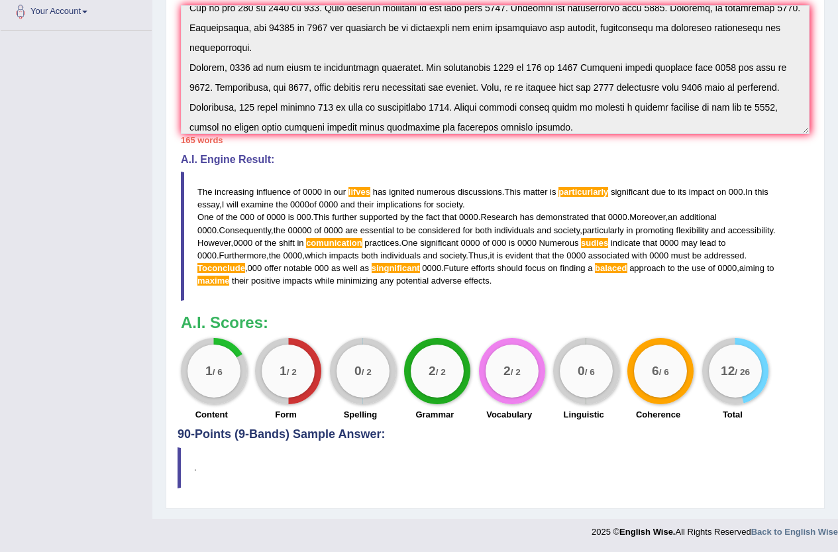
click at [178, 462] on blockquote "." at bounding box center [494, 467] width 635 height 40
click at [179, 462] on blockquote "." at bounding box center [494, 467] width 635 height 40
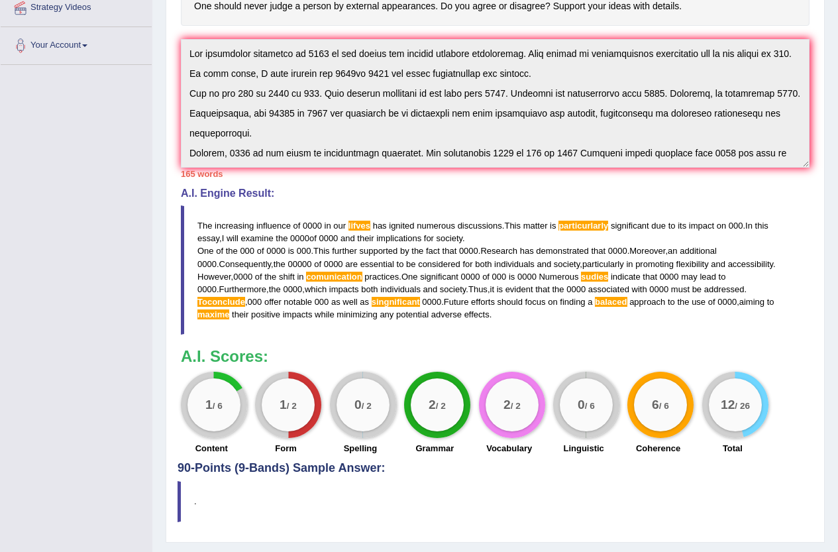
scroll to position [0, 0]
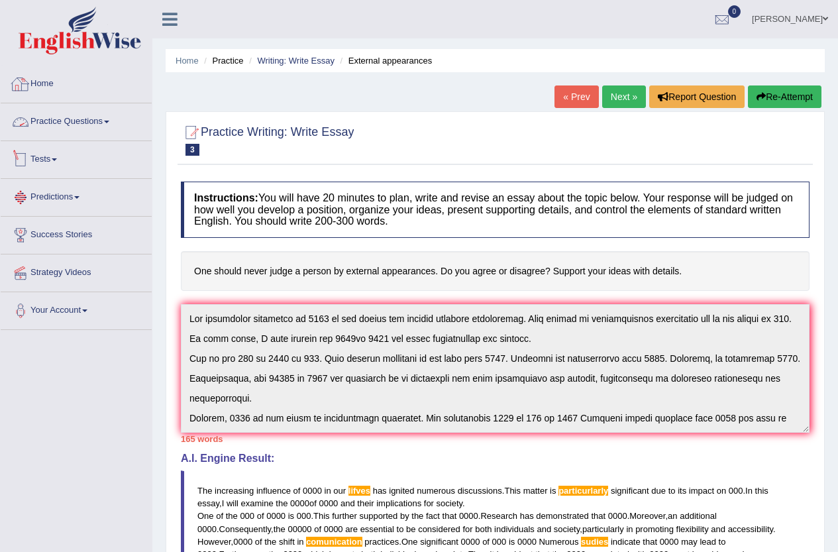
click at [123, 196] on div "Toggle navigation Home Practice Questions Speaking Practice Read Aloud Repeat S…" at bounding box center [419, 422] width 838 height 844
click at [793, 97] on button "Re-Attempt" at bounding box center [785, 96] width 74 height 23
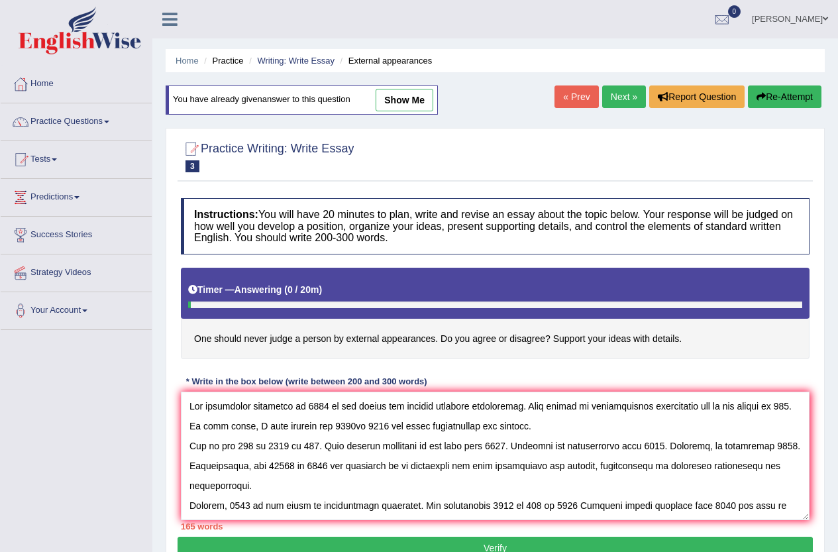
click at [359, 408] on textarea at bounding box center [495, 455] width 628 height 128
click at [364, 408] on textarea at bounding box center [495, 455] width 628 height 128
click at [330, 428] on textarea at bounding box center [495, 455] width 628 height 128
click at [338, 446] on textarea at bounding box center [495, 455] width 628 height 128
click at [336, 446] on textarea at bounding box center [495, 455] width 628 height 128
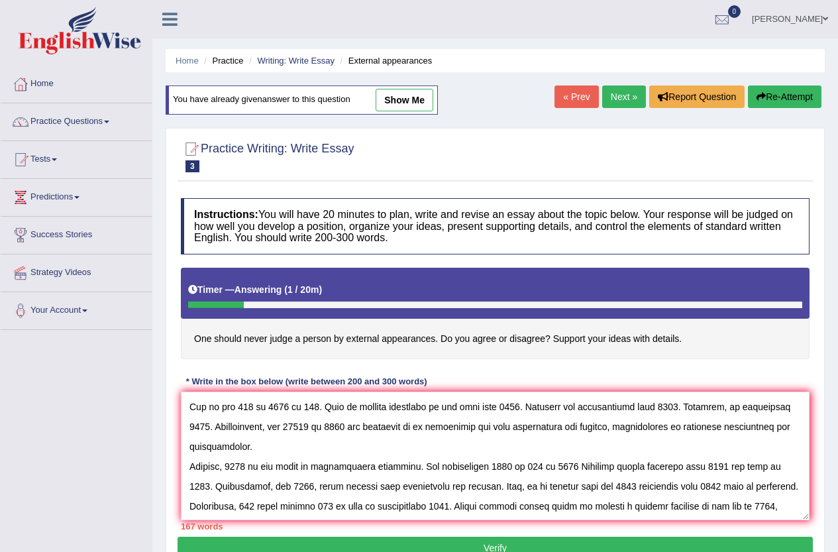
scroll to position [60, 0]
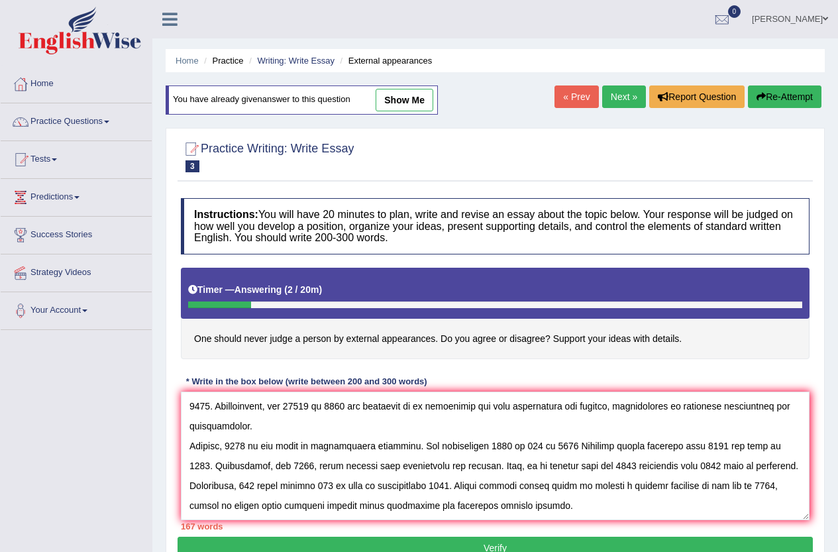
click at [605, 446] on textarea at bounding box center [495, 455] width 628 height 128
click at [199, 487] on textarea at bounding box center [495, 455] width 628 height 128
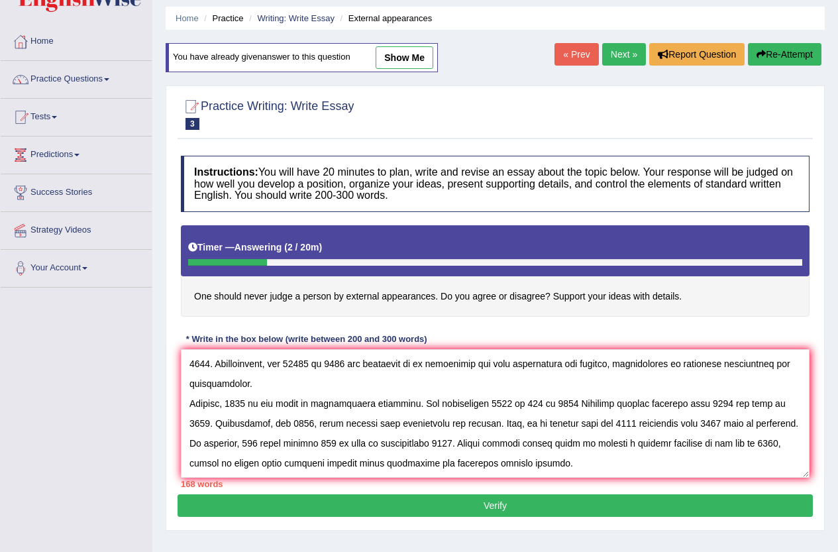
scroll to position [66, 0]
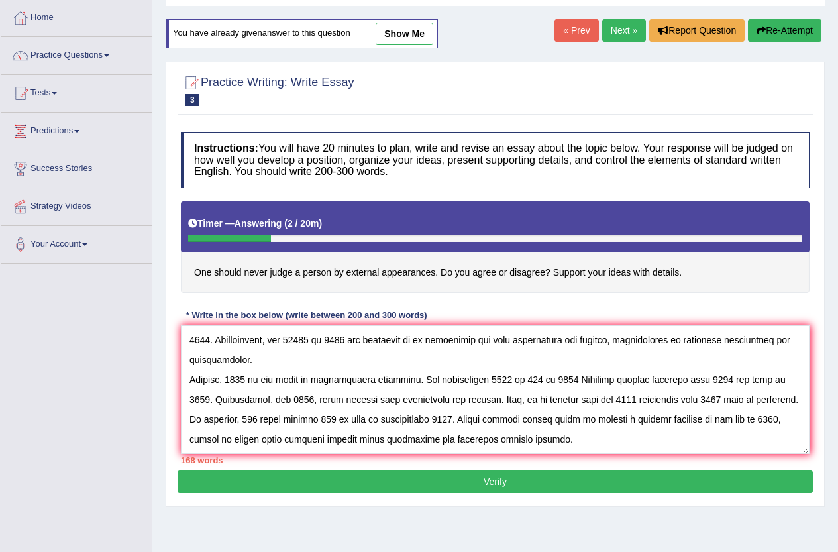
type textarea "The increasing influence of 0000 in our lives has ignited numerous discussions.…"
click at [482, 479] on button "Verify" at bounding box center [494, 481] width 635 height 23
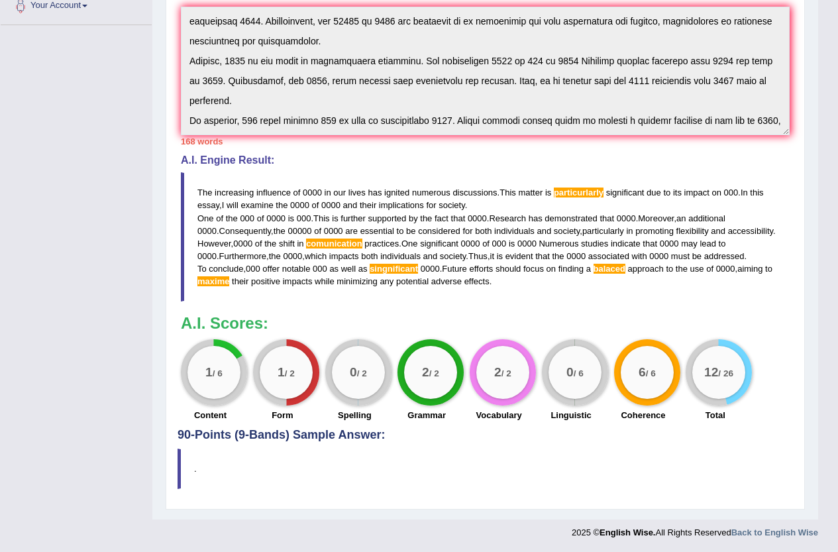
scroll to position [305, 0]
click at [309, 422] on div "Form" at bounding box center [282, 416] width 59 height 16
click at [288, 442] on div "Practice Writing: Write Essay 3 External appearances Instructions: You will hav…" at bounding box center [485, 160] width 639 height 695
click at [268, 455] on blockquote "." at bounding box center [484, 468] width 615 height 40
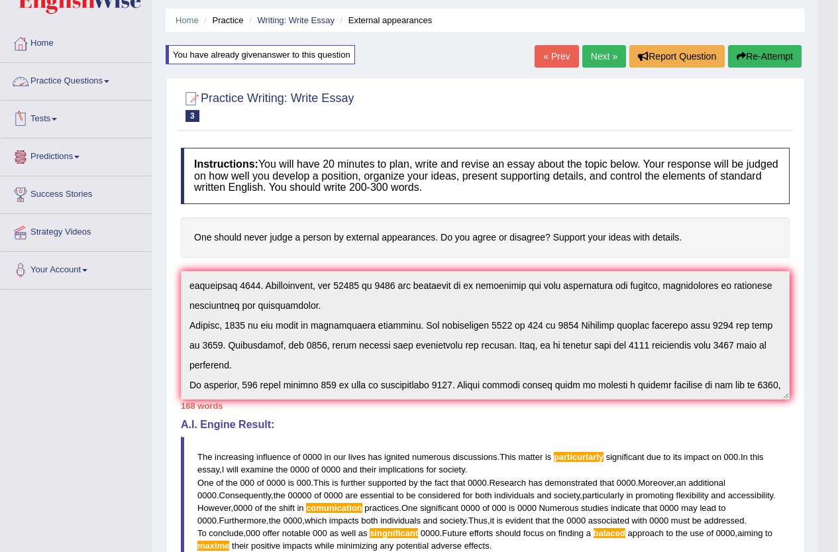
click at [82, 85] on link "Practice Questions" at bounding box center [76, 79] width 151 height 33
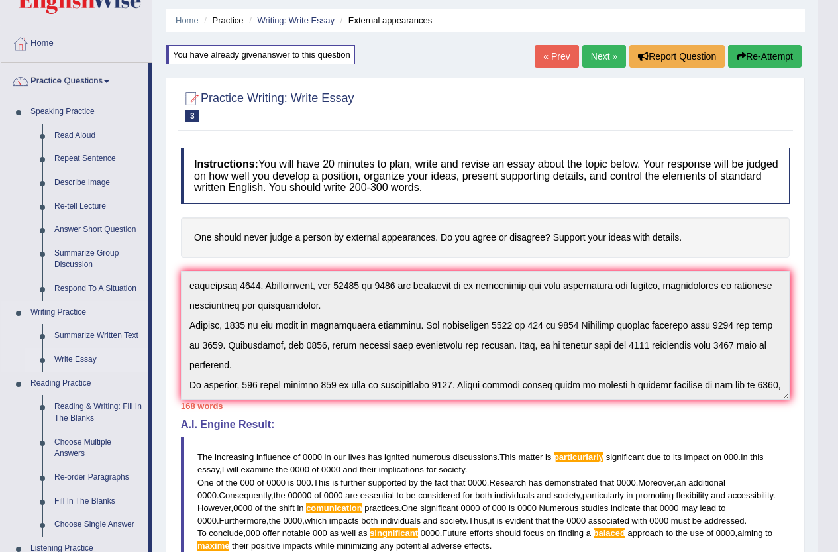
click at [79, 359] on link "Write Essay" at bounding box center [98, 360] width 100 height 24
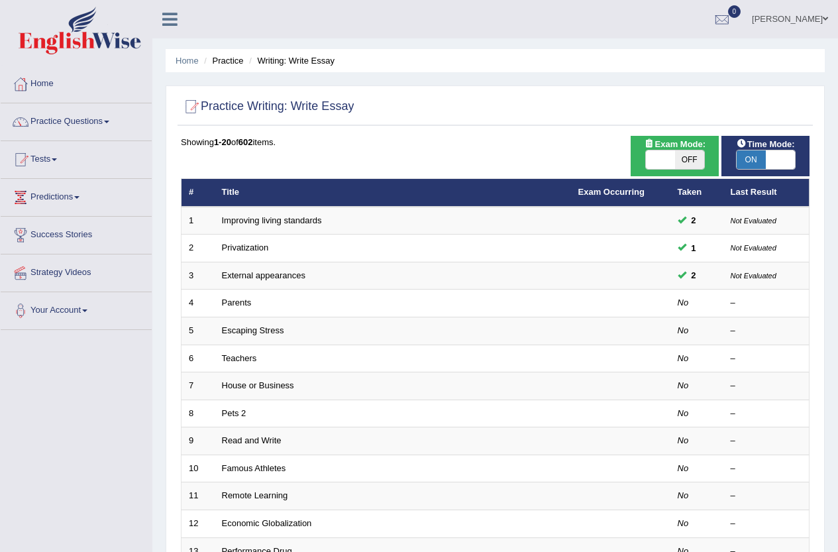
click at [253, 359] on link "Teachers" at bounding box center [239, 358] width 35 height 10
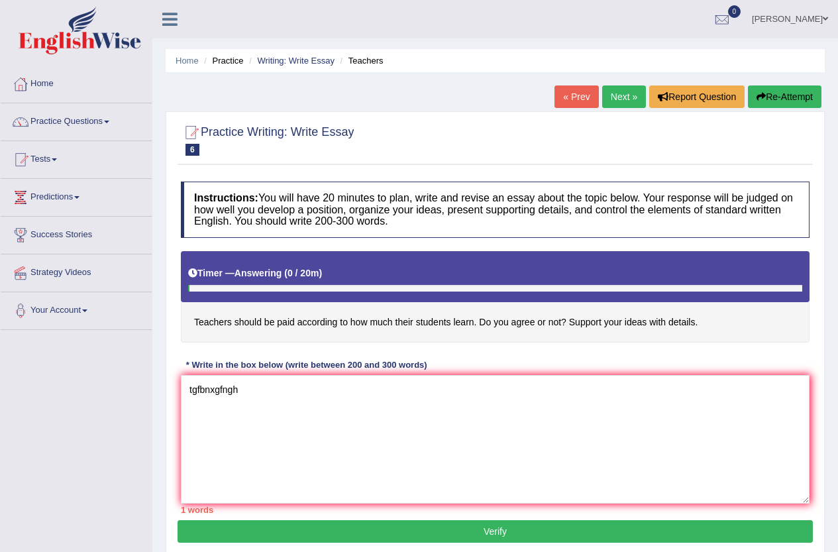
type textarea "tgfbnxgfngh"
click at [468, 528] on button "Verify" at bounding box center [494, 531] width 635 height 23
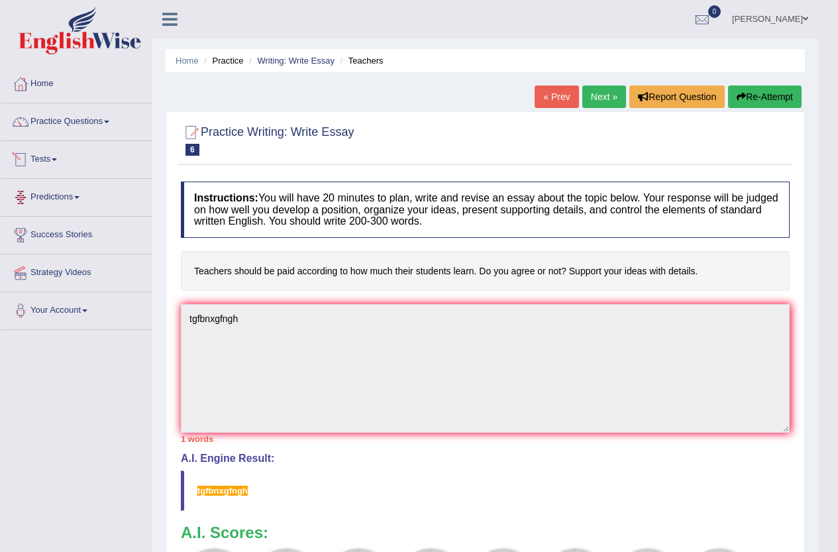
click at [64, 192] on link "Predictions" at bounding box center [76, 195] width 151 height 33
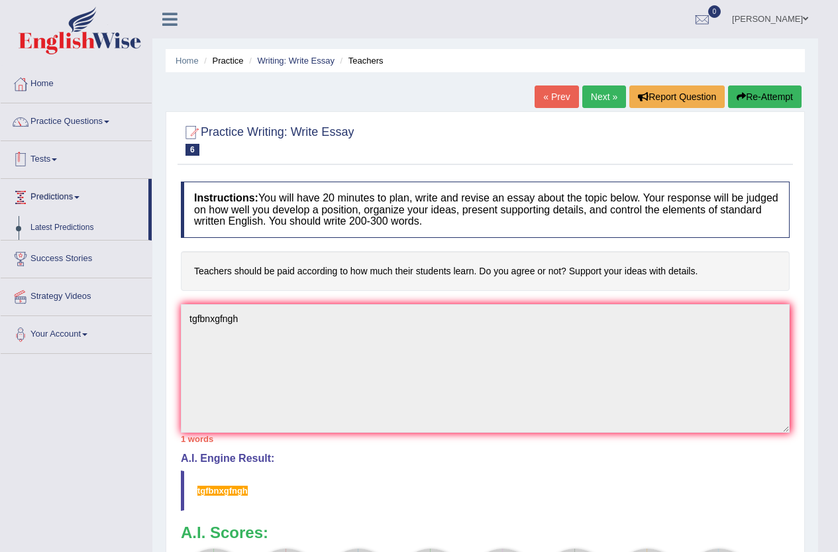
click at [54, 166] on link "Tests" at bounding box center [76, 157] width 151 height 33
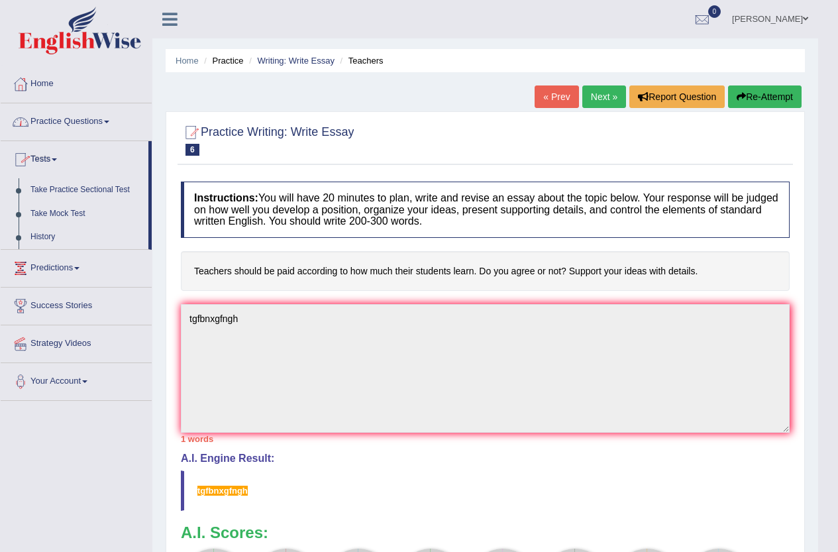
click at [66, 129] on link "Practice Questions" at bounding box center [76, 119] width 151 height 33
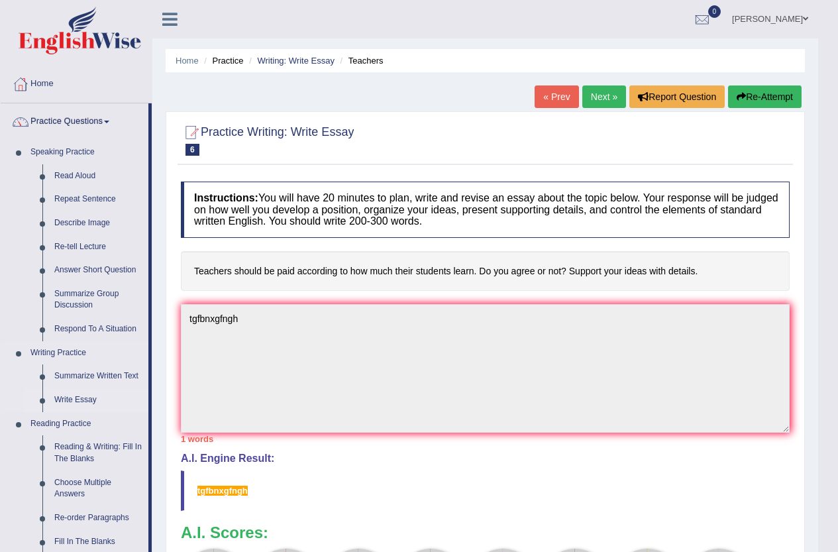
click at [91, 405] on link "Write Essay" at bounding box center [98, 400] width 100 height 24
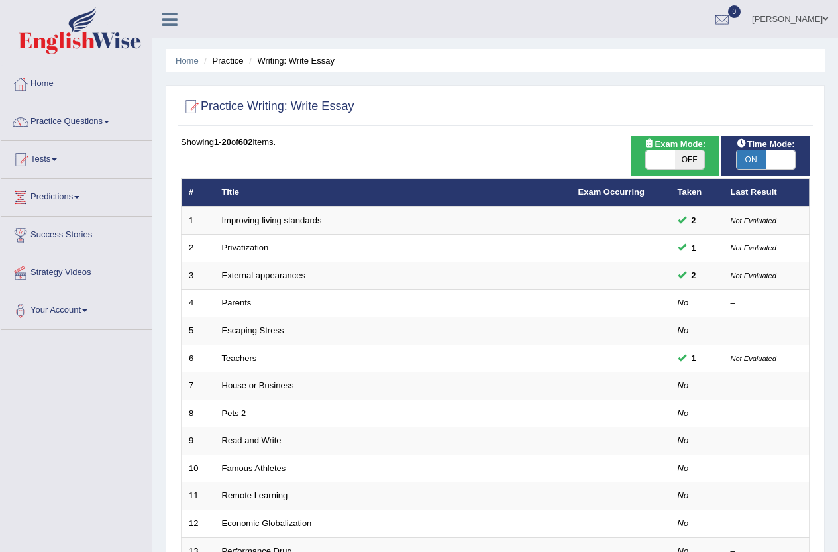
click at [764, 164] on span "ON" at bounding box center [750, 159] width 29 height 19
checkbox input "false"
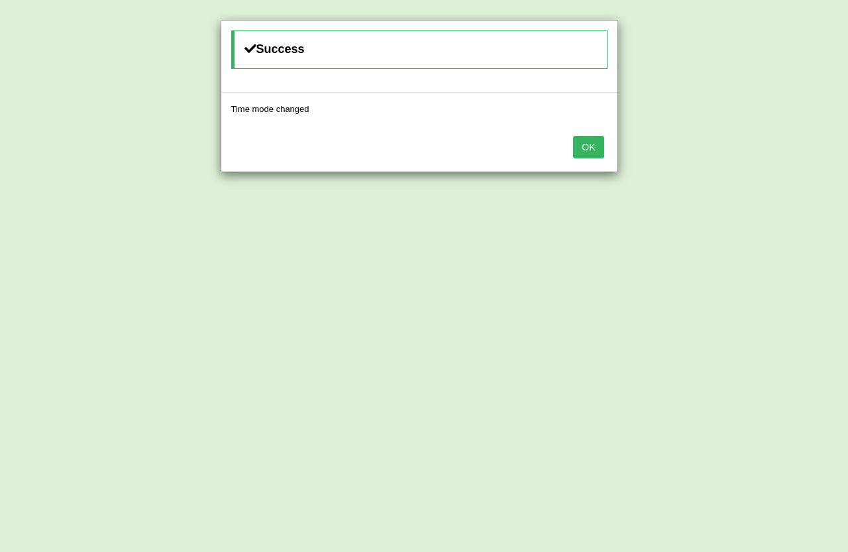
click at [583, 147] on button "OK" at bounding box center [588, 147] width 30 height 23
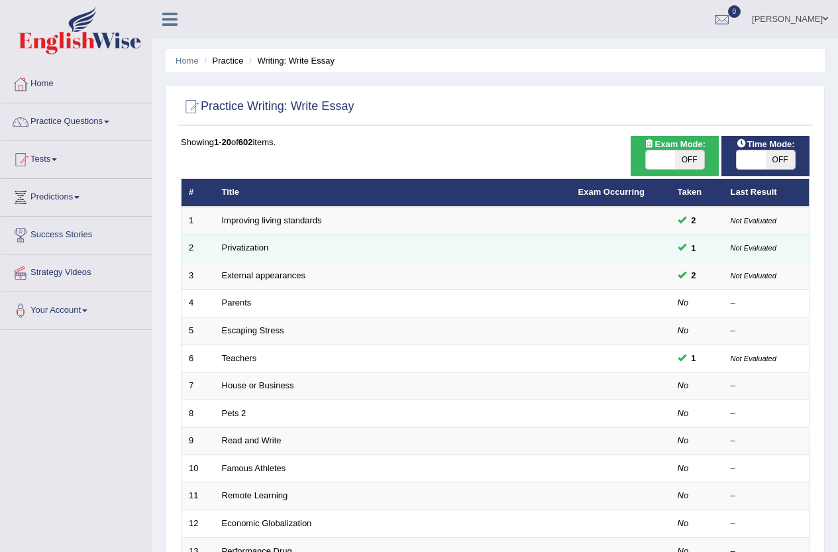
click at [541, 259] on td "Privatization" at bounding box center [393, 248] width 356 height 28
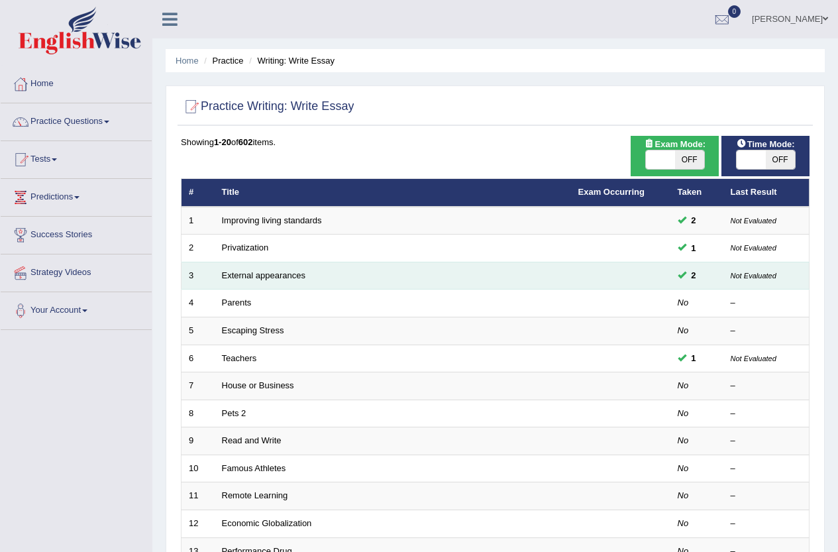
click at [521, 284] on td "External appearances" at bounding box center [393, 276] width 356 height 28
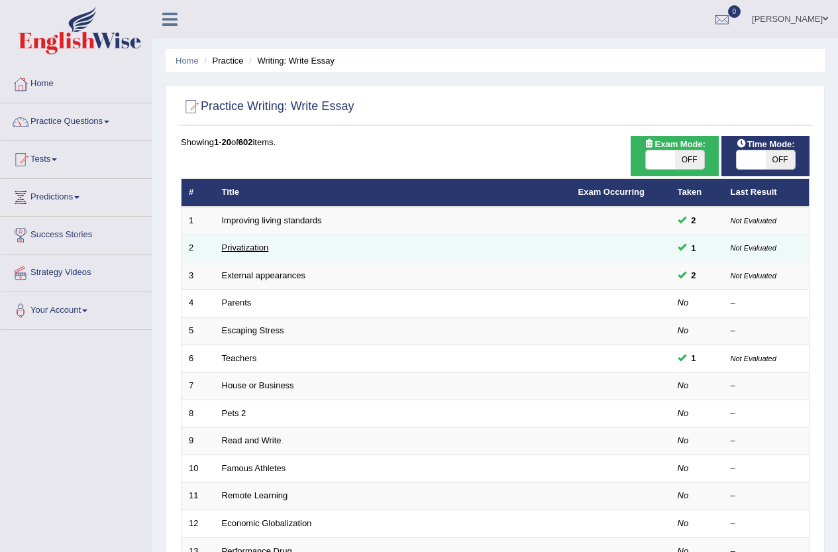
click at [262, 248] on link "Privatization" at bounding box center [245, 247] width 47 height 10
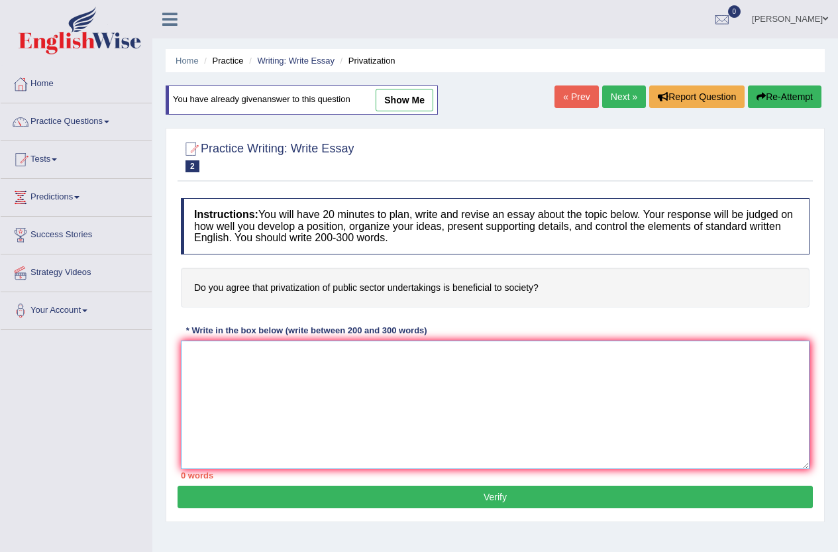
click at [403, 376] on textarea at bounding box center [495, 404] width 628 height 128
drag, startPoint x: 413, startPoint y: 95, endPoint x: 411, endPoint y: 103, distance: 7.6
click at [414, 96] on link "show me" at bounding box center [404, 100] width 58 height 23
type textarea "The inceasing influence of 0000 on ouur lives has ignited numerous discussions.…"
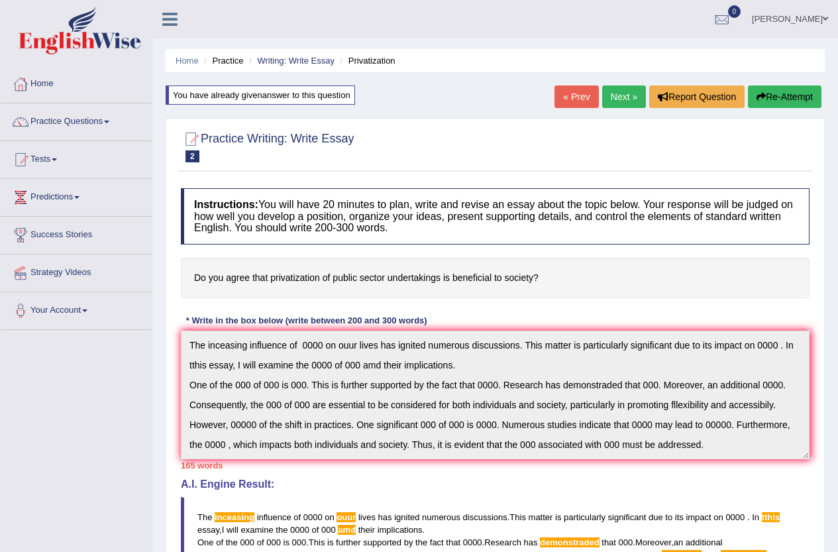
scroll to position [40, 0]
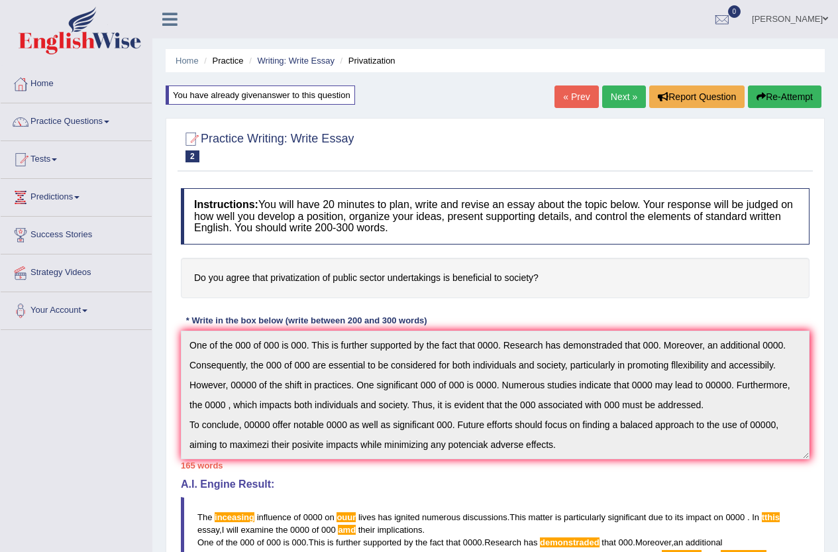
click at [581, 479] on div "Instructions: You will have 20 minutes to plan, write and revise an essay about…" at bounding box center [494, 466] width 635 height 571
click at [775, 99] on button "Re-Attempt" at bounding box center [785, 96] width 74 height 23
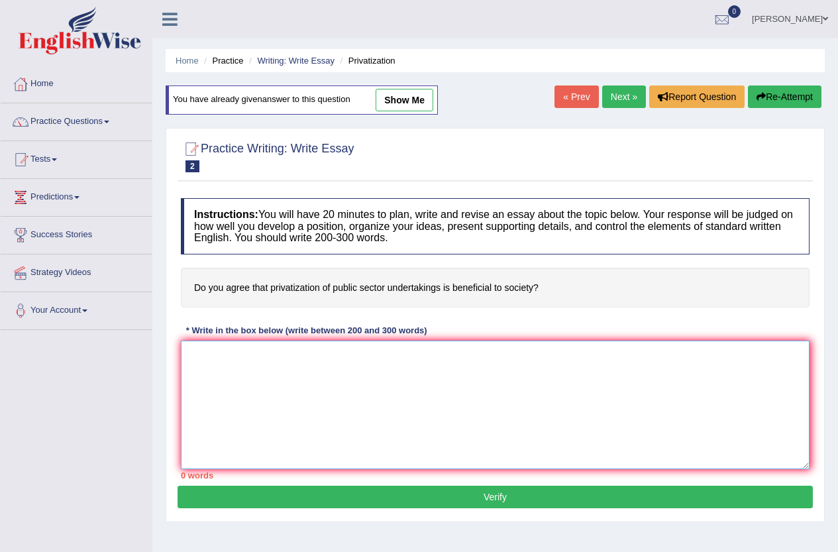
click at [358, 375] on textarea at bounding box center [495, 404] width 628 height 128
paste textarea "he inceasing influence of 0000 on ouur lives has ignited numerous discussions. …"
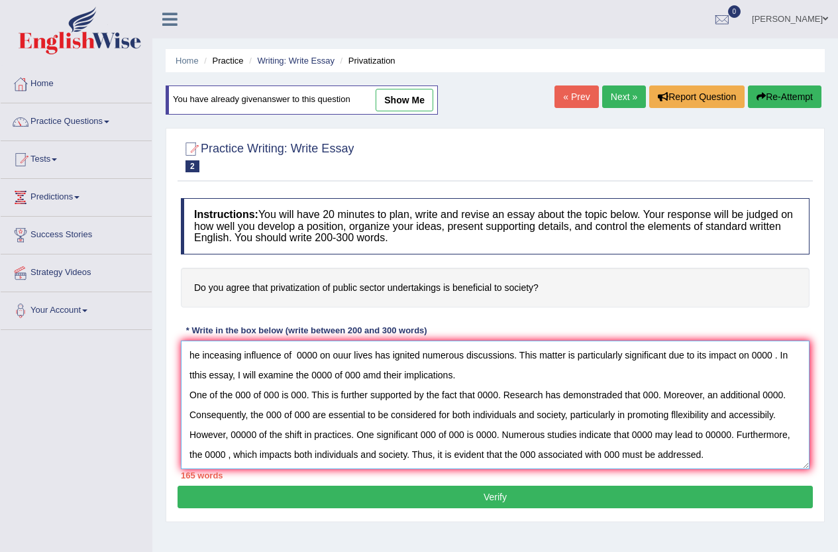
click at [192, 375] on textarea "he inceasing influence of 0000 on ouur lives has ignited numerous discussions. …" at bounding box center [495, 404] width 628 height 128
click at [188, 354] on textarea "he inceasing influence of 0000 on ouur lives has ignited numerous discussions. …" at bounding box center [495, 404] width 628 height 128
click at [217, 354] on textarea "The inceasing influence of 0000 on ouur lives has ignited numerous discussions.…" at bounding box center [495, 404] width 628 height 128
click at [219, 356] on textarea "The inceasing influence of 0000 on ouur lives has ignited numerous discussions.…" at bounding box center [495, 404] width 628 height 128
type textarea "The increasing influence of 0000 on ouur lives has ignited numerous discussions…"
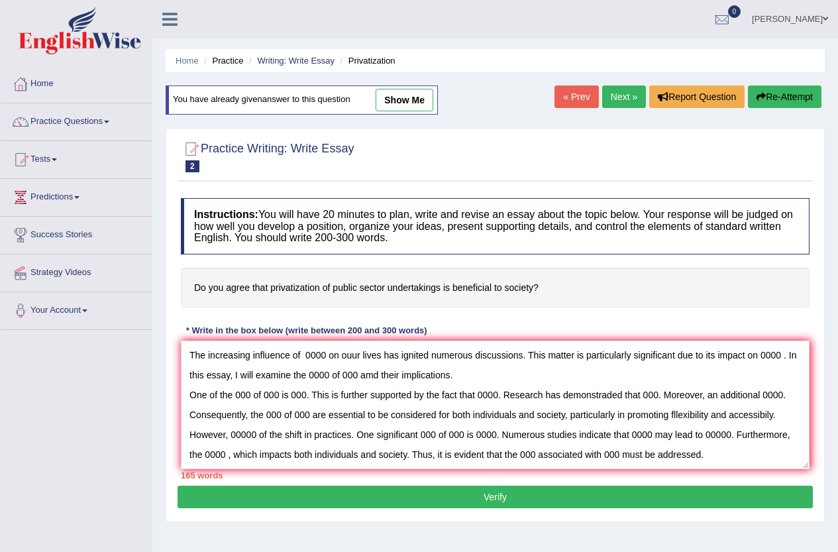
click at [371, 488] on button "Verify" at bounding box center [494, 496] width 635 height 23
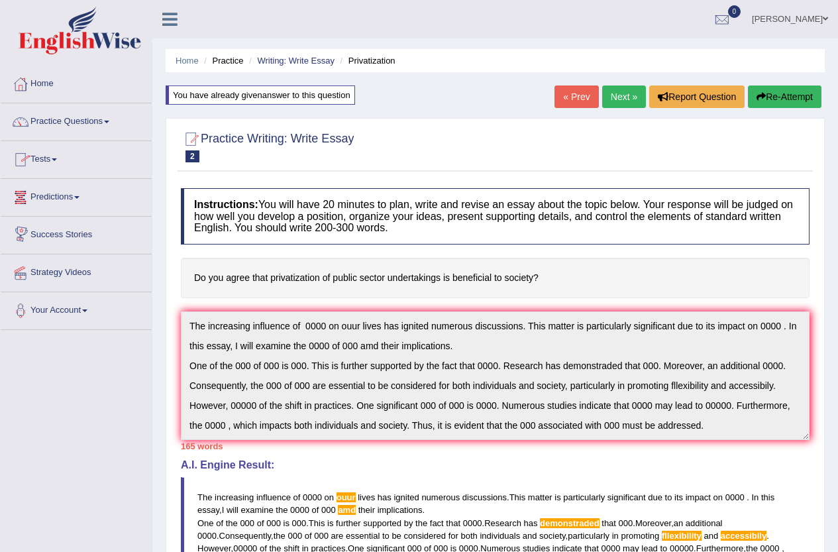
click at [54, 126] on link "Practice Questions" at bounding box center [76, 119] width 151 height 33
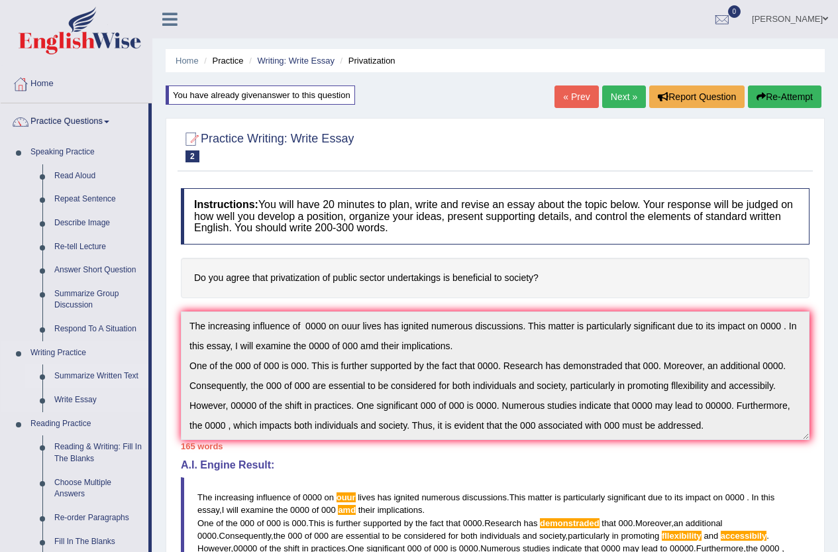
click at [107, 372] on link "Summarize Written Text" at bounding box center [98, 376] width 100 height 24
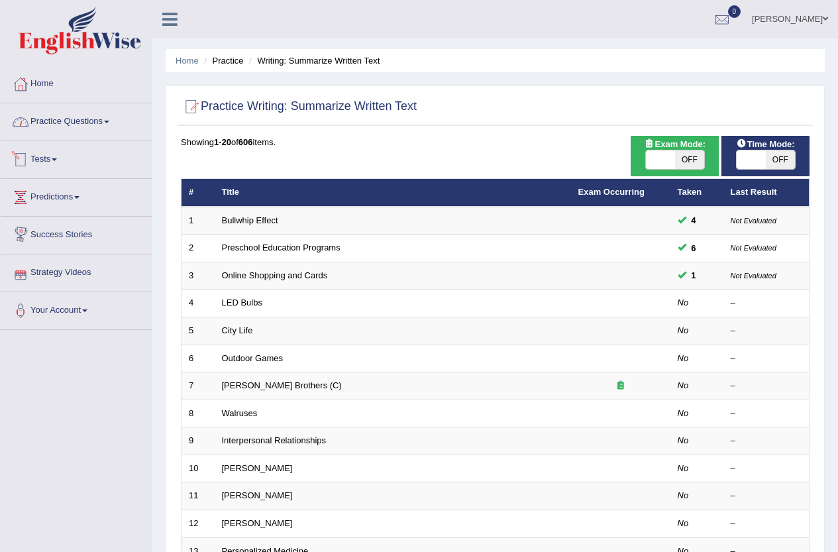
click at [68, 126] on link "Practice Questions" at bounding box center [76, 119] width 151 height 33
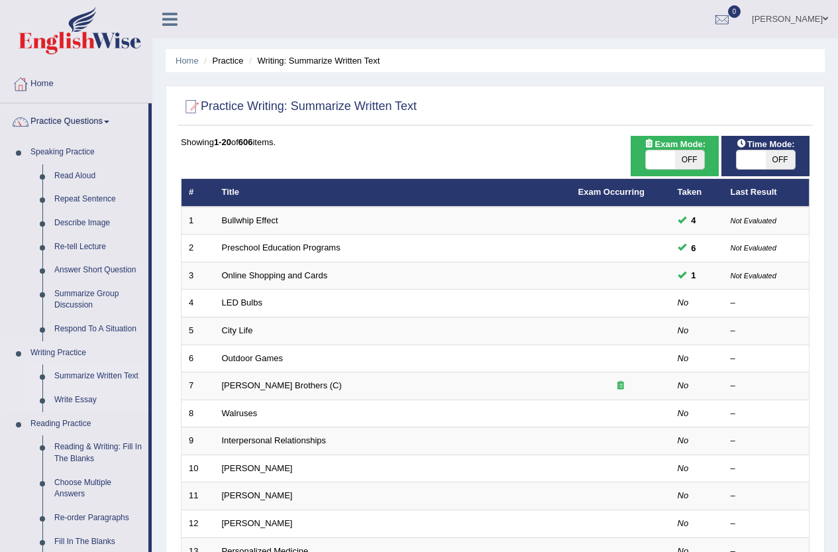
click at [71, 399] on link "Write Essay" at bounding box center [98, 400] width 100 height 24
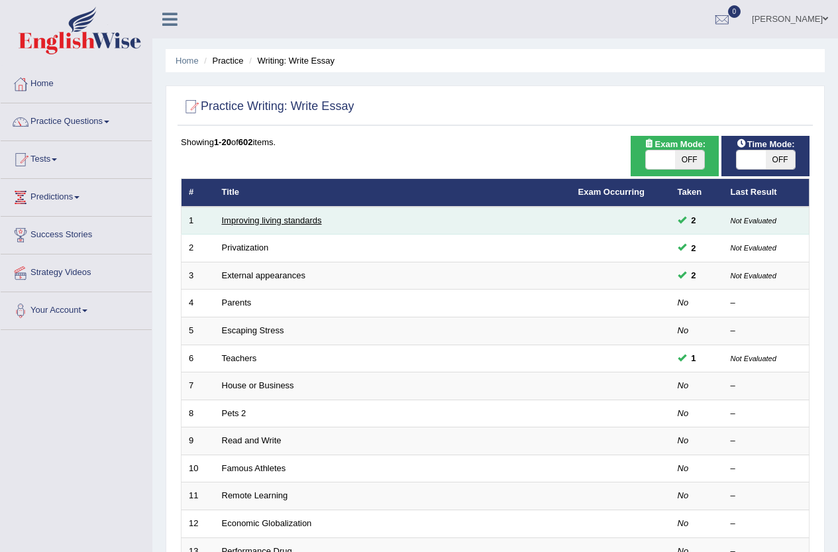
click at [289, 224] on link "Improving living standards" at bounding box center [272, 220] width 100 height 10
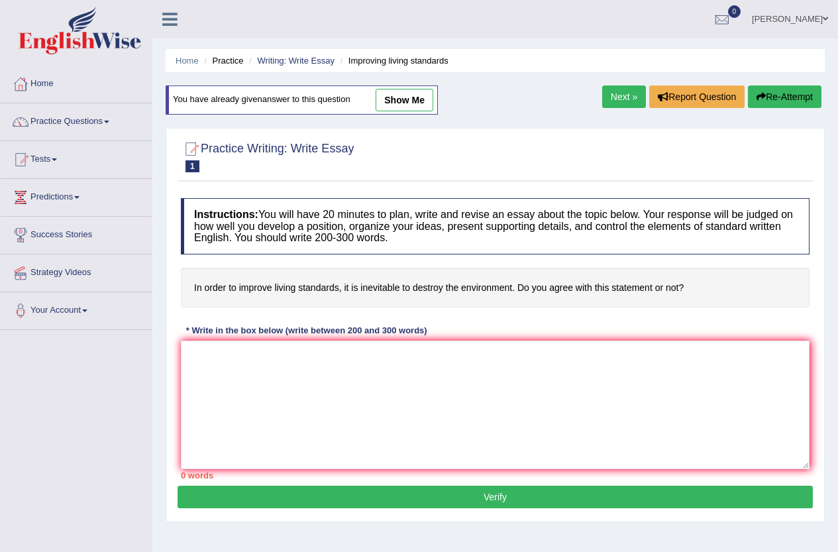
click at [504, 381] on textarea at bounding box center [495, 404] width 628 height 128
click at [54, 127] on link "Practice Questions" at bounding box center [76, 119] width 151 height 33
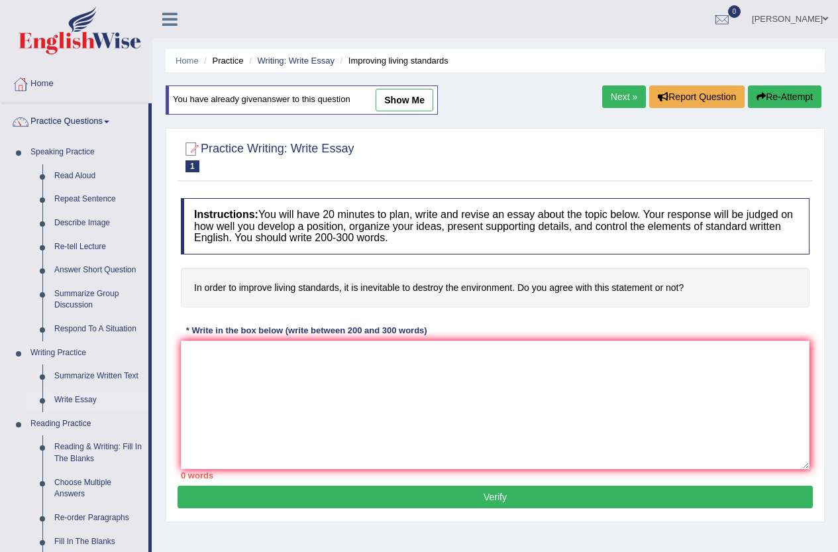
click at [76, 400] on link "Write Essay" at bounding box center [98, 400] width 100 height 24
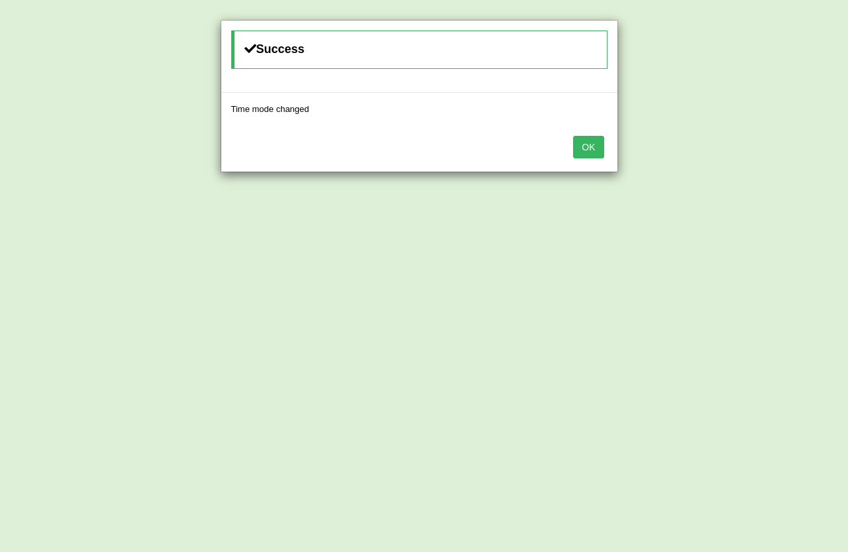
click at [587, 142] on button "OK" at bounding box center [588, 147] width 30 height 23
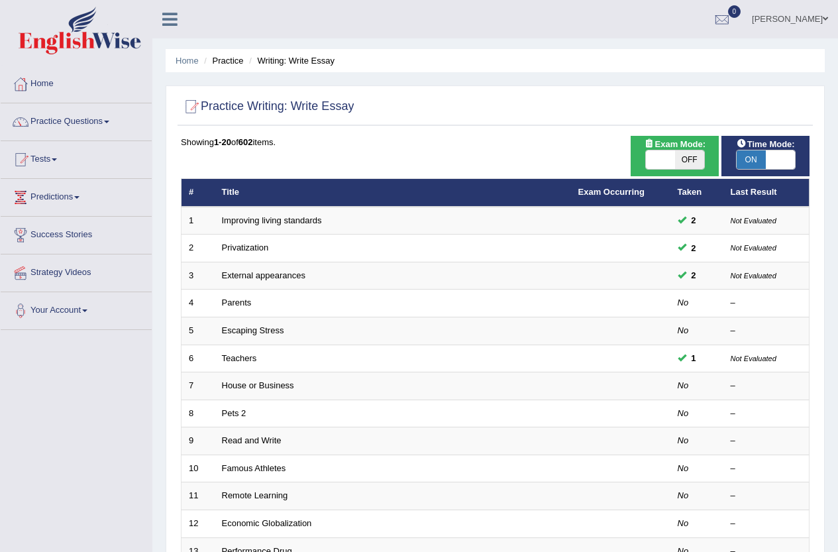
click at [689, 168] on span "OFF" at bounding box center [689, 159] width 29 height 19
checkbox input "true"
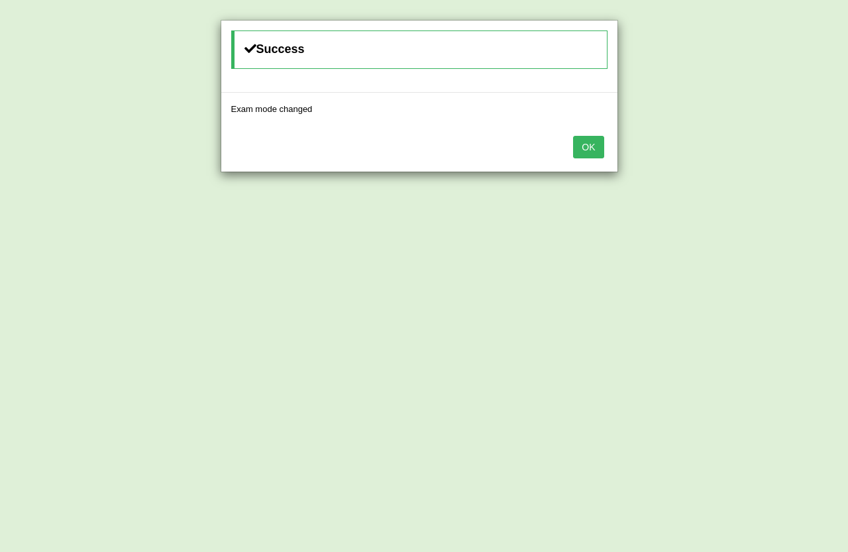
click at [593, 152] on button "OK" at bounding box center [588, 147] width 30 height 23
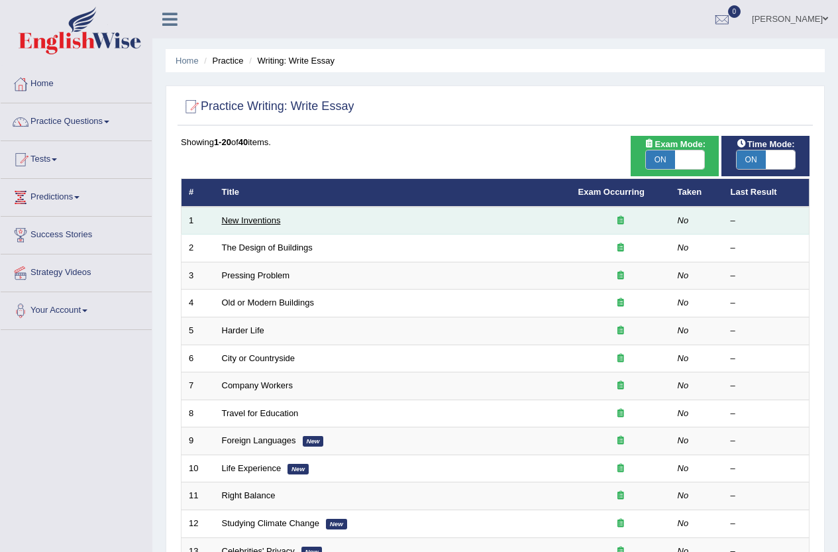
click at [265, 221] on link "New Inventions" at bounding box center [251, 220] width 59 height 10
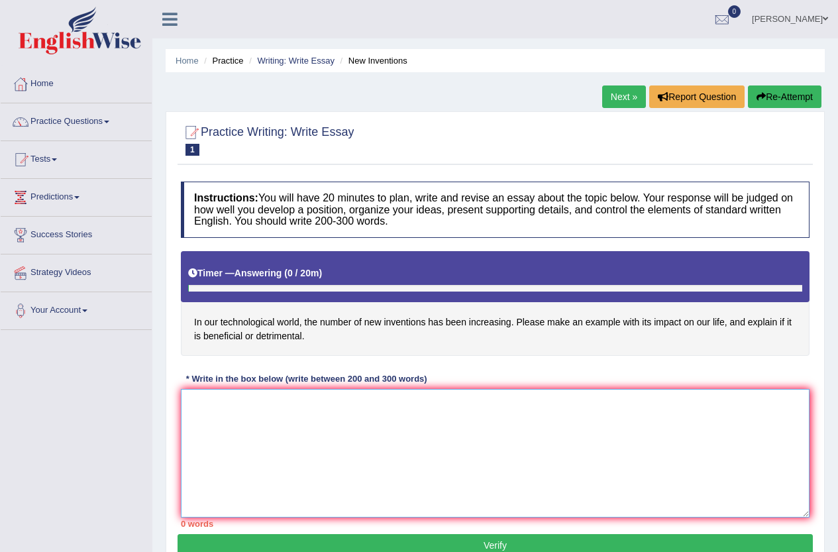
click at [297, 475] on textarea at bounding box center [495, 453] width 628 height 128
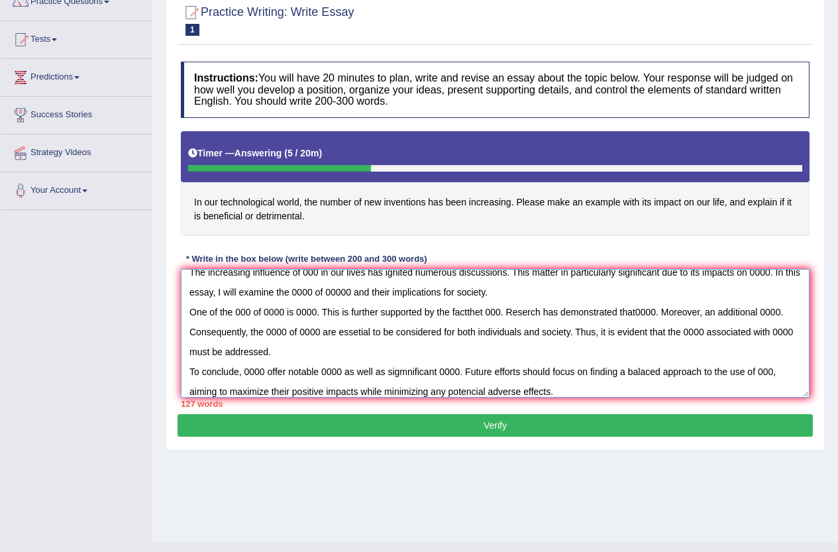
scroll to position [144, 0]
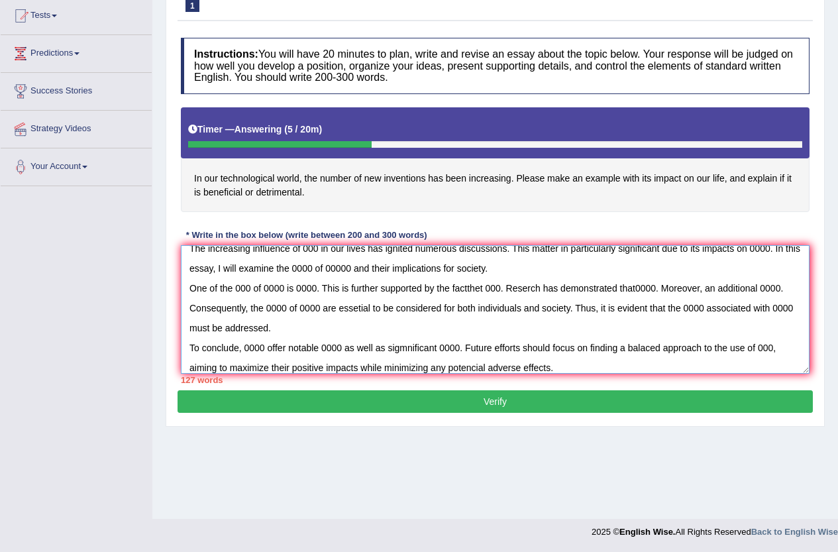
type textarea "The increasing influence of 000 in our lives has ignited numerous discussions. …"
click at [387, 399] on button "Verify" at bounding box center [494, 401] width 635 height 23
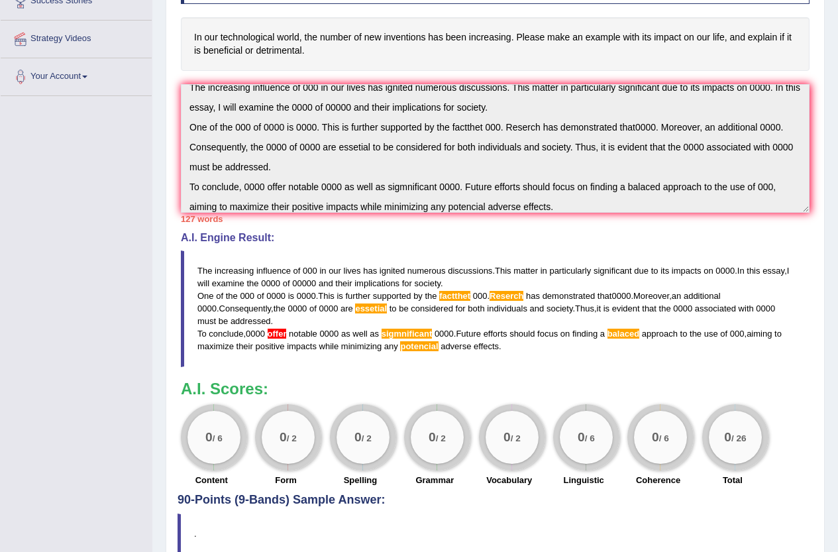
drag, startPoint x: 461, startPoint y: 344, endPoint x: 460, endPoint y: 334, distance: 10.7
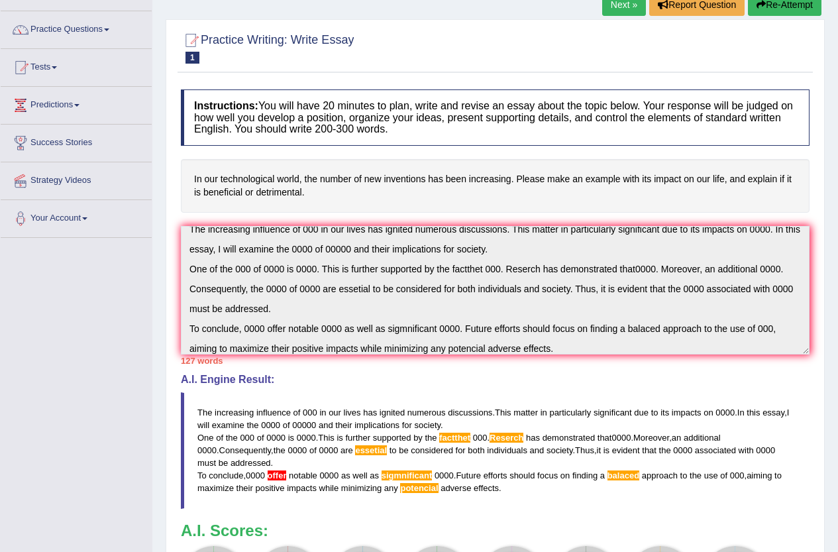
scroll to position [0, 0]
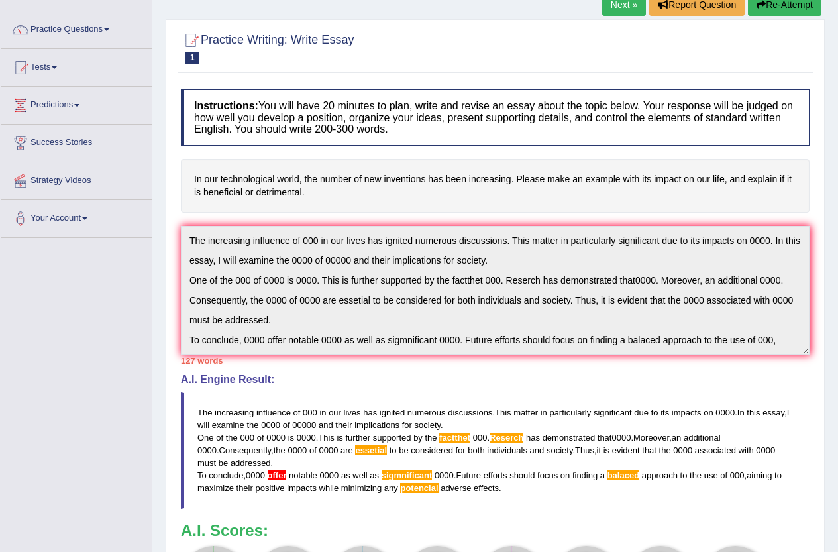
click at [795, 6] on button "Re-Attempt" at bounding box center [785, 4] width 74 height 23
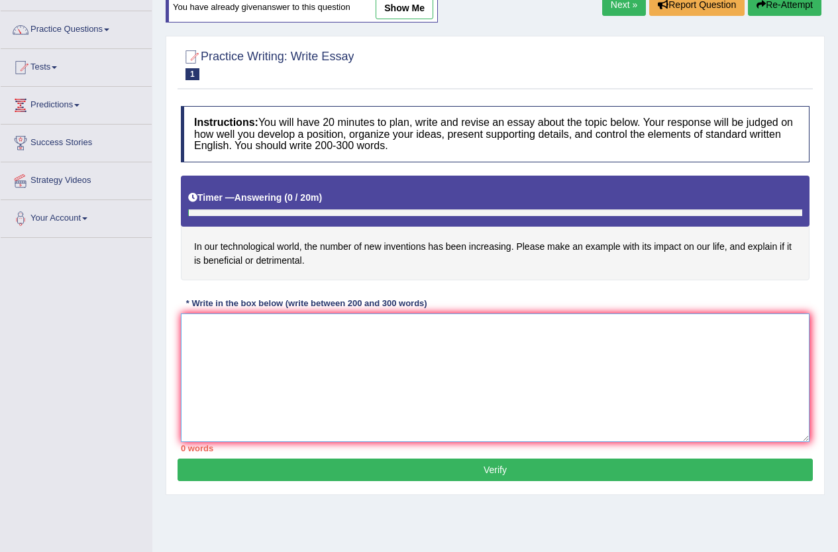
click at [358, 401] on textarea at bounding box center [495, 377] width 628 height 128
click at [323, 334] on textarea "The increasing influence of 0000 has ignited numerous discussions." at bounding box center [495, 377] width 628 height 128
click at [542, 331] on textarea "The increasing influence of 0000 on our lives has ignited numerous discussions." at bounding box center [495, 377] width 628 height 128
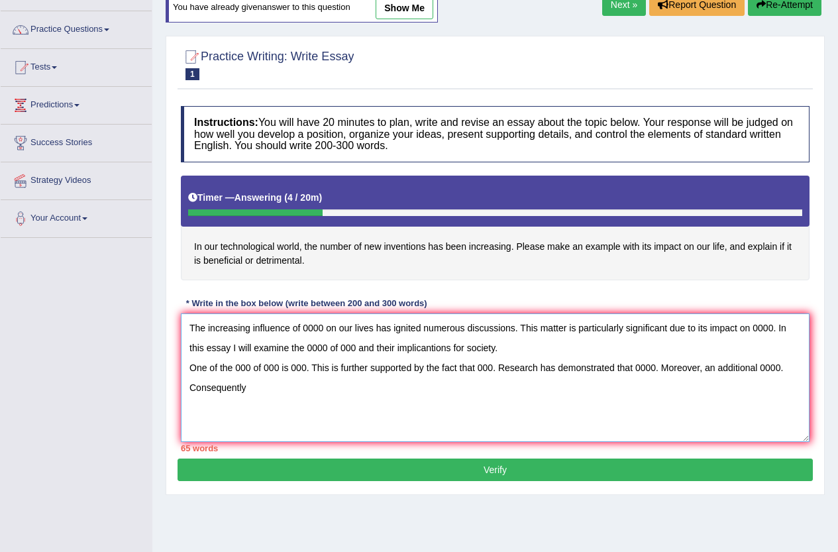
click at [276, 385] on textarea "The increasing influence of 0000 on our lives has ignited numerous discussions.…" at bounding box center [495, 377] width 628 height 128
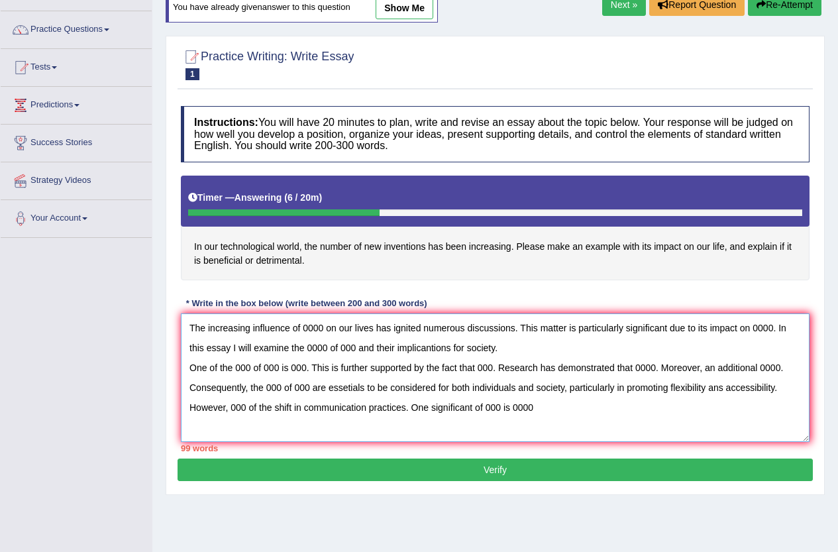
click at [474, 405] on textarea "The increasing influence of 0000 on our lives has ignited numerous discussions.…" at bounding box center [495, 377] width 628 height 128
click at [564, 408] on textarea "The increasing influence of 0000 on our lives has ignited numerous discussions.…" at bounding box center [495, 377] width 628 height 128
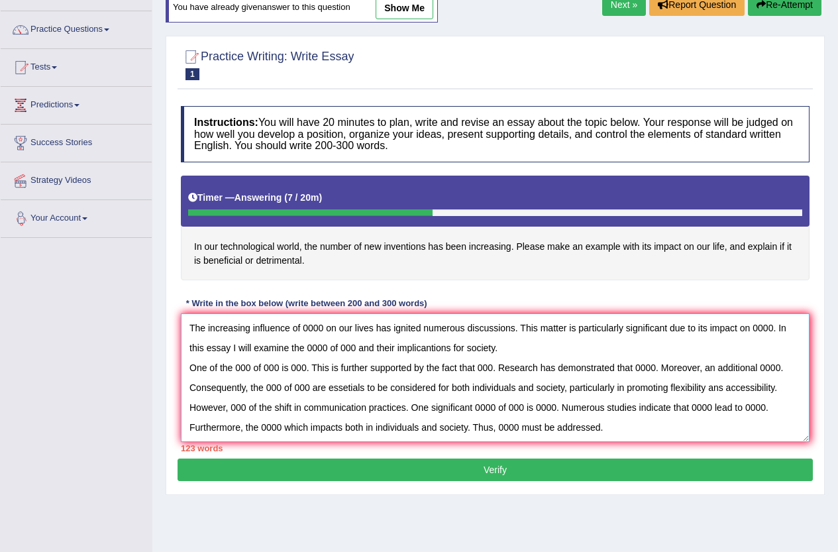
drag, startPoint x: 617, startPoint y: 428, endPoint x: 125, endPoint y: 224, distance: 532.0
click at [125, 224] on div "Toggle navigation Home Practice Questions Speaking Practice Read Aloud Repeat S…" at bounding box center [419, 252] width 838 height 689
type textarea "The increasing influence of 0000 on our lives has ignited numerous discussions.…"
click at [540, 473] on button "Verify" at bounding box center [494, 469] width 635 height 23
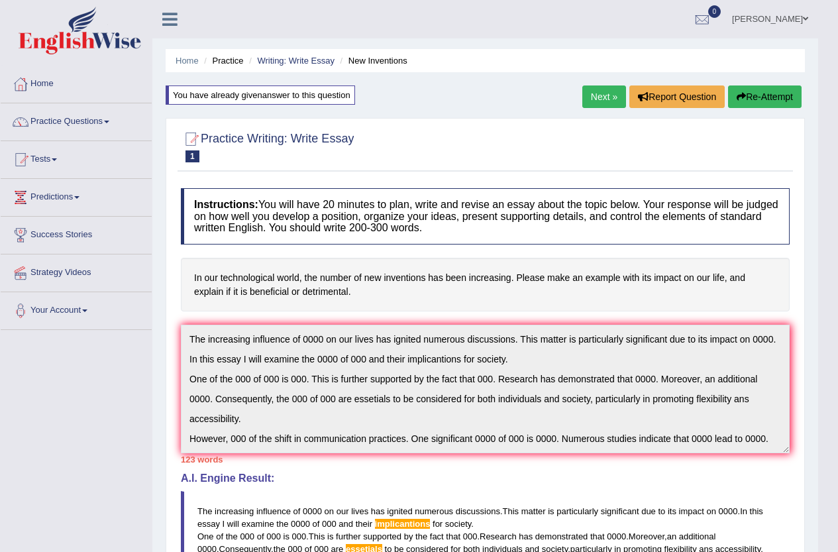
click at [770, 97] on button "Re-Attempt" at bounding box center [765, 96] width 74 height 23
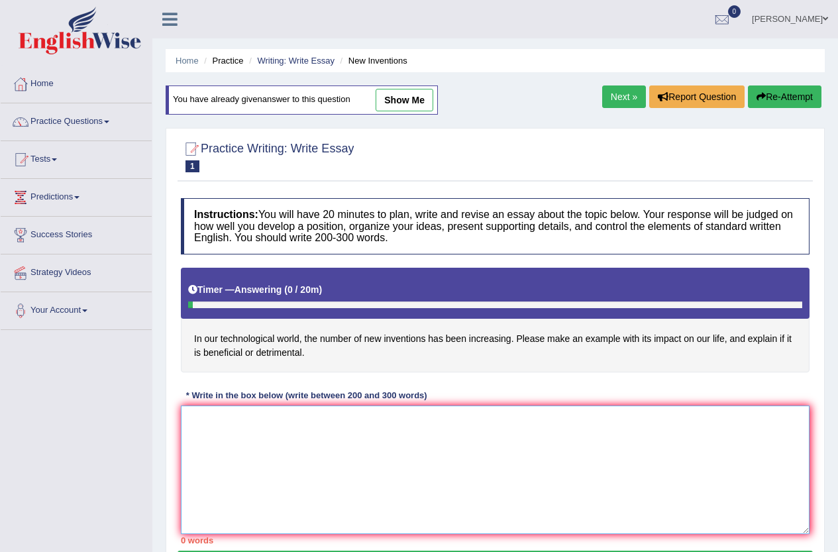
click at [448, 426] on textarea at bounding box center [495, 469] width 628 height 128
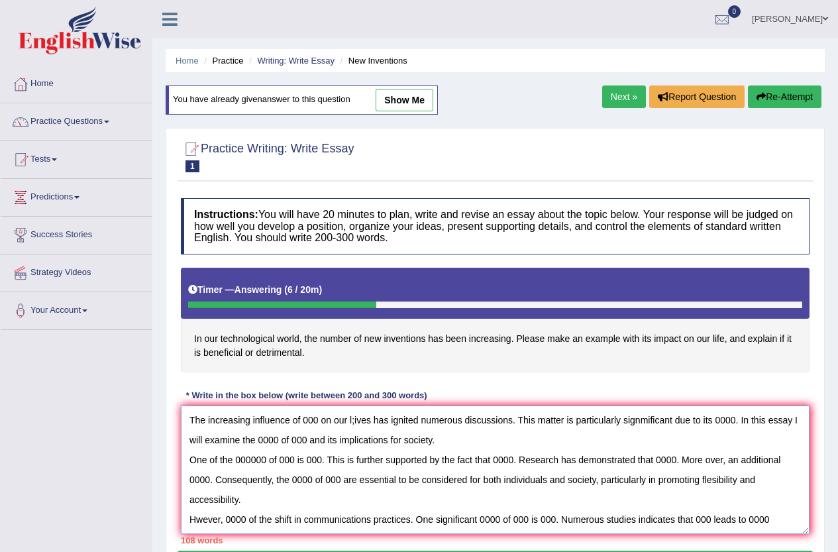
click at [714, 518] on textarea "The increasing influence of 000 on our l;ives has ignited numerous discussions.…" at bounding box center [495, 469] width 628 height 128
click at [796, 521] on textarea "The increasing influence of 000 on our l;ives has ignited numerous discussions.…" at bounding box center [495, 469] width 628 height 128
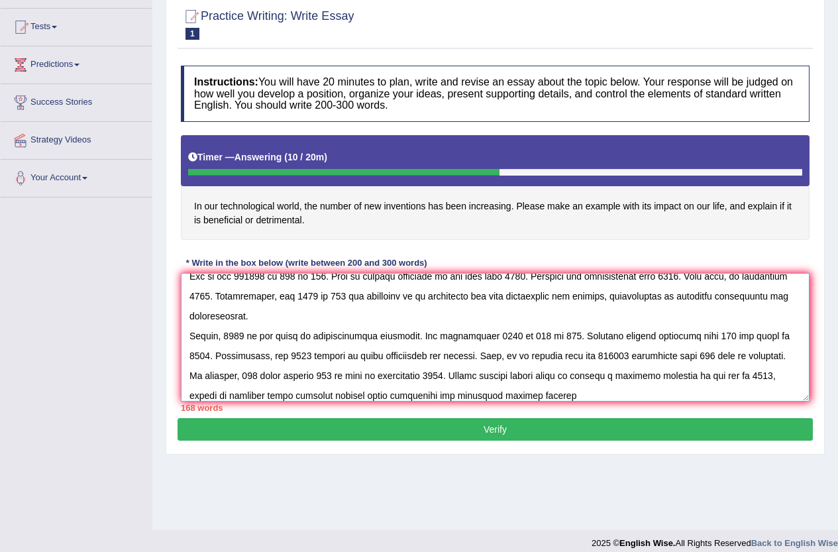
scroll to position [60, 0]
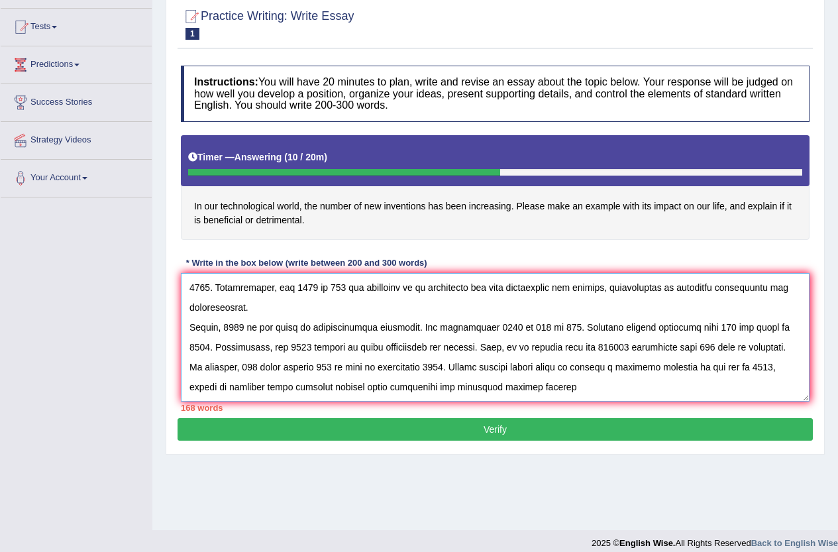
drag, startPoint x: 351, startPoint y: 395, endPoint x: 328, endPoint y: 394, distance: 23.2
click at [328, 394] on textarea at bounding box center [495, 337] width 628 height 128
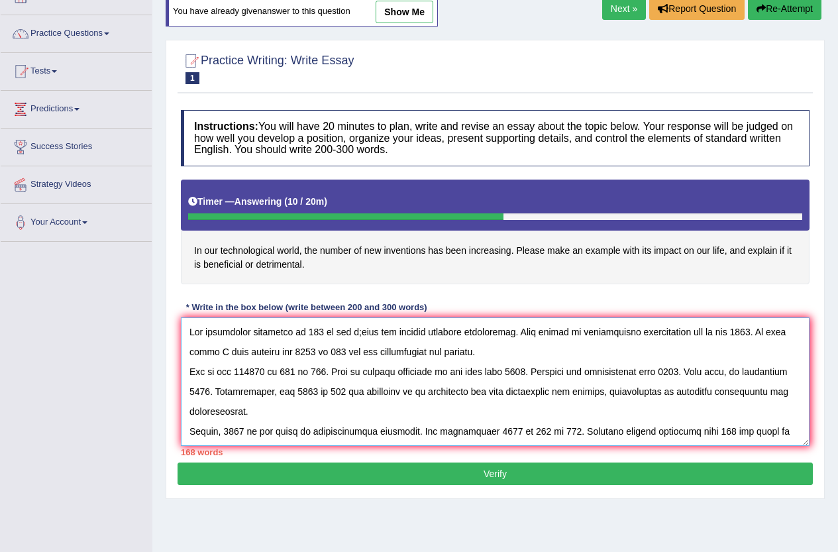
scroll to position [66, 0]
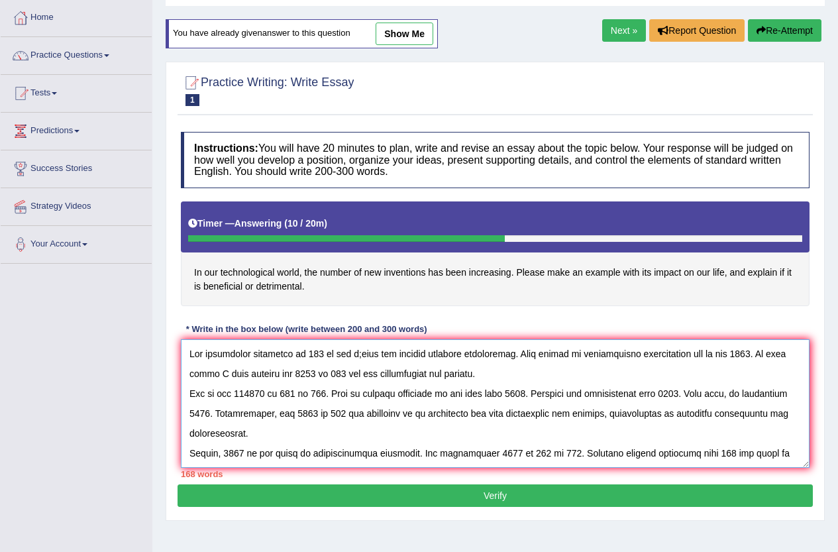
click at [354, 352] on textarea at bounding box center [495, 403] width 628 height 128
click at [642, 354] on textarea at bounding box center [495, 403] width 628 height 128
click at [779, 356] on textarea at bounding box center [495, 403] width 628 height 128
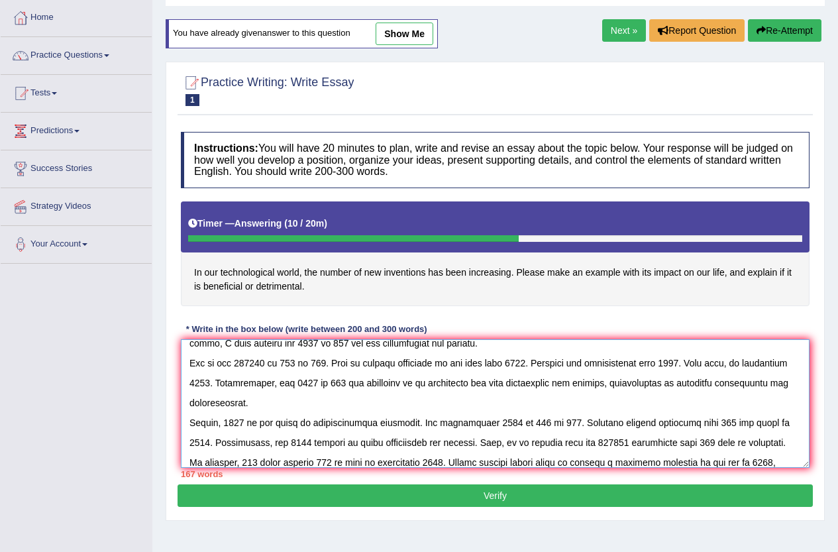
scroll to position [60, 0]
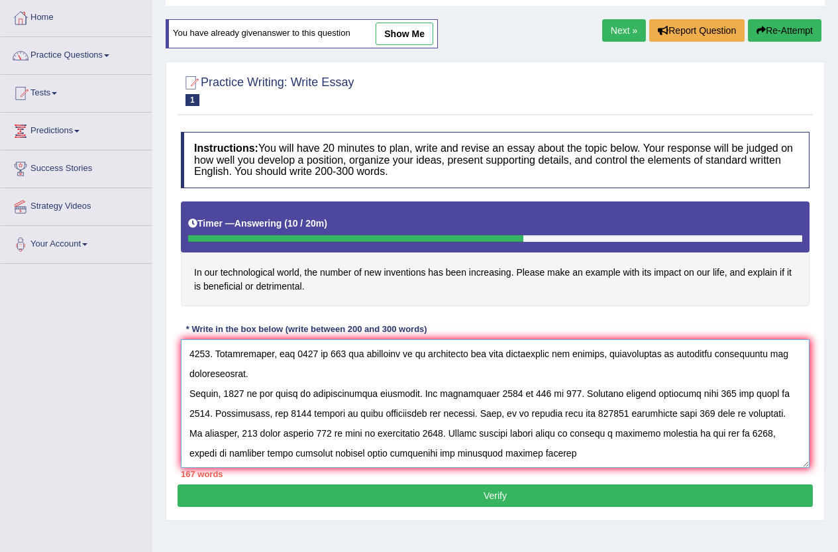
click at [713, 354] on textarea at bounding box center [495, 403] width 628 height 128
click at [196, 395] on textarea at bounding box center [495, 403] width 628 height 128
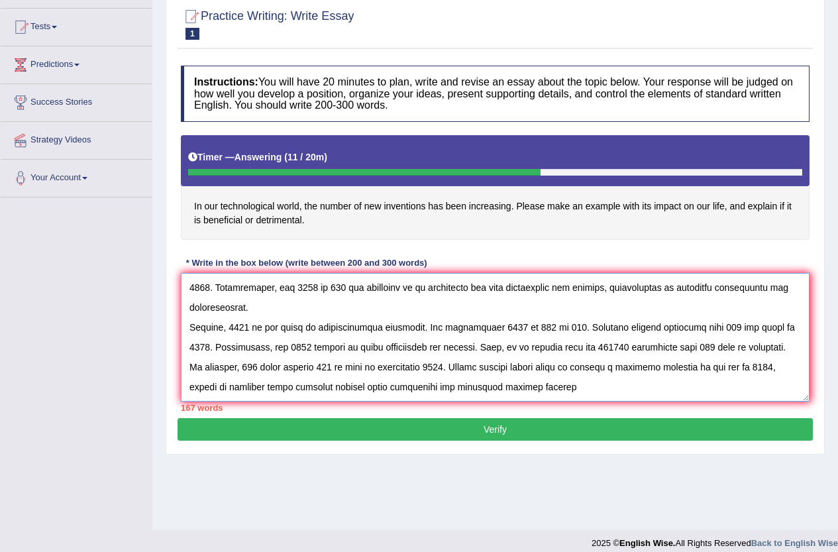
scroll to position [144, 0]
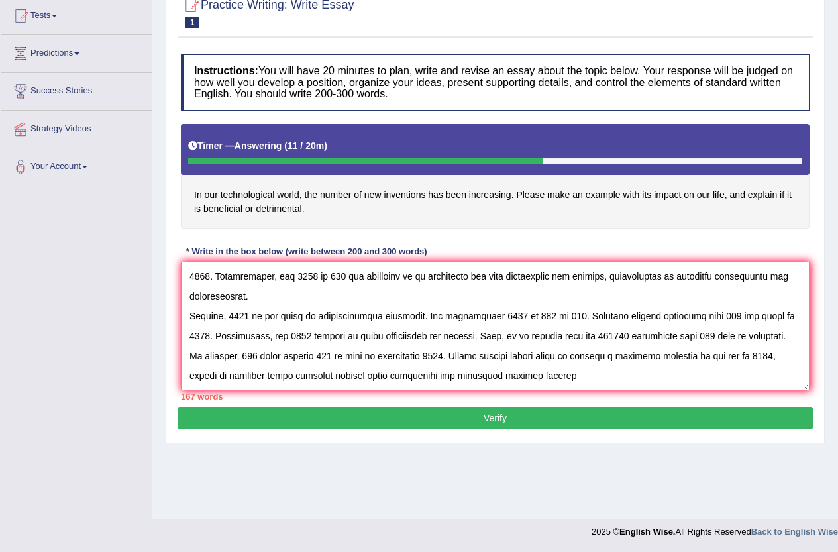
type textarea "The increasing influence of 000 on our lives has ignited numerous discussions. …"
click at [482, 420] on button "Verify" at bounding box center [494, 418] width 635 height 23
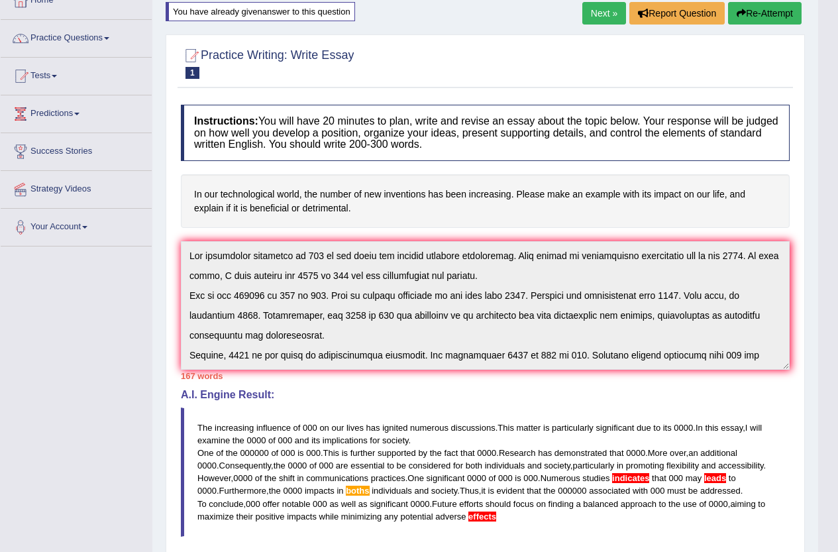
scroll to position [0, 0]
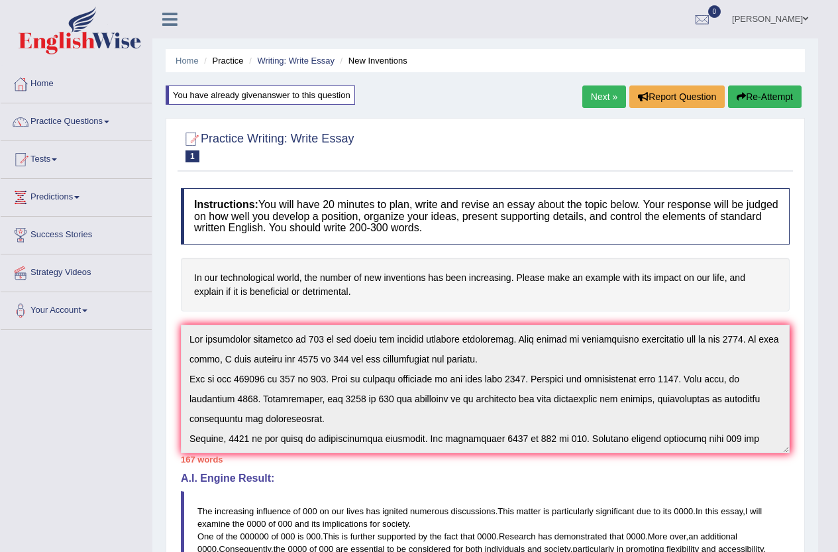
click at [769, 21] on link "[PERSON_NAME]" at bounding box center [770, 17] width 96 height 34
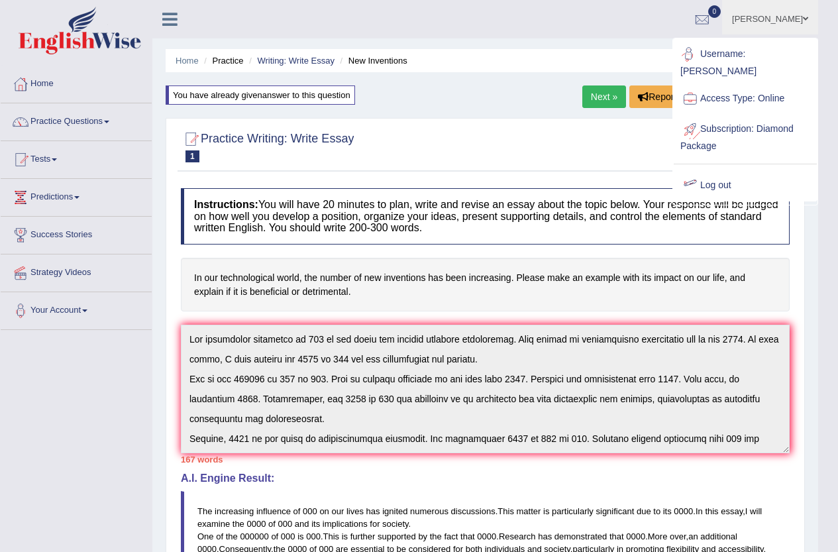
click at [728, 177] on link "Log out" at bounding box center [744, 185] width 143 height 30
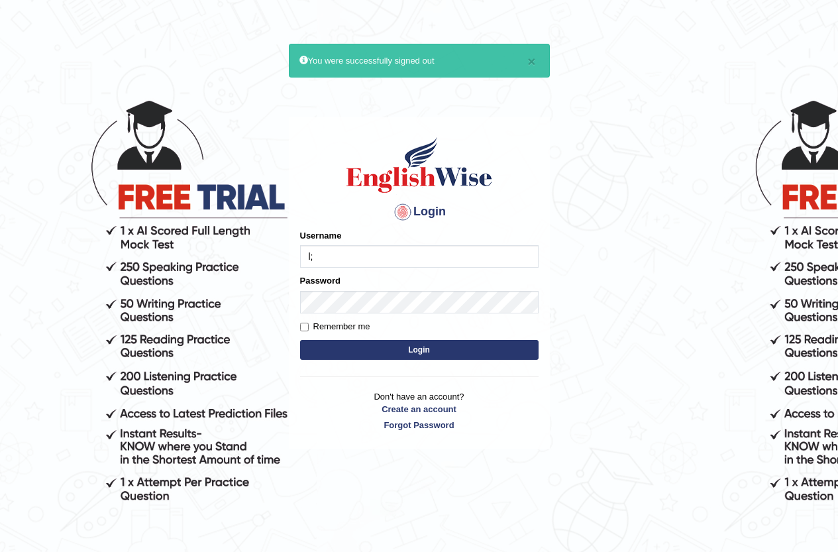
type input "l;"
